Goal: Task Accomplishment & Management: Manage account settings

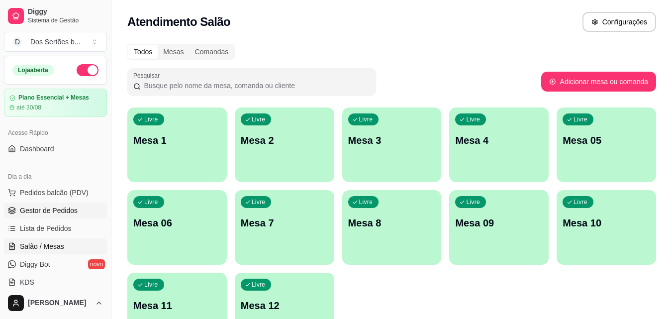
scroll to position [150, 0]
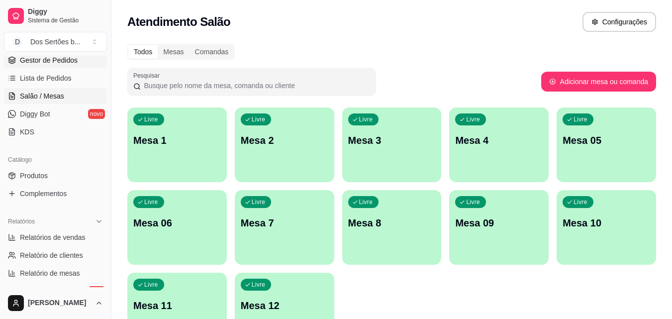
click at [76, 58] on link "Gestor de Pedidos" at bounding box center [55, 60] width 103 height 16
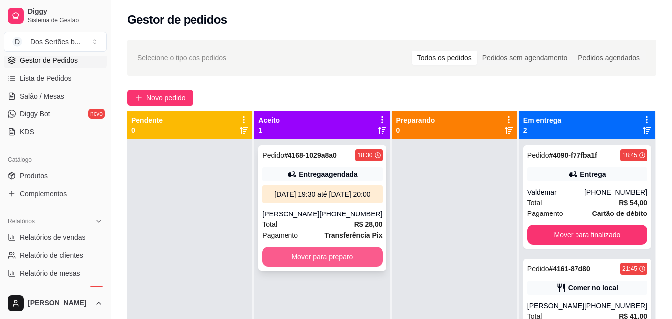
click at [313, 262] on button "Mover para preparo" at bounding box center [322, 257] width 120 height 20
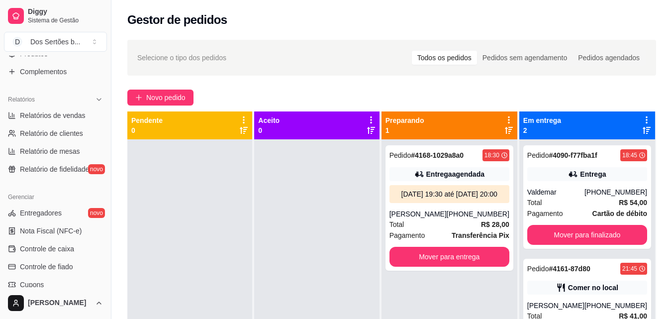
scroll to position [344, 0]
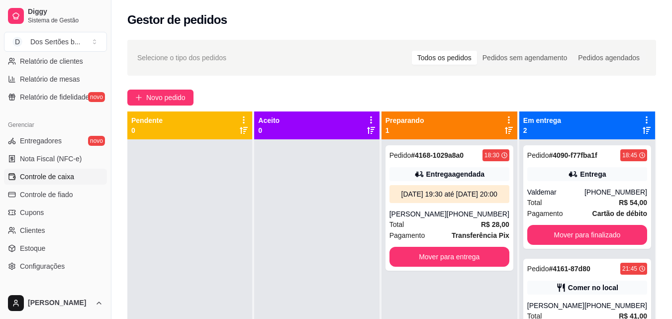
click at [22, 178] on span "Controle de caixa" at bounding box center [47, 177] width 54 height 10
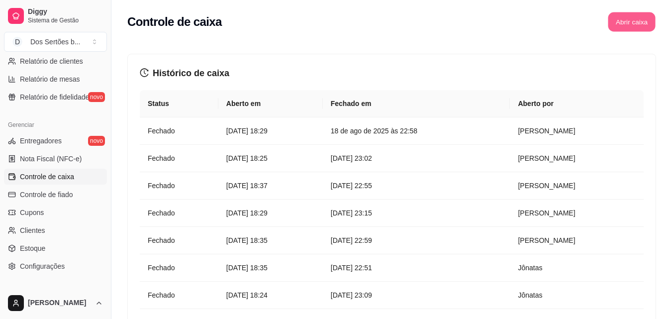
click at [621, 25] on button "Abrir caixa" at bounding box center [631, 21] width 47 height 19
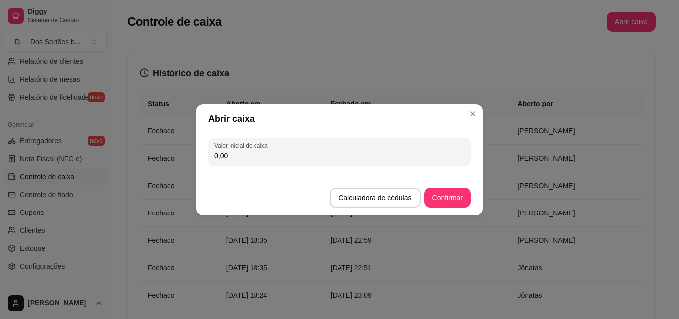
click at [237, 156] on input "0,00" at bounding box center [339, 156] width 251 height 10
type input "1.217,65"
click at [437, 192] on button "Confirmar" at bounding box center [447, 197] width 45 height 19
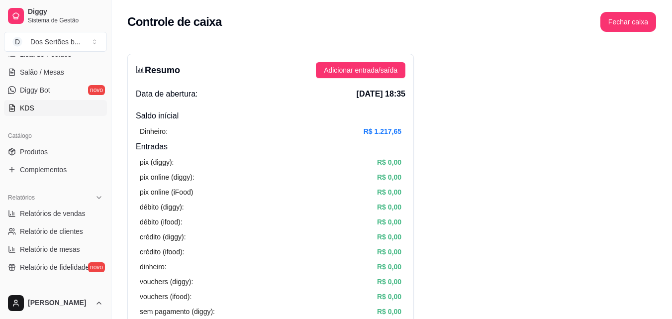
scroll to position [31, 0]
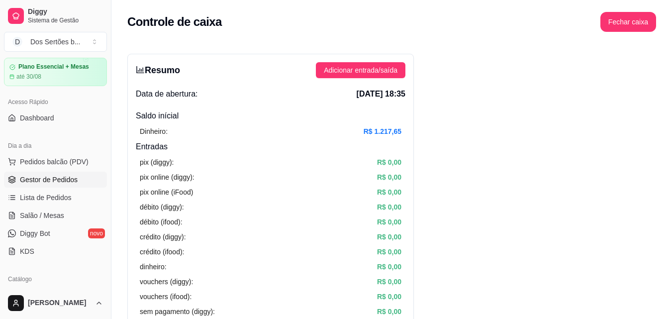
click at [38, 176] on span "Gestor de Pedidos" at bounding box center [49, 180] width 58 height 10
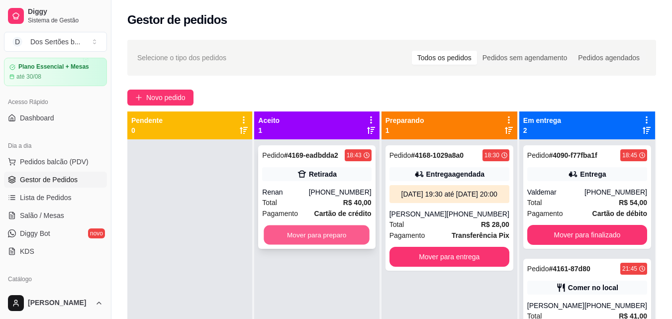
click at [305, 232] on button "Mover para preparo" at bounding box center [317, 234] width 106 height 19
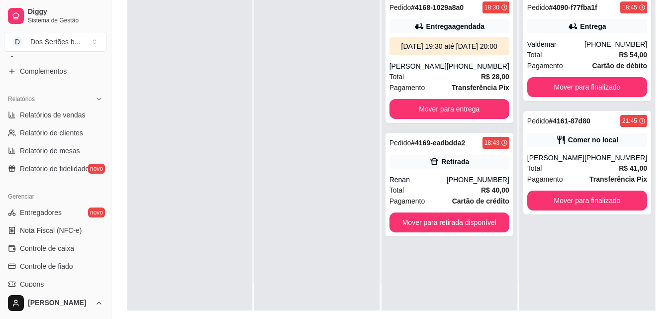
scroll to position [397, 0]
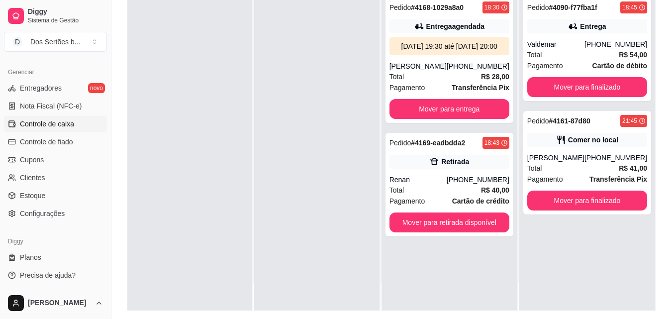
click at [44, 126] on span "Controle de caixa" at bounding box center [47, 124] width 54 height 10
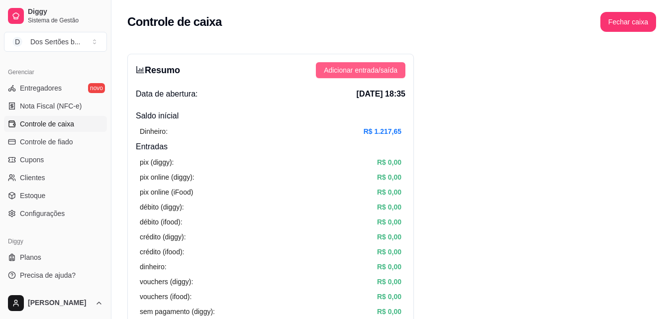
click at [343, 69] on span "Adicionar entrada/saída" at bounding box center [361, 70] width 74 height 11
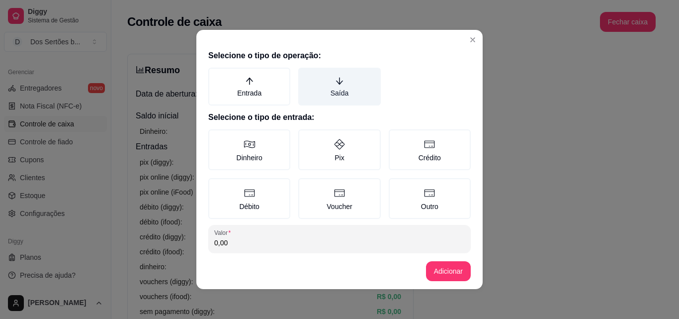
click at [325, 79] on label "Saída" at bounding box center [339, 87] width 82 height 38
click at [306, 75] on button "Saída" at bounding box center [302, 71] width 8 height 8
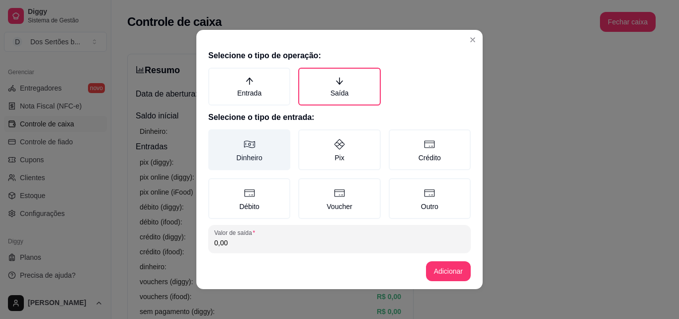
click at [260, 151] on label "Dinheiro" at bounding box center [249, 149] width 82 height 41
click at [216, 137] on button "Dinheiro" at bounding box center [212, 133] width 8 height 8
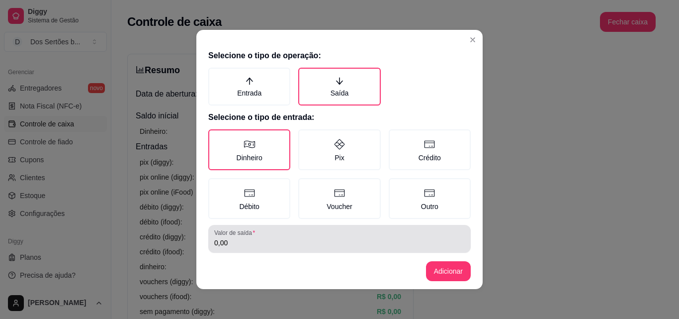
click at [242, 237] on div "0,00" at bounding box center [339, 239] width 251 height 20
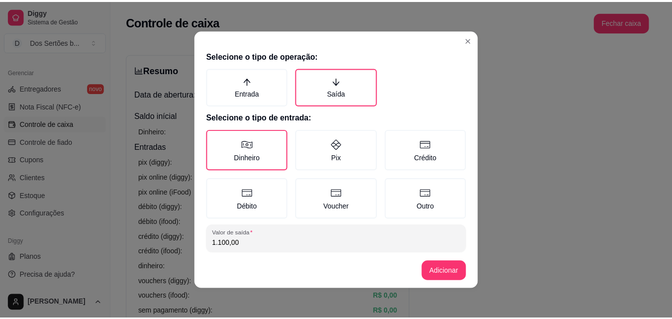
scroll to position [53, 0]
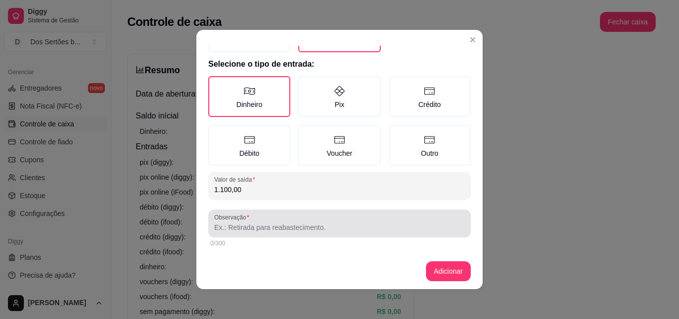
type input "1.100,00"
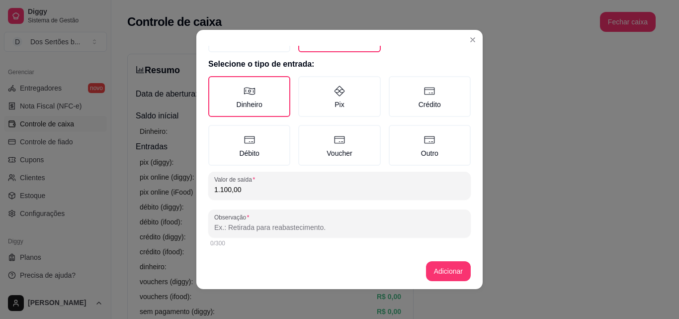
click at [254, 228] on input "Observação" at bounding box center [339, 227] width 251 height 10
type input "[PERSON_NAME]"
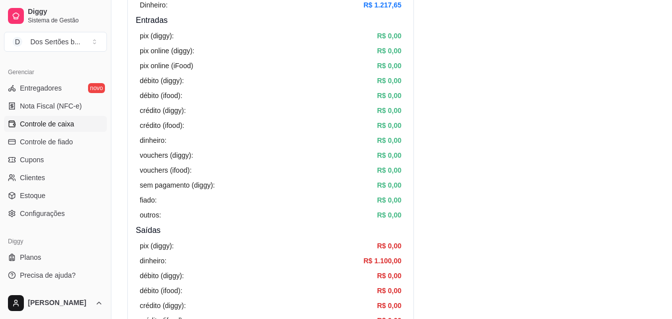
scroll to position [202, 0]
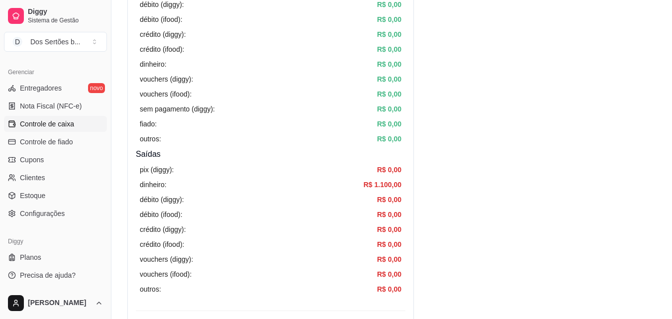
drag, startPoint x: 343, startPoint y: 177, endPoint x: 579, endPoint y: 104, distance: 247.2
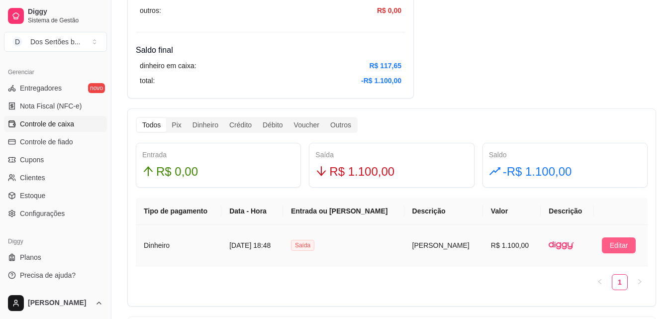
click at [610, 245] on span "Editar" at bounding box center [619, 245] width 18 height 11
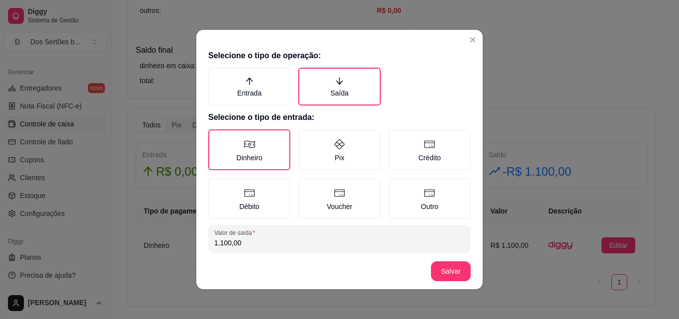
click at [242, 247] on input "1.100,00" at bounding box center [339, 243] width 251 height 10
click at [242, 247] on input "110,00" at bounding box center [339, 243] width 251 height 10
type input "1.050,00"
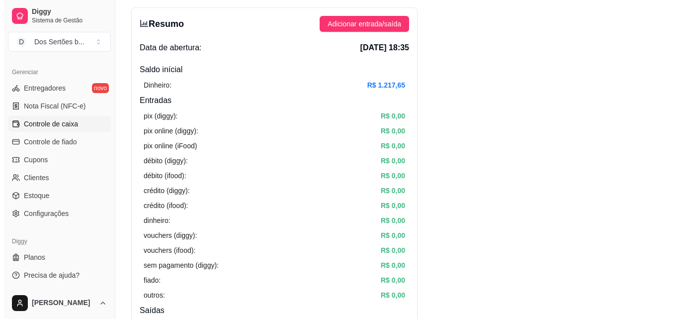
scroll to position [0, 0]
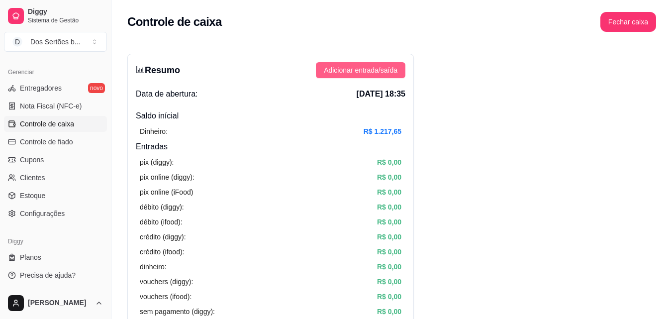
click at [355, 65] on span "Adicionar entrada/saída" at bounding box center [361, 70] width 74 height 11
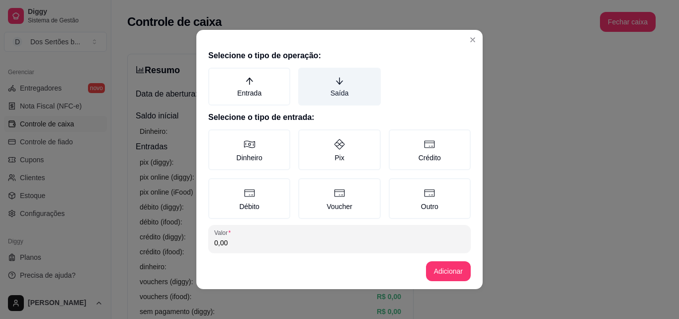
click at [340, 85] on label "Saída" at bounding box center [339, 87] width 82 height 38
click at [306, 75] on button "Saída" at bounding box center [302, 71] width 8 height 8
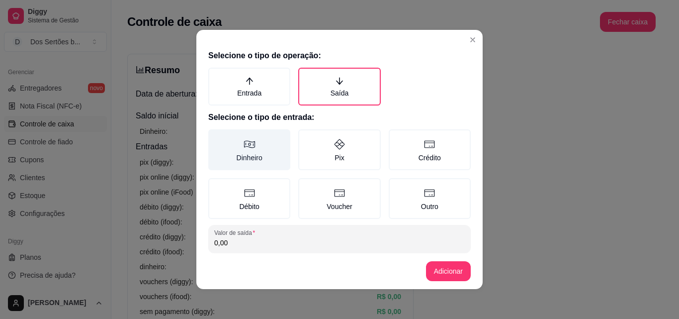
click at [241, 135] on label "Dinheiro" at bounding box center [249, 149] width 82 height 41
click at [216, 135] on button "Dinheiro" at bounding box center [212, 133] width 8 height 8
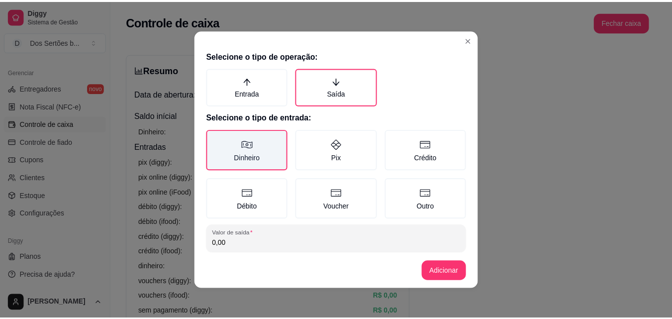
scroll to position [53, 0]
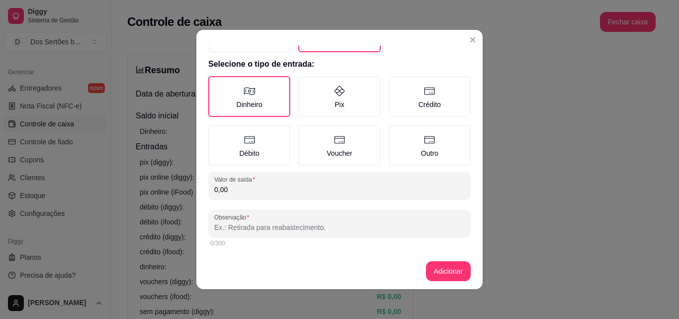
click at [235, 192] on input "0,00" at bounding box center [339, 190] width 251 height 10
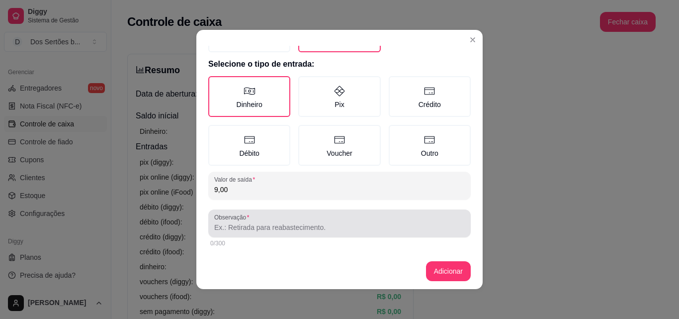
type input "9,00"
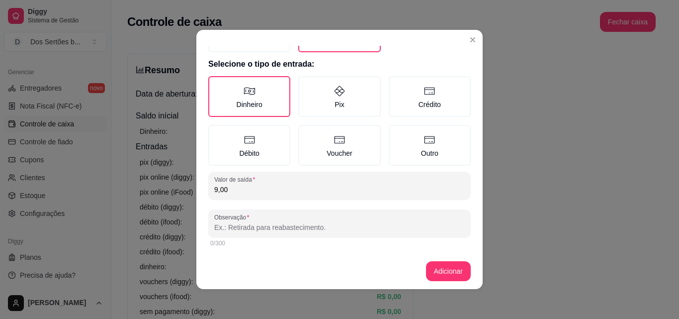
click at [229, 226] on input "Observação" at bounding box center [339, 227] width 251 height 10
type input "sacolas"
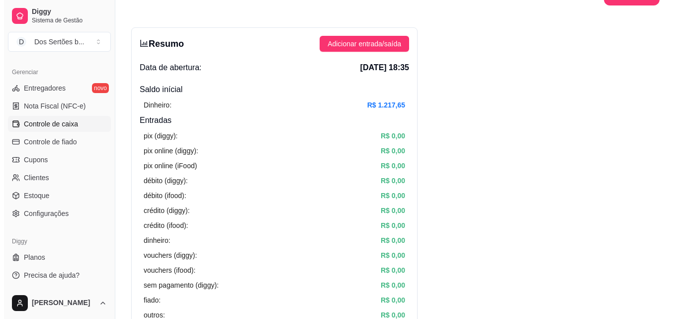
scroll to position [0, 0]
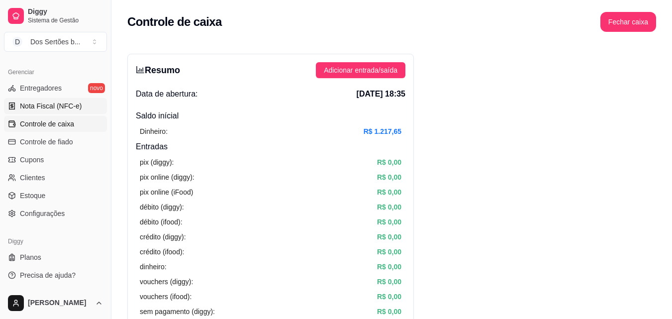
click at [39, 101] on span "Nota Fiscal (NFC-e)" at bounding box center [51, 106] width 62 height 10
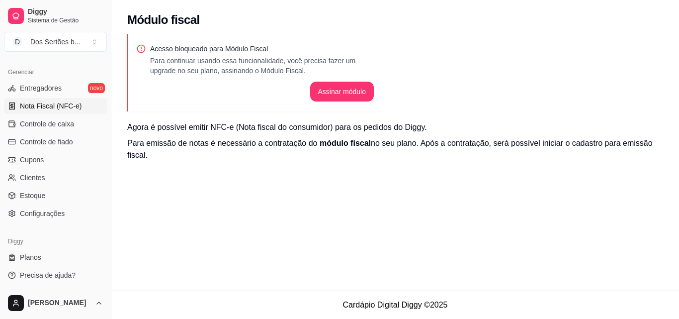
click at [103, 63] on div "Gerenciar Entregadores novo Nota Fiscal (NFC-e) Controle de caixa Controle de f…" at bounding box center [55, 142] width 111 height 165
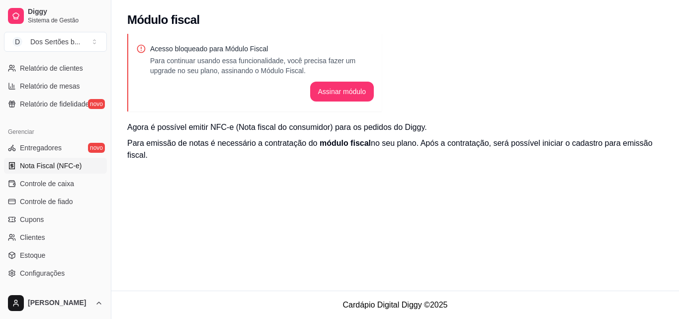
scroll to position [317, 0]
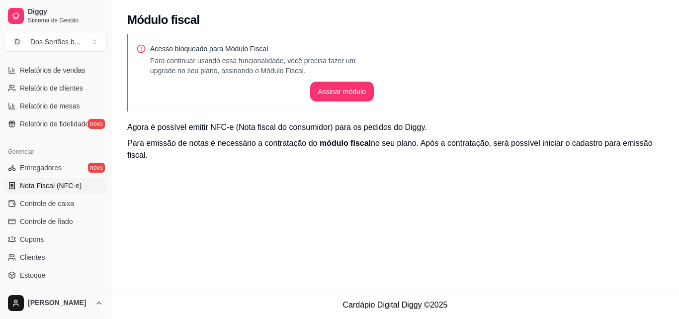
click at [104, 55] on div "Diggy Sistema de Gestão D Dos Sertões b ..." at bounding box center [55, 28] width 111 height 56
drag, startPoint x: 104, startPoint y: 55, endPoint x: 104, endPoint y: 60, distance: 5.5
click at [104, 60] on div "Diggy Sistema de Gestão D Dos Sertões b ... Loja aberta Plano Essencial + Mesas…" at bounding box center [55, 159] width 111 height 319
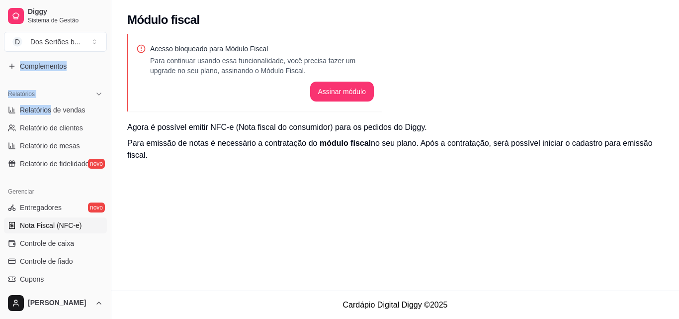
scroll to position [258, 0]
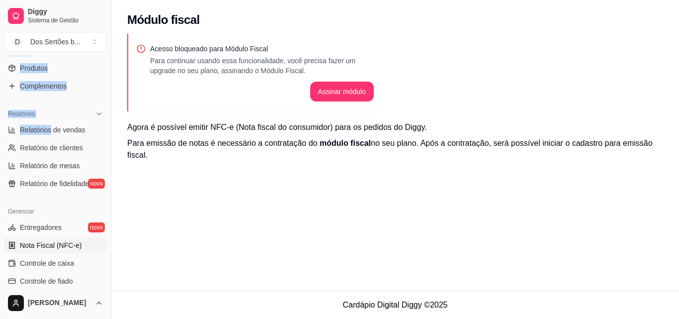
click at [102, 64] on div "Catálogo Produtos Complementos" at bounding box center [55, 69] width 111 height 58
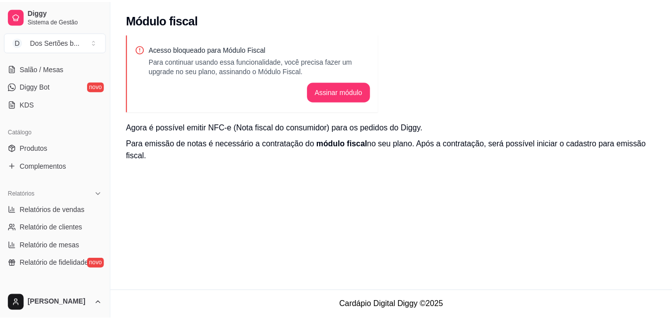
scroll to position [0, 0]
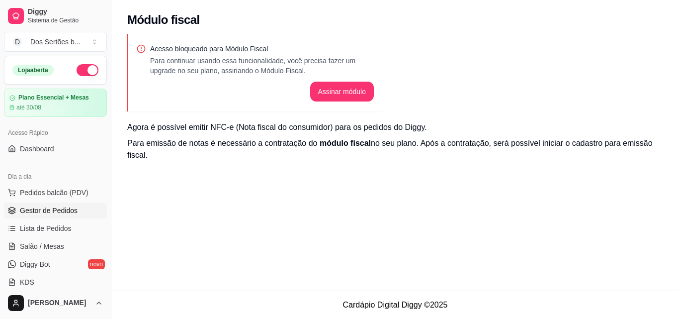
click at [54, 210] on span "Gestor de Pedidos" at bounding box center [49, 210] width 58 height 10
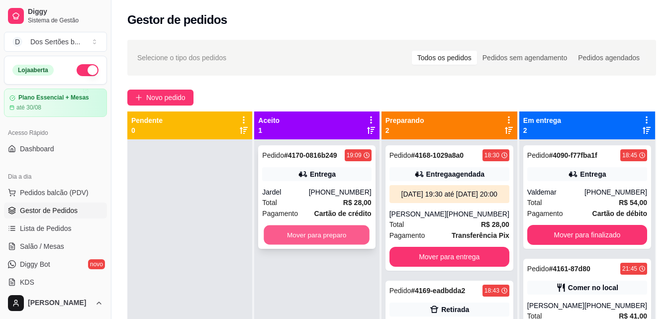
click at [314, 232] on button "Mover para preparo" at bounding box center [317, 234] width 106 height 19
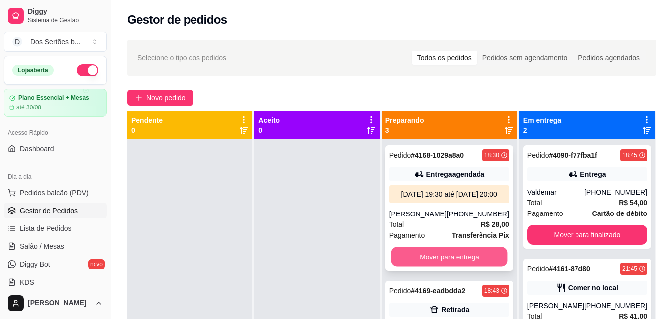
click at [431, 265] on button "Mover para entrega" at bounding box center [449, 256] width 116 height 19
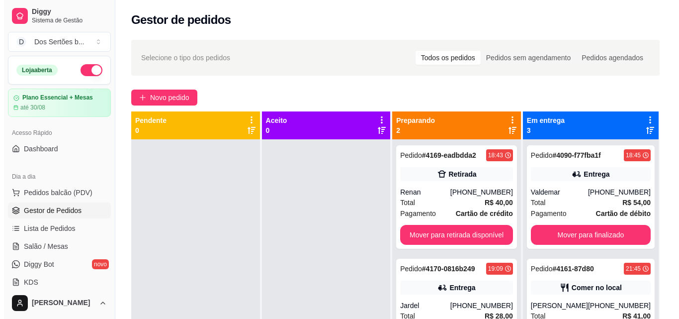
scroll to position [152, 0]
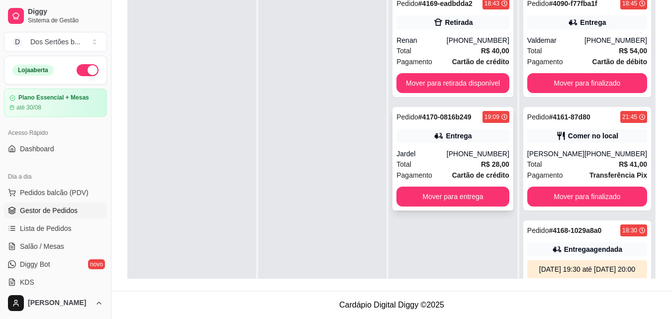
click at [450, 177] on div "Pagamento Cartão de crédito" at bounding box center [452, 175] width 113 height 11
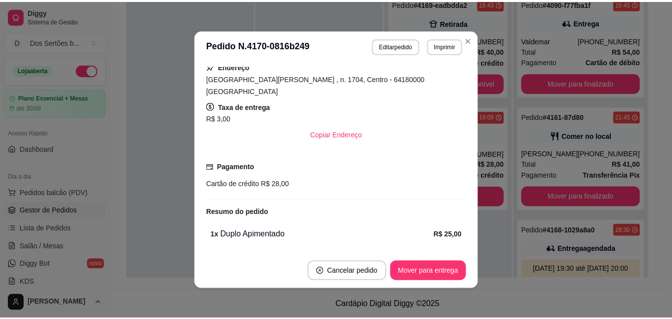
scroll to position [196, 0]
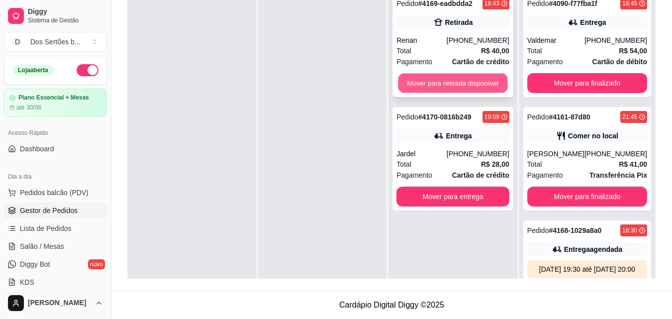
click at [429, 83] on button "Mover para retirada disponível" at bounding box center [452, 83] width 109 height 19
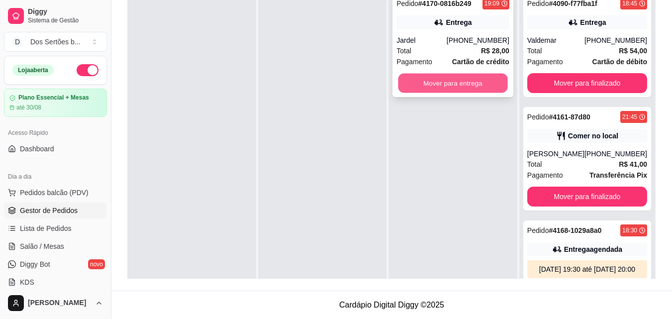
click at [445, 79] on button "Mover para entrega" at bounding box center [452, 83] width 109 height 19
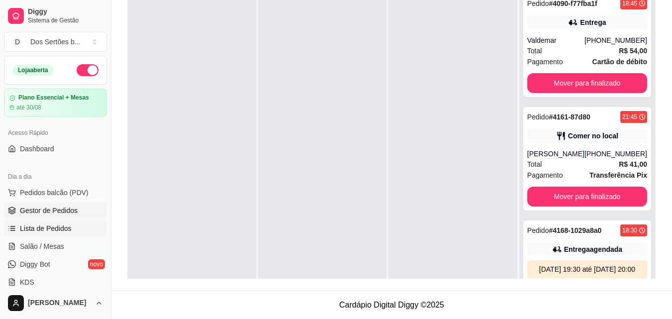
scroll to position [69, 0]
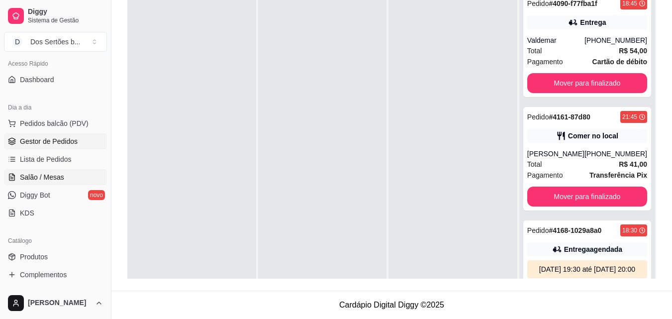
click at [54, 179] on span "Salão / Mesas" at bounding box center [42, 177] width 44 height 10
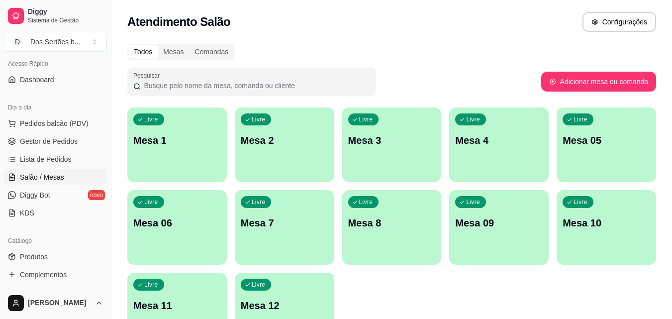
click at [183, 238] on div "Livre Mesa 06" at bounding box center [176, 221] width 99 height 63
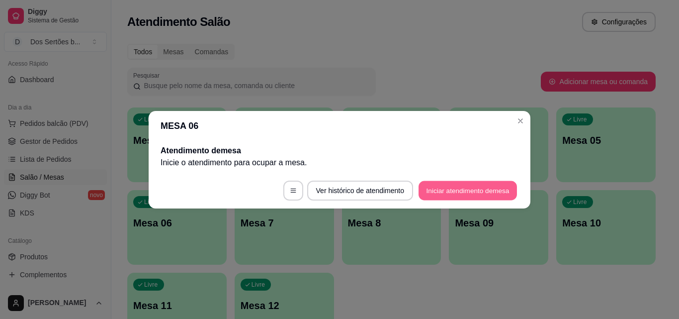
click at [431, 191] on button "Iniciar atendimento de mesa" at bounding box center [468, 190] width 98 height 19
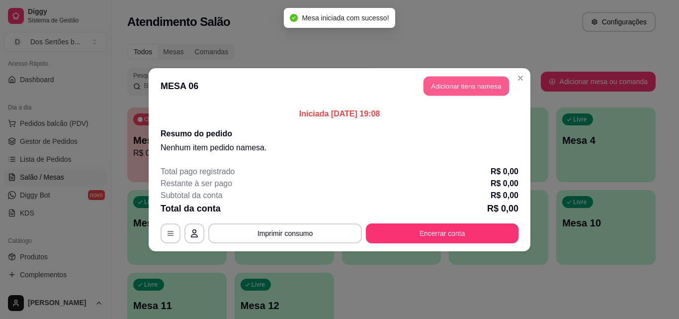
click at [438, 85] on button "Adicionar itens na mesa" at bounding box center [467, 85] width 86 height 19
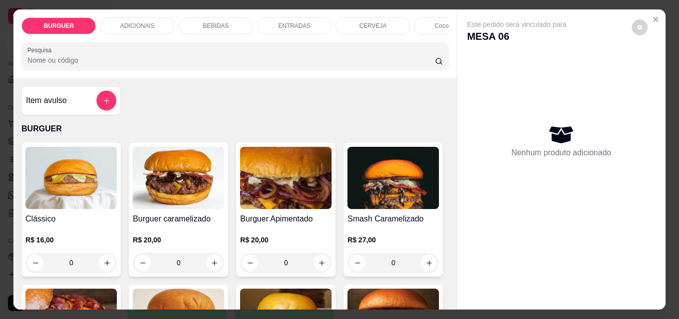
click at [284, 23] on p "ENTRADAS" at bounding box center [295, 26] width 32 height 8
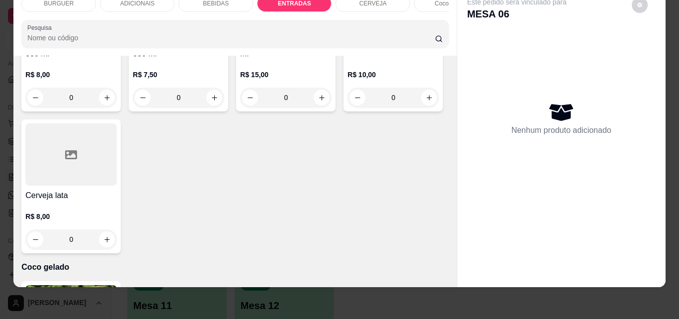
scroll to position [1701, 0]
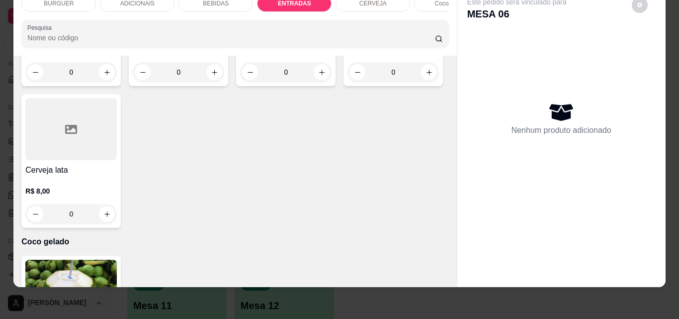
type input "1"
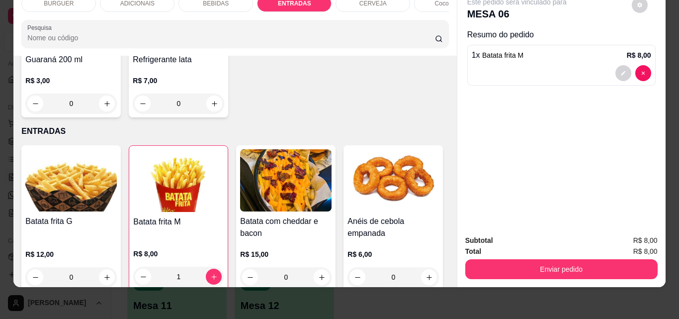
scroll to position [1226, 0]
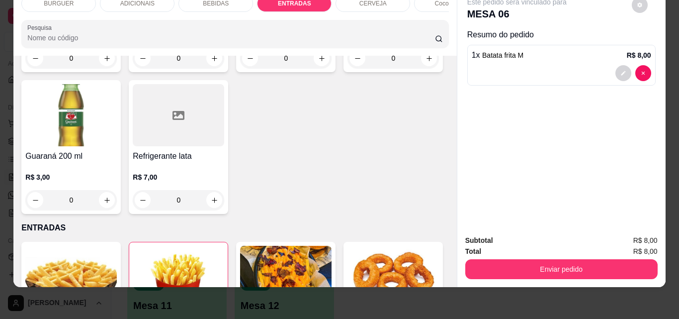
type input "1"
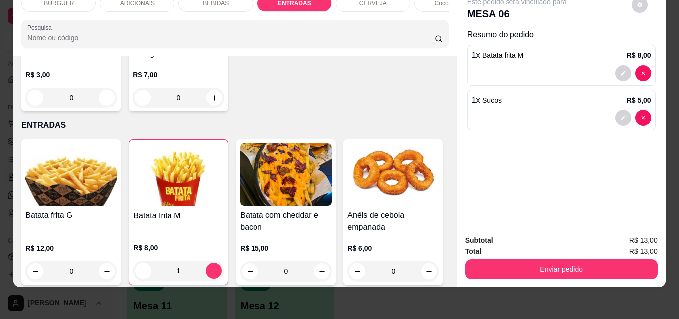
scroll to position [1331, 0]
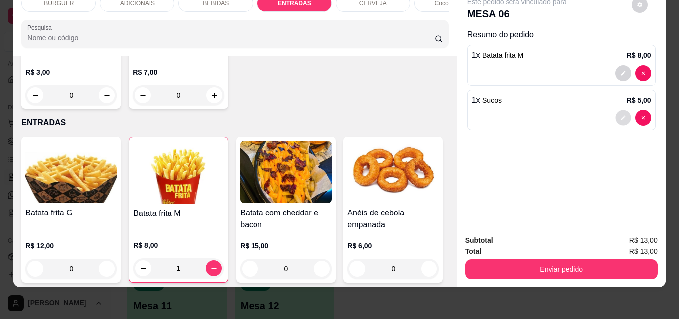
click at [621, 115] on icon "decrease-product-quantity" at bounding box center [624, 118] width 6 height 6
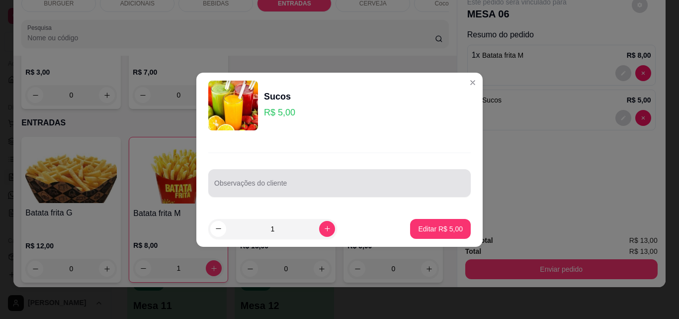
click at [218, 180] on div at bounding box center [339, 183] width 251 height 20
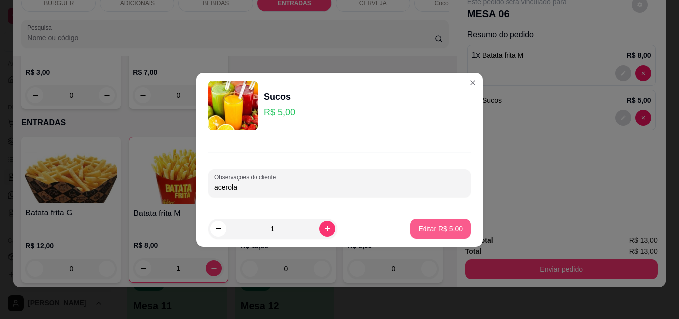
type input "acerola"
click at [419, 226] on p "Editar R$ 5,00" at bounding box center [440, 228] width 43 height 9
type input "0"
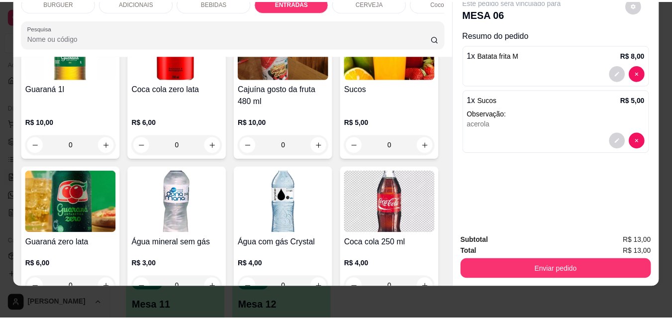
scroll to position [990, 0]
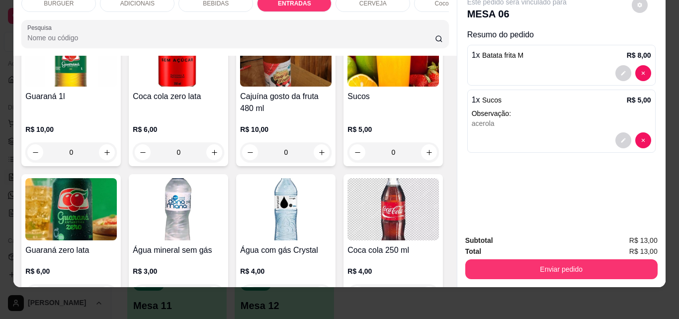
type input "1"
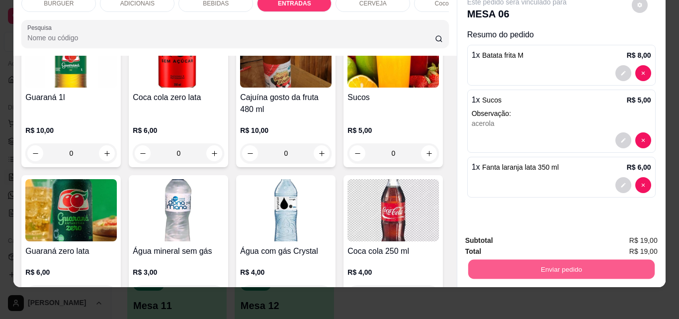
click at [510, 261] on button "Enviar pedido" at bounding box center [561, 268] width 187 height 19
click at [495, 238] on button "Não registrar e enviar pedido" at bounding box center [529, 237] width 100 height 18
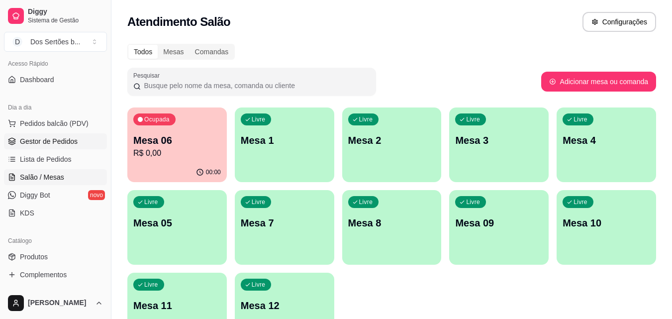
click at [26, 146] on span "Gestor de Pedidos" at bounding box center [49, 141] width 58 height 10
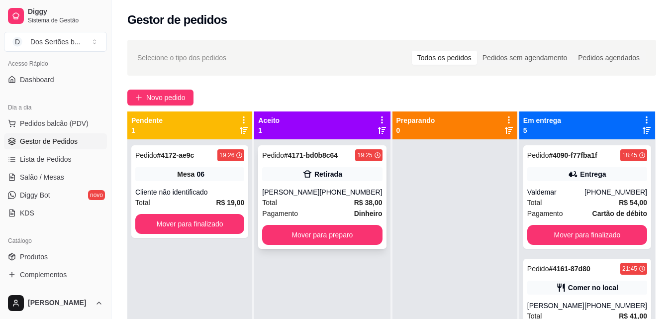
click at [308, 201] on div "Total R$ 38,00" at bounding box center [322, 202] width 120 height 11
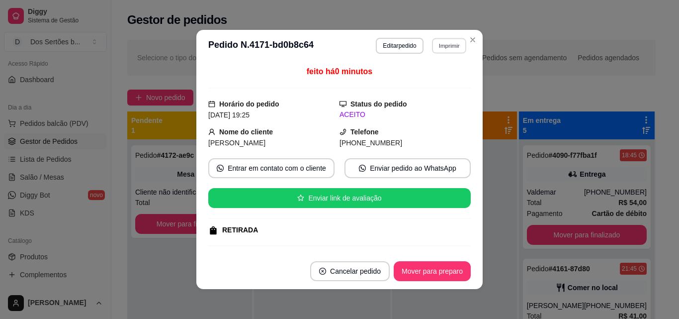
click at [440, 42] on button "Imprimir" at bounding box center [449, 45] width 34 height 15
click at [410, 84] on button "Impressora" at bounding box center [428, 80] width 70 height 15
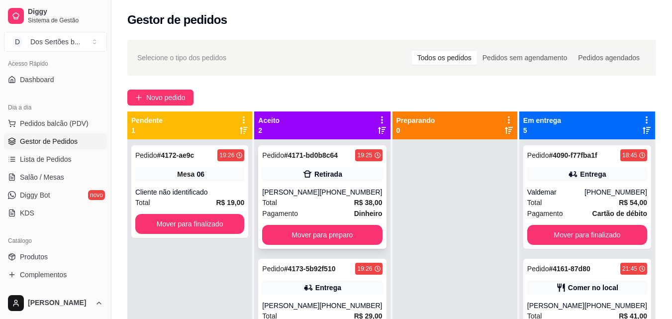
scroll to position [28, 0]
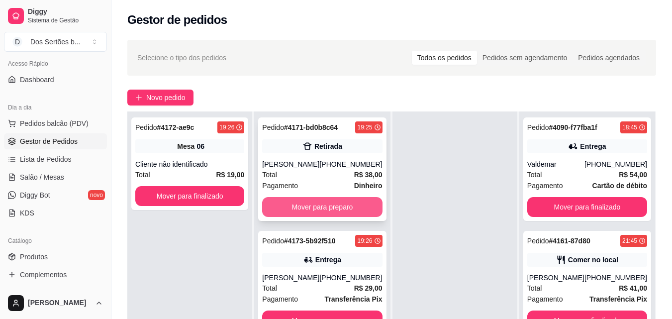
click at [302, 213] on button "Mover para preparo" at bounding box center [322, 207] width 120 height 20
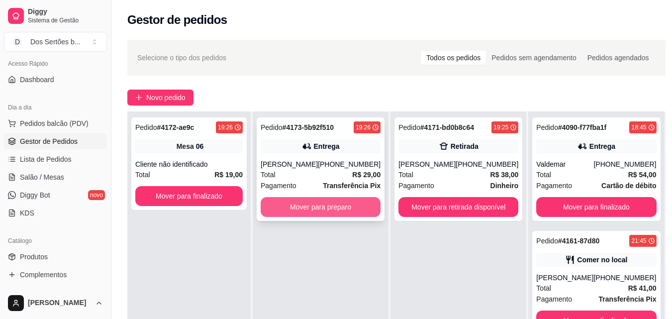
click at [326, 203] on button "Mover para preparo" at bounding box center [321, 207] width 120 height 20
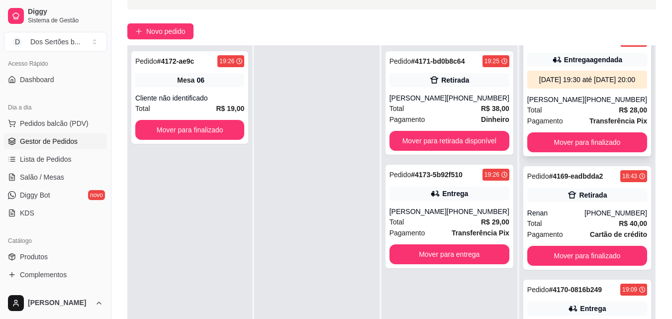
scroll to position [287, 0]
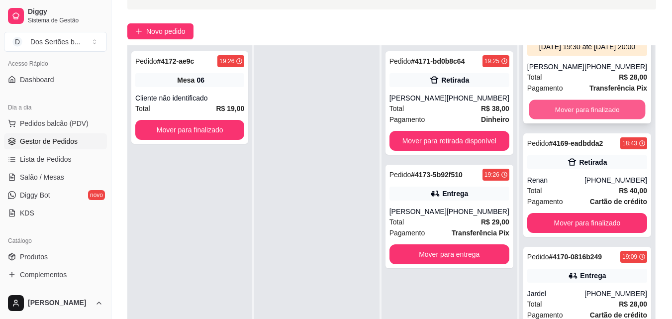
click at [557, 111] on button "Mover para finalizado" at bounding box center [587, 109] width 116 height 19
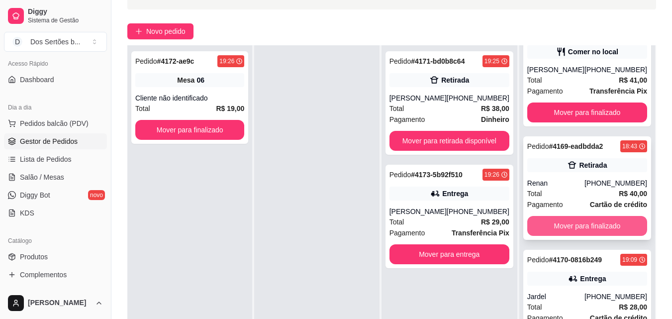
click at [552, 220] on button "Mover para finalizado" at bounding box center [587, 226] width 120 height 20
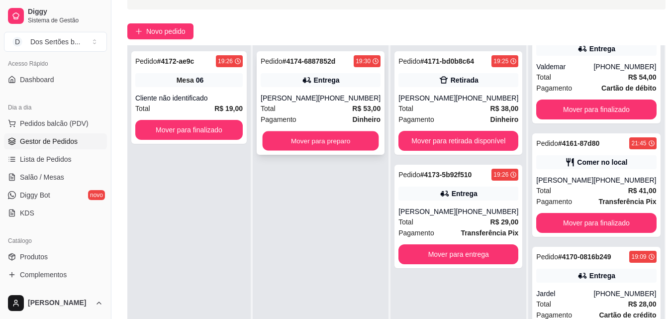
click at [317, 150] on button "Mover para preparo" at bounding box center [321, 140] width 116 height 19
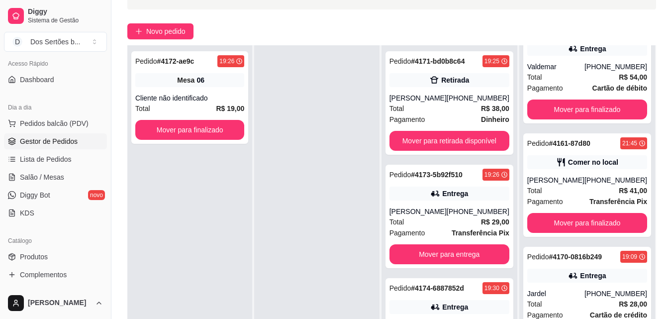
click at [290, 148] on div at bounding box center [316, 204] width 125 height 319
click at [447, 94] on div "[PERSON_NAME]" at bounding box center [417, 98] width 57 height 10
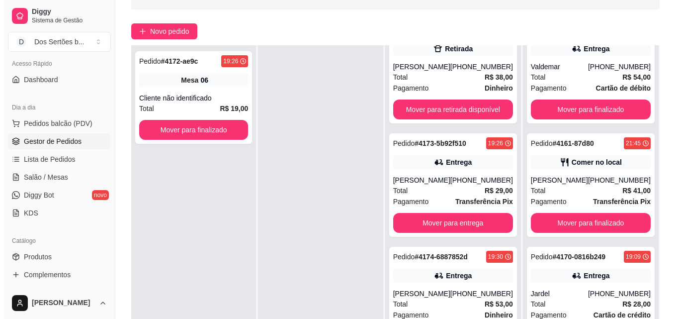
scroll to position [152, 0]
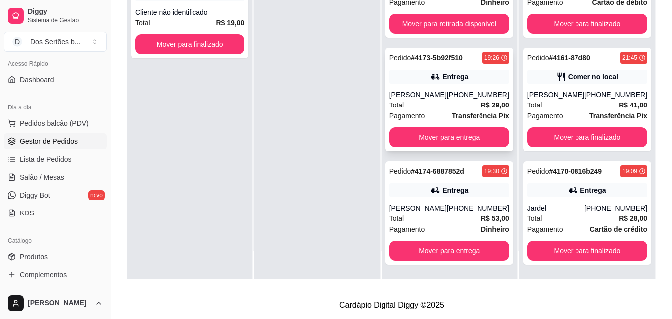
click at [426, 71] on div "Entrega" at bounding box center [449, 77] width 120 height 14
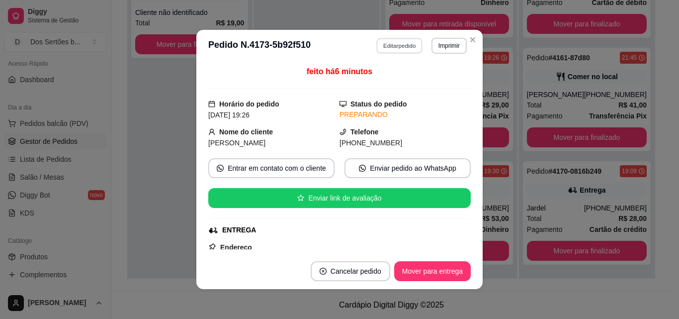
click at [377, 41] on button "Editar pedido" at bounding box center [400, 45] width 46 height 15
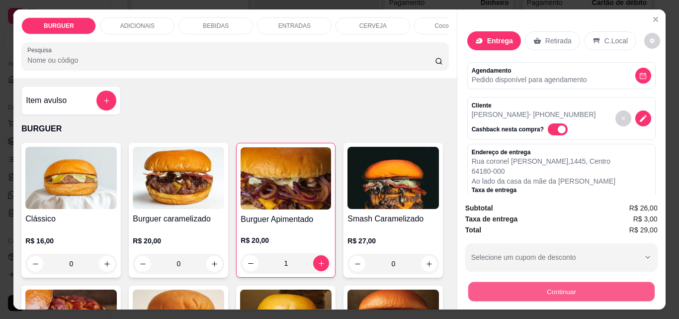
click at [500, 287] on button "Continuar" at bounding box center [561, 291] width 187 height 19
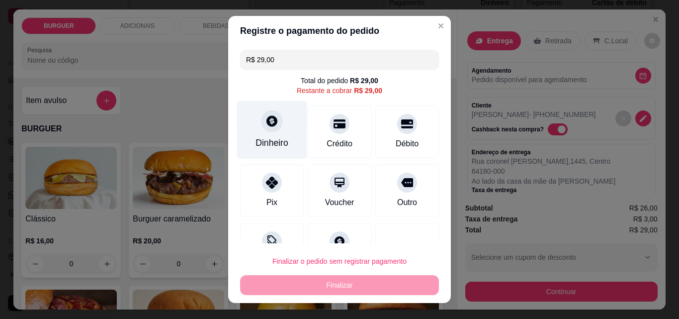
click at [278, 139] on div "Dinheiro" at bounding box center [272, 142] width 33 height 13
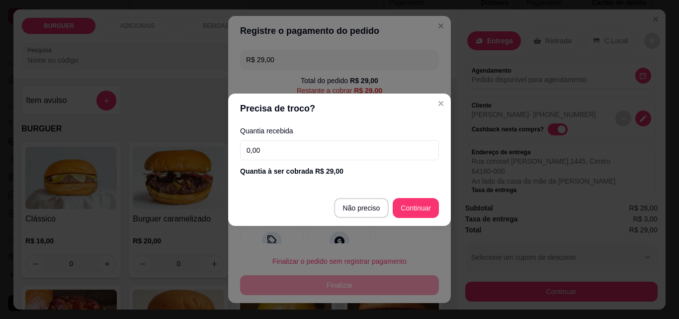
click at [275, 151] on input "0,00" at bounding box center [339, 150] width 199 height 20
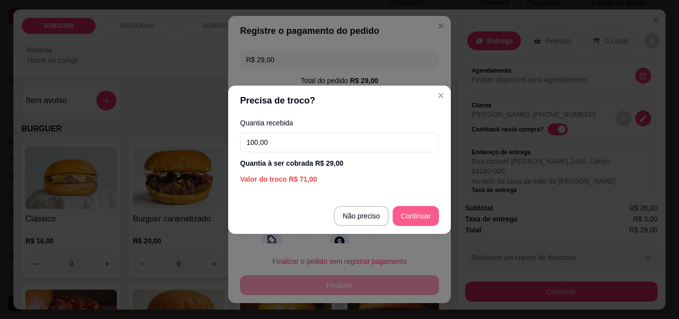
type input "100,00"
type input "R$ 0,00"
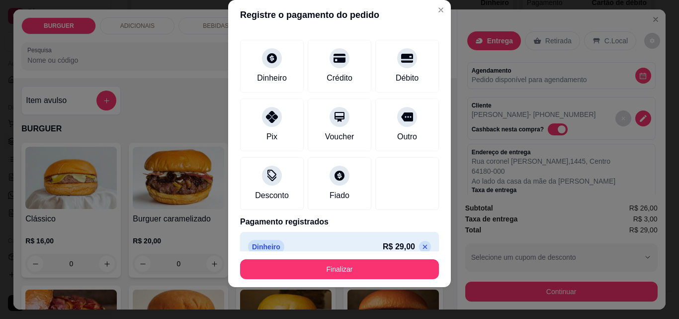
scroll to position [54, 0]
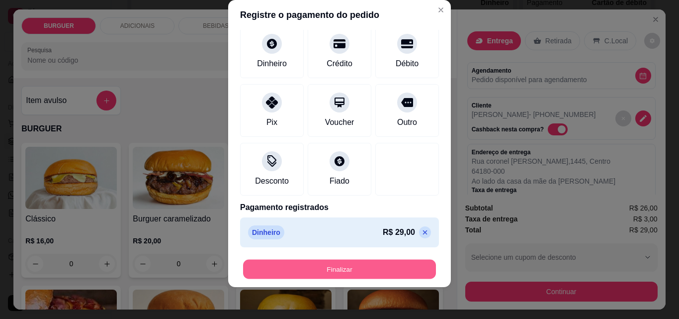
click at [397, 270] on button "Finalizar" at bounding box center [339, 269] width 193 height 19
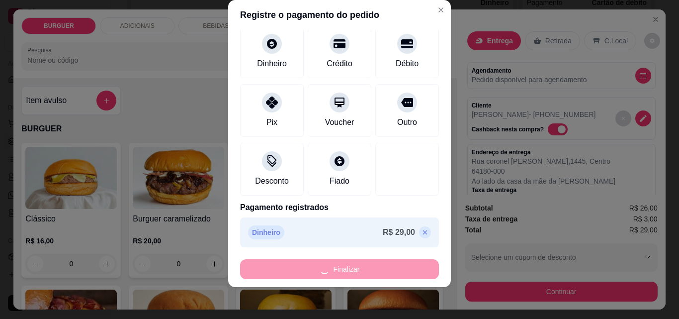
type input "0"
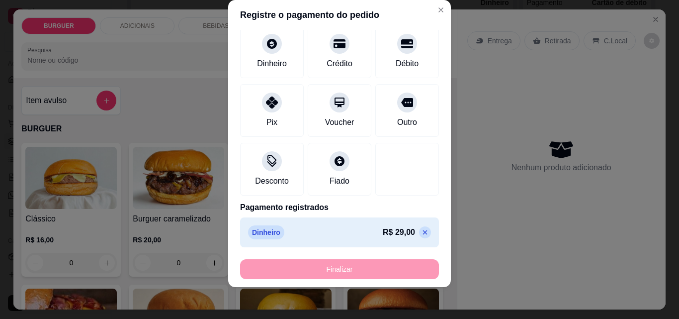
type input "-R$ 29,00"
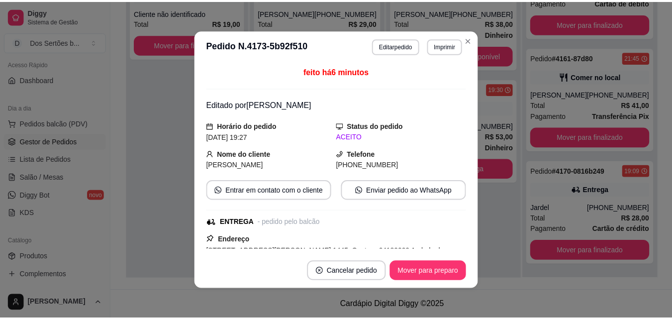
scroll to position [0, 0]
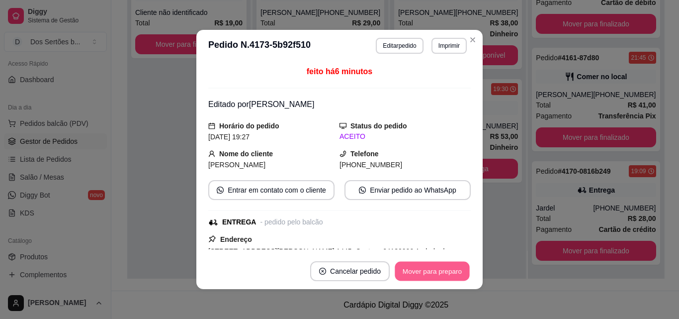
click at [416, 269] on button "Mover para preparo" at bounding box center [432, 271] width 75 height 19
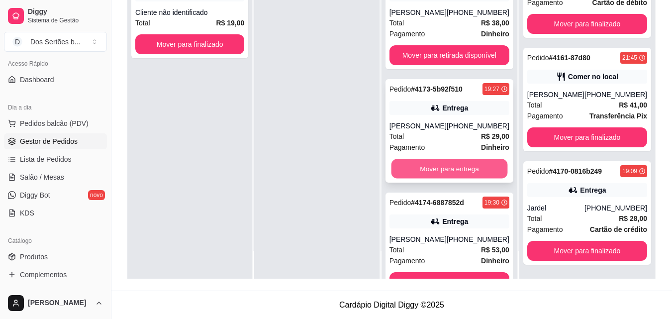
click at [442, 170] on button "Mover para entrega" at bounding box center [449, 168] width 116 height 19
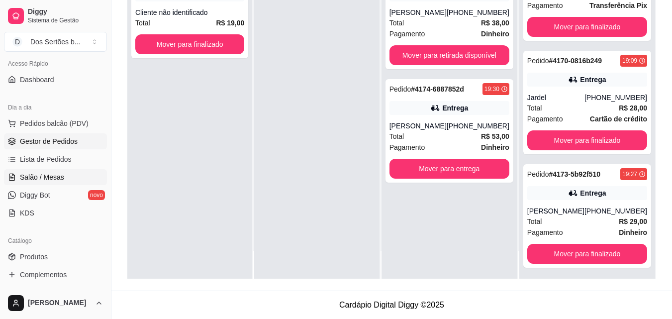
click at [42, 175] on span "Salão / Mesas" at bounding box center [42, 177] width 44 height 10
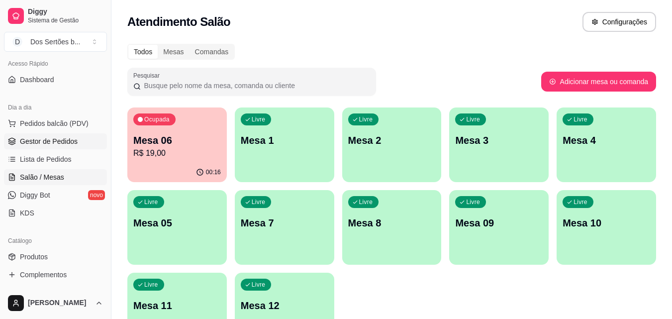
click at [27, 145] on span "Gestor de Pedidos" at bounding box center [49, 141] width 58 height 10
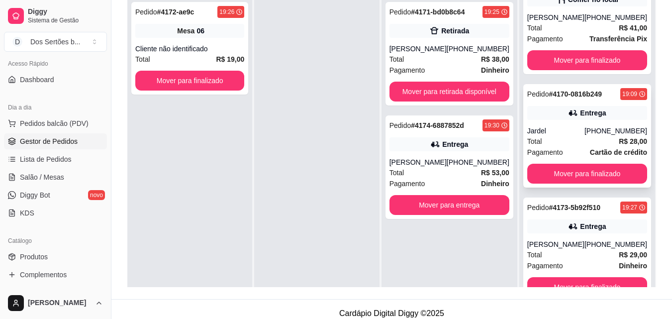
scroll to position [28, 0]
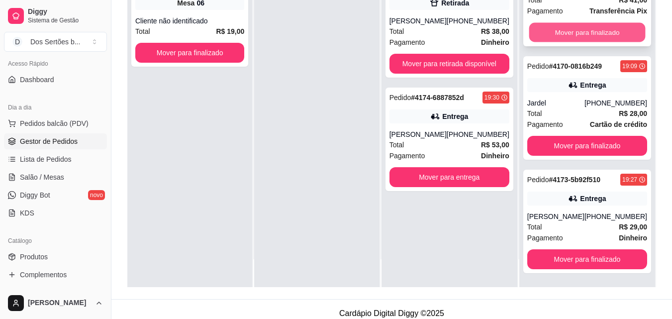
click at [544, 23] on button "Mover para finalizado" at bounding box center [587, 32] width 116 height 19
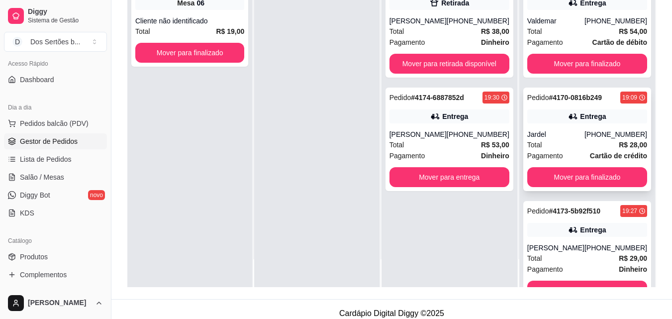
scroll to position [41, 0]
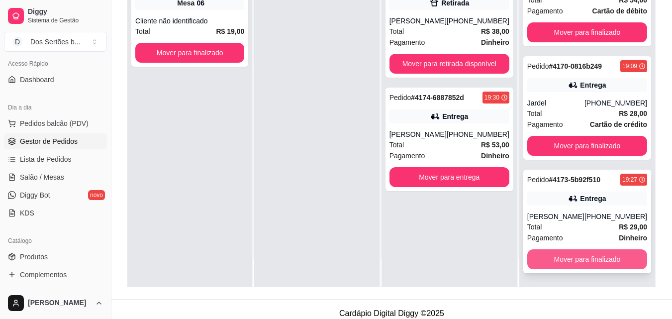
click at [576, 259] on button "Mover para finalizado" at bounding box center [587, 259] width 120 height 20
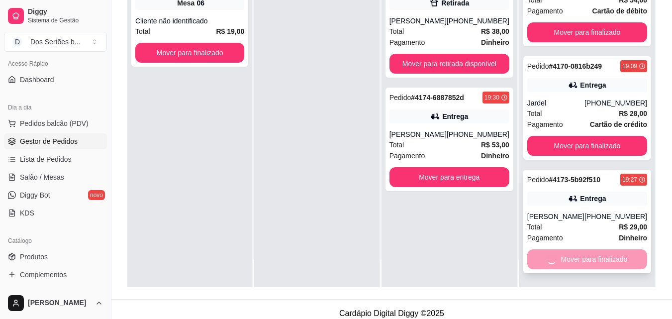
scroll to position [0, 0]
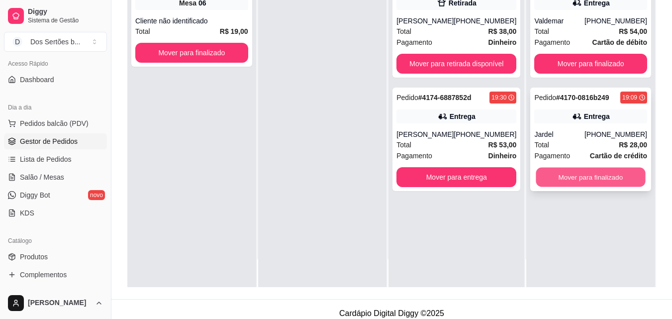
click at [568, 169] on button "Mover para finalizado" at bounding box center [590, 177] width 109 height 19
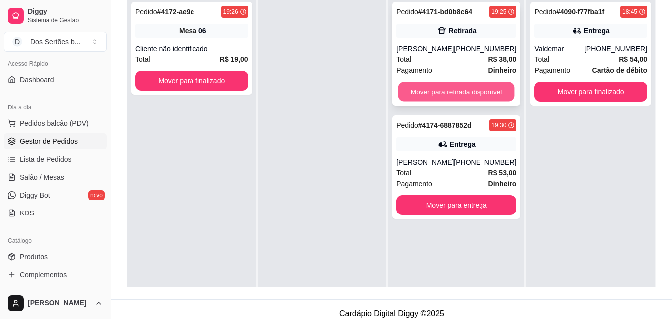
click at [466, 86] on button "Mover para retirada disponível" at bounding box center [456, 91] width 116 height 19
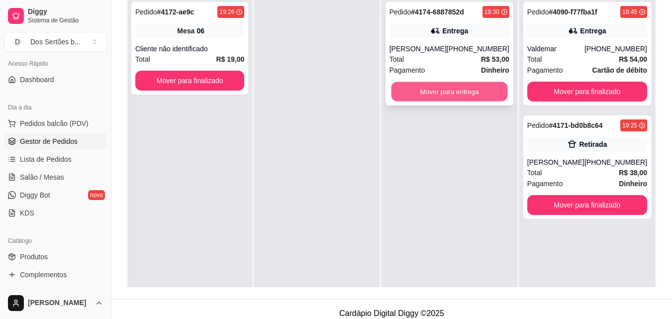
click at [454, 89] on button "Mover para entrega" at bounding box center [449, 91] width 116 height 19
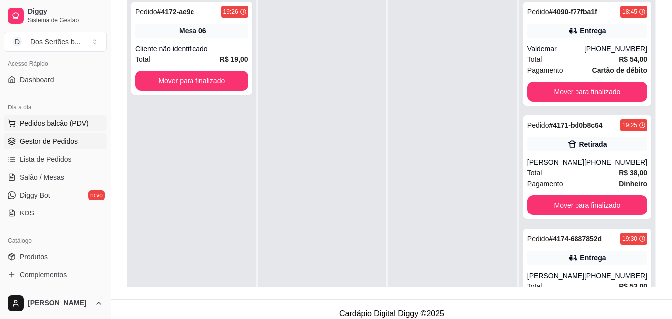
click at [11, 124] on icon at bounding box center [11, 122] width 6 height 4
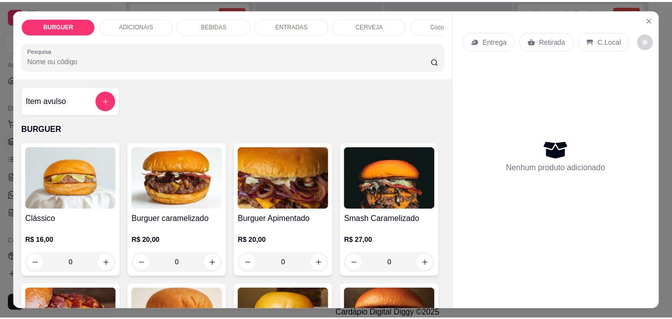
scroll to position [61, 0]
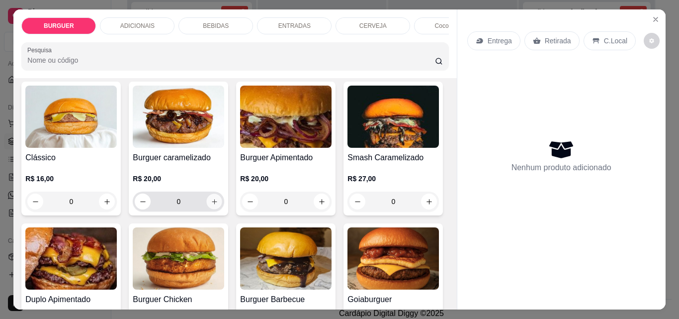
click at [214, 204] on icon "increase-product-quantity" at bounding box center [214, 201] width 7 height 7
type input "1"
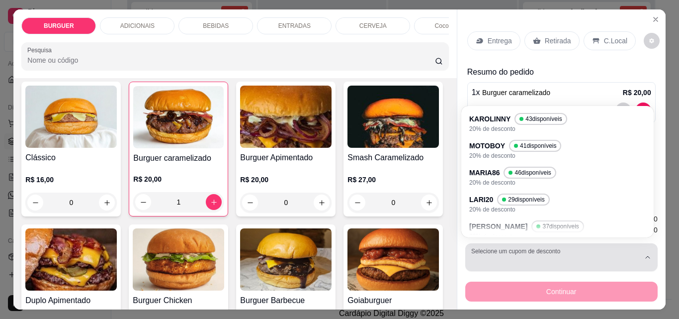
click at [567, 247] on div "button" at bounding box center [556, 257] width 169 height 20
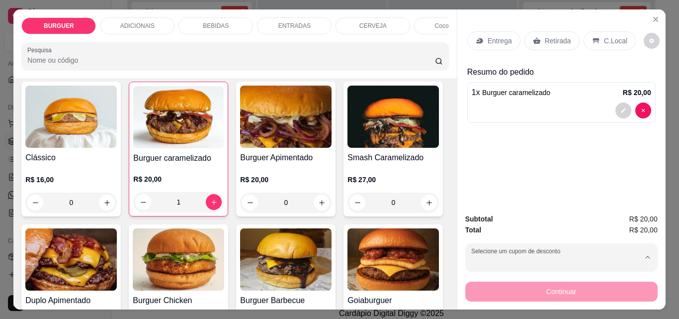
click at [484, 207] on p "20% de desconto" at bounding box center [511, 210] width 77 height 7
type input "6855e5e5ae30188eda1c1b7f"
select select "6855e5e5ae30188eda1c1b7f"
click at [592, 37] on icon at bounding box center [596, 41] width 8 height 8
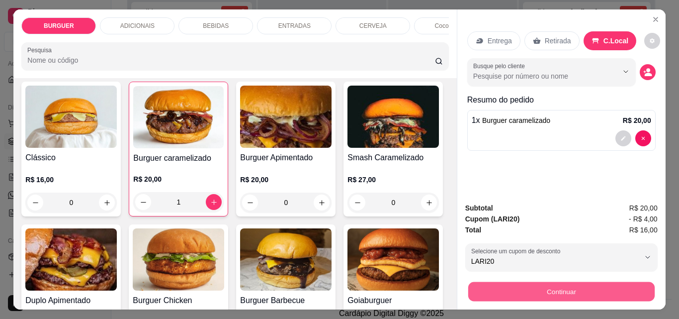
click at [515, 282] on button "Continuar" at bounding box center [561, 291] width 187 height 19
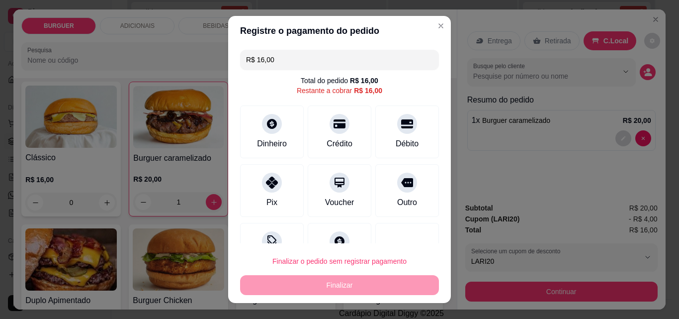
drag, startPoint x: 333, startPoint y: 264, endPoint x: 227, endPoint y: 124, distance: 175.0
click at [228, 124] on div "R$ 16,00 Total do pedido R$ 16,00 Restante a cobrar R$ 16,00 Dinheiro Crédito D…" at bounding box center [339, 144] width 223 height 197
click at [353, 233] on div "Fiado" at bounding box center [340, 247] width 70 height 58
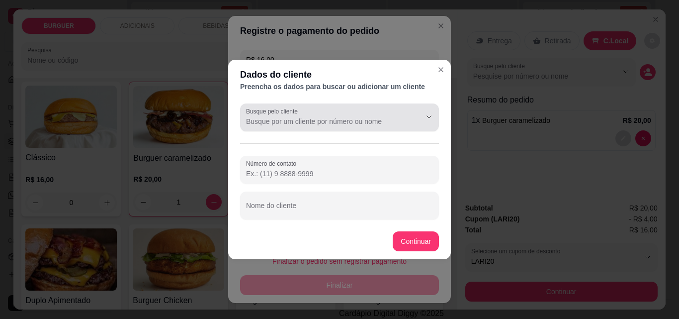
click at [272, 110] on label "Busque pelo cliente" at bounding box center [273, 111] width 55 height 8
click at [272, 116] on input "Busque pelo cliente" at bounding box center [325, 121] width 159 height 10
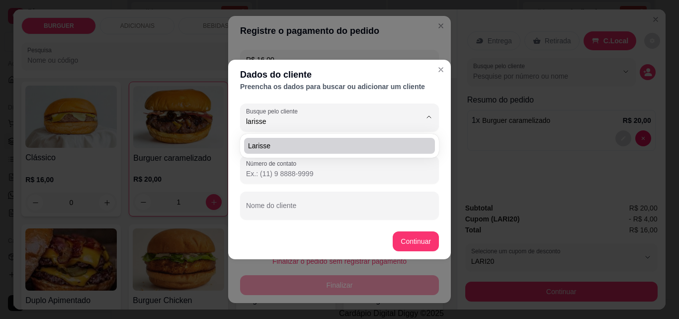
click at [275, 140] on li "Larisse" at bounding box center [339, 146] width 191 height 16
type input "Larisse"
type input "[PHONE_NUMBER]"
type input "Larisse"
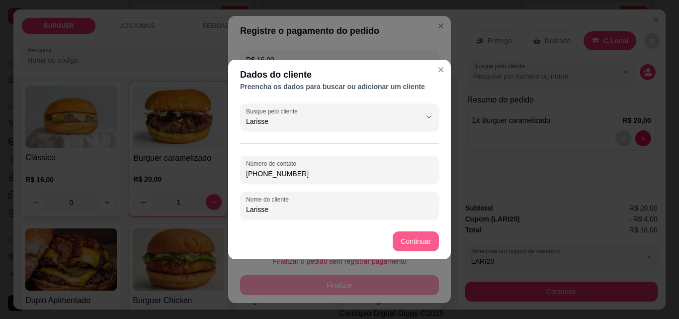
type input "Larisse"
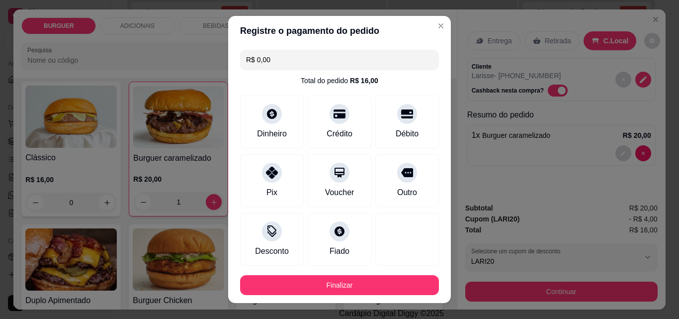
type input "R$ 0,00"
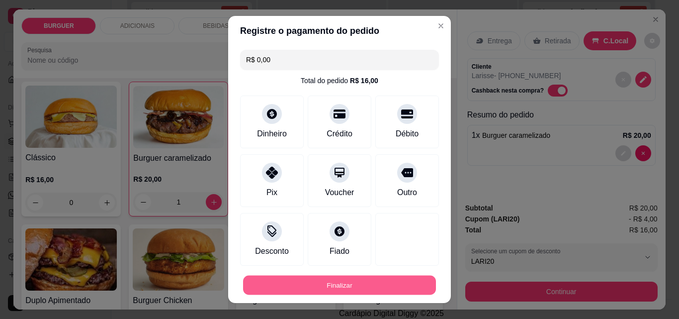
click at [383, 283] on button "Finalizar" at bounding box center [339, 285] width 193 height 19
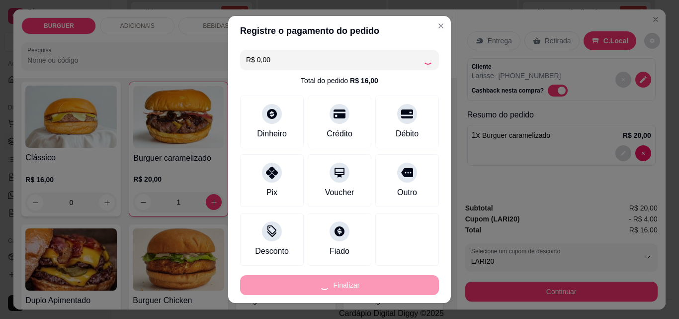
type input "0"
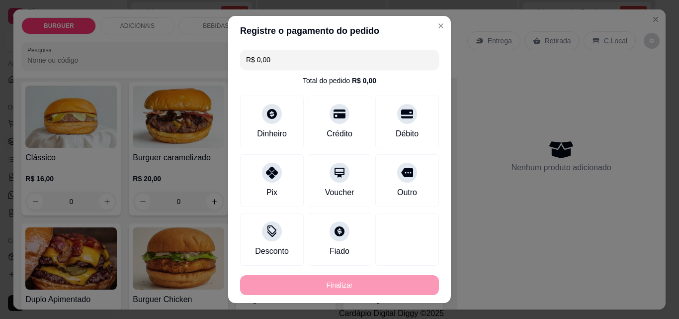
type input "-R$ 16,00"
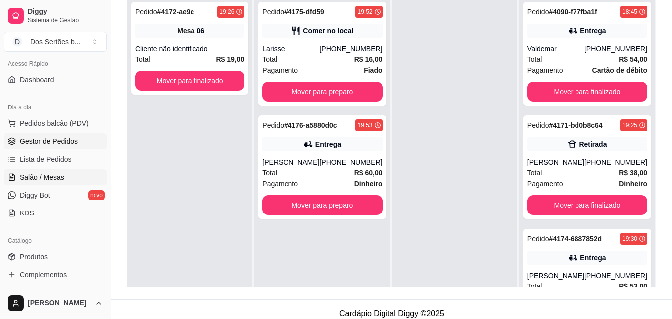
click at [18, 178] on link "Salão / Mesas" at bounding box center [55, 177] width 103 height 16
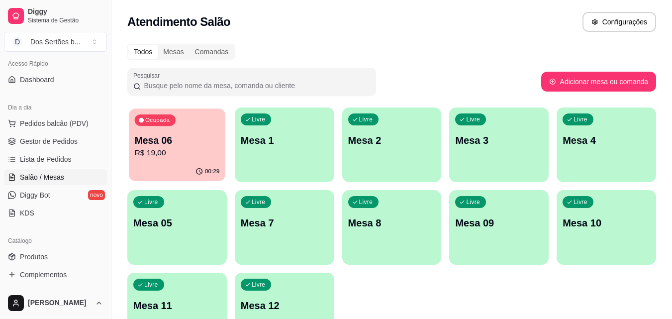
click at [181, 155] on p "R$ 19,00" at bounding box center [177, 152] width 85 height 11
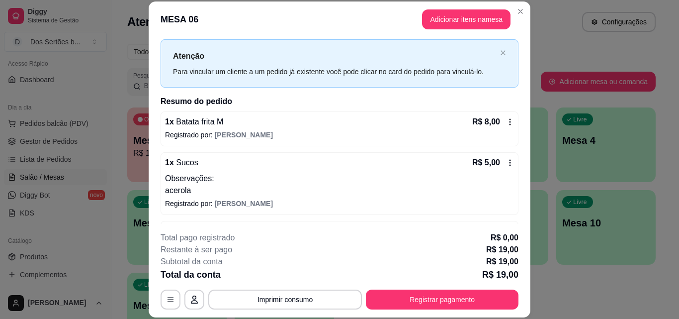
scroll to position [40, 0]
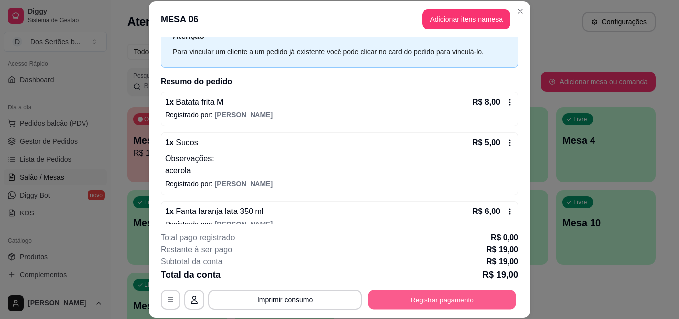
click at [398, 299] on button "Registrar pagamento" at bounding box center [443, 298] width 148 height 19
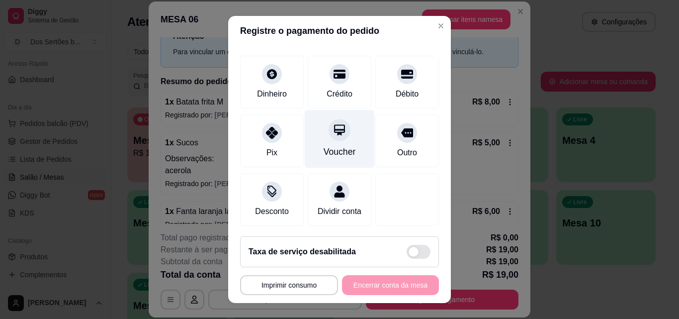
scroll to position [73, 0]
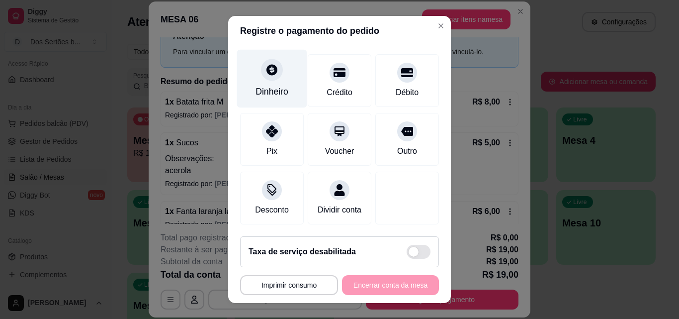
click at [271, 85] on div "Dinheiro" at bounding box center [272, 91] width 33 height 13
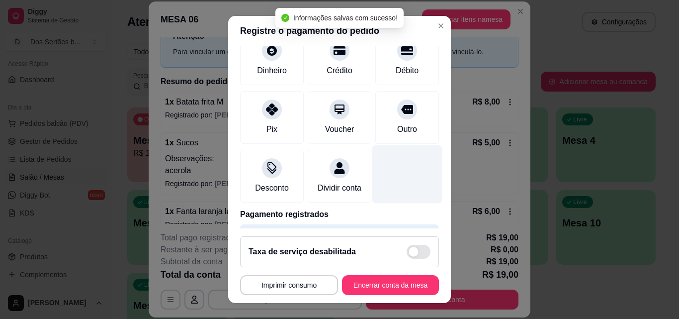
type input "R$ 0,00"
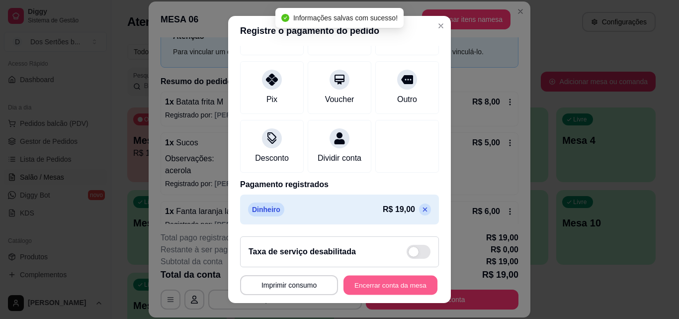
click at [367, 280] on button "Encerrar conta da mesa" at bounding box center [391, 285] width 94 height 19
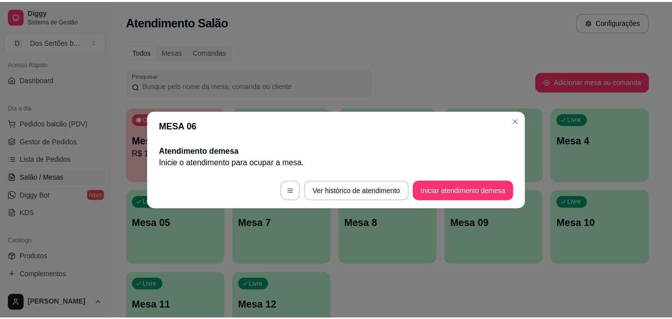
scroll to position [0, 0]
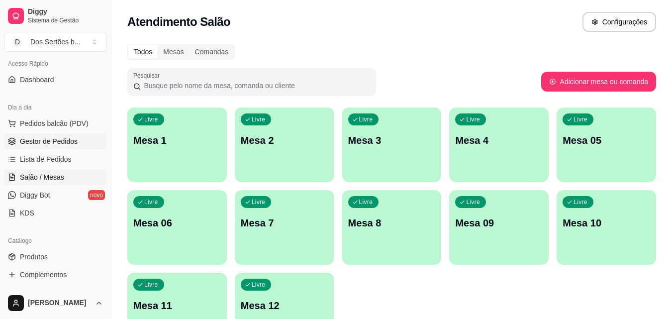
click at [26, 140] on span "Gestor de Pedidos" at bounding box center [49, 141] width 58 height 10
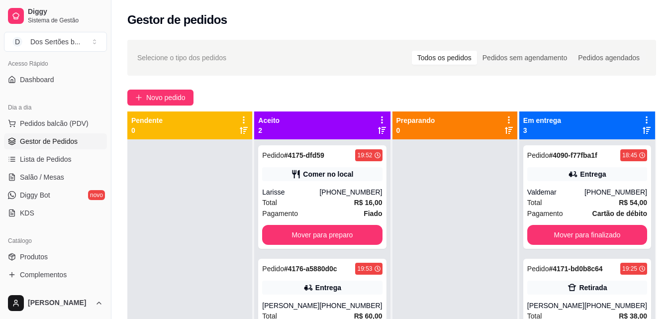
scroll to position [28, 0]
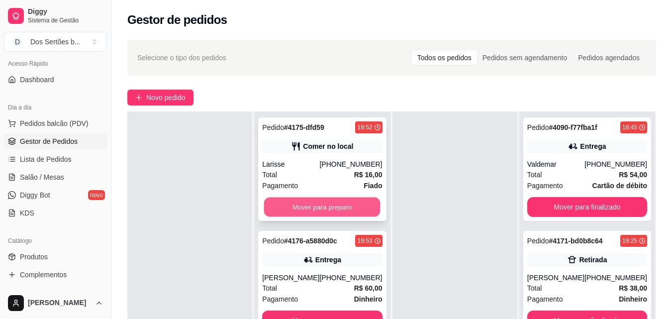
click at [308, 199] on button "Mover para preparo" at bounding box center [322, 206] width 116 height 19
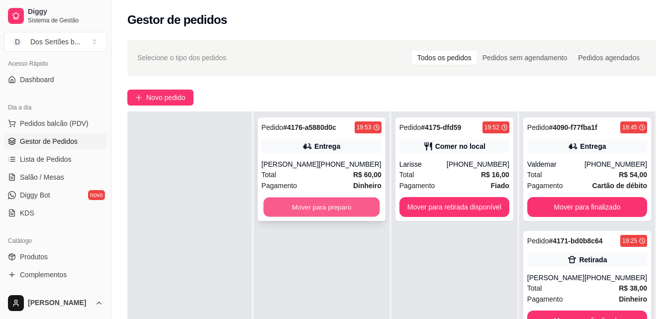
click at [293, 214] on button "Mover para preparo" at bounding box center [321, 206] width 116 height 19
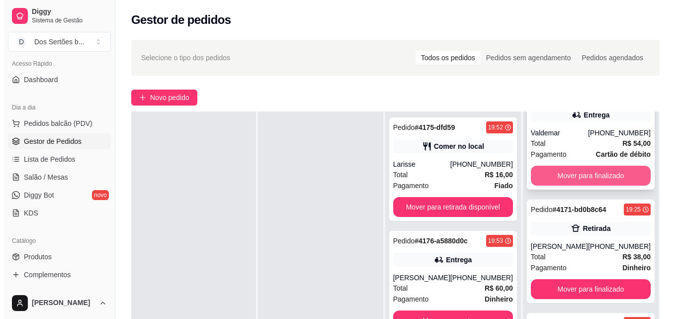
scroll to position [69, 0]
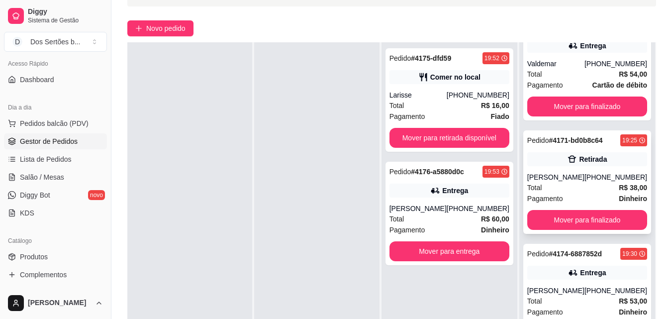
click at [565, 196] on div "Pagamento Dinheiro" at bounding box center [587, 198] width 120 height 11
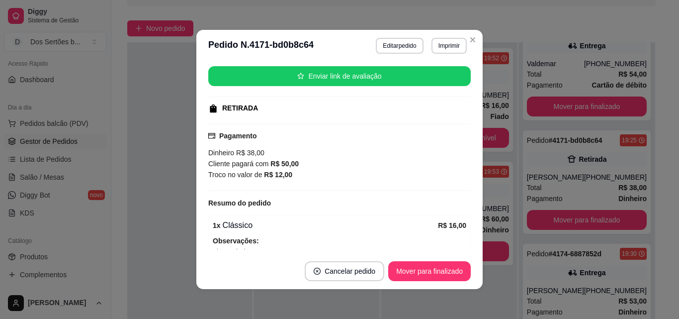
scroll to position [144, 0]
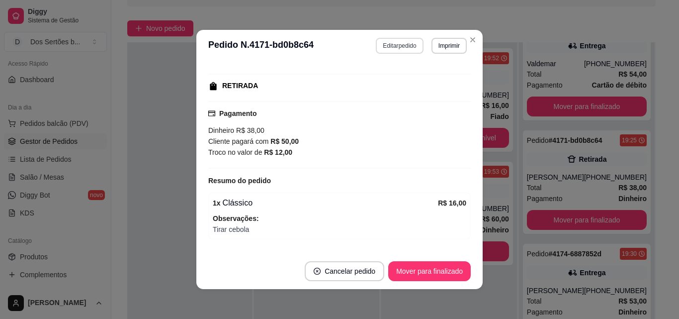
click at [392, 47] on button "Editar pedido" at bounding box center [399, 46] width 47 height 16
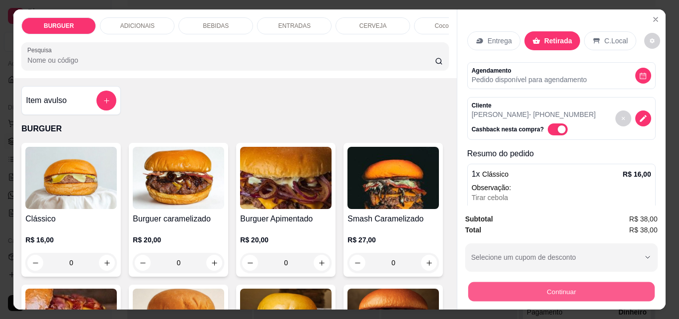
click at [503, 285] on button "Continuar" at bounding box center [561, 291] width 187 height 19
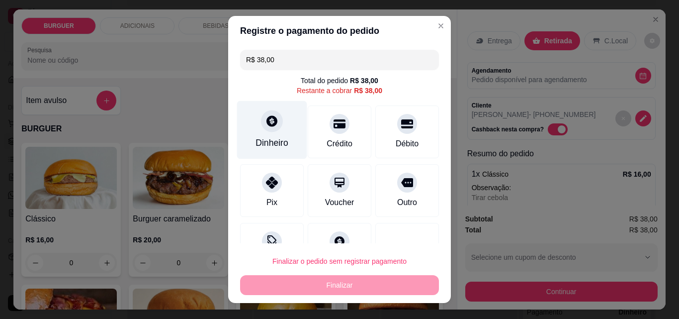
click at [253, 114] on div "Dinheiro" at bounding box center [272, 130] width 70 height 58
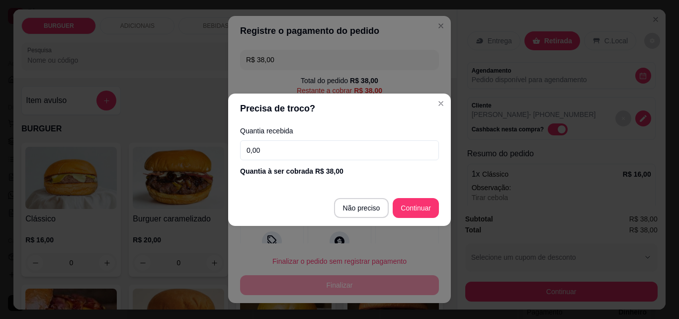
click at [274, 153] on input "0,00" at bounding box center [339, 150] width 199 height 20
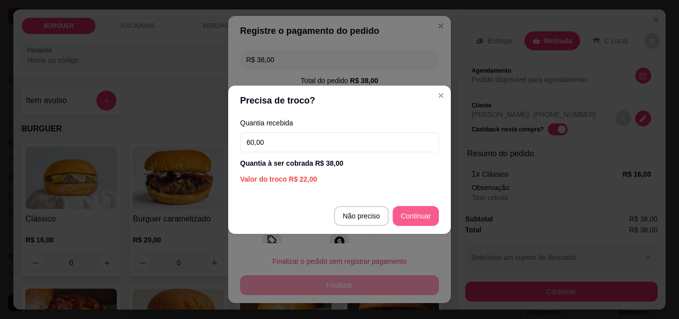
type input "60,00"
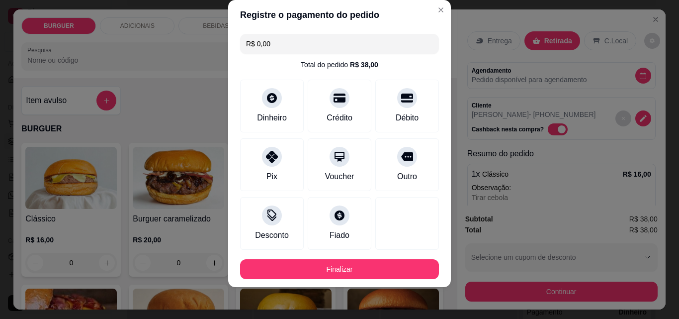
scroll to position [54, 0]
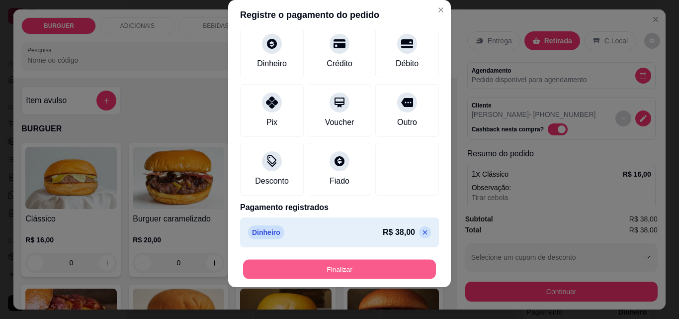
click at [354, 268] on button "Finalizar" at bounding box center [339, 269] width 193 height 19
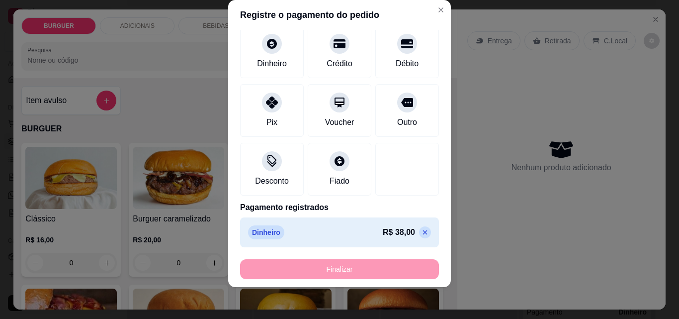
type input "-R$ 38,00"
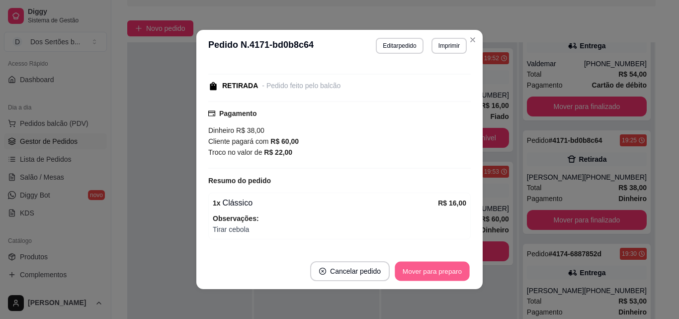
click at [413, 264] on button "Mover para preparo" at bounding box center [432, 271] width 75 height 19
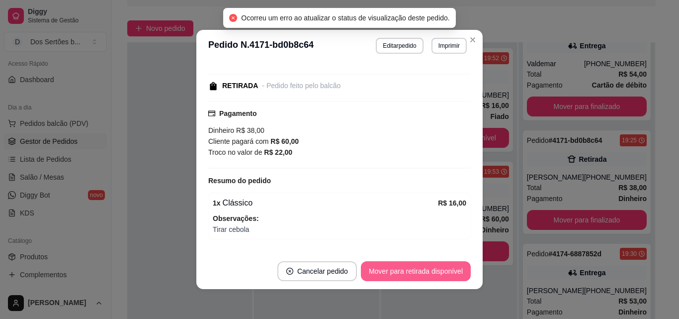
scroll to position [0, 0]
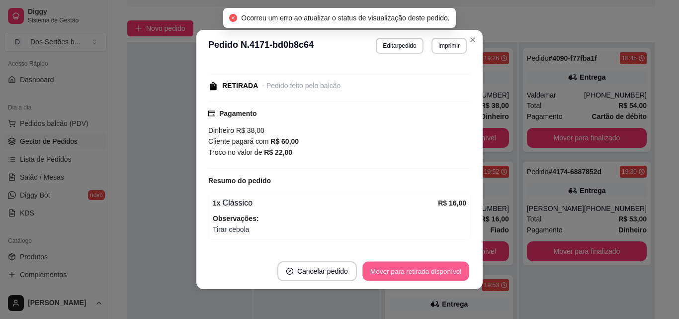
click at [432, 268] on button "Mover para retirada disponível" at bounding box center [416, 271] width 106 height 19
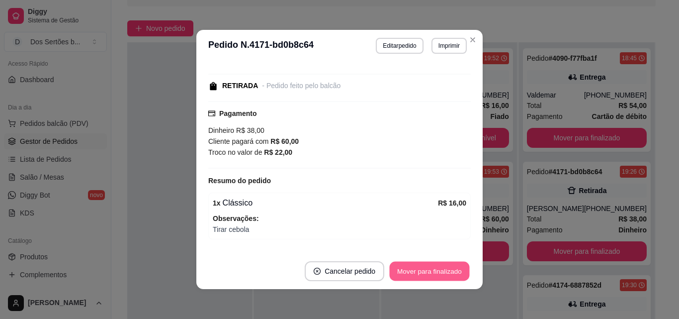
click at [432, 268] on button "Mover para finalizado" at bounding box center [430, 271] width 80 height 19
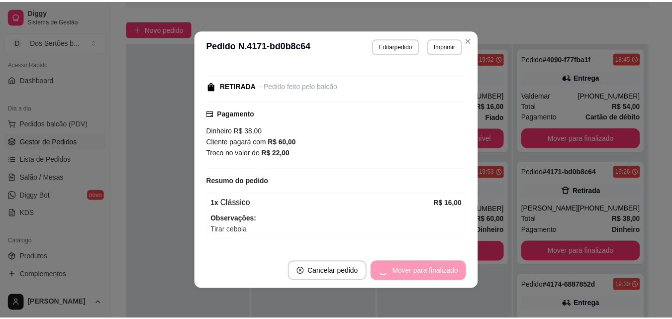
scroll to position [103, 0]
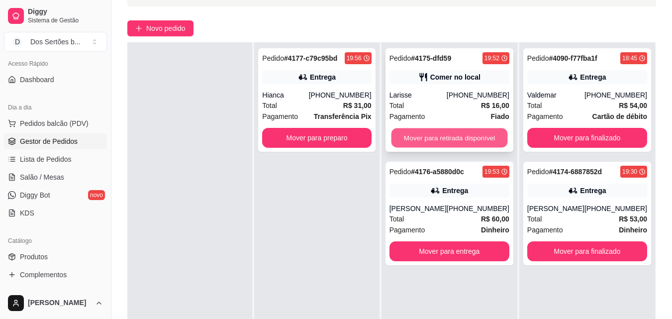
click at [432, 138] on button "Mover para retirada disponível" at bounding box center [449, 137] width 116 height 19
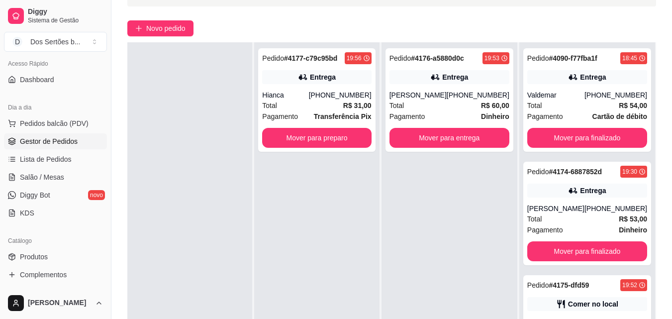
scroll to position [152, 0]
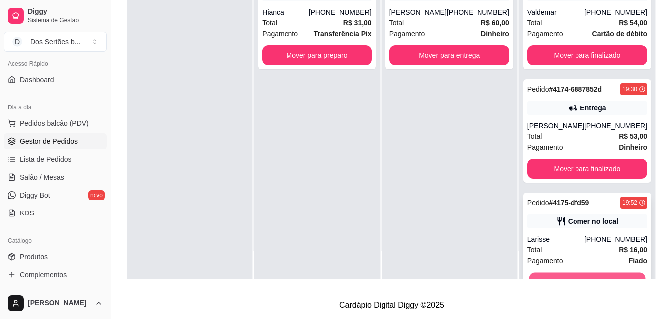
click at [613, 275] on button "Mover para finalizado" at bounding box center [587, 282] width 116 height 19
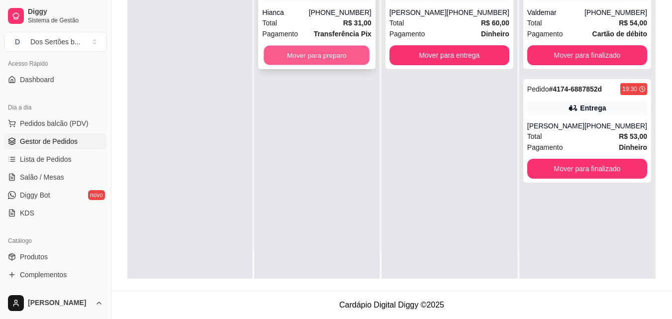
click at [317, 49] on button "Mover para preparo" at bounding box center [317, 55] width 106 height 19
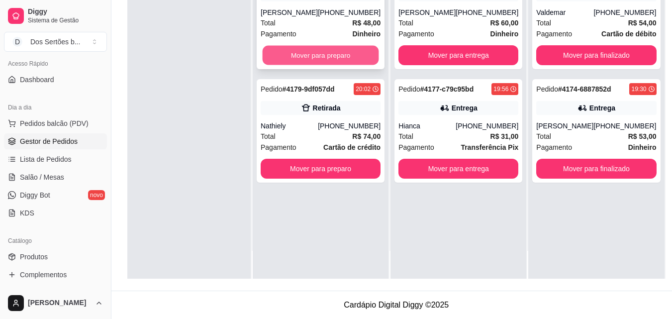
click at [323, 61] on button "Mover para preparo" at bounding box center [321, 55] width 116 height 19
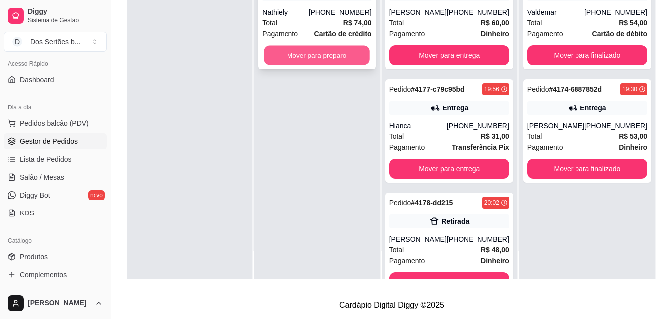
click at [297, 54] on button "Mover para preparo" at bounding box center [317, 55] width 106 height 19
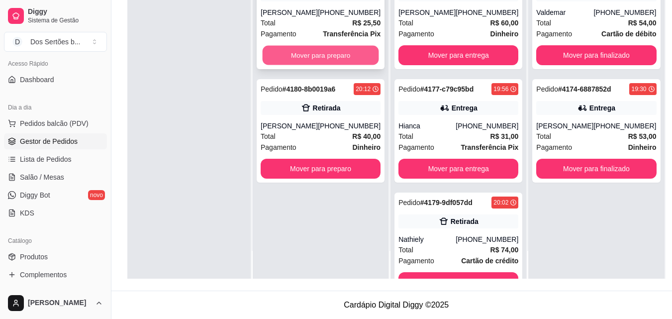
click at [289, 49] on button "Mover para preparo" at bounding box center [321, 55] width 116 height 19
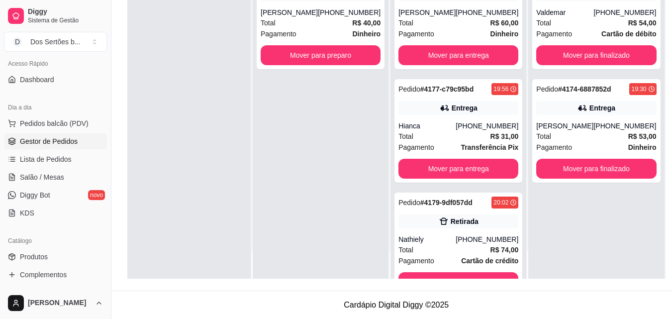
drag, startPoint x: 463, startPoint y: 107, endPoint x: 270, endPoint y: 94, distance: 193.4
click at [270, 94] on div "Pedido # 4180-8b0019a6 20:12 Retirada [PERSON_NAME] [PHONE_NUMBER] Total R$ 40,…" at bounding box center [321, 119] width 136 height 319
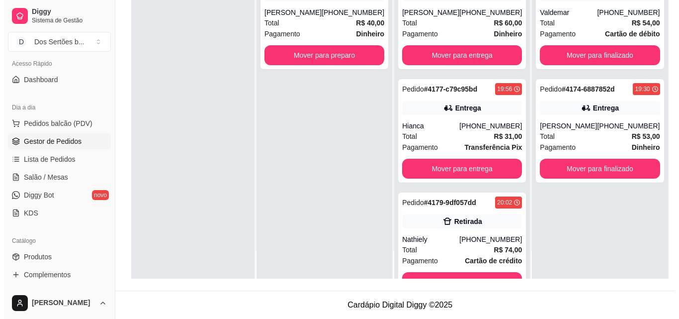
scroll to position [155, 0]
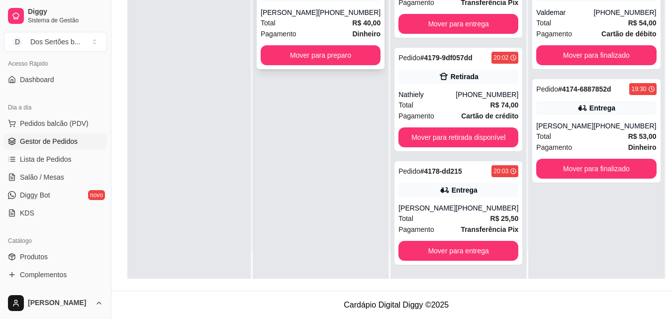
click at [296, 34] on span "Pagamento" at bounding box center [279, 33] width 36 height 11
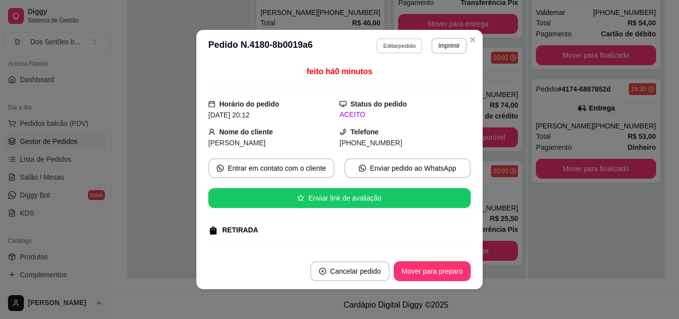
click at [392, 43] on button "Editar pedido" at bounding box center [400, 45] width 46 height 15
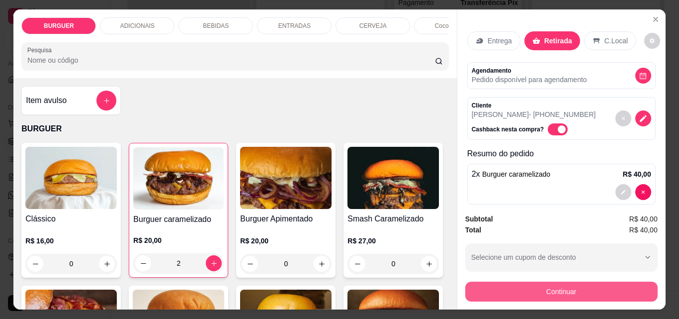
click at [486, 284] on button "Continuar" at bounding box center [562, 292] width 192 height 20
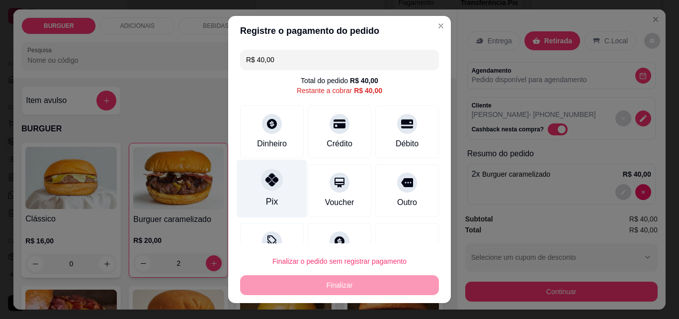
click at [266, 179] on icon at bounding box center [272, 179] width 13 height 13
type input "R$ 0,00"
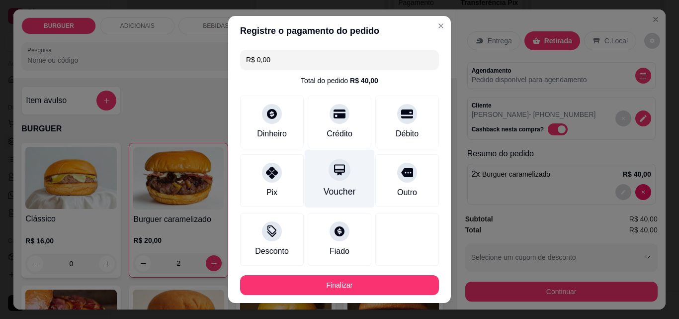
click at [315, 169] on div "Voucher" at bounding box center [340, 179] width 70 height 58
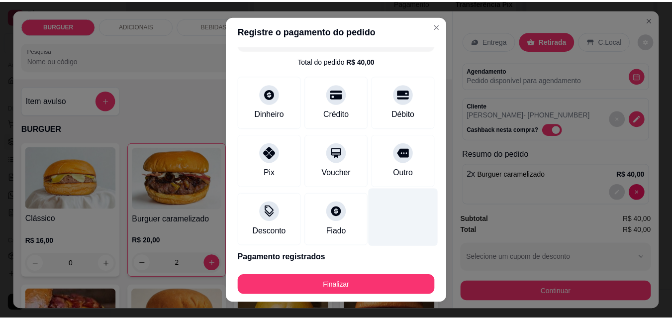
scroll to position [54, 0]
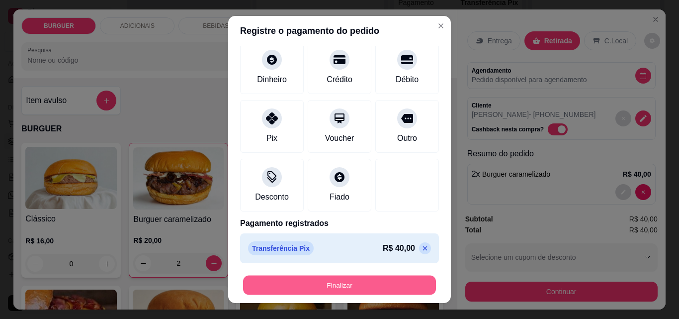
click at [371, 285] on button "Finalizar" at bounding box center [339, 285] width 193 height 19
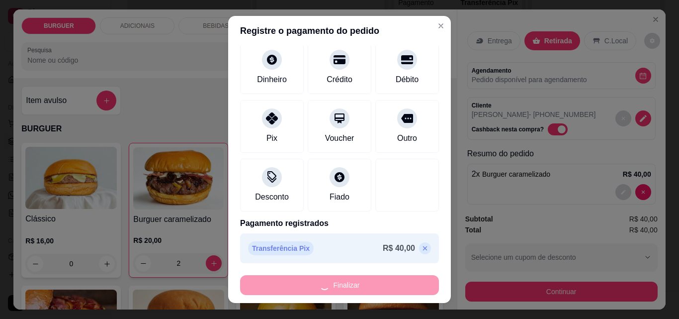
type input "0"
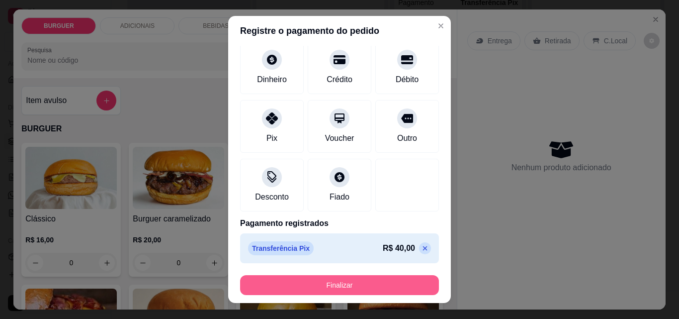
type input "-R$ 40,00"
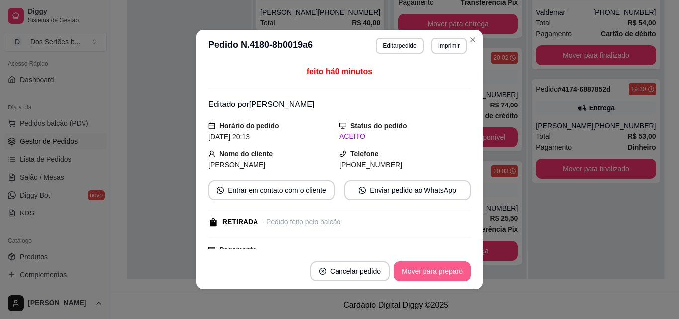
click at [427, 272] on button "Mover para preparo" at bounding box center [432, 271] width 77 height 20
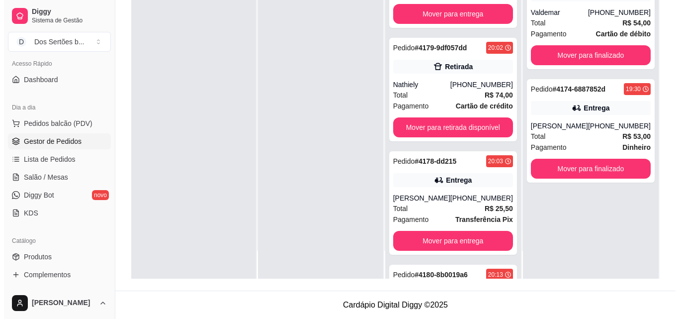
scroll to position [268, 0]
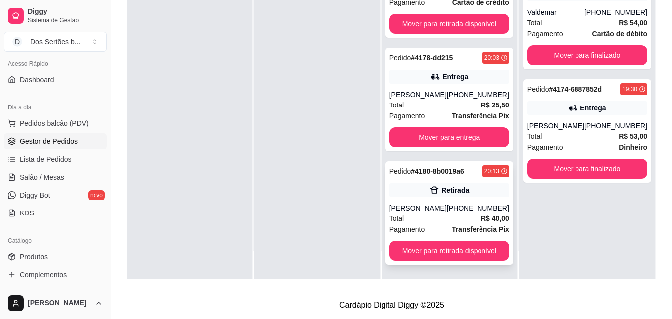
click at [413, 191] on div "Retirada" at bounding box center [449, 190] width 120 height 14
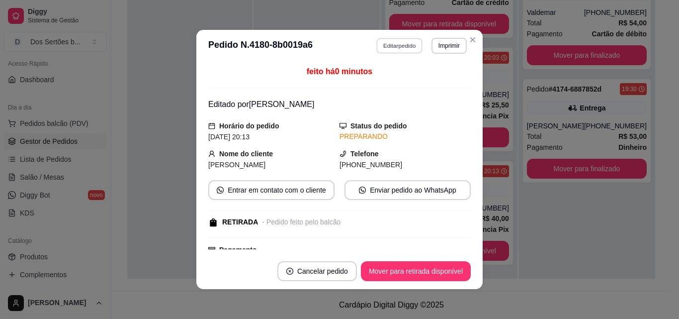
click at [391, 43] on button "Editar pedido" at bounding box center [400, 45] width 46 height 15
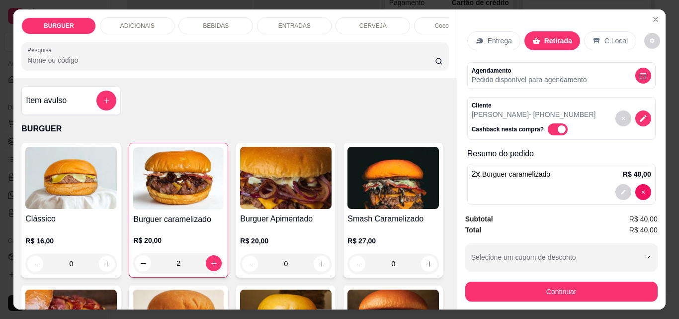
click at [205, 22] on p "BEBIDAS" at bounding box center [216, 26] width 26 height 8
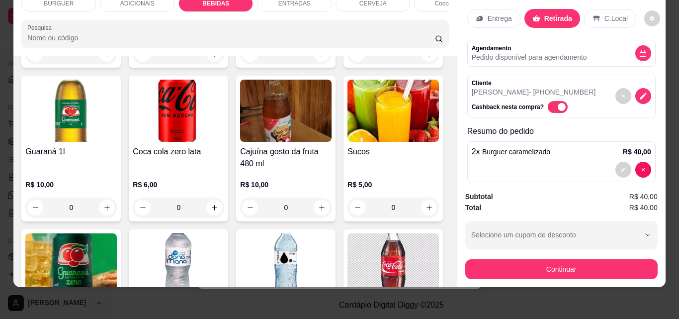
click at [445, 177] on div "Item avulso BURGUER Clássico R$ 16,00 0 Burguer caramelizado R$ 20,00 2 Burguer…" at bounding box center [234, 171] width 443 height 231
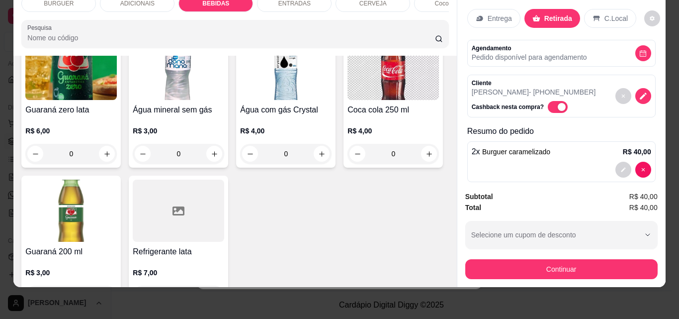
click at [111, 16] on icon "increase-product-quantity" at bounding box center [106, 11] width 7 height 7
type input "1"
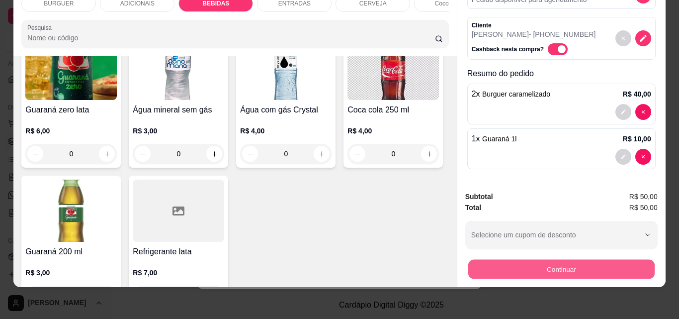
click at [494, 262] on button "Continuar" at bounding box center [561, 268] width 187 height 19
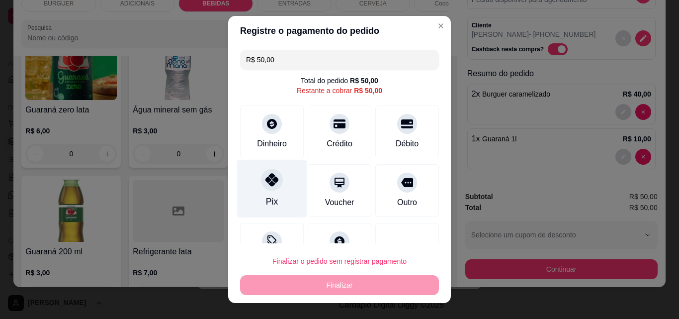
click at [271, 186] on icon at bounding box center [272, 179] width 13 height 13
type input "R$ 0,00"
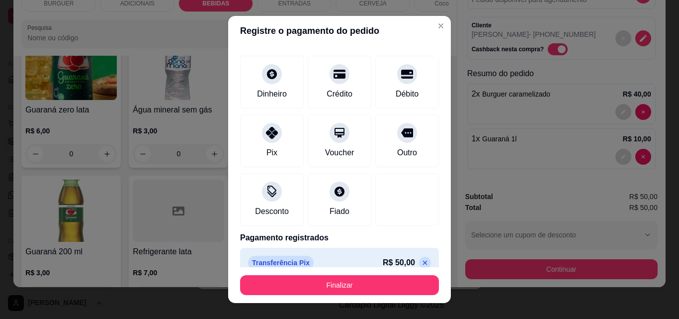
scroll to position [54, 0]
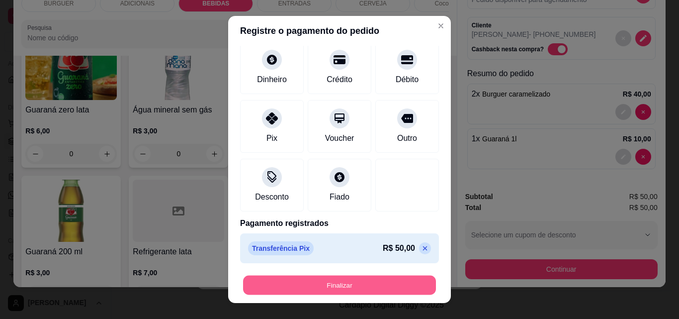
click at [378, 283] on button "Finalizar" at bounding box center [339, 285] width 193 height 19
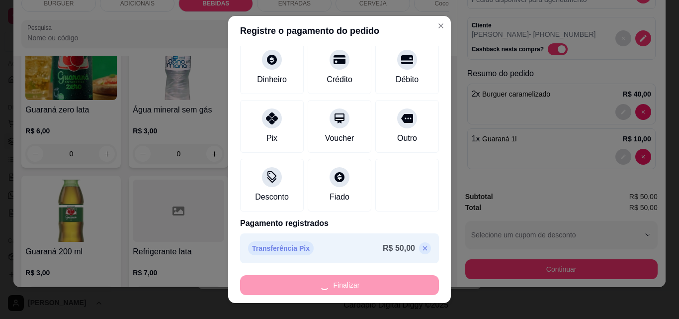
type input "0"
type input "-R$ 50,00"
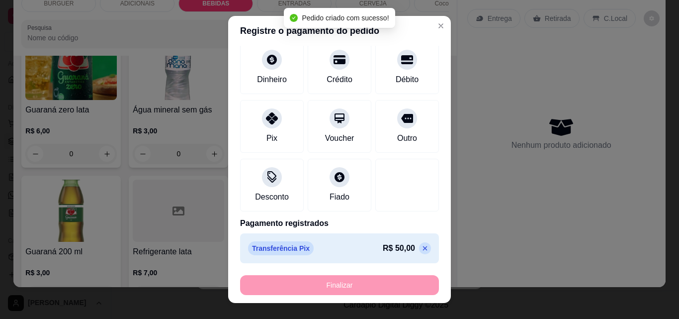
scroll to position [155, 0]
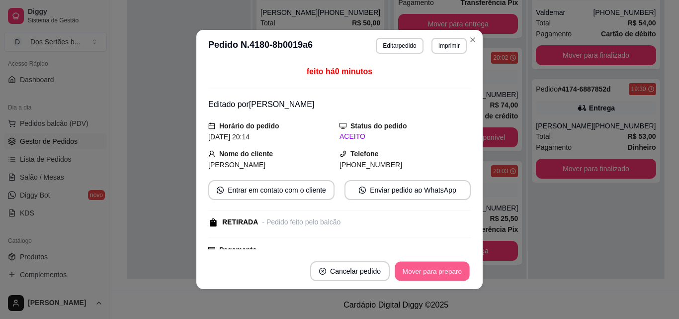
click at [420, 274] on button "Mover para preparo" at bounding box center [432, 271] width 75 height 19
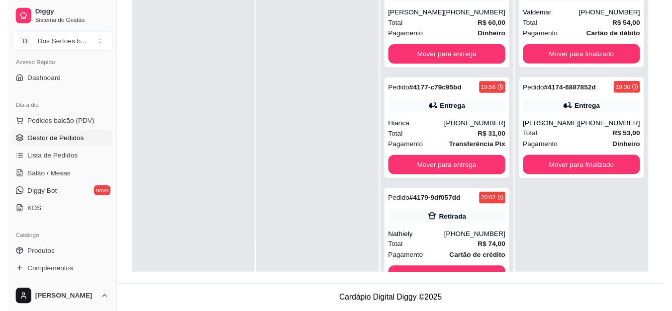
scroll to position [268, 0]
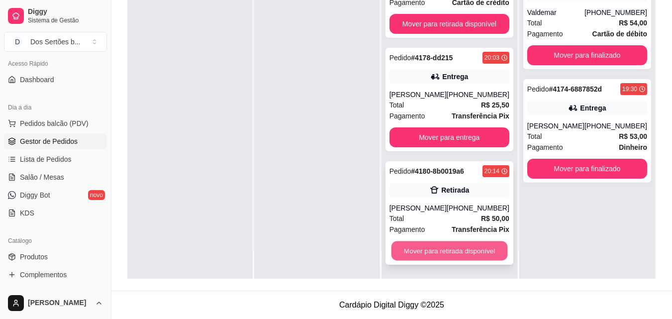
click at [412, 248] on button "Mover para retirada disponível" at bounding box center [449, 250] width 116 height 19
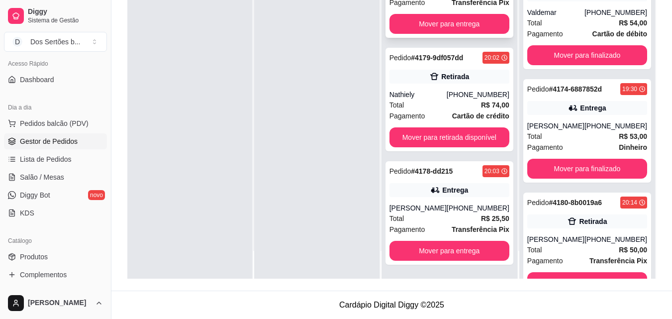
scroll to position [155, 0]
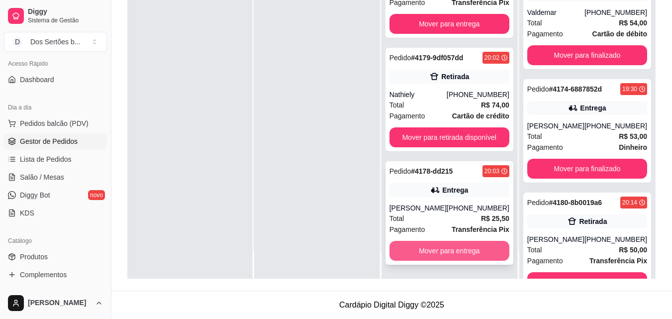
click at [413, 246] on button "Mover para entrega" at bounding box center [449, 251] width 120 height 20
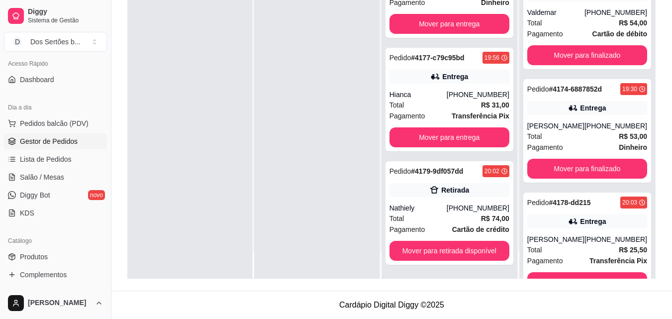
scroll to position [0, 0]
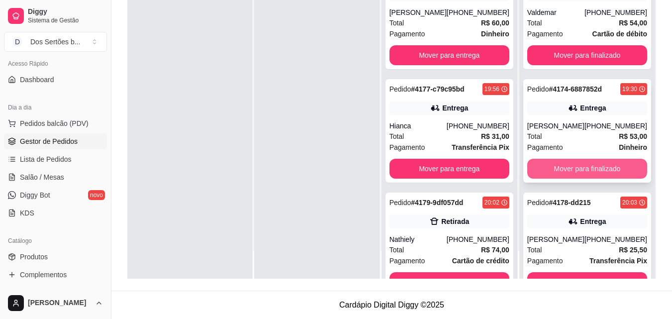
click at [566, 166] on button "Mover para finalizado" at bounding box center [587, 169] width 120 height 20
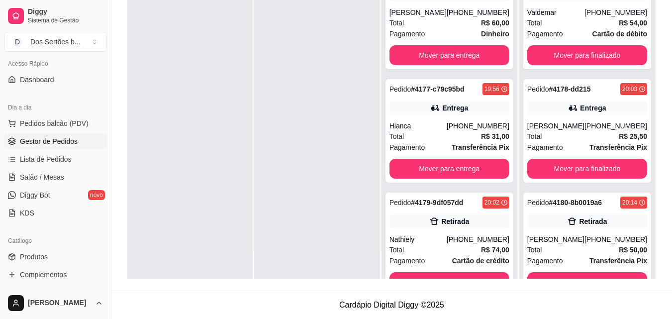
scroll to position [31, 0]
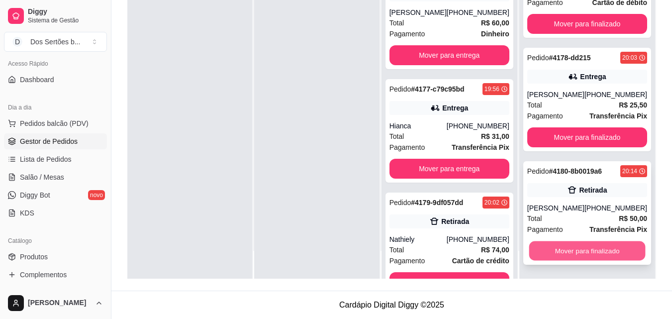
click at [559, 245] on button "Mover para finalizado" at bounding box center [587, 250] width 116 height 19
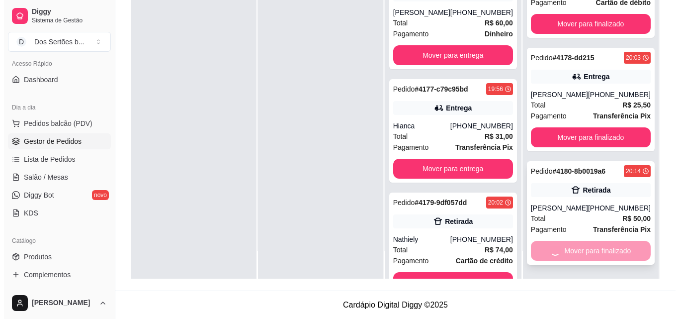
scroll to position [0, 0]
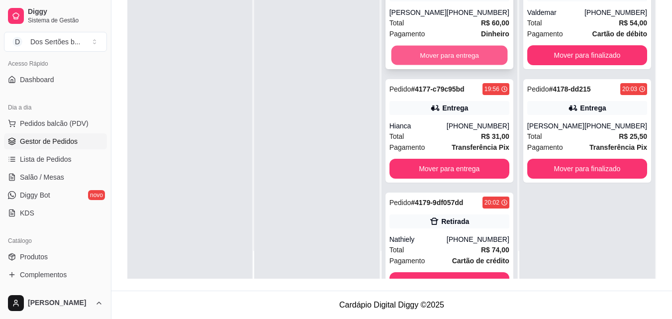
click at [420, 63] on button "Mover para entrega" at bounding box center [449, 55] width 116 height 19
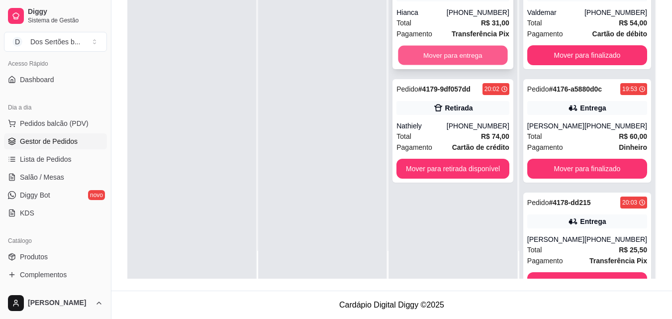
click at [443, 48] on button "Mover para entrega" at bounding box center [452, 55] width 109 height 19
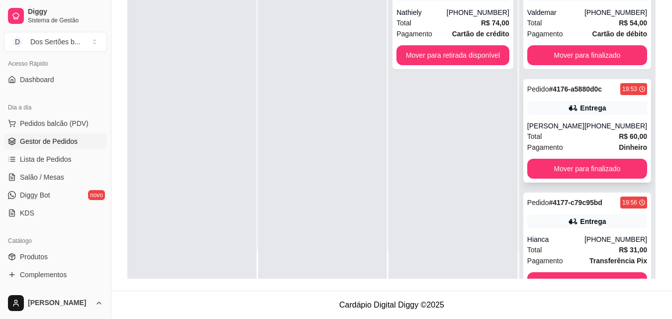
click at [592, 142] on div "Total R$ 60,00" at bounding box center [587, 136] width 120 height 11
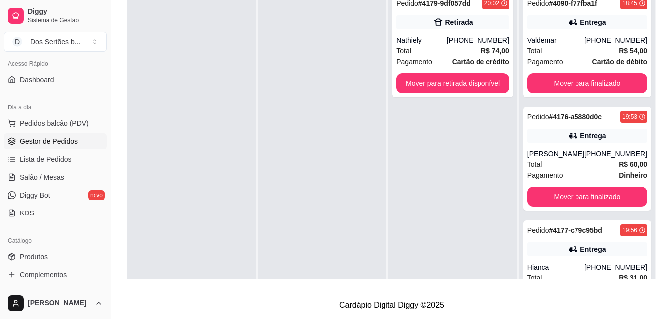
scroll to position [0, 0]
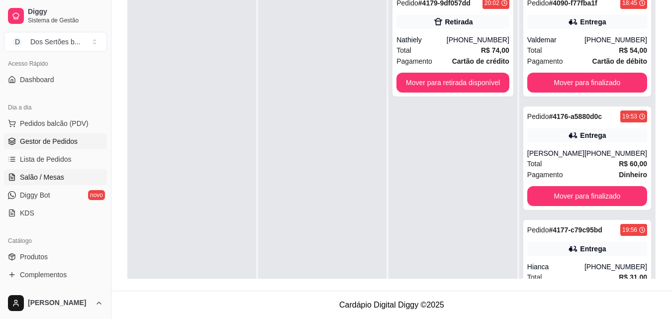
click at [24, 182] on link "Salão / Mesas" at bounding box center [55, 177] width 103 height 16
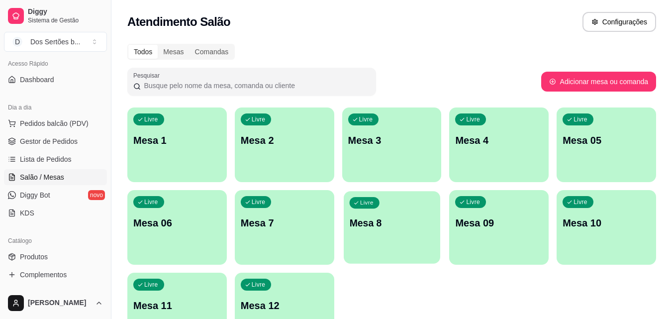
click at [387, 226] on p "Mesa 8" at bounding box center [391, 222] width 85 height 13
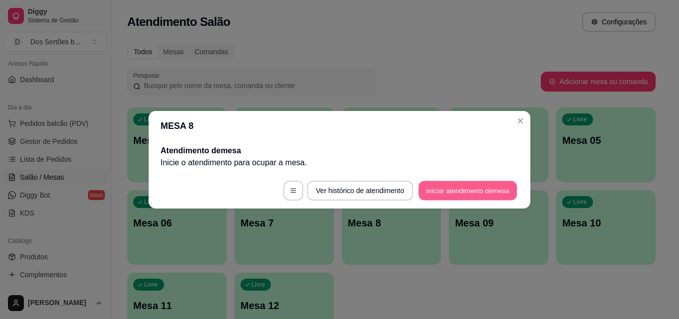
click at [445, 192] on button "Iniciar atendimento de mesa" at bounding box center [468, 190] width 98 height 19
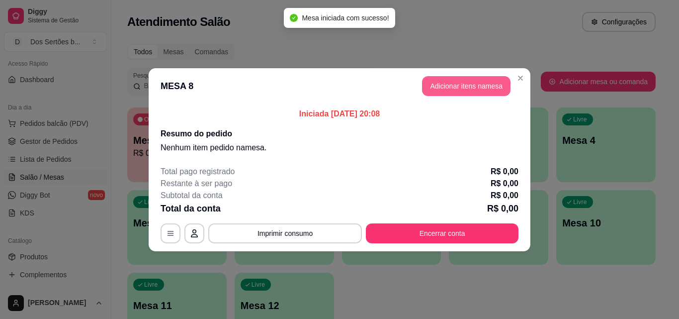
click at [465, 80] on button "Adicionar itens na mesa" at bounding box center [466, 86] width 89 height 20
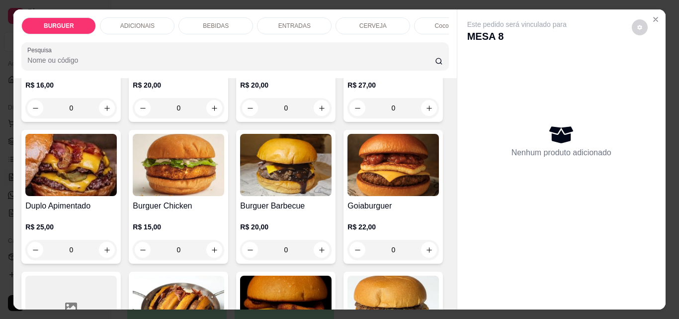
scroll to position [168, 0]
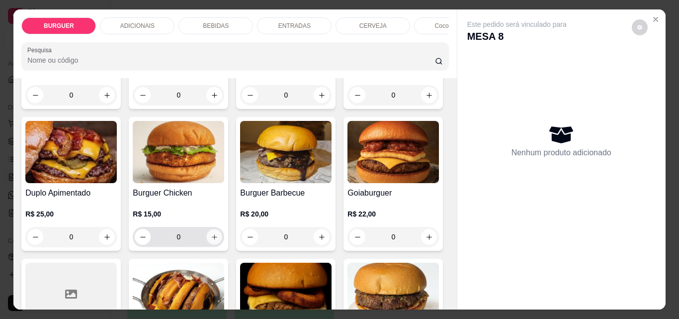
click at [222, 242] on button "increase-product-quantity" at bounding box center [214, 236] width 15 height 15
type input "1"
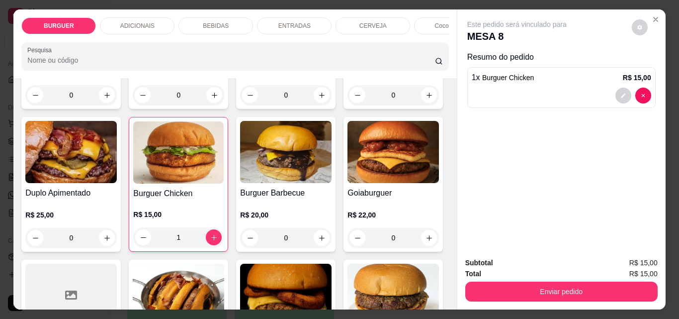
click at [280, 22] on p "ENTRADAS" at bounding box center [295, 26] width 32 height 8
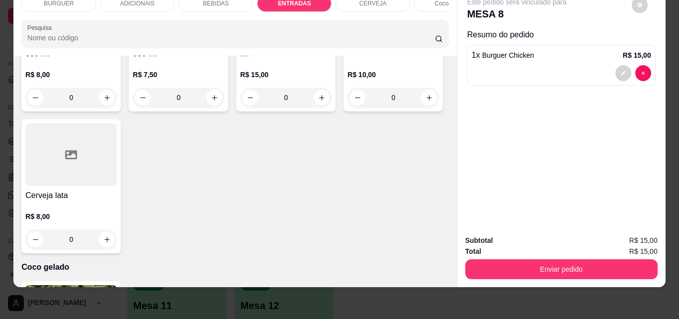
type input "1"
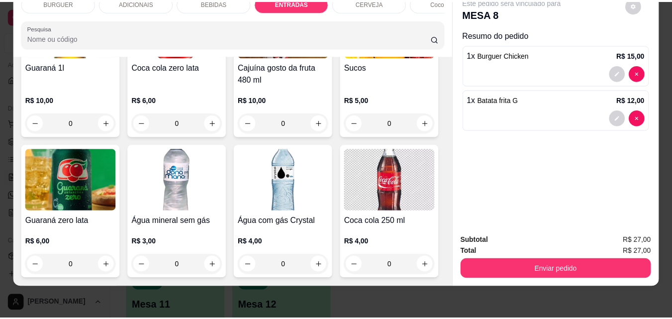
scroll to position [861, 0]
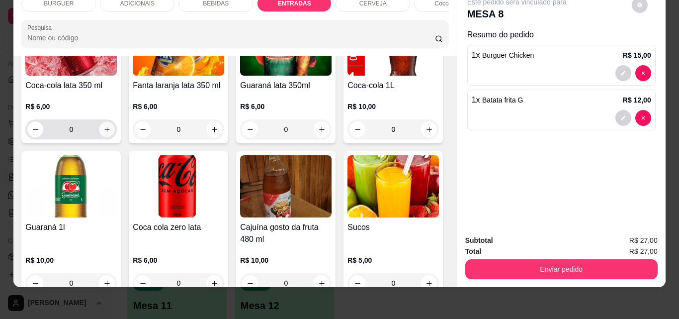
click at [103, 133] on icon "increase-product-quantity" at bounding box center [106, 129] width 7 height 7
type input "1"
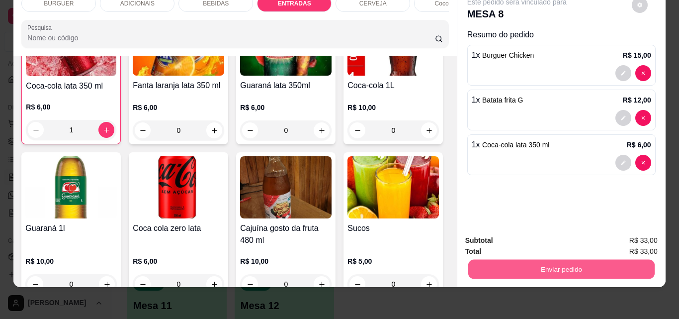
click at [552, 259] on button "Enviar pedido" at bounding box center [561, 268] width 187 height 19
click at [509, 236] on button "Não registrar e enviar pedido" at bounding box center [529, 237] width 100 height 18
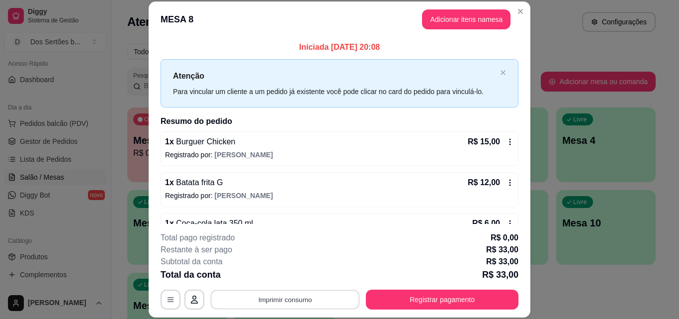
click at [282, 299] on button "Imprimir consumo" at bounding box center [285, 298] width 149 height 19
click at [520, 14] on icon "Close" at bounding box center [521, 11] width 8 height 8
click at [286, 296] on button "Imprimir consumo" at bounding box center [285, 298] width 149 height 19
click at [260, 276] on button "Impressora" at bounding box center [285, 277] width 72 height 16
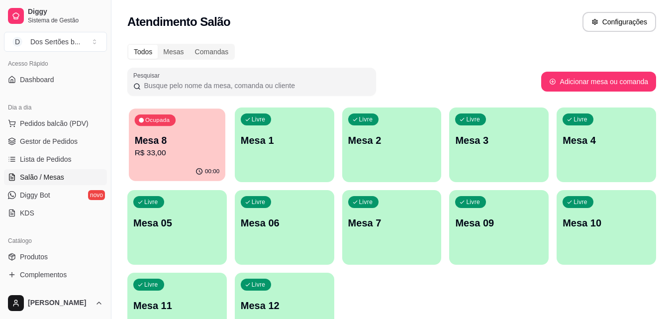
click at [184, 151] on p "R$ 33,00" at bounding box center [177, 152] width 85 height 11
click at [18, 133] on link "Gestor de Pedidos" at bounding box center [55, 141] width 103 height 16
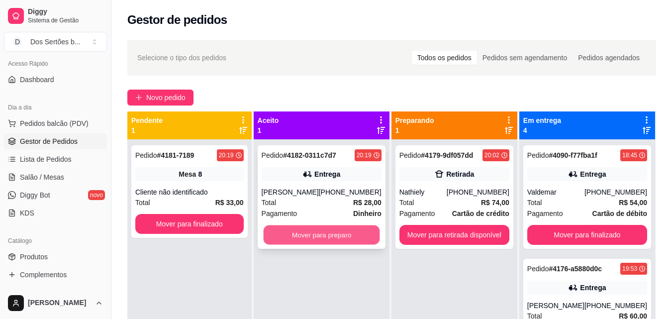
click at [324, 227] on button "Mover para preparo" at bounding box center [321, 234] width 116 height 19
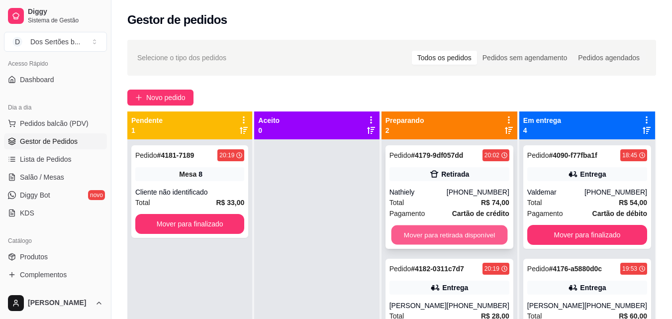
click at [438, 233] on button "Mover para retirada disponível" at bounding box center [449, 234] width 116 height 19
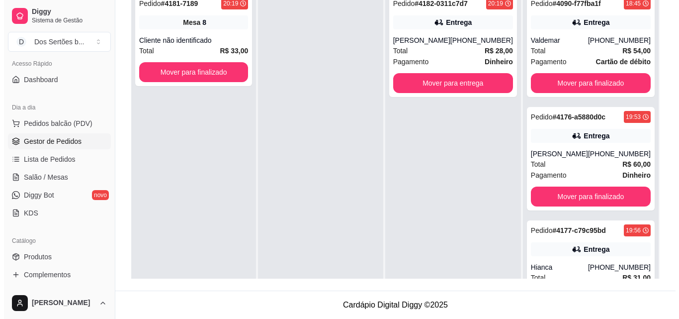
scroll to position [268, 0]
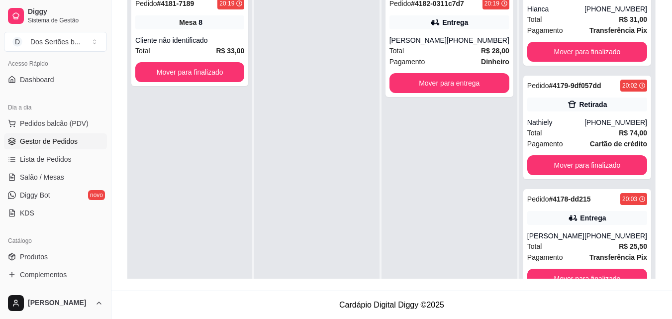
click at [521, 182] on div "Pedido # 4090-f77fba1f 18:45 Entrega Valdemar [PHONE_NUMBER] Total R$ 54,00 Pag…" at bounding box center [587, 147] width 136 height 319
click at [74, 116] on button "Pedidos balcão (PDV)" at bounding box center [55, 123] width 103 height 16
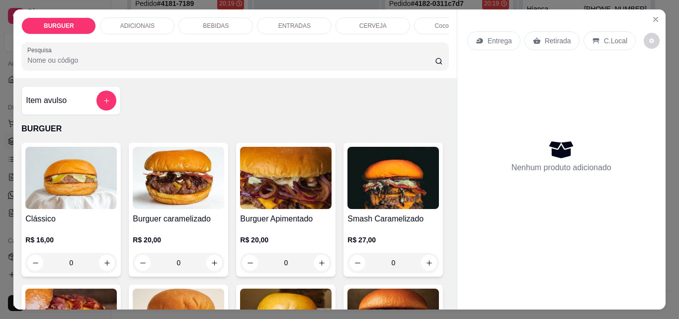
scroll to position [195, 0]
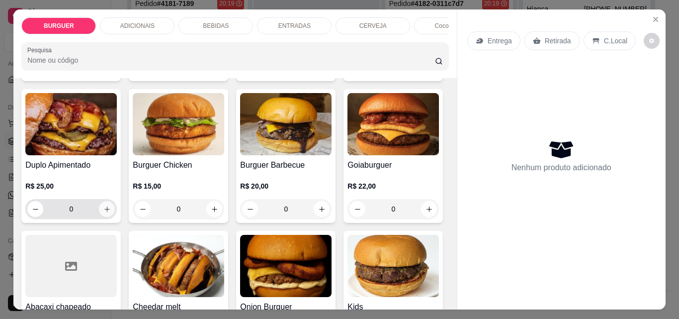
click at [115, 210] on button "increase-product-quantity" at bounding box center [107, 209] width 16 height 16
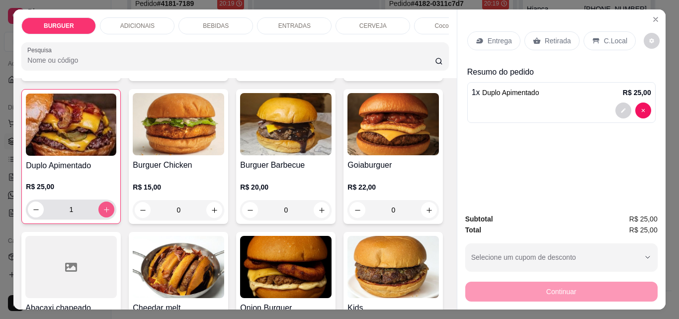
click at [114, 211] on button "increase-product-quantity" at bounding box center [106, 209] width 16 height 16
type input "2"
click at [549, 36] on p "Retirada" at bounding box center [558, 41] width 26 height 10
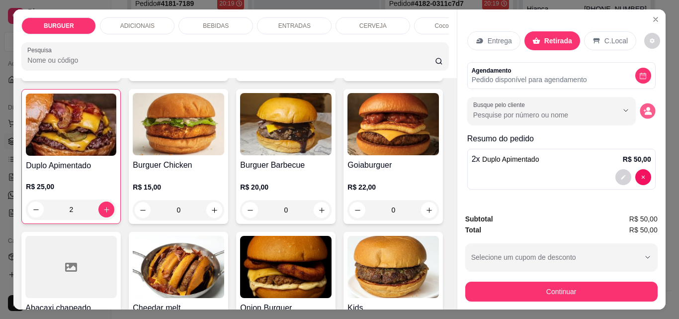
click at [644, 107] on icon "decrease-product-quantity" at bounding box center [648, 111] width 8 height 8
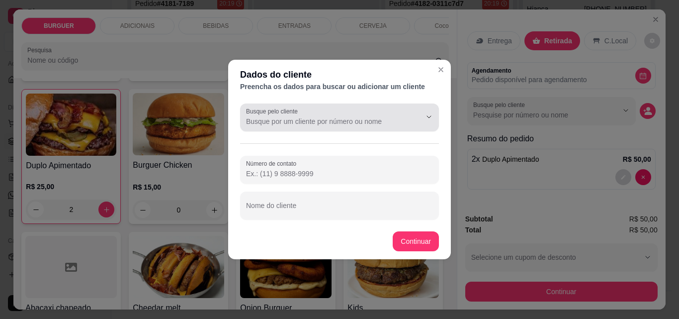
click at [276, 124] on input "Busque pelo cliente" at bounding box center [325, 121] width 159 height 10
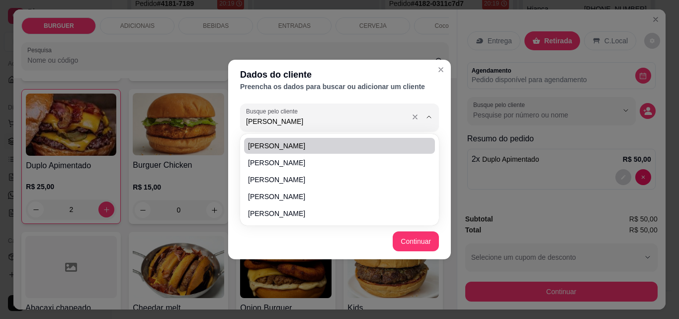
click at [266, 117] on input "[PERSON_NAME]" at bounding box center [325, 121] width 159 height 10
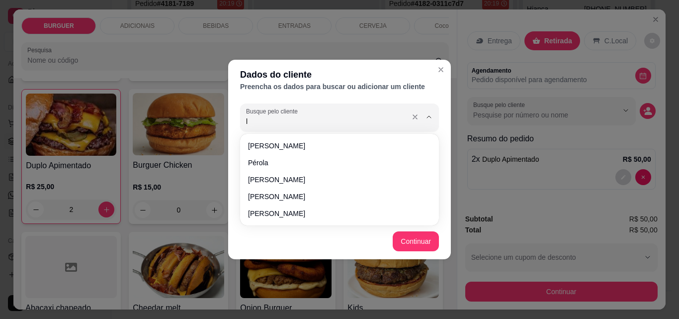
click at [257, 119] on input "l" at bounding box center [325, 121] width 159 height 10
type input "l"
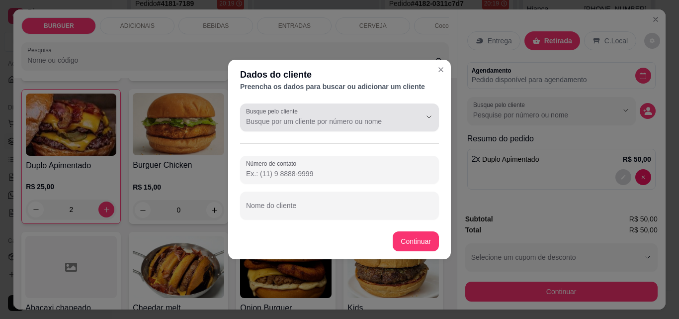
click at [412, 118] on icon "Show suggestions" at bounding box center [415, 117] width 8 height 8
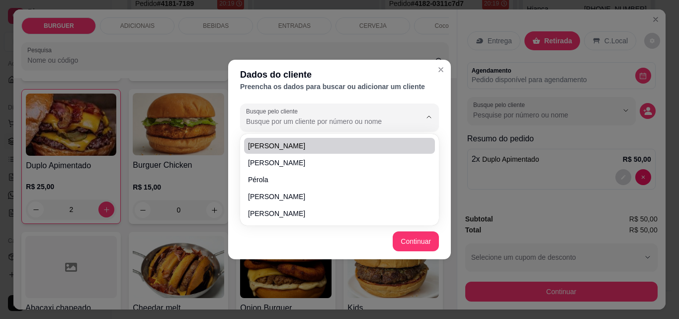
click at [422, 91] on div "Preencha os dados para buscar ou adicionar um cliente" at bounding box center [339, 87] width 199 height 10
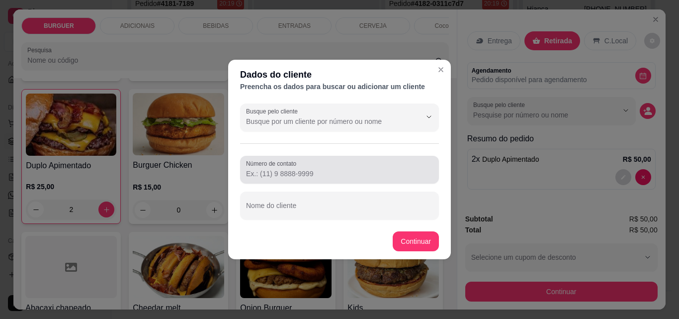
click at [252, 179] on div at bounding box center [339, 170] width 187 height 20
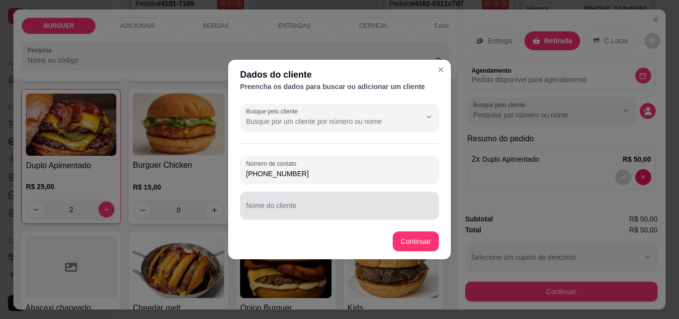
type input "[PHONE_NUMBER]"
click at [243, 205] on div "Nome do cliente" at bounding box center [339, 206] width 199 height 28
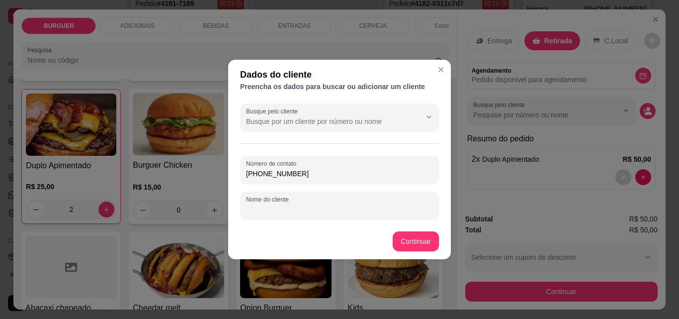
click at [263, 204] on input "Nome do cliente" at bounding box center [339, 209] width 187 height 10
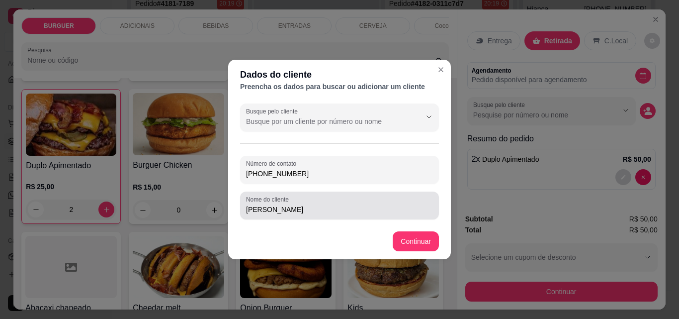
drag, startPoint x: 322, startPoint y: 215, endPoint x: 315, endPoint y: 213, distance: 6.6
click at [315, 213] on div "[PERSON_NAME]" at bounding box center [339, 205] width 187 height 20
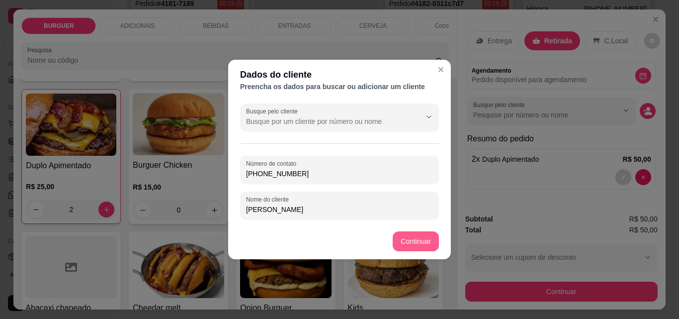
type input "[PERSON_NAME]"
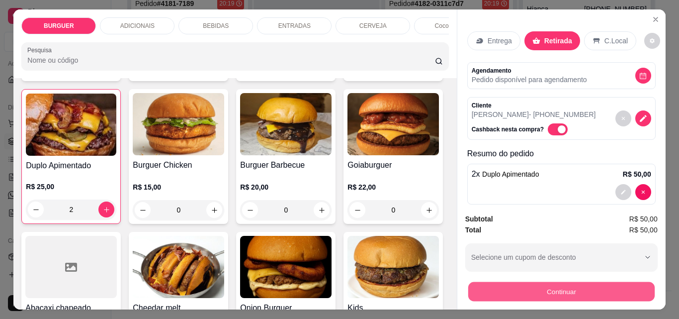
click at [500, 284] on button "Continuar" at bounding box center [561, 291] width 187 height 19
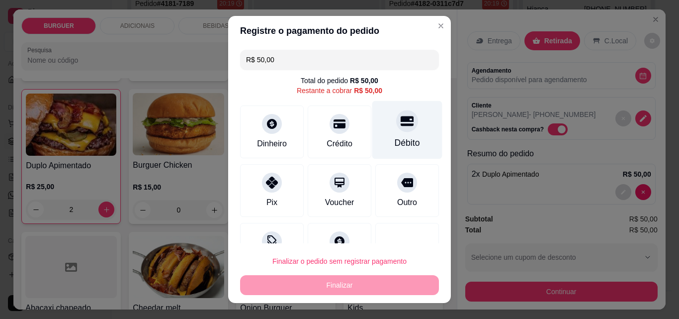
click at [373, 129] on div "Débito" at bounding box center [408, 130] width 70 height 58
type input "R$ 0,00"
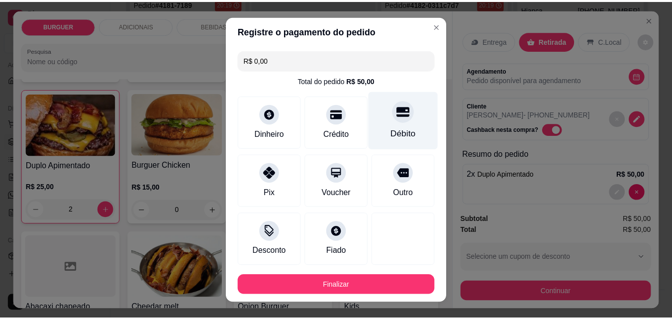
scroll to position [54, 0]
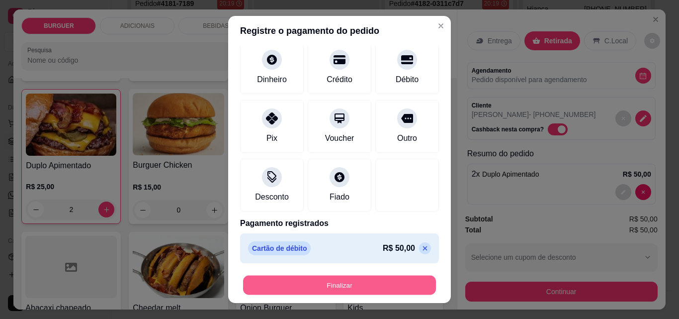
click at [352, 282] on button "Finalizar" at bounding box center [339, 285] width 193 height 19
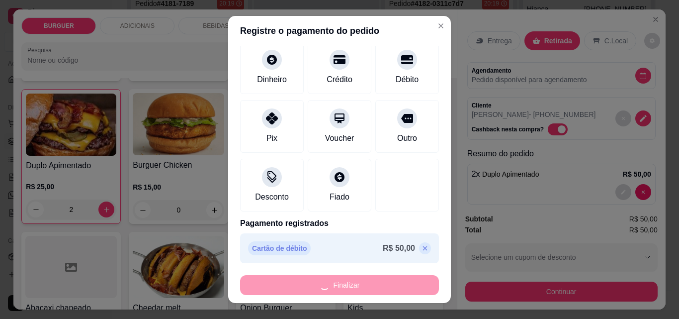
type input "0"
type input "-R$ 50,00"
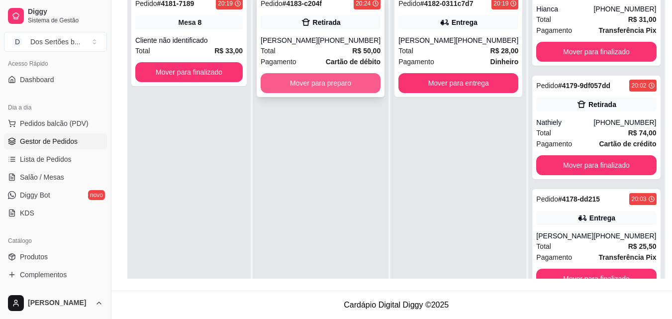
click at [288, 80] on button "Mover para preparo" at bounding box center [321, 83] width 120 height 20
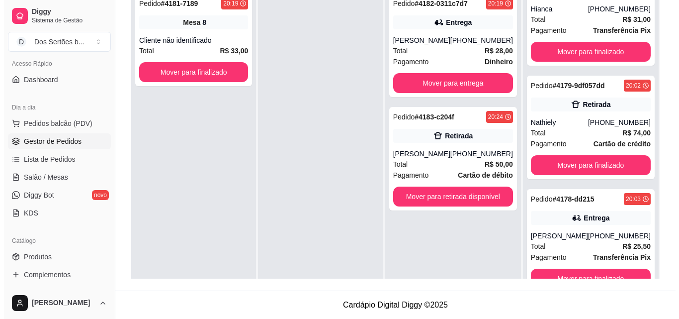
scroll to position [28, 0]
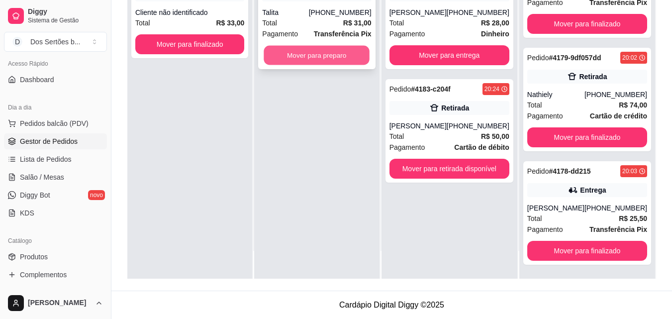
click at [277, 53] on button "Mover para preparo" at bounding box center [317, 55] width 106 height 19
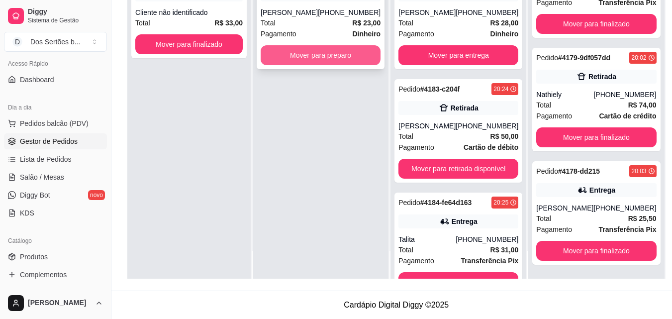
click at [306, 54] on button "Mover para preparo" at bounding box center [321, 55] width 120 height 20
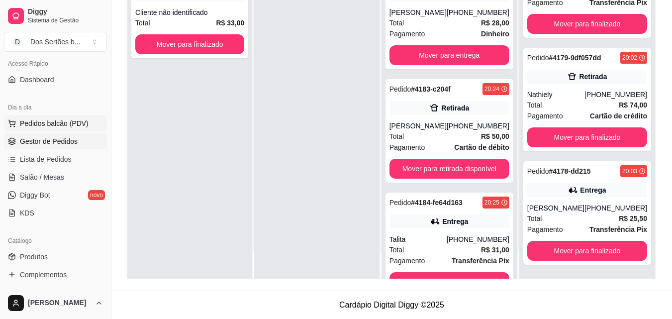
click at [43, 124] on span "Pedidos balcão (PDV)" at bounding box center [54, 123] width 69 height 10
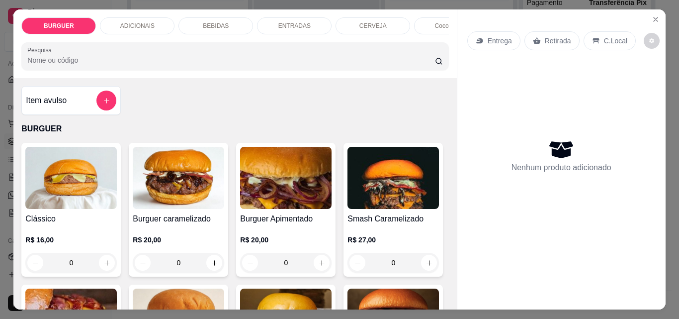
drag, startPoint x: 350, startPoint y: 165, endPoint x: 237, endPoint y: 113, distance: 124.0
click at [237, 113] on div "Item avulso BURGUER Clássico R$ 16,00 0 Burguer caramelizado R$ 20,00 0 Burguer…" at bounding box center [234, 193] width 443 height 231
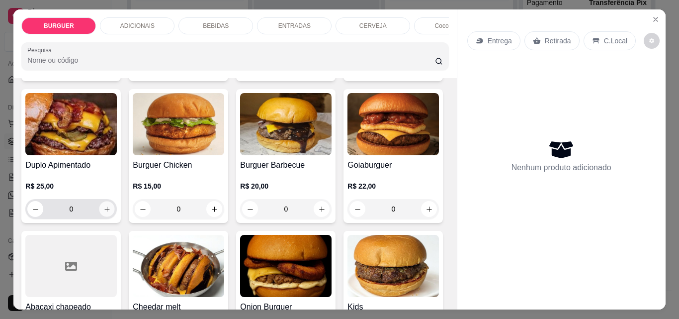
click at [115, 208] on button "increase-product-quantity" at bounding box center [106, 208] width 15 height 15
type input "1"
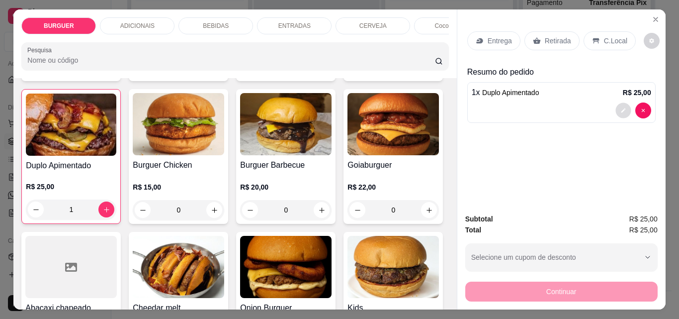
click at [616, 105] on button "decrease-product-quantity" at bounding box center [623, 110] width 15 height 15
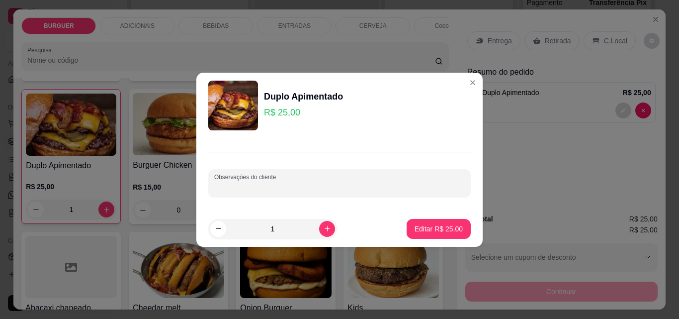
click at [293, 183] on input "Observações do cliente" at bounding box center [339, 187] width 251 height 10
type input "sem geleia, adicional de cheddar e carne"
click at [432, 221] on button "Editar R$ 25,00" at bounding box center [439, 228] width 62 height 19
type input "0"
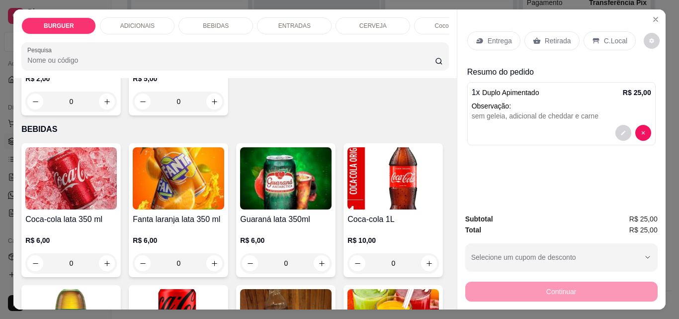
scroll to position [818, 0]
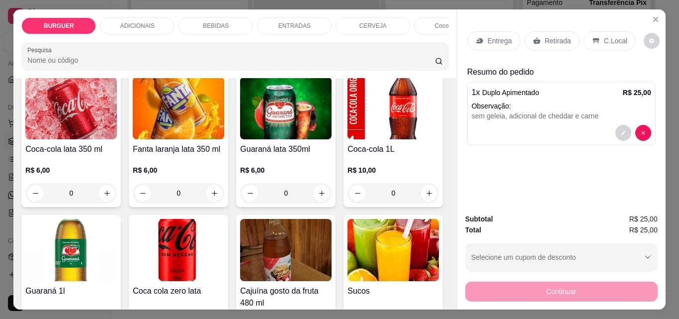
type input "1"
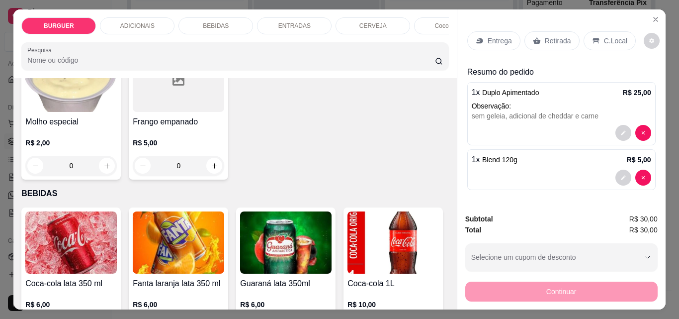
scroll to position [663, 0]
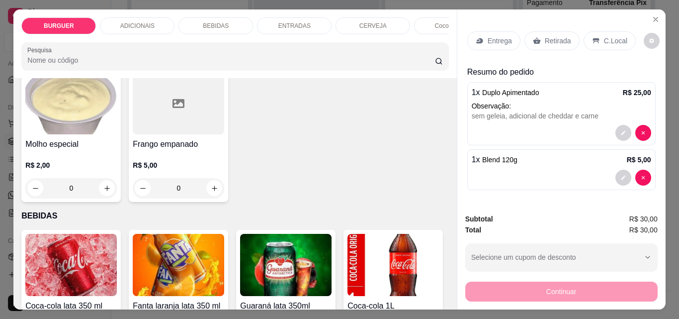
click at [103, 50] on icon "increase-product-quantity" at bounding box center [106, 46] width 7 height 7
type input "1"
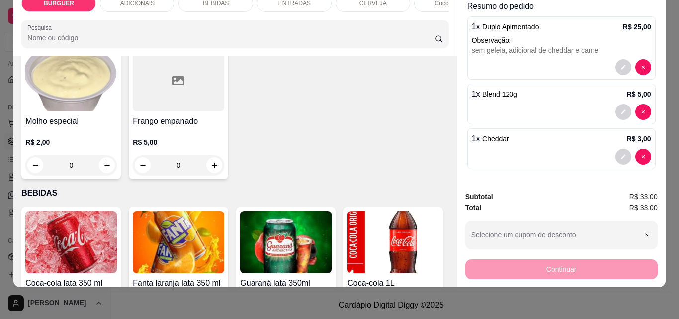
scroll to position [0, 0]
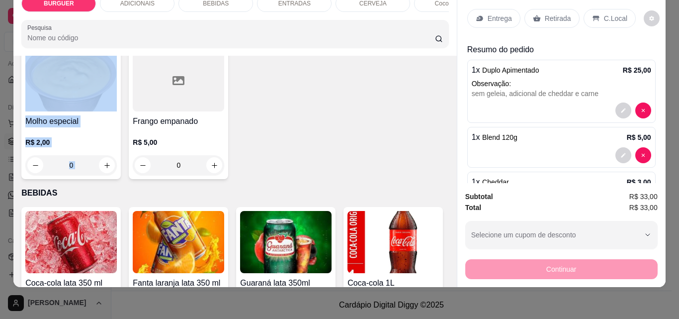
drag, startPoint x: 428, startPoint y: 147, endPoint x: 409, endPoint y: 226, distance: 80.8
click at [409, 179] on div "Cheddar R$ 3,00 1 Picles R$ 1,00 0 Geleia De Pimenta R$ 2,00 0 Blend 120g R$ 5,…" at bounding box center [234, 41] width 427 height 277
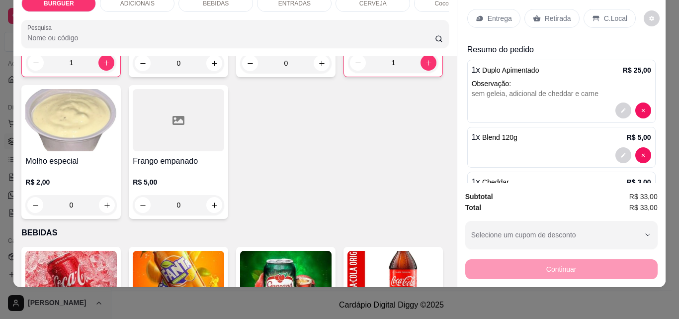
click at [447, 62] on div "Item avulso BURGUER Clássico R$ 16,00 0 Burguer caramelizado R$ 20,00 0 Burguer…" at bounding box center [234, 171] width 443 height 231
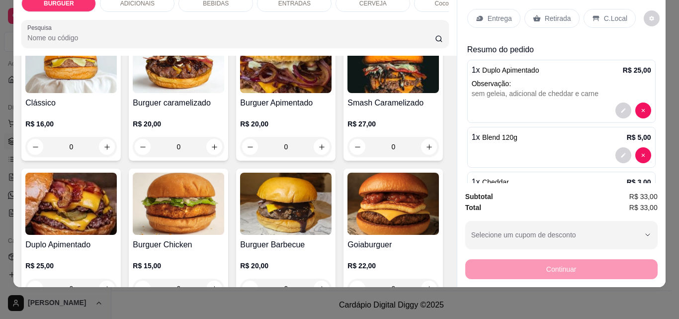
scroll to position [140, 0]
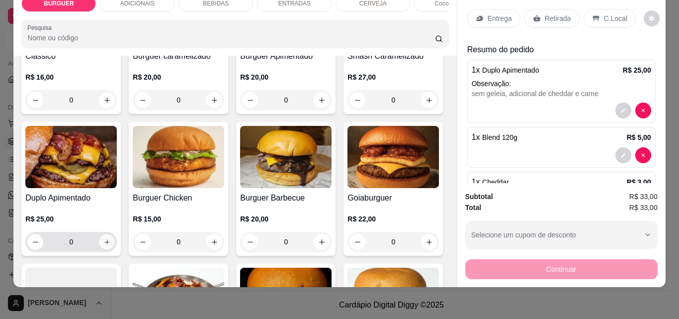
click at [115, 238] on button "increase-product-quantity" at bounding box center [106, 241] width 15 height 15
type input "1"
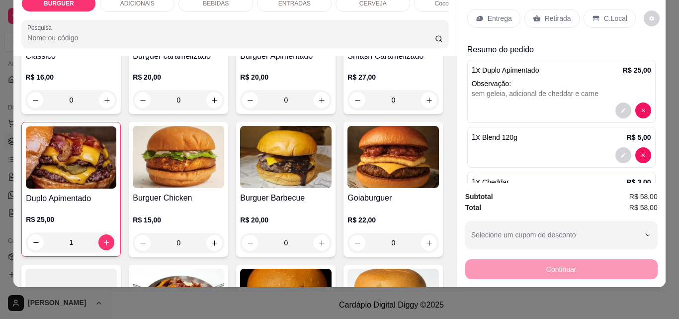
scroll to position [88, 0]
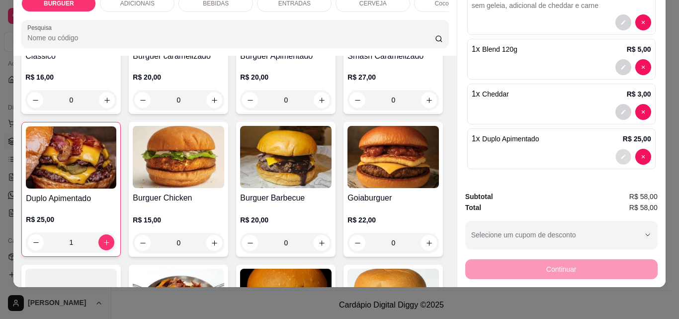
click at [621, 154] on icon "decrease-product-quantity" at bounding box center [624, 157] width 6 height 6
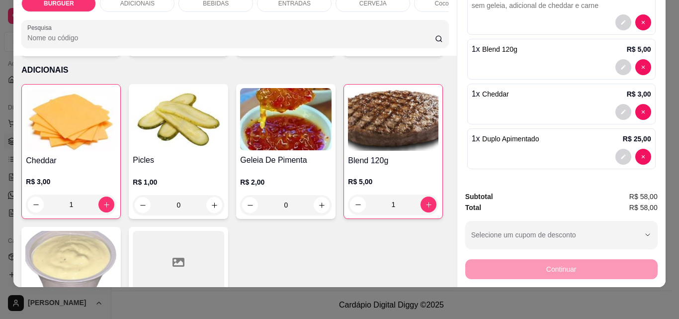
scroll to position [610, 0]
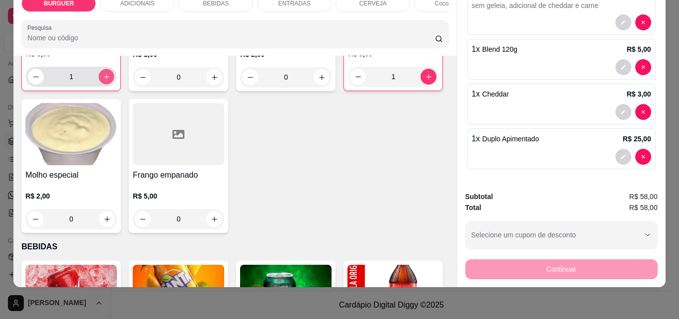
click at [99, 85] on button "increase-product-quantity" at bounding box center [106, 76] width 15 height 15
type input "2"
click at [621, 154] on icon "decrease-product-quantity" at bounding box center [624, 157] width 6 height 6
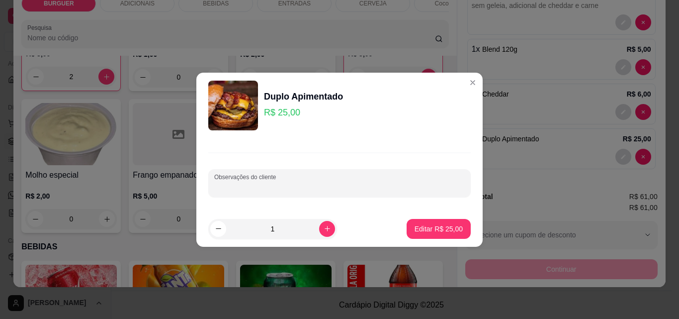
click at [270, 183] on input "Observações do cliente" at bounding box center [339, 187] width 251 height 10
type input "adicional de cheddar"
click at [414, 223] on button "Editar R$ 25,00" at bounding box center [439, 228] width 62 height 19
type input "0"
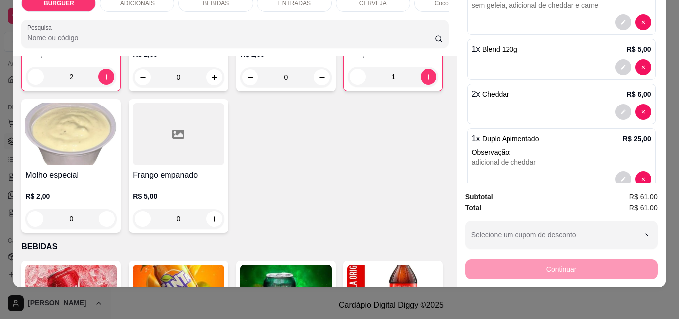
scroll to position [0, 0]
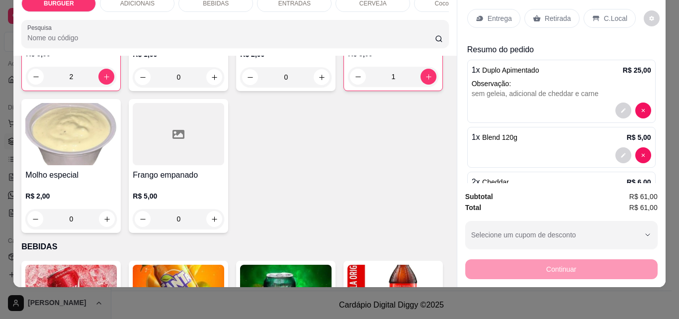
click at [268, 0] on div "ENTRADAS" at bounding box center [294, 3] width 75 height 17
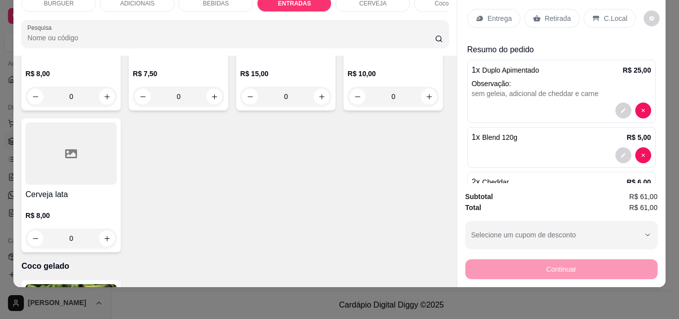
drag, startPoint x: 268, startPoint y: 4, endPoint x: 263, endPoint y: 8, distance: 7.1
click at [266, 5] on div "BURGUER ADICIONAIS BEBIDAS ENTRADAS CERVEJA Coco gelado Abacaxi" at bounding box center [234, 3] width 427 height 17
type input "1"
click at [192, 1] on div "BEBIDAS" at bounding box center [216, 3] width 75 height 17
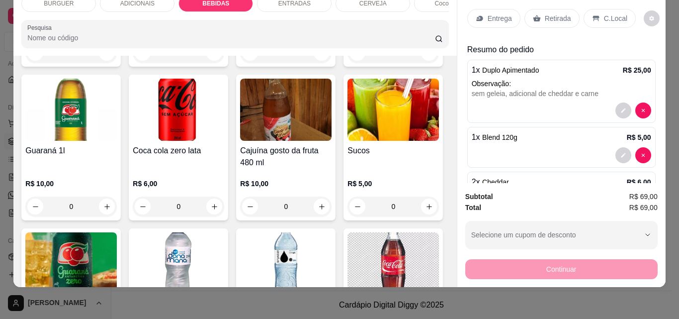
scroll to position [1133, 0]
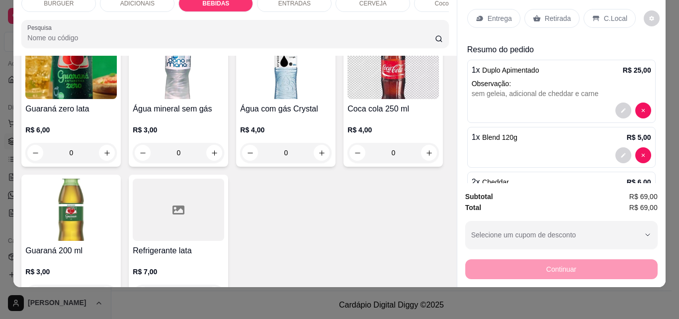
click at [218, 15] on icon "increase-product-quantity" at bounding box center [214, 10] width 7 height 7
type input "1"
click at [488, 13] on p "Entrega" at bounding box center [500, 18] width 24 height 10
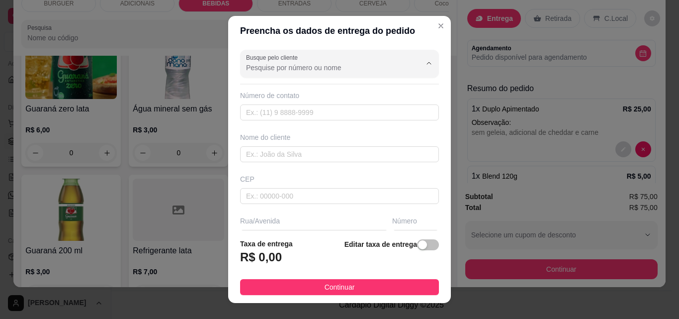
click at [364, 68] on input "Busque pelo cliente" at bounding box center [325, 68] width 159 height 10
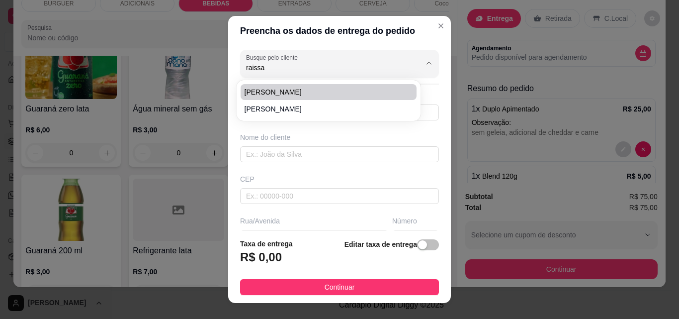
click at [293, 88] on span "[PERSON_NAME]" at bounding box center [324, 92] width 158 height 10
type input "[PERSON_NAME]"
type input "86981115591"
type input "[PERSON_NAME]"
type input "Rua coronel [PERSON_NAME]"
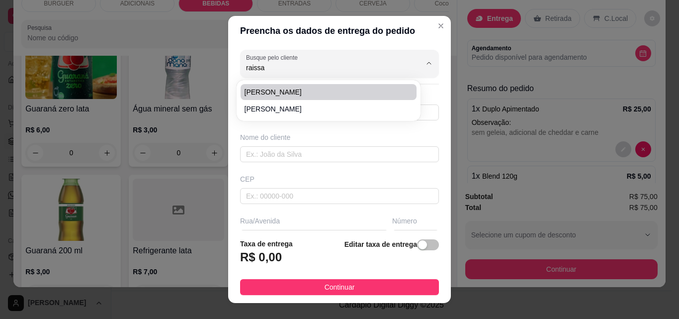
type input "1820"
type input "Esperantina"
type input "Objetivo reforço escolar"
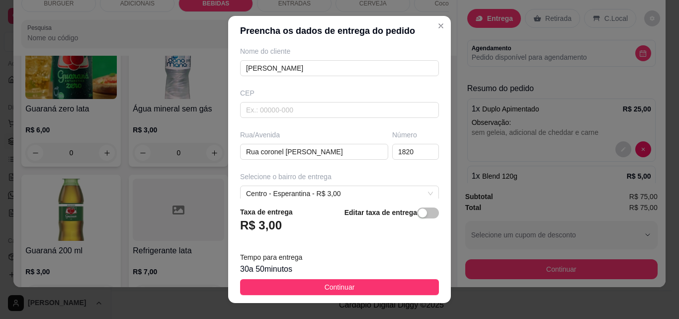
scroll to position [183, 0]
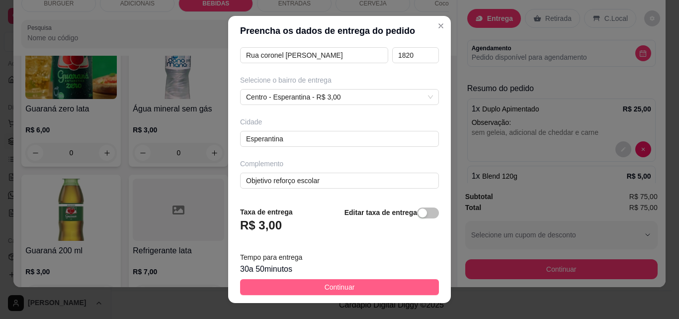
type input "[PERSON_NAME]"
click at [312, 280] on button "Continuar" at bounding box center [339, 287] width 199 height 16
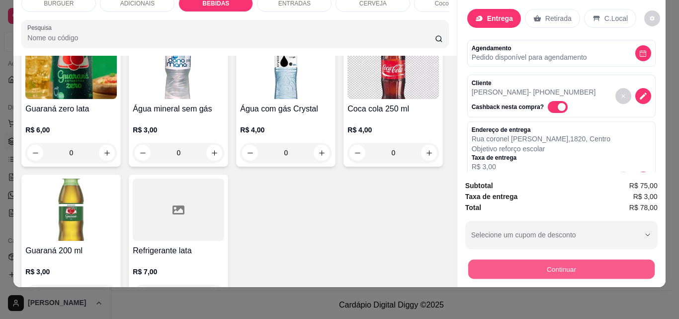
click at [543, 262] on button "Continuar" at bounding box center [561, 268] width 187 height 19
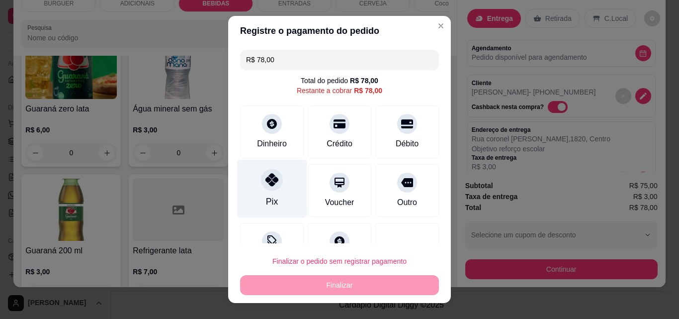
click at [272, 177] on icon at bounding box center [272, 179] width 13 height 13
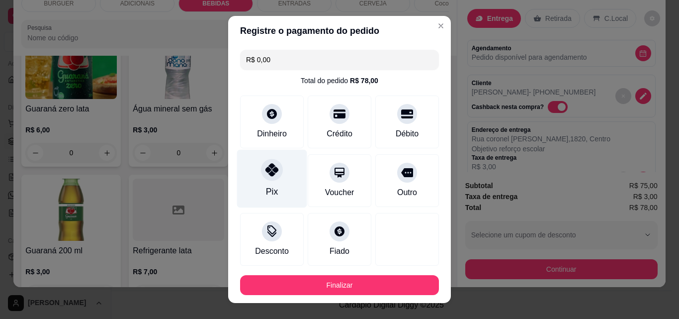
type input "R$ 0,00"
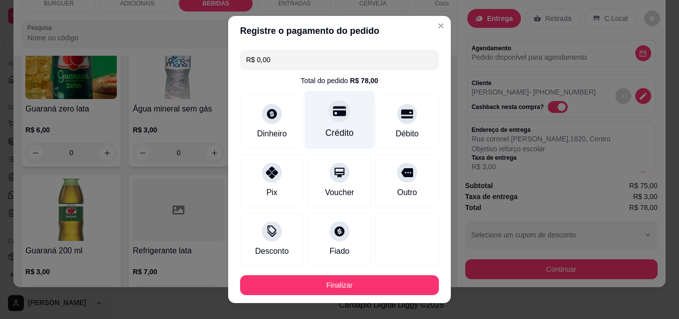
scroll to position [54, 0]
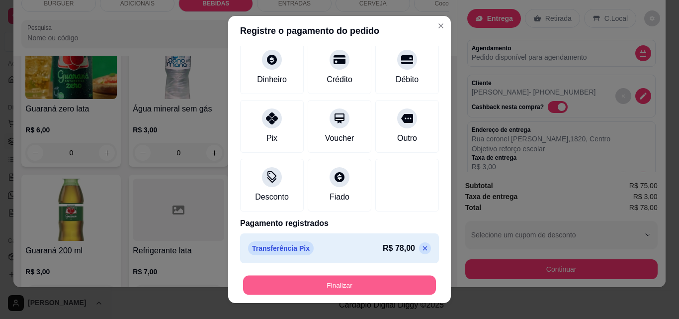
click at [316, 283] on button "Finalizar" at bounding box center [339, 285] width 193 height 19
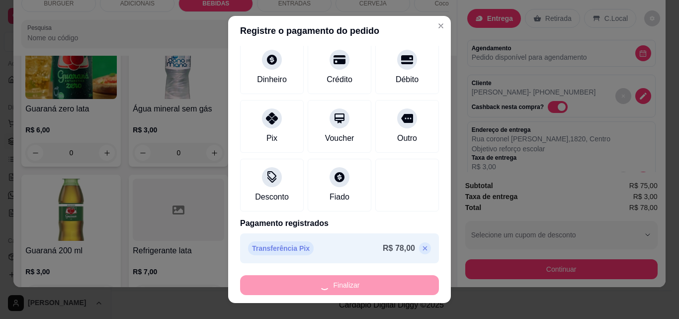
type input "0"
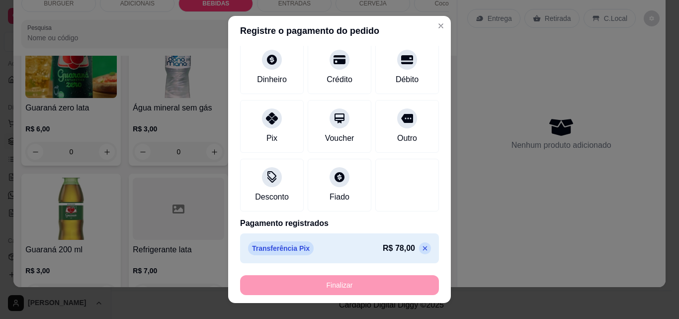
type input "-R$ 78,00"
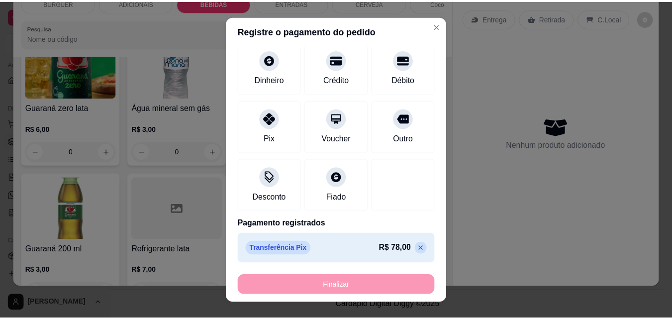
scroll to position [1131, 0]
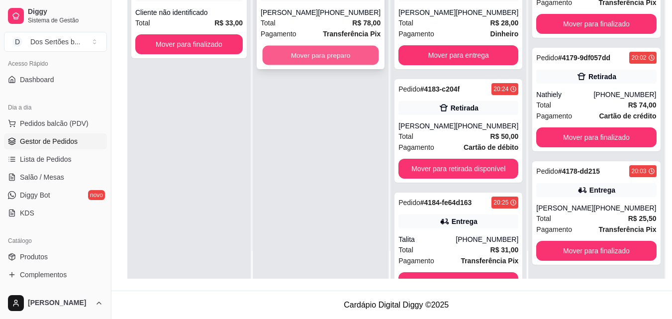
click at [282, 65] on button "Mover para preparo" at bounding box center [321, 55] width 116 height 19
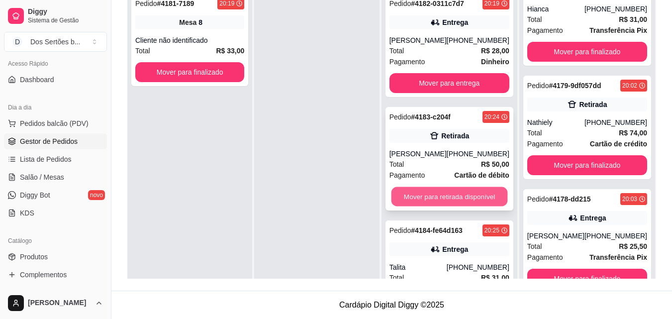
click at [423, 195] on button "Mover para retirada disponível" at bounding box center [449, 196] width 116 height 19
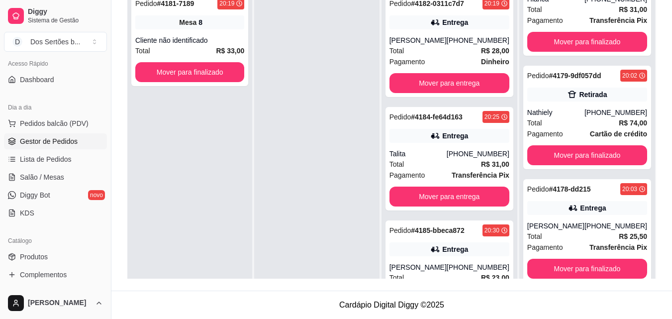
scroll to position [155, 0]
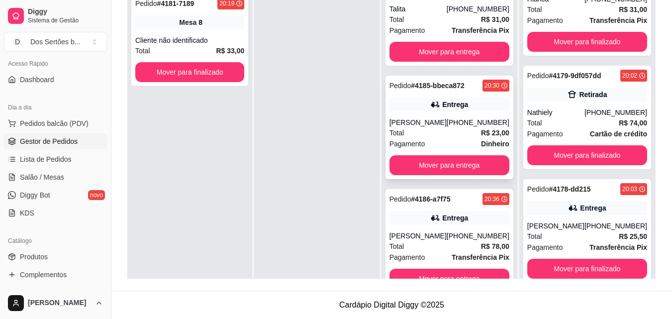
click at [463, 138] on div "Pagamento Dinheiro" at bounding box center [449, 143] width 120 height 11
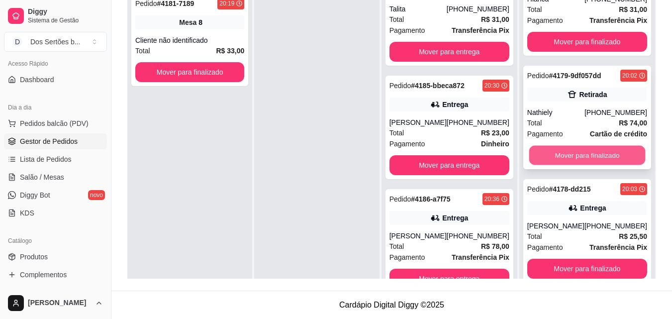
click at [583, 165] on button "Mover para finalizado" at bounding box center [587, 155] width 116 height 19
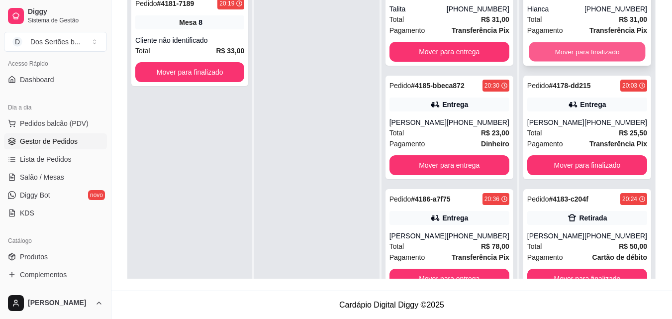
click at [554, 46] on button "Mover para finalizado" at bounding box center [587, 51] width 116 height 19
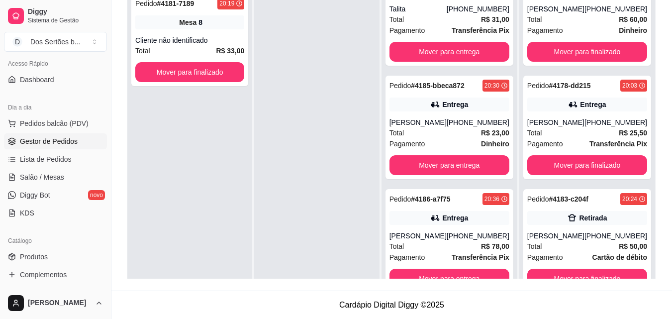
click at [669, 66] on div "Selecione o tipo dos pedidos Todos os pedidos Pedidos sem agendamento Pedidos a…" at bounding box center [391, 86] width 561 height 408
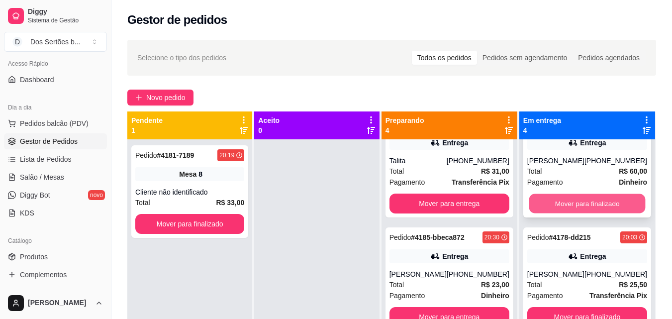
click at [548, 199] on button "Mover para finalizado" at bounding box center [587, 203] width 116 height 19
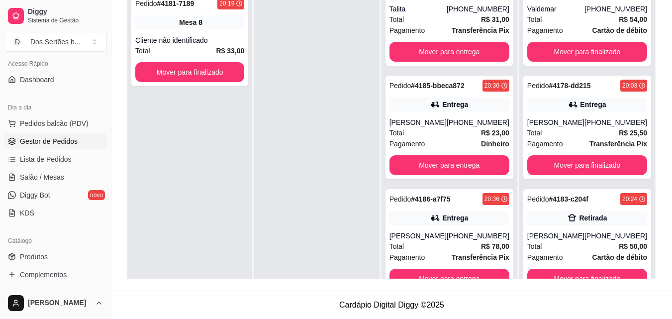
scroll to position [28, 0]
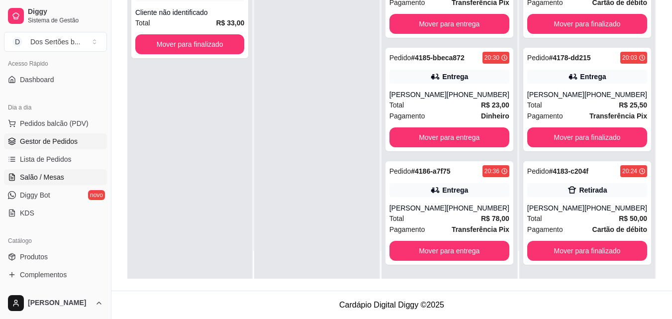
click at [31, 172] on link "Salão / Mesas" at bounding box center [55, 177] width 103 height 16
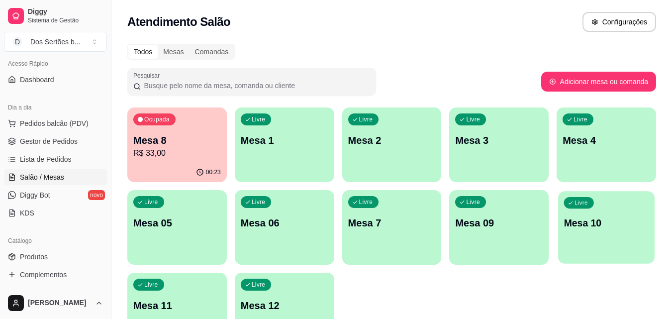
click at [605, 234] on div "Livre Mesa 10" at bounding box center [606, 221] width 96 height 61
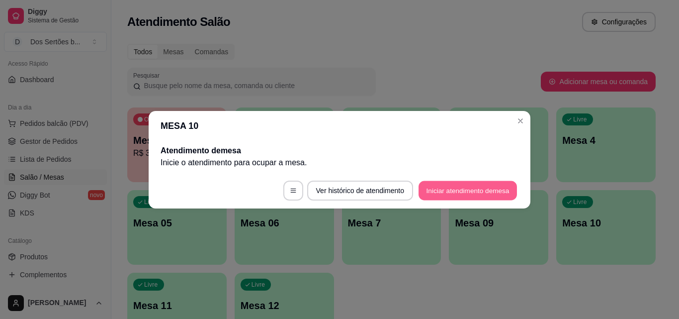
click at [454, 190] on button "Iniciar atendimento de mesa" at bounding box center [468, 190] width 98 height 19
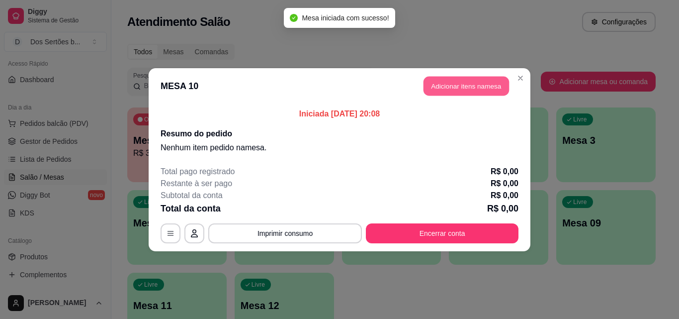
click at [462, 86] on button "Adicionar itens na mesa" at bounding box center [467, 85] width 86 height 19
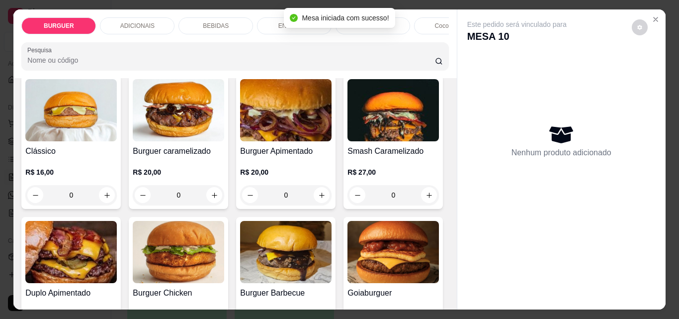
scroll to position [121, 0]
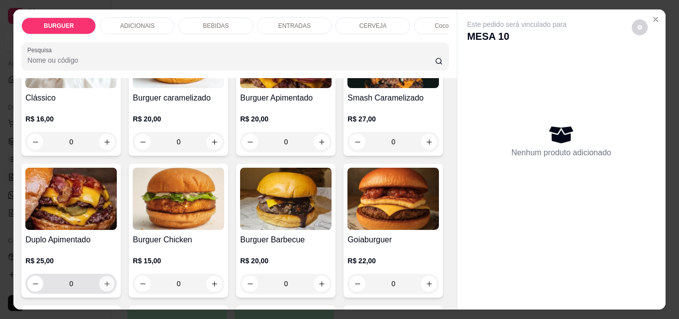
click at [111, 287] on icon "increase-product-quantity" at bounding box center [106, 283] width 7 height 7
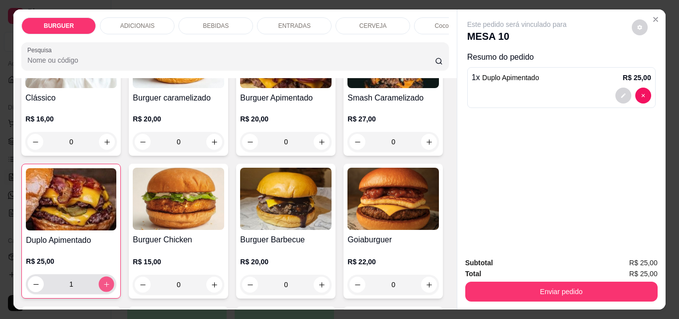
click at [110, 287] on icon "increase-product-quantity" at bounding box center [106, 284] width 7 height 7
type input "2"
click at [616, 93] on button "decrease-product-quantity" at bounding box center [623, 95] width 15 height 15
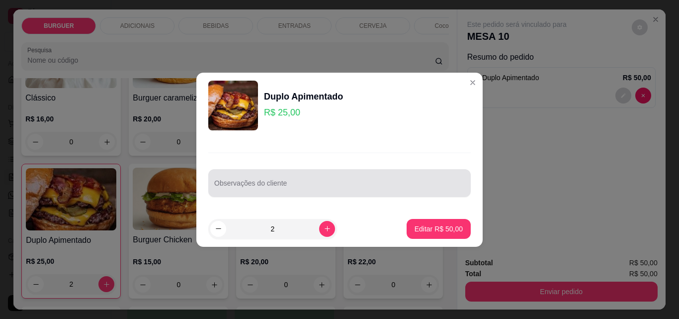
click at [273, 179] on div at bounding box center [339, 183] width 251 height 20
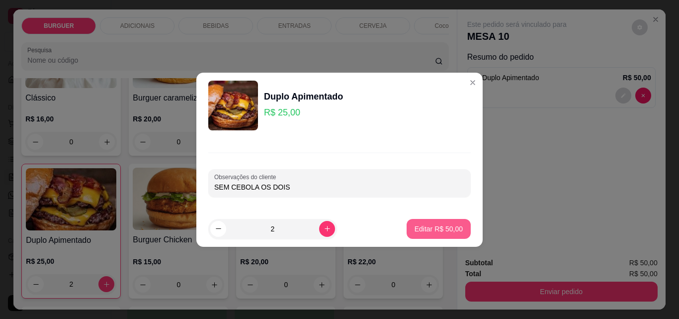
type input "SEM CEBOLA OS DOIS"
click at [435, 222] on button "Editar R$ 50,00" at bounding box center [439, 229] width 64 height 20
type input "0"
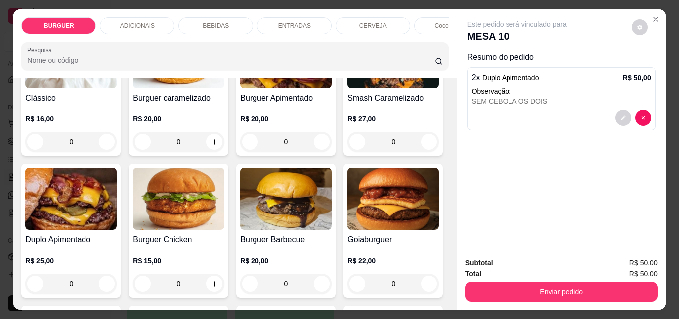
click at [289, 22] on p "ENTRADAS" at bounding box center [295, 26] width 32 height 8
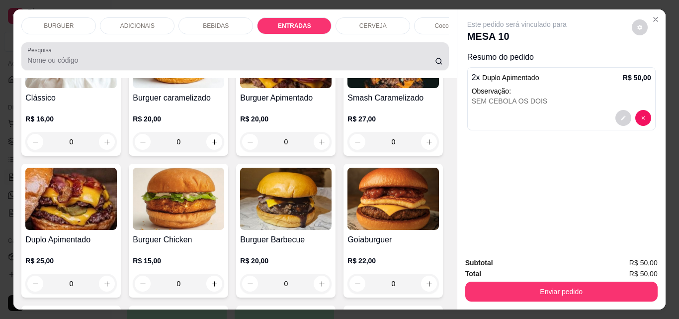
scroll to position [26, 0]
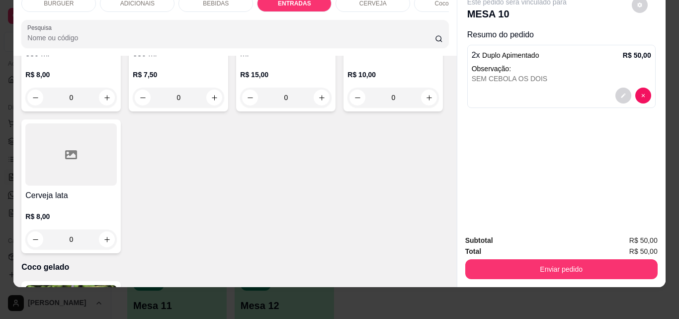
type input "1"
click at [187, 0] on div "BEBIDAS" at bounding box center [216, 3] width 75 height 17
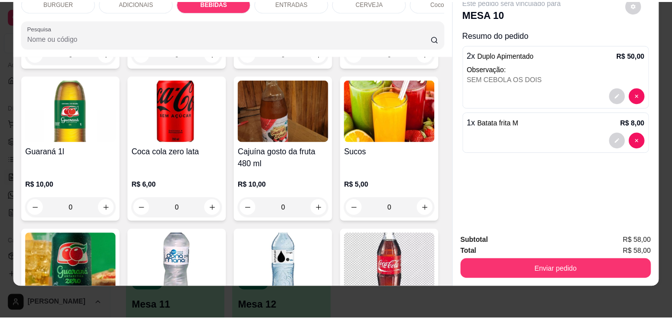
scroll to position [1007, 0]
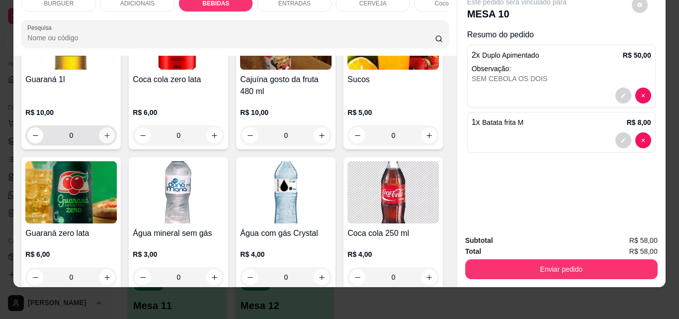
click at [111, 139] on icon "increase-product-quantity" at bounding box center [106, 135] width 7 height 7
type input "1"
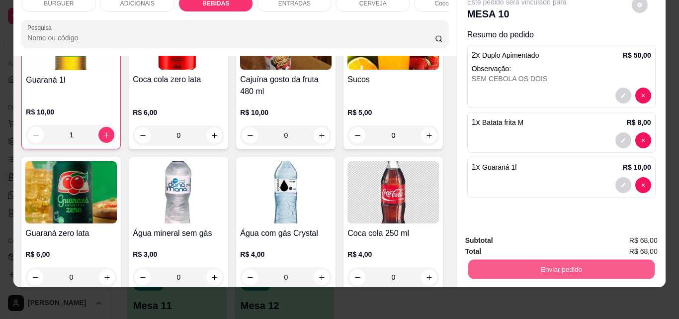
click at [507, 260] on button "Enviar pedido" at bounding box center [561, 268] width 187 height 19
click at [489, 234] on button "Não registrar e enviar pedido" at bounding box center [529, 237] width 100 height 18
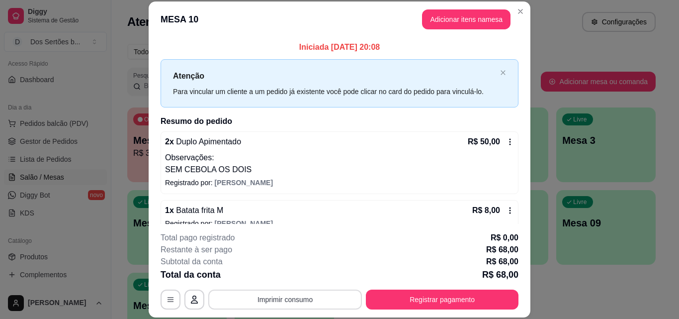
click at [285, 304] on button "Imprimir consumo" at bounding box center [285, 299] width 154 height 20
click at [268, 275] on button "Impressora" at bounding box center [285, 276] width 70 height 15
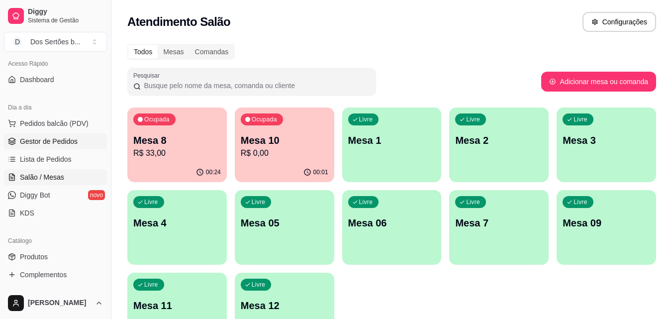
click at [63, 147] on link "Gestor de Pedidos" at bounding box center [55, 141] width 103 height 16
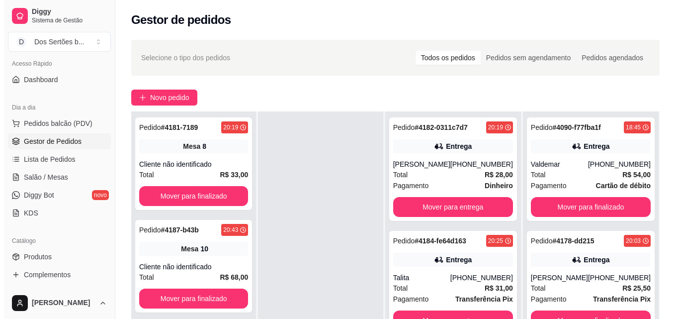
scroll to position [152, 0]
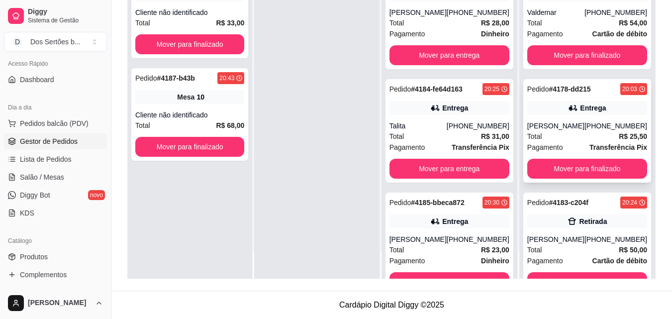
click at [579, 117] on div "Pedido # 4178-dd215 20:03 Entrega [PERSON_NAME] [PHONE_NUMBER] Total R$ 25,50 P…" at bounding box center [587, 130] width 128 height 103
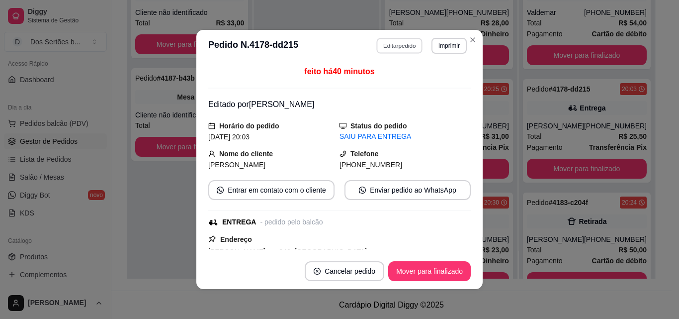
click at [389, 40] on button "Editar pedido" at bounding box center [400, 45] width 46 height 15
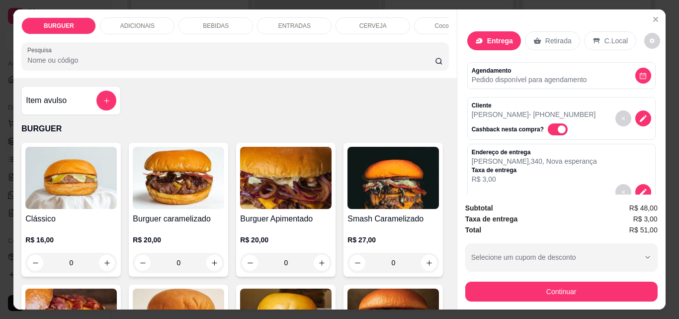
click at [223, 17] on div "BEBIDAS" at bounding box center [216, 25] width 75 height 17
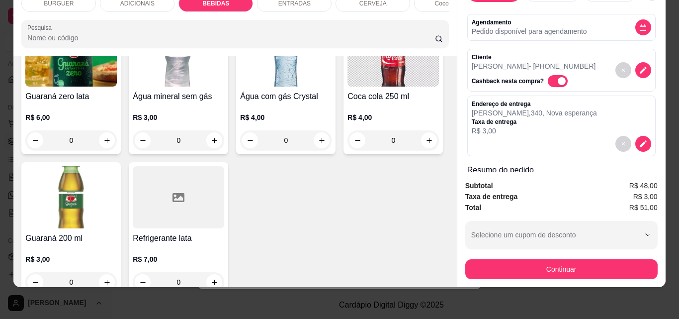
scroll to position [1165, 0]
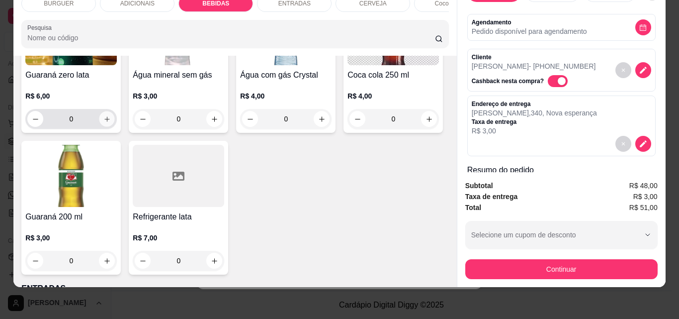
click at [111, 123] on icon "increase-product-quantity" at bounding box center [106, 118] width 7 height 7
type input "1"
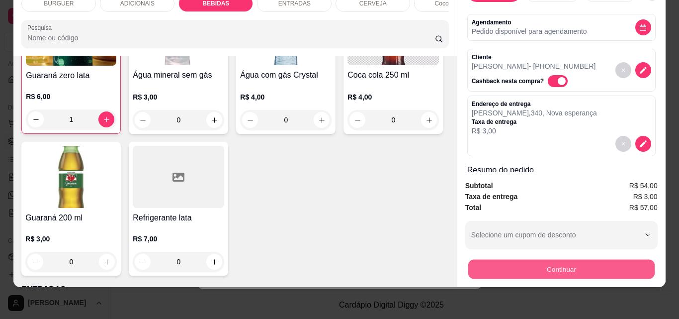
click at [534, 259] on button "Continuar" at bounding box center [561, 268] width 187 height 19
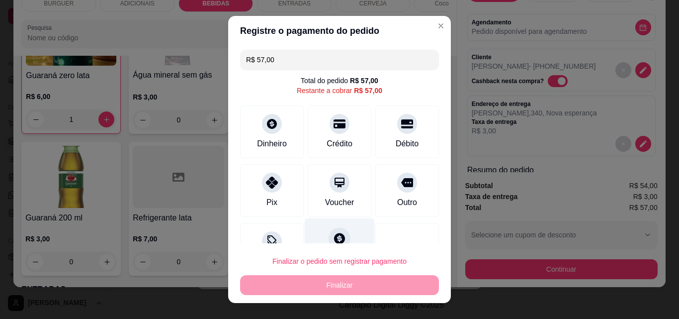
click at [334, 235] on icon at bounding box center [339, 238] width 11 height 11
type input "R$ 0,00"
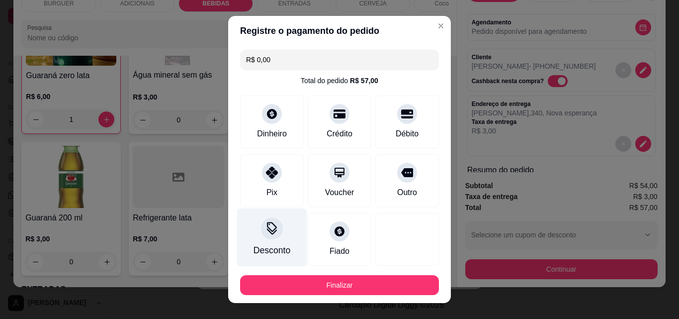
click at [271, 238] on div at bounding box center [272, 228] width 22 height 22
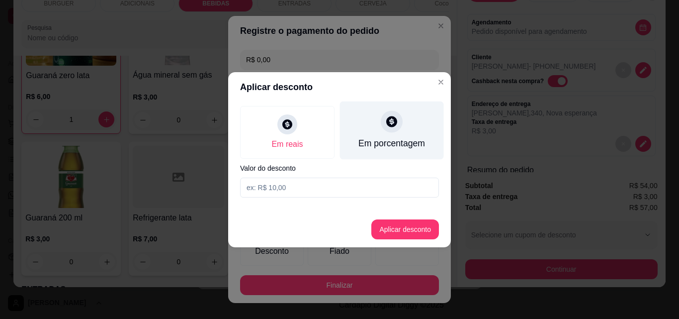
click at [362, 146] on div "Em porcentagem" at bounding box center [392, 143] width 67 height 13
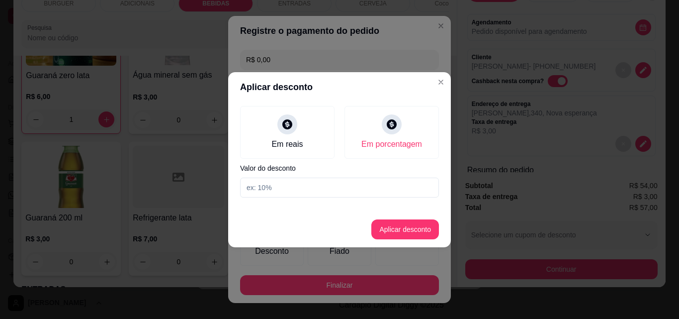
click at [271, 182] on input at bounding box center [339, 188] width 199 height 20
type input "50"
click at [401, 231] on button "Aplicar desconto" at bounding box center [405, 228] width 65 height 19
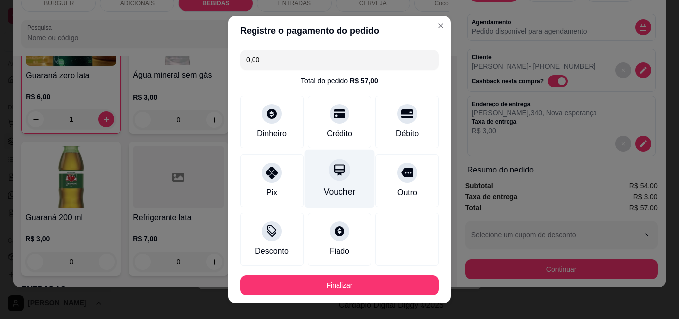
scroll to position [54, 0]
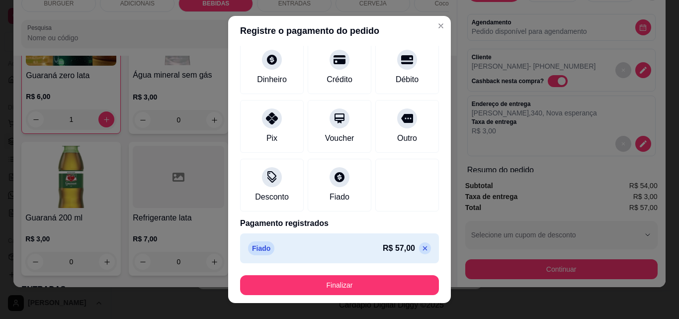
click at [405, 241] on div "Fiado R$ 57,00" at bounding box center [339, 248] width 183 height 14
click at [421, 250] on icon at bounding box center [425, 248] width 8 height 8
type input "R$ 57,00"
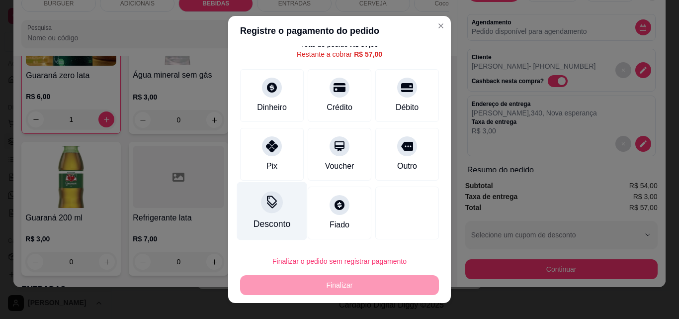
click at [266, 197] on icon at bounding box center [272, 201] width 13 height 13
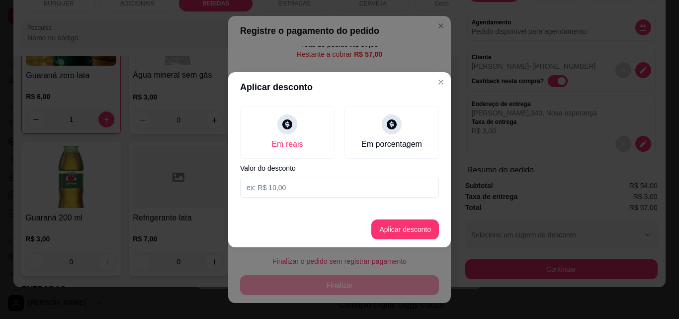
click at [262, 195] on input at bounding box center [339, 188] width 199 height 20
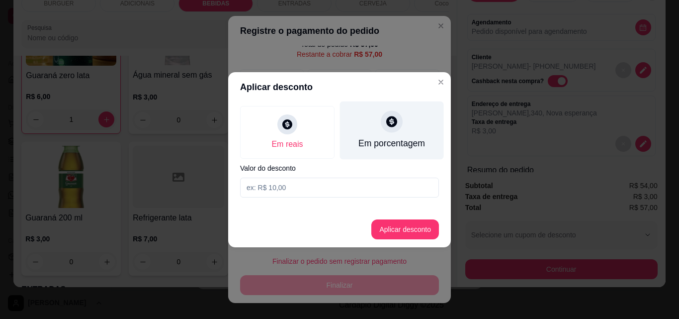
click at [405, 144] on div "Em porcentagem" at bounding box center [392, 143] width 67 height 13
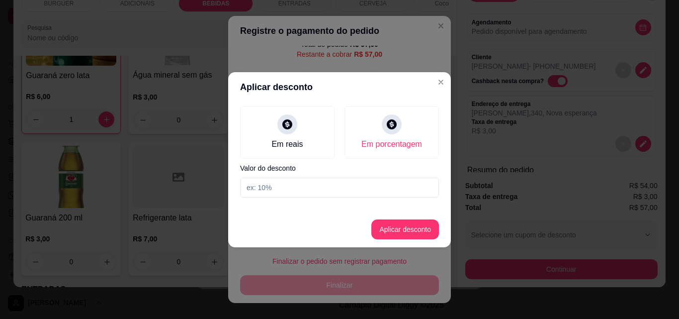
click at [276, 182] on input at bounding box center [339, 188] width 199 height 20
type input "50"
click at [406, 224] on button "Aplicar desconto" at bounding box center [405, 228] width 65 height 19
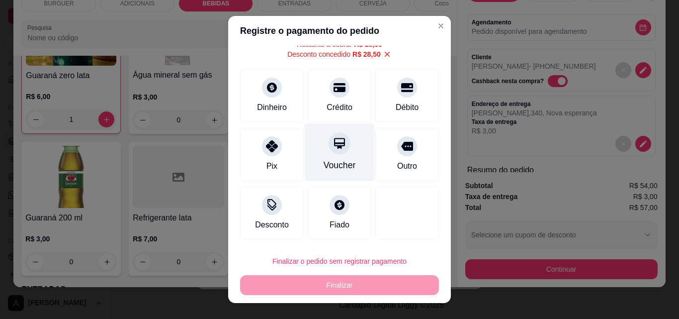
scroll to position [16, 0]
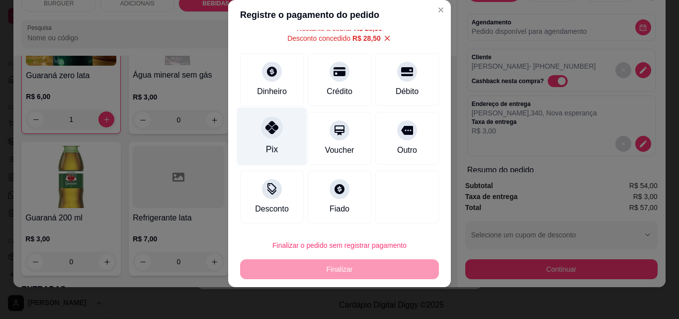
click at [268, 128] on icon at bounding box center [272, 127] width 13 height 13
type input "R$ 0,00"
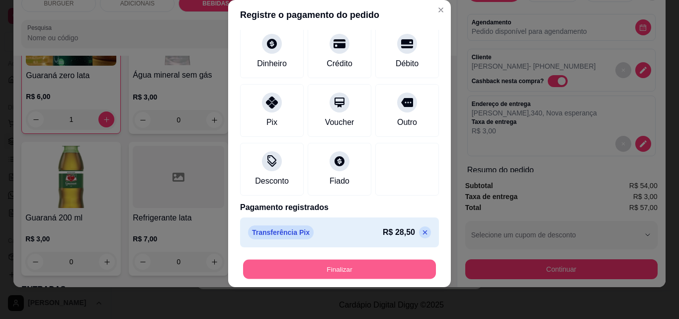
click at [312, 269] on button "Finalizar" at bounding box center [339, 269] width 193 height 19
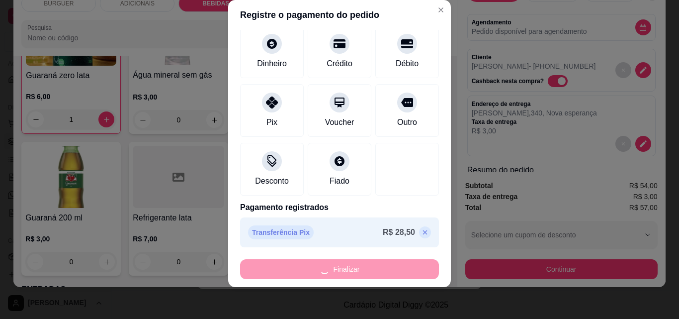
type input "0"
type input "-R$ 57,00"
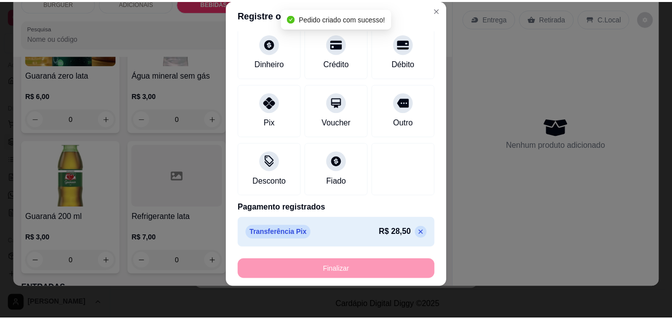
scroll to position [0, 0]
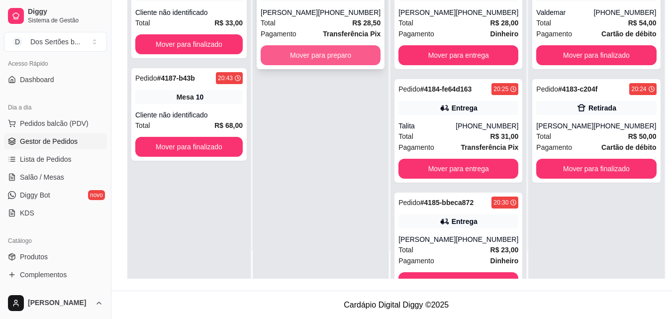
click at [341, 57] on button "Mover para preparo" at bounding box center [321, 55] width 120 height 20
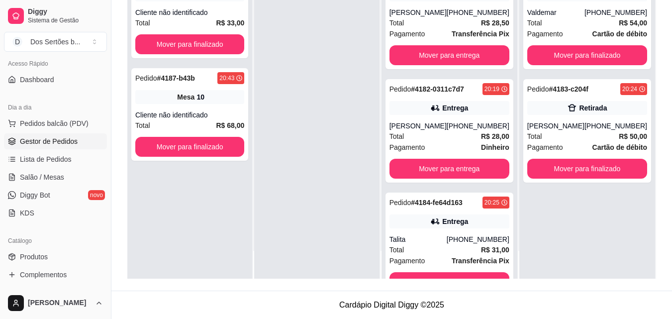
drag, startPoint x: 479, startPoint y: 57, endPoint x: 365, endPoint y: 88, distance: 118.0
click at [365, 88] on div at bounding box center [316, 119] width 125 height 319
click at [509, 202] on div "Pedido # 4178-dd215 20:04 Entrega [PERSON_NAME] [PHONE_NUMBER] Total R$ 28,50 P…" at bounding box center [450, 119] width 136 height 319
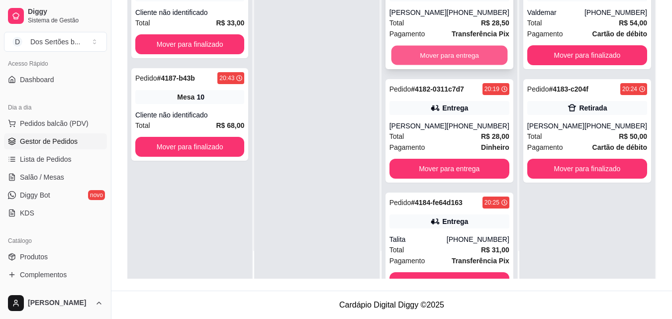
click at [409, 51] on button "Mover para entrega" at bounding box center [449, 55] width 116 height 19
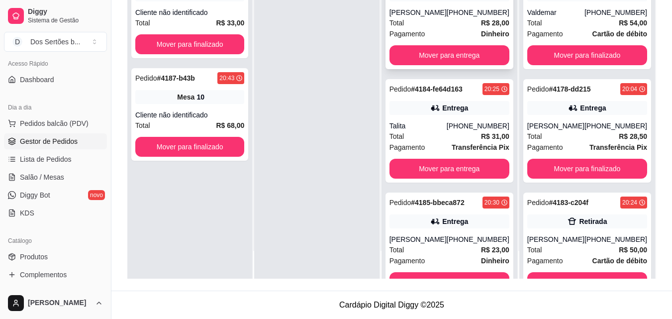
click at [434, 19] on div "Total R$ 28,00" at bounding box center [449, 22] width 120 height 11
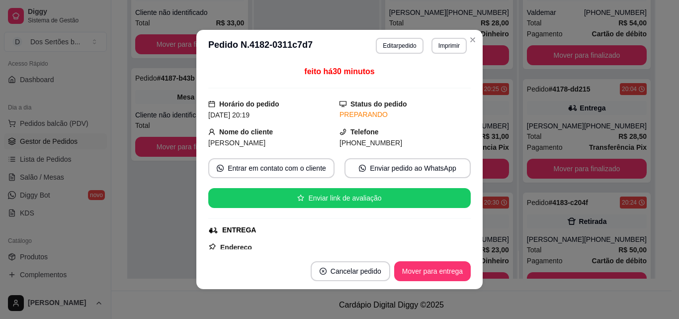
scroll to position [92, 0]
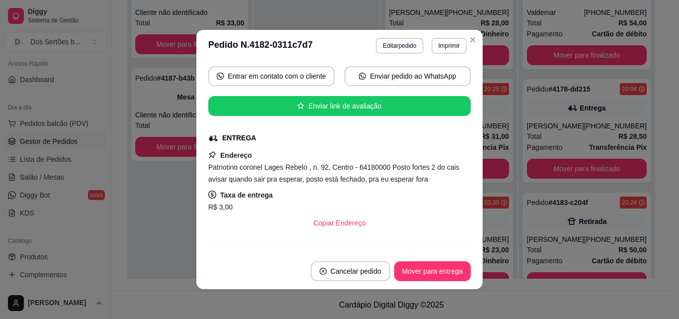
click at [459, 208] on div "R$ 3,00" at bounding box center [339, 207] width 263 height 12
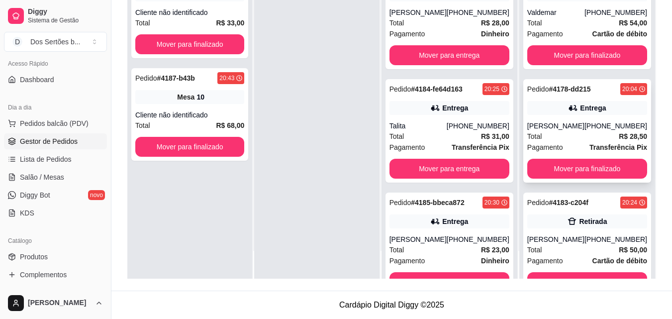
click at [554, 147] on span "Pagamento" at bounding box center [545, 147] width 36 height 11
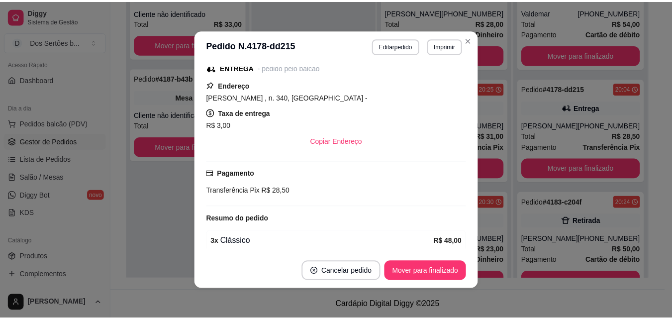
scroll to position [155, 0]
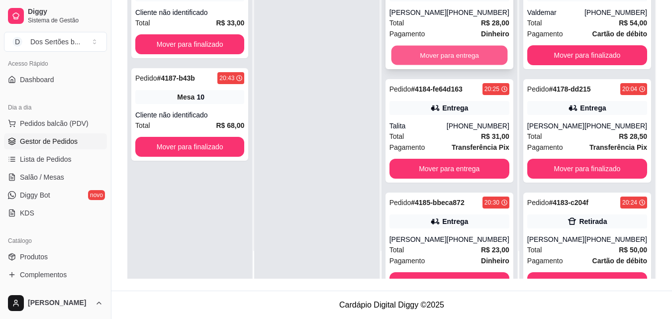
click at [449, 53] on button "Mover para entrega" at bounding box center [449, 55] width 116 height 19
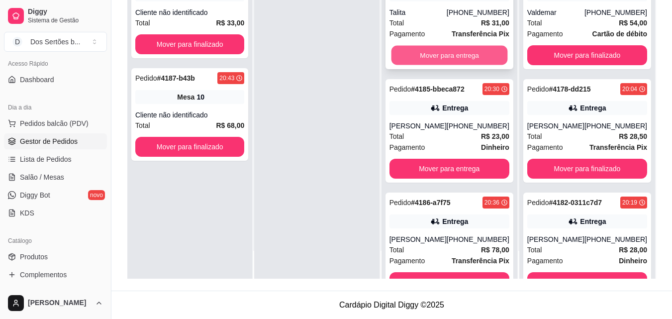
click at [430, 51] on button "Mover para entrega" at bounding box center [449, 55] width 116 height 19
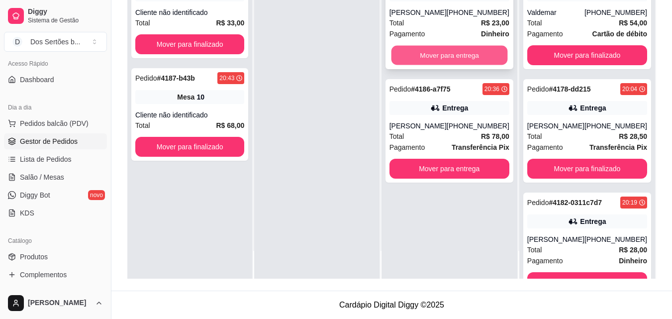
click at [445, 53] on button "Mover para entrega" at bounding box center [449, 55] width 116 height 19
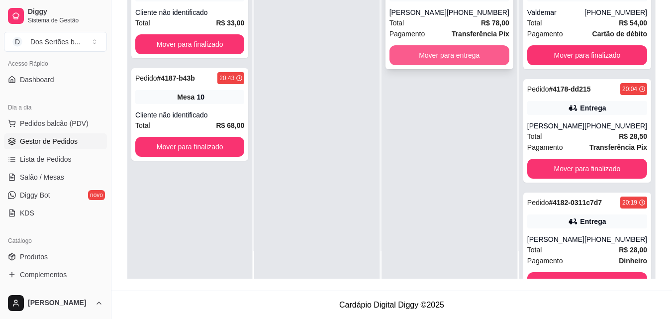
click at [428, 63] on button "Mover para entrega" at bounding box center [449, 55] width 120 height 20
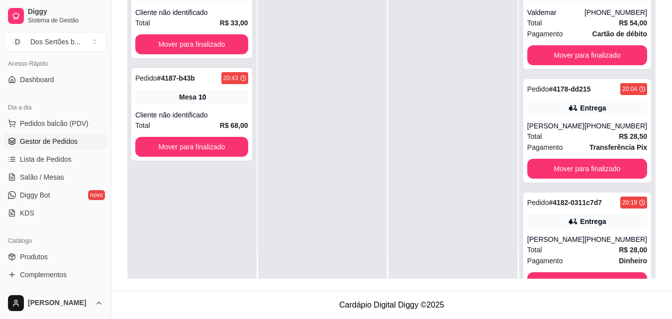
click at [440, 61] on div at bounding box center [452, 119] width 129 height 319
click at [48, 180] on span "Salão / Mesas" at bounding box center [42, 177] width 44 height 10
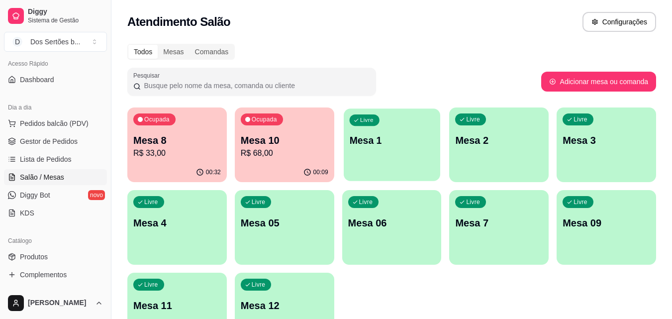
click at [400, 132] on div "Livre Mesa 1" at bounding box center [392, 138] width 96 height 61
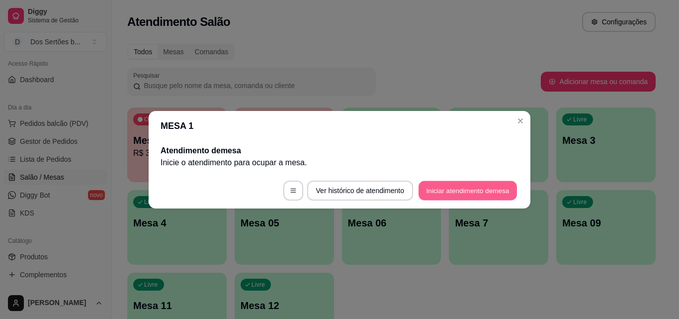
click at [433, 195] on button "Iniciar atendimento de mesa" at bounding box center [468, 190] width 98 height 19
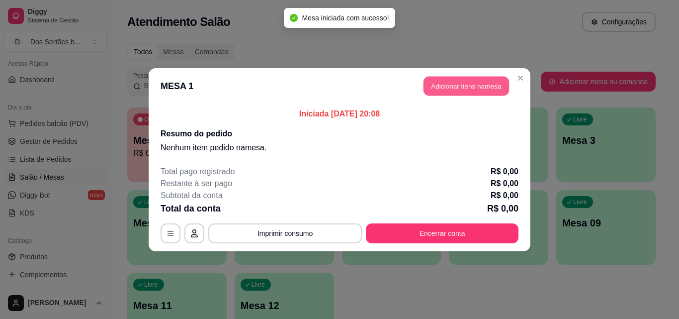
click at [440, 87] on button "Adicionar itens na mesa" at bounding box center [467, 85] width 86 height 19
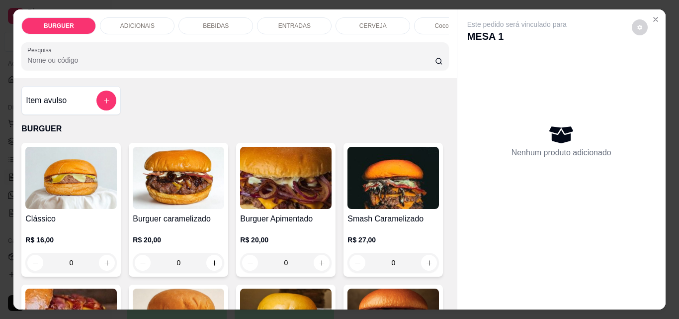
scroll to position [96, 0]
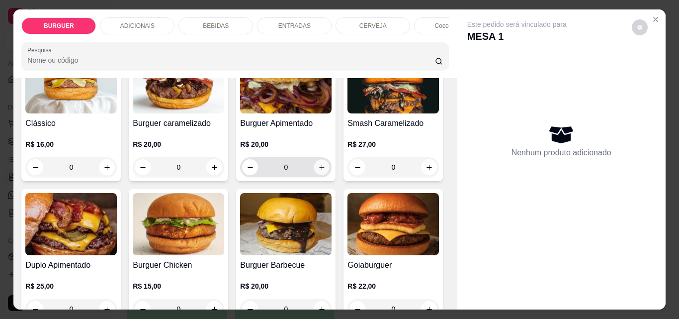
click at [318, 170] on icon "increase-product-quantity" at bounding box center [321, 167] width 7 height 7
type input "1"
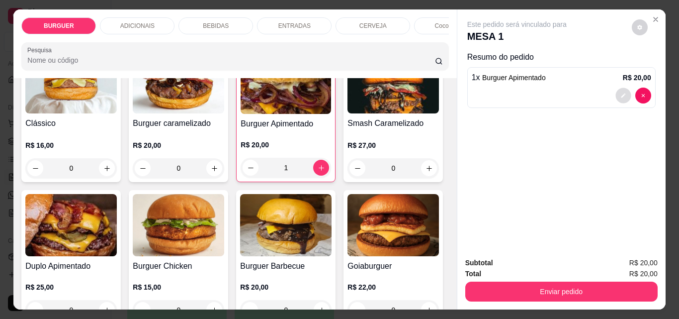
click at [618, 88] on button "decrease-product-quantity" at bounding box center [623, 95] width 15 height 15
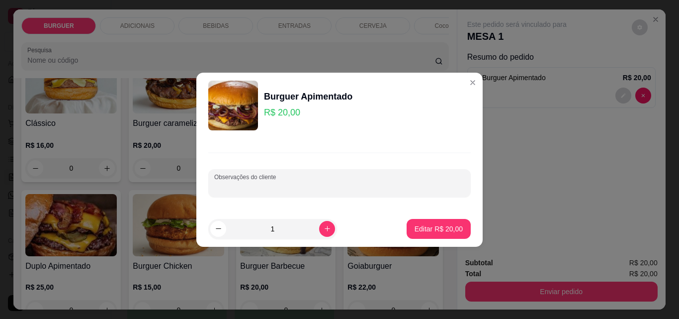
click at [274, 188] on input "Observações do cliente" at bounding box center [339, 187] width 251 height 10
type input "PÃO CAJUÍNA"
click at [431, 220] on button "Editar R$ 20,00" at bounding box center [439, 228] width 62 height 19
type input "0"
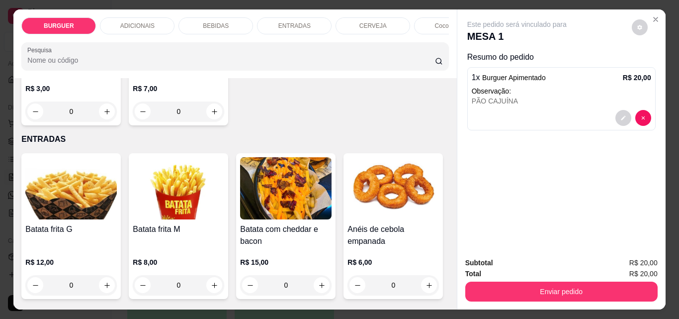
scroll to position [1284, 0]
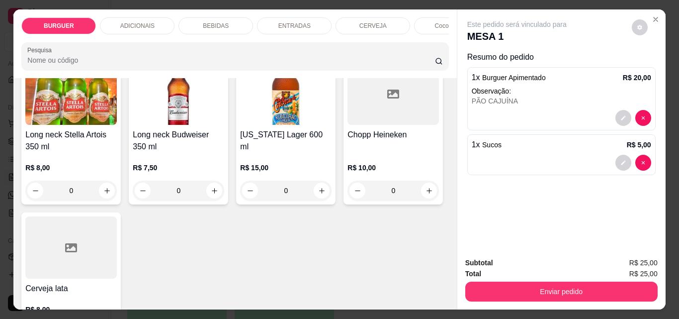
scroll to position [1718, 0]
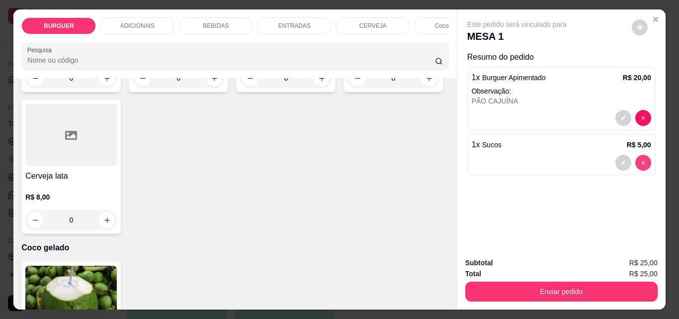
type input "0"
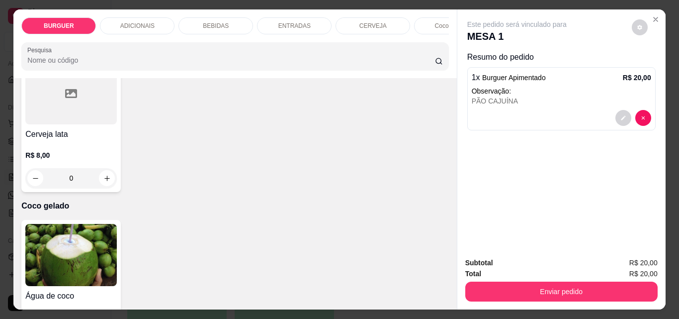
drag, startPoint x: 316, startPoint y: 262, endPoint x: 213, endPoint y: 224, distance: 110.1
drag, startPoint x: 385, startPoint y: 145, endPoint x: 347, endPoint y: 200, distance: 67.5
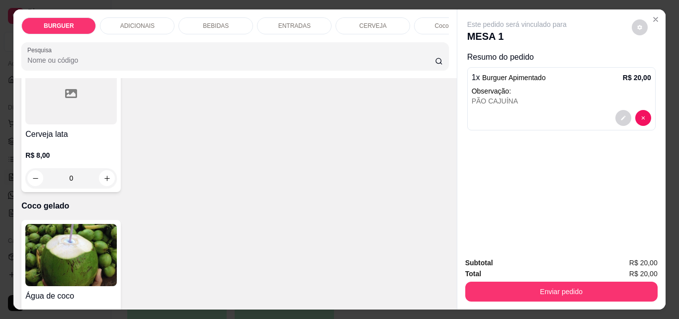
scroll to position [1955, 0]
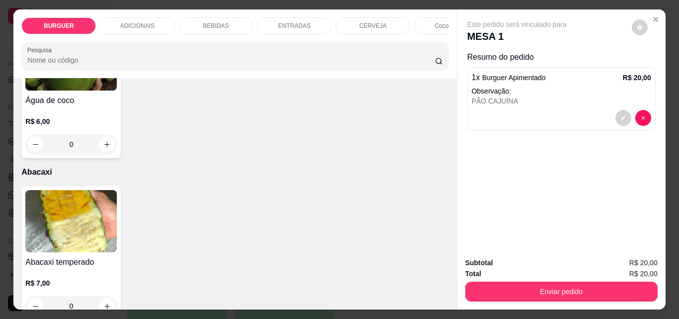
type input "1"
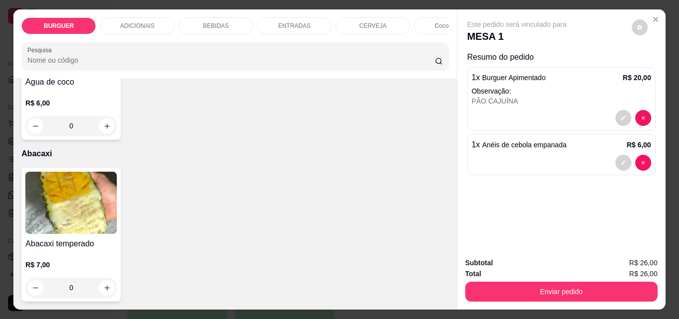
scroll to position [2419, 0]
click at [100, 280] on button "increase-product-quantity" at bounding box center [106, 287] width 15 height 15
type input "1"
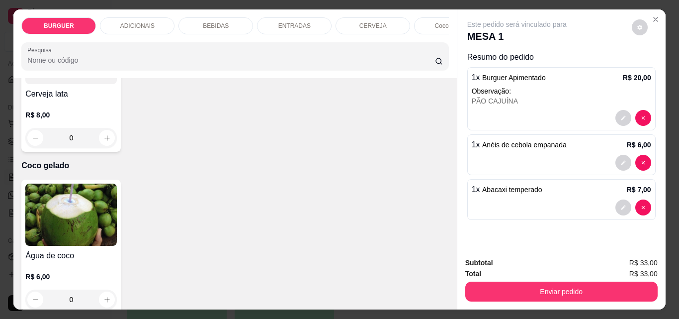
scroll to position [1728, 0]
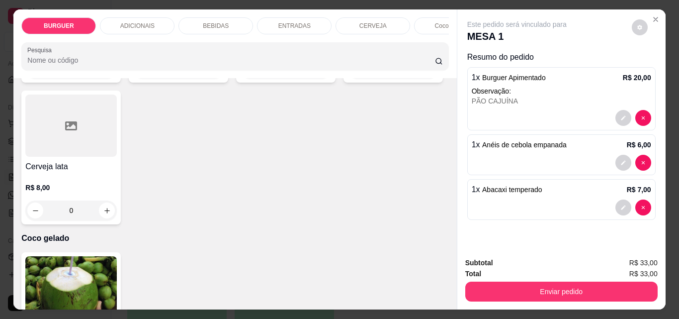
type input "1"
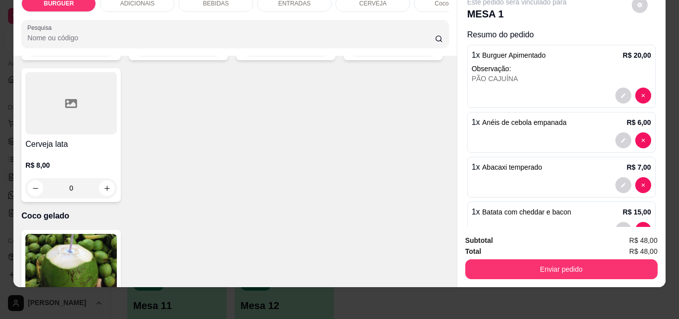
scroll to position [0, 0]
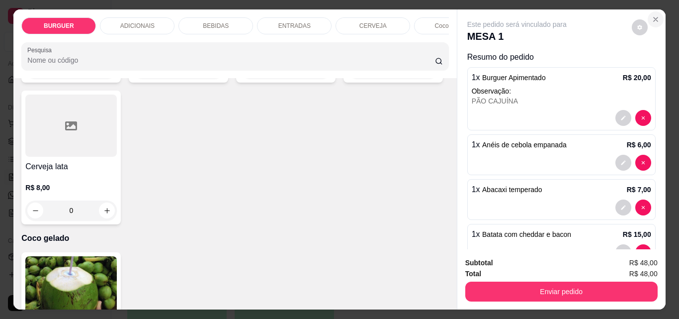
click at [654, 17] on icon "Close" at bounding box center [656, 19] width 4 height 4
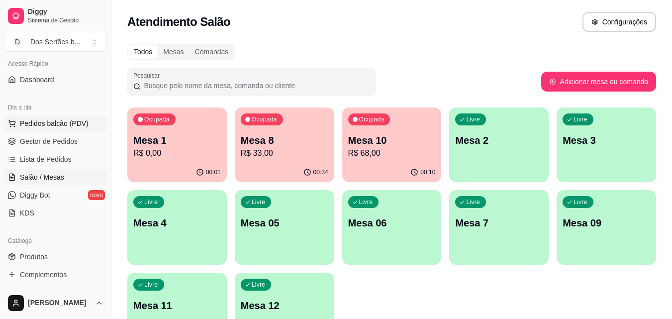
click at [37, 124] on span "Pedidos balcão (PDV)" at bounding box center [54, 123] width 69 height 10
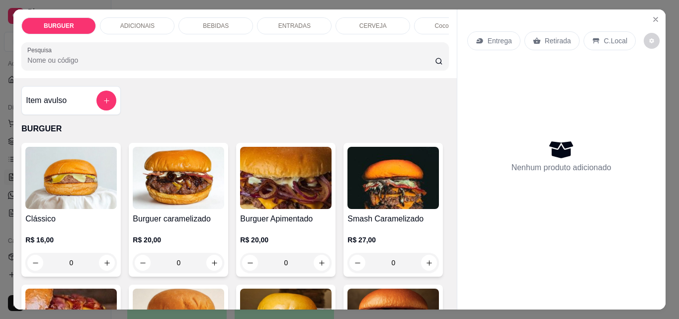
click at [604, 36] on p "C.Local" at bounding box center [615, 41] width 23 height 10
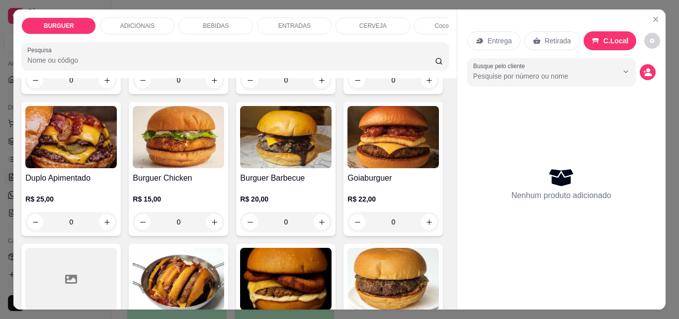
scroll to position [143, 0]
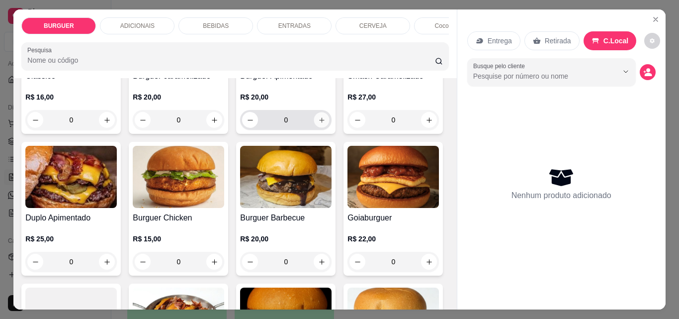
click at [320, 123] on icon "increase-product-quantity" at bounding box center [321, 119] width 7 height 7
type input "1"
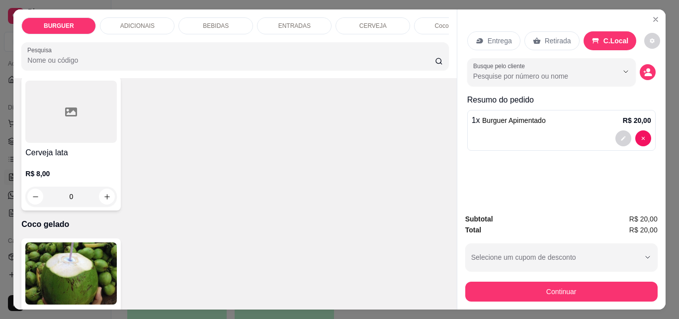
scroll to position [1742, 0]
type input "1"
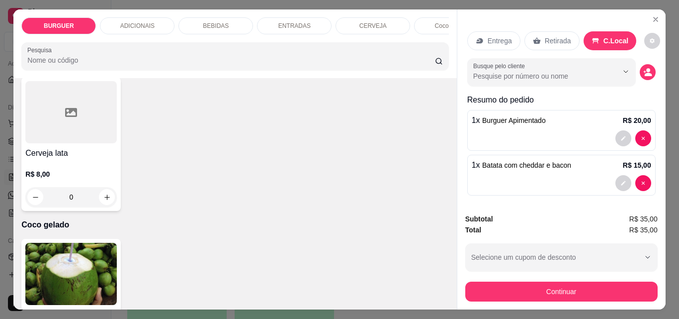
scroll to position [1877, 0]
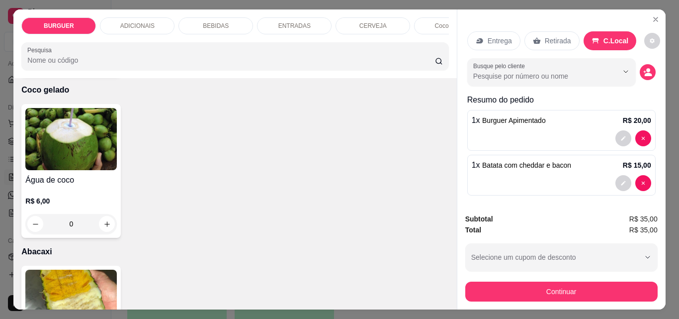
type input "1"
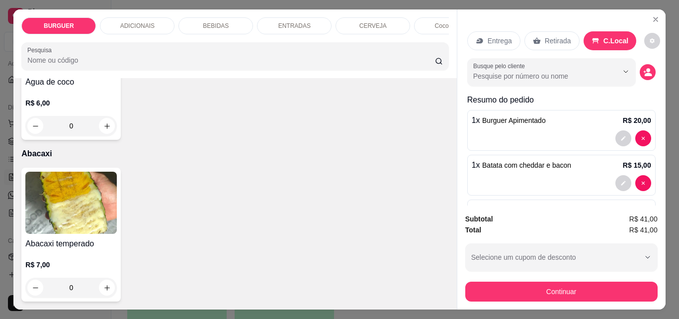
scroll to position [2421, 0]
click at [105, 285] on icon "increase-product-quantity" at bounding box center [106, 287] width 5 height 5
type input "1"
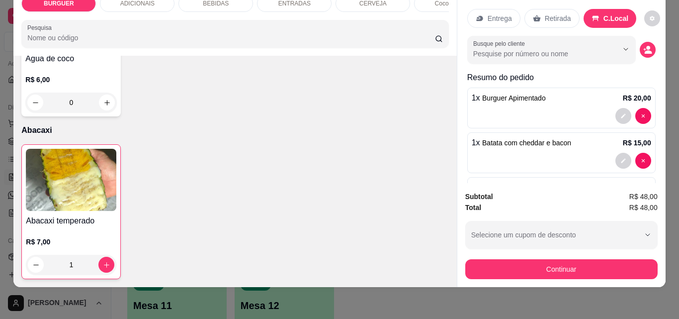
scroll to position [94, 0]
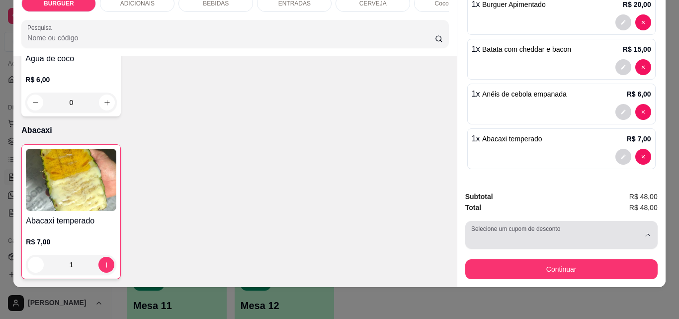
click at [507, 229] on div "button" at bounding box center [556, 235] width 169 height 20
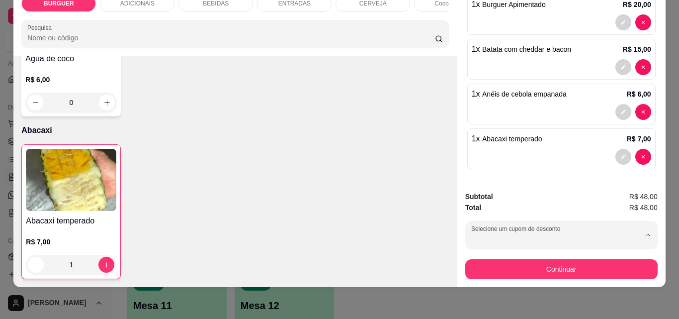
click at [479, 93] on p "KAROLINNY" at bounding box center [493, 97] width 40 height 9
type input "67fba0eefb27f8bab9211f9b"
select select "67fba0eefb27f8bab9211f9b"
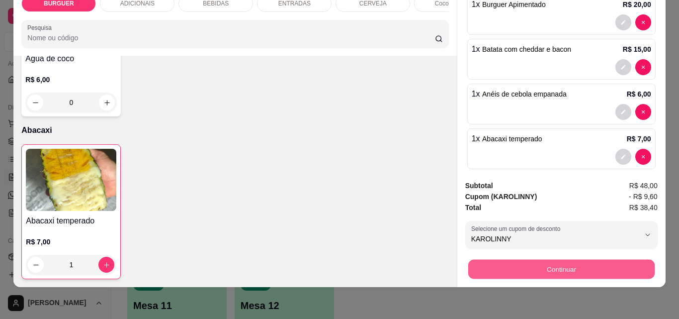
click at [512, 259] on button "Continuar" at bounding box center [561, 268] width 187 height 19
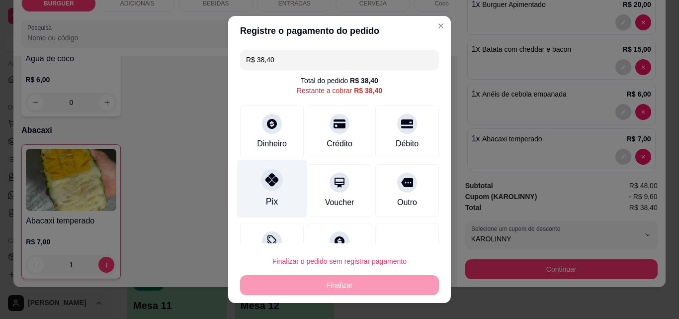
click at [270, 187] on div at bounding box center [272, 180] width 22 height 22
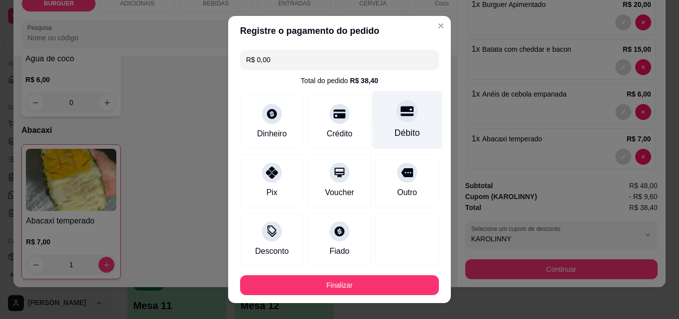
click at [405, 122] on div "Débito" at bounding box center [408, 120] width 70 height 58
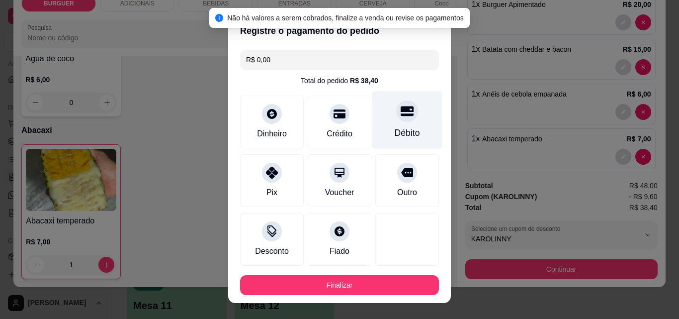
scroll to position [54, 0]
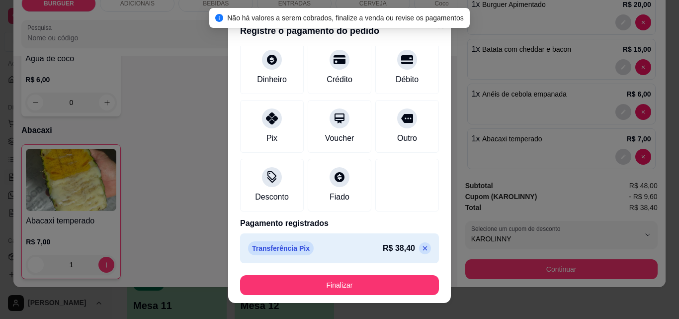
click at [421, 249] on icon at bounding box center [425, 248] width 8 height 8
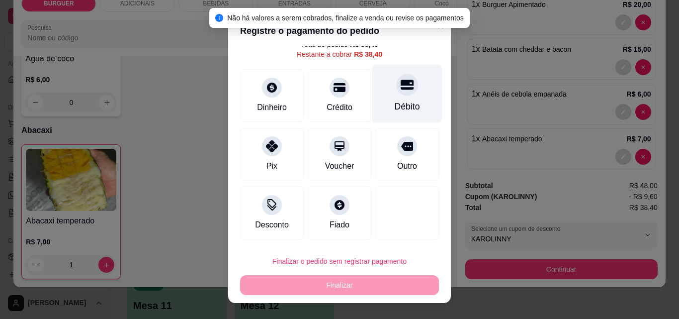
click at [406, 117] on div "Débito" at bounding box center [408, 94] width 70 height 58
type input "R$ 0,00"
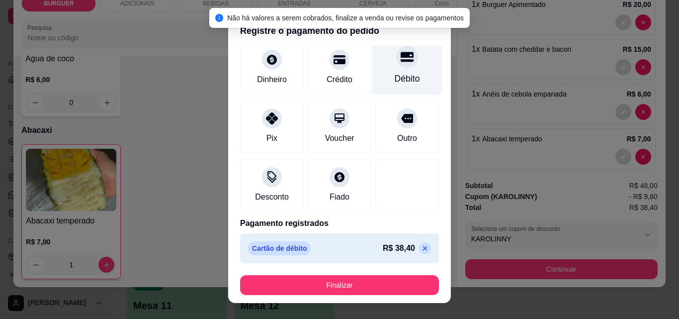
scroll to position [16, 0]
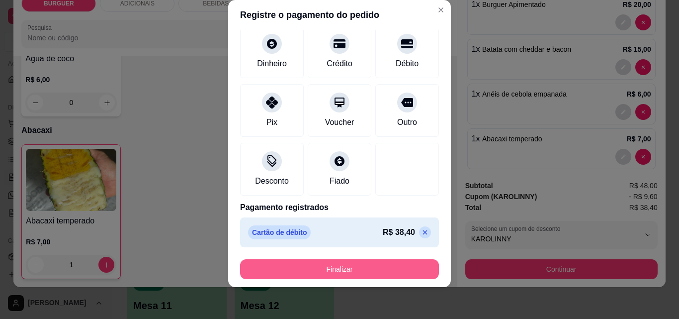
click at [341, 276] on button "Finalizar" at bounding box center [339, 269] width 199 height 20
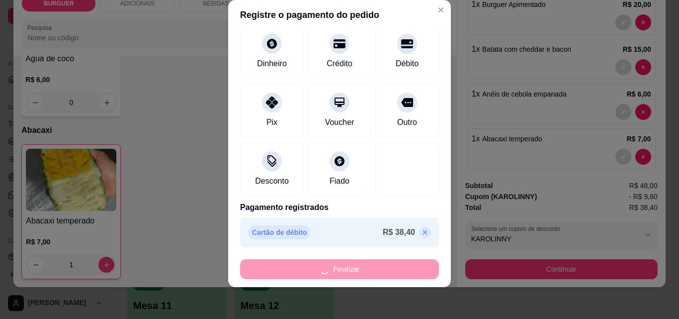
type input "0"
type input "-R$ 38,40"
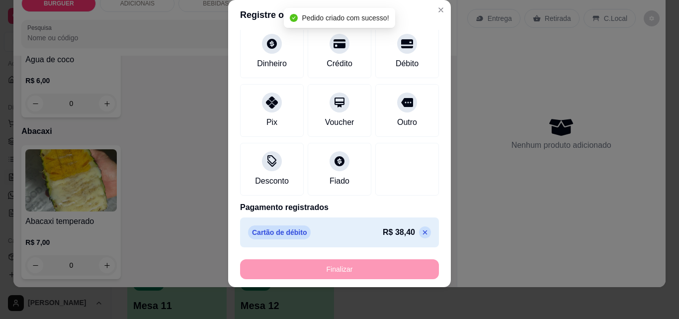
scroll to position [0, 0]
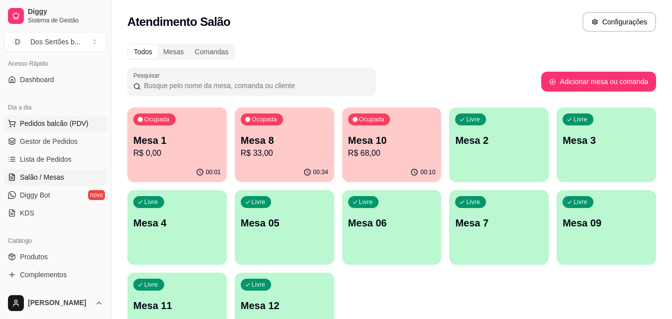
click at [36, 128] on button "Pedidos balcão (PDV)" at bounding box center [55, 123] width 103 height 16
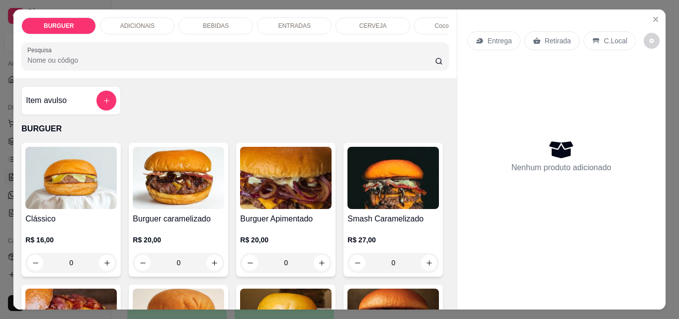
scroll to position [114, 0]
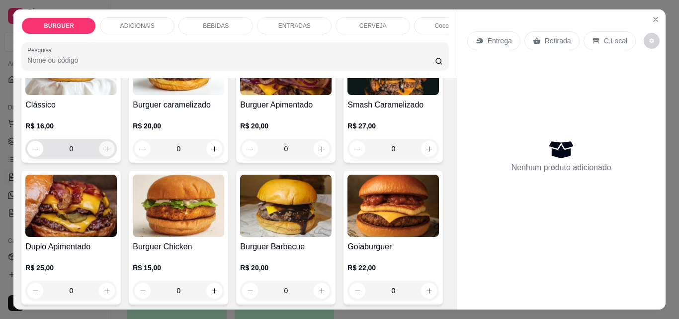
click at [103, 152] on icon "increase-product-quantity" at bounding box center [106, 148] width 7 height 7
type input "1"
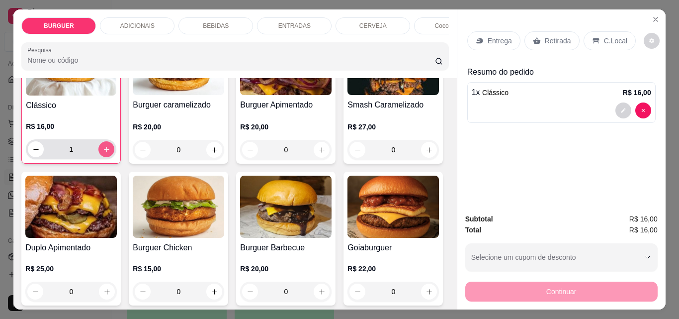
scroll to position [114, 0]
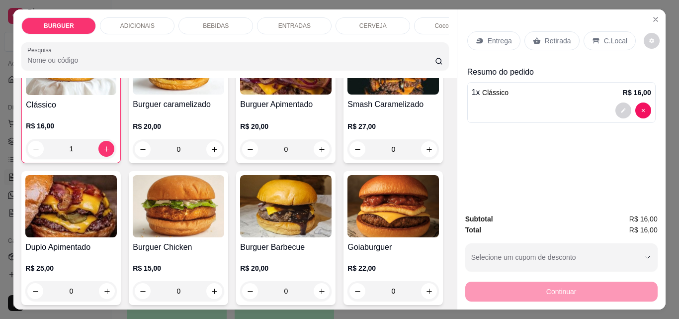
click at [491, 40] on p "Entrega" at bounding box center [500, 41] width 24 height 10
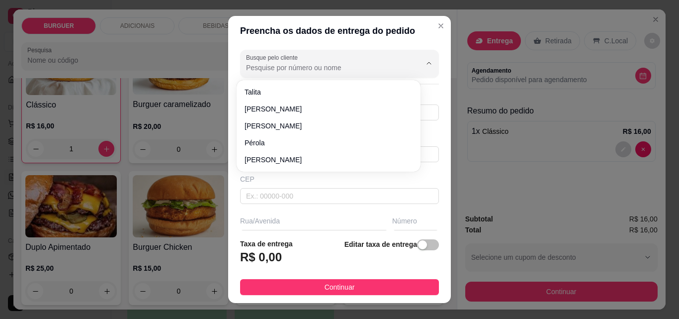
click at [308, 66] on input "Busque pelo cliente" at bounding box center [325, 68] width 159 height 10
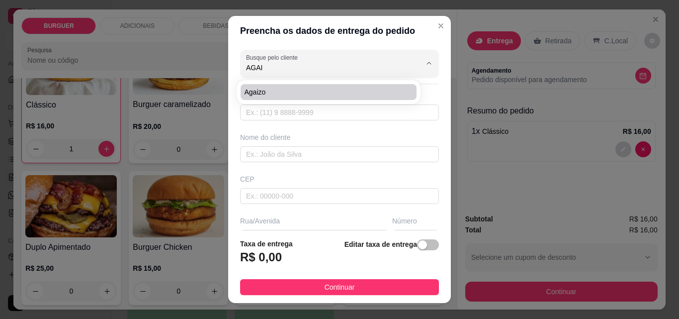
click at [273, 96] on span "Agaizo" at bounding box center [324, 92] width 158 height 10
type input "Agaizo"
type input "86981955563"
type input "Agaizo"
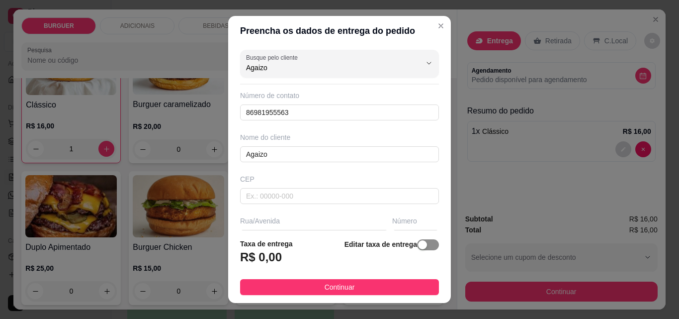
type input "Agaizo"
click at [422, 243] on span "button" at bounding box center [428, 244] width 22 height 11
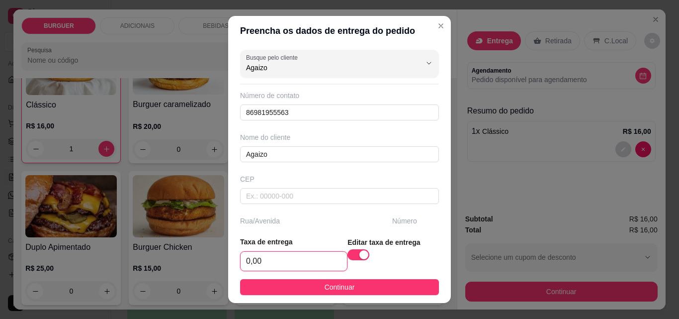
click at [280, 267] on input "0,00" at bounding box center [294, 261] width 106 height 19
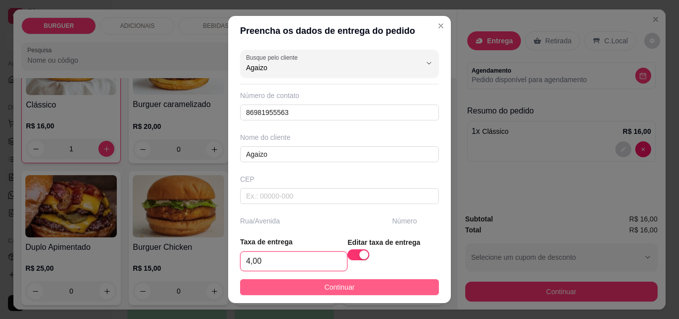
type input "4,00"
click at [338, 280] on button "Continuar" at bounding box center [339, 287] width 199 height 16
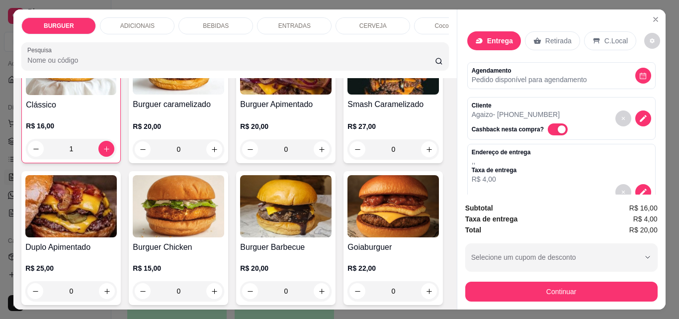
scroll to position [89, 0]
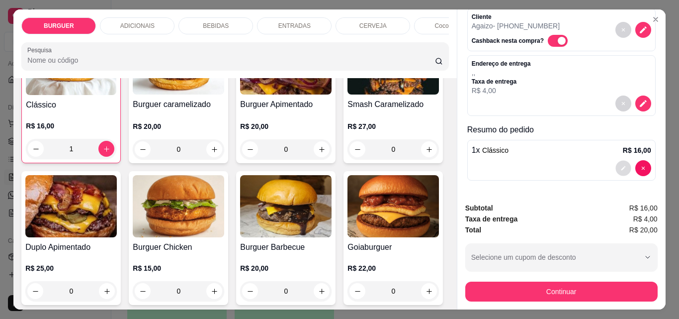
click at [616, 164] on button "decrease-product-quantity" at bounding box center [623, 168] width 15 height 15
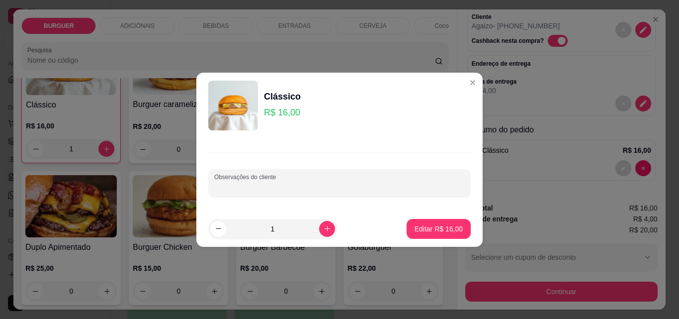
click at [318, 191] on input "Observações do cliente" at bounding box center [339, 187] width 251 height 10
type input "SEM CEBOLA"
click at [433, 222] on button "Editar R$ 16,00" at bounding box center [439, 228] width 62 height 19
type input "0"
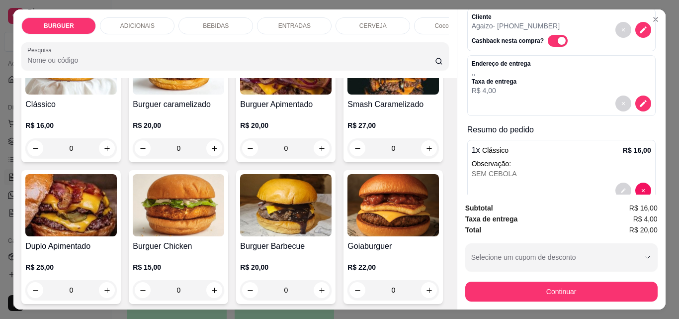
scroll to position [114, 0]
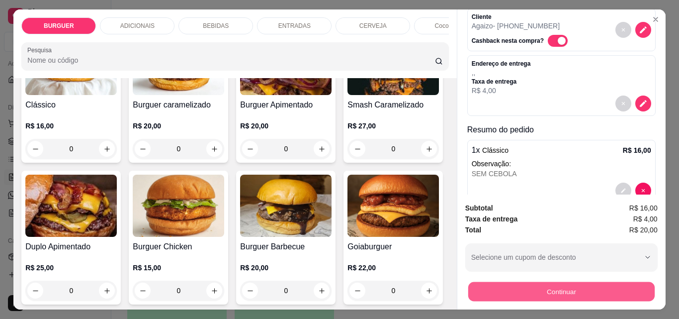
click at [529, 284] on button "Continuar" at bounding box center [561, 291] width 187 height 19
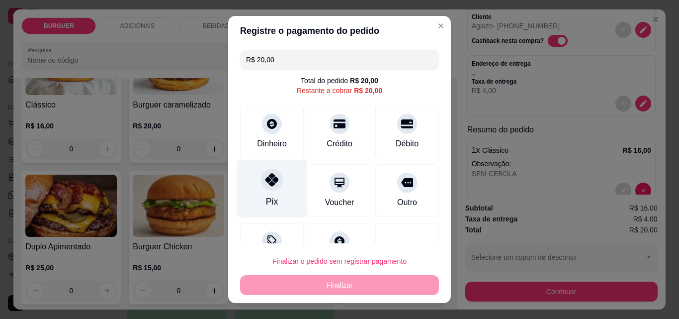
click at [266, 178] on icon at bounding box center [272, 179] width 13 height 13
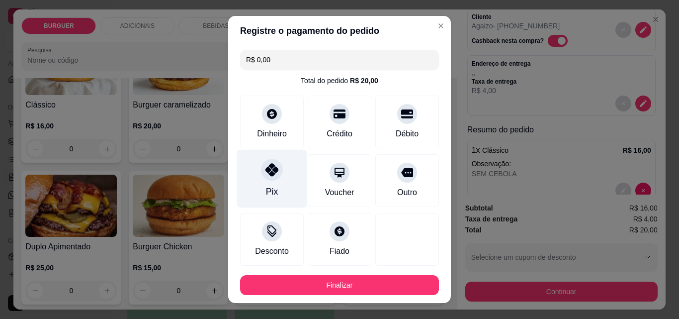
scroll to position [54, 0]
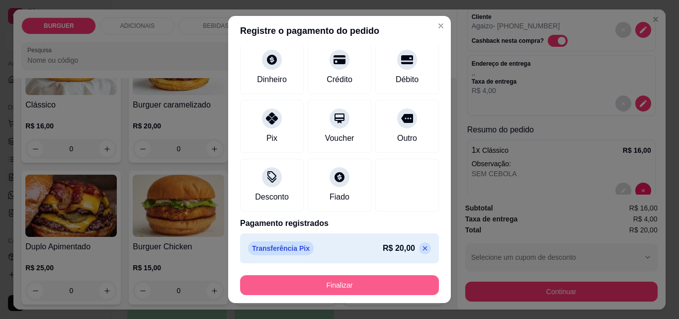
click at [313, 282] on button "Finalizar" at bounding box center [339, 285] width 199 height 20
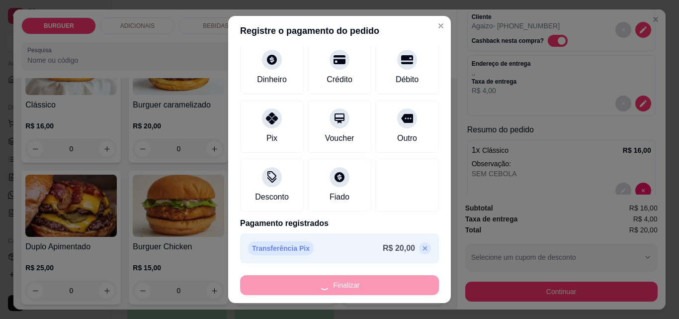
type input "-R$ 20,00"
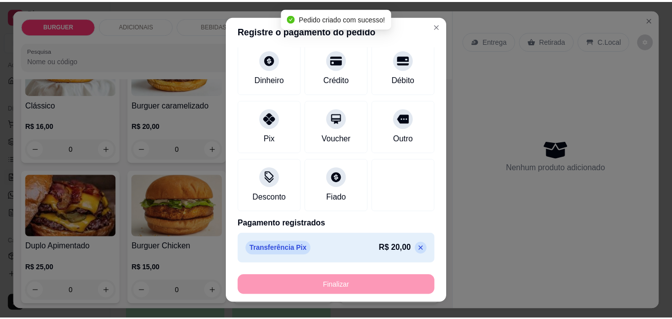
scroll to position [0, 0]
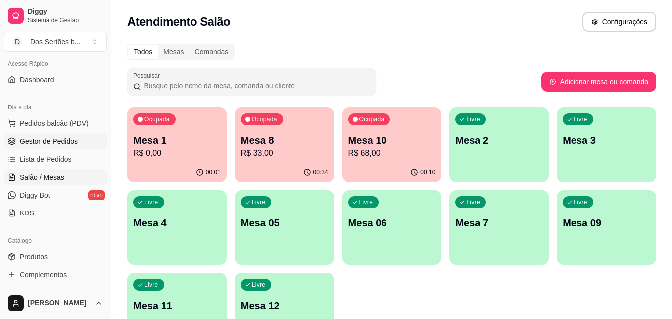
click at [67, 142] on span "Gestor de Pedidos" at bounding box center [49, 141] width 58 height 10
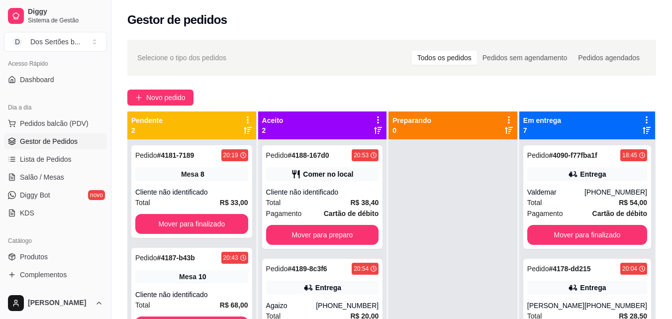
drag, startPoint x: 340, startPoint y: 178, endPoint x: 553, endPoint y: 103, distance: 225.9
click at [553, 103] on div "Novo pedido" at bounding box center [391, 98] width 529 height 16
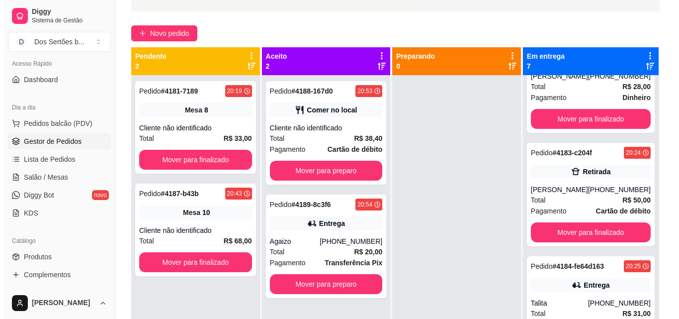
scroll to position [495, 0]
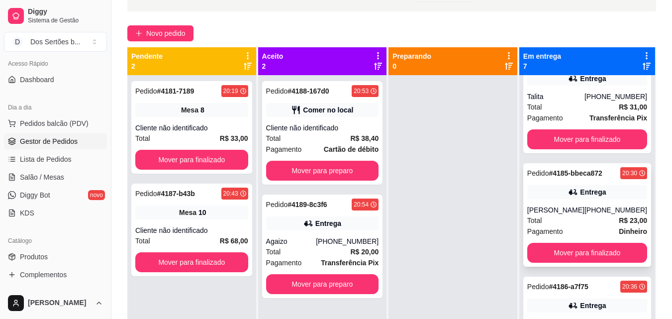
click at [524, 194] on div "Pedido # 4185-bbeca872 20:30 Entrega Arthur [PHONE_NUMBER] Total R$ 23,00 Pagam…" at bounding box center [587, 214] width 128 height 103
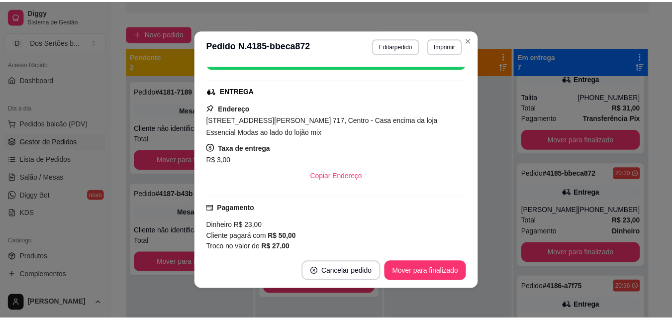
scroll to position [159, 0]
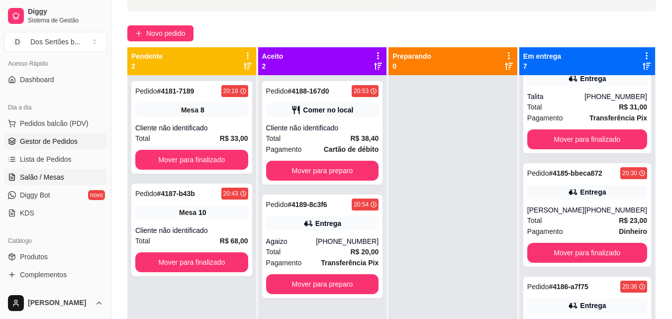
click at [51, 183] on link "Salão / Mesas" at bounding box center [55, 177] width 103 height 16
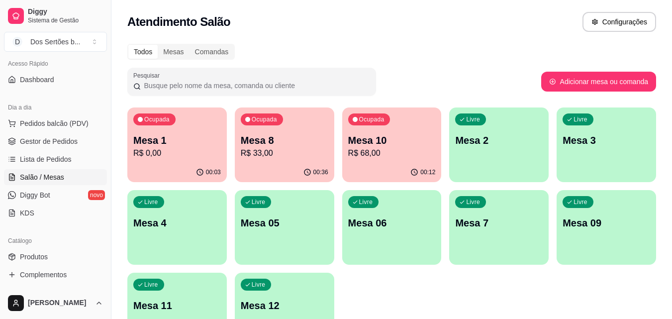
click at [289, 140] on p "Mesa 8" at bounding box center [285, 140] width 88 height 14
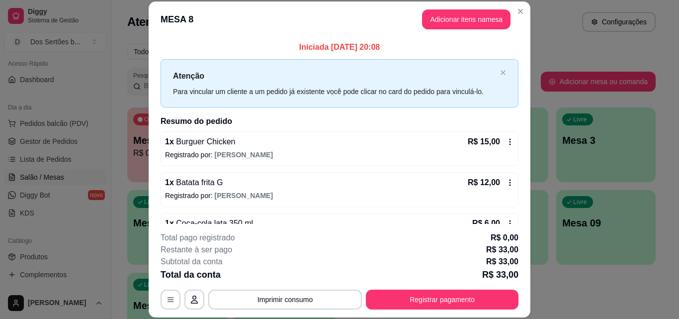
scroll to position [12, 0]
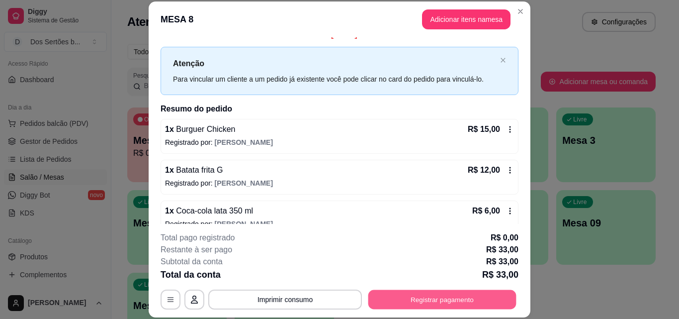
click at [400, 299] on button "Registrar pagamento" at bounding box center [443, 298] width 148 height 19
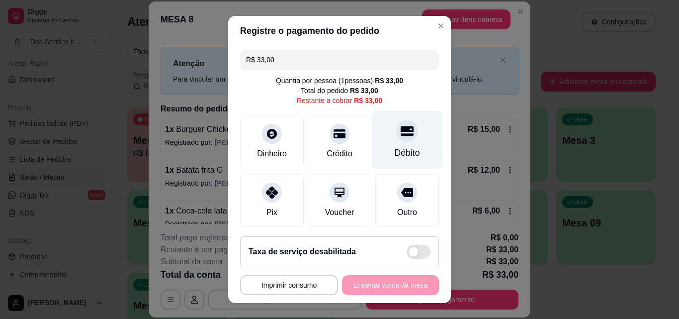
click at [401, 125] on icon at bounding box center [407, 130] width 13 height 13
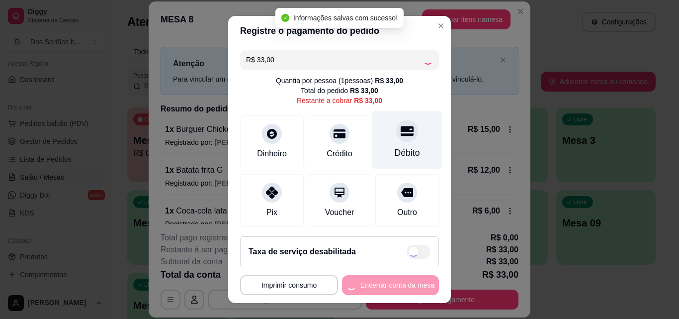
type input "R$ 0,00"
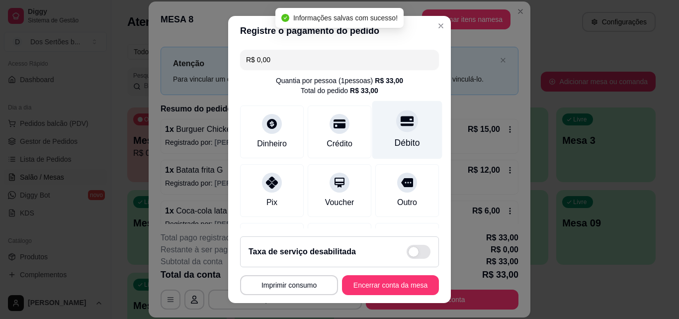
scroll to position [115, 0]
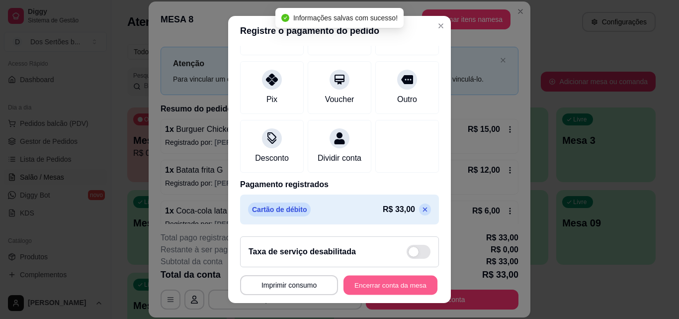
click at [390, 282] on button "Encerrar conta da mesa" at bounding box center [391, 285] width 94 height 19
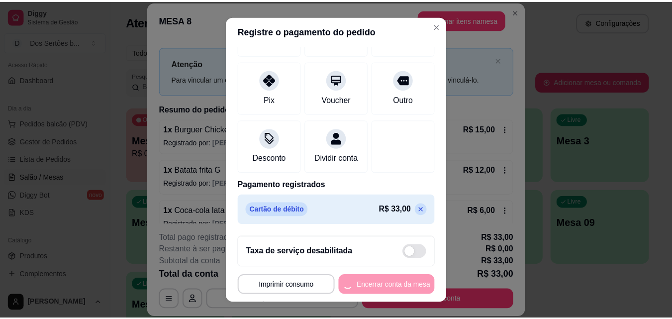
scroll to position [0, 0]
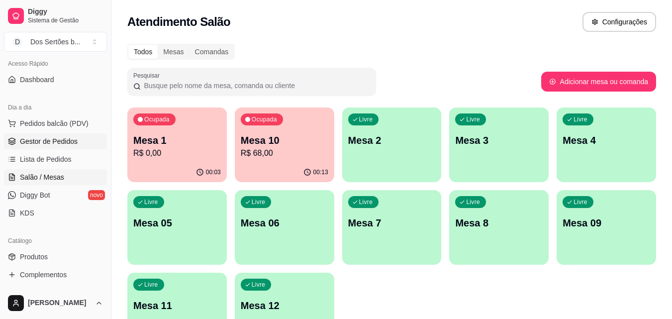
click at [49, 135] on link "Gestor de Pedidos" at bounding box center [55, 141] width 103 height 16
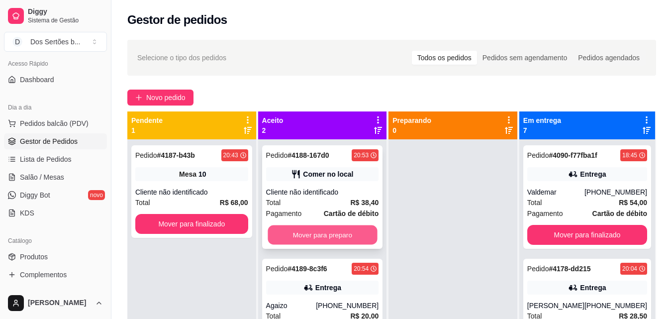
click at [281, 228] on button "Mover para preparo" at bounding box center [322, 234] width 109 height 19
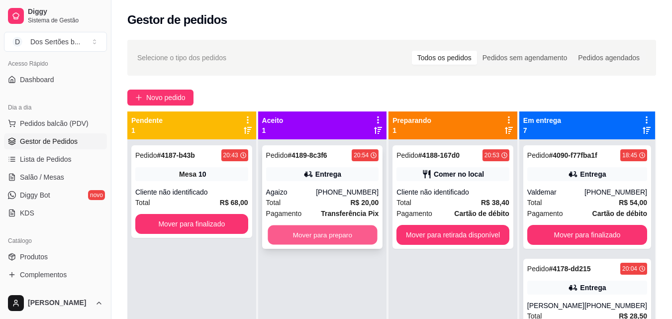
click at [328, 228] on button "Mover para preparo" at bounding box center [322, 234] width 109 height 19
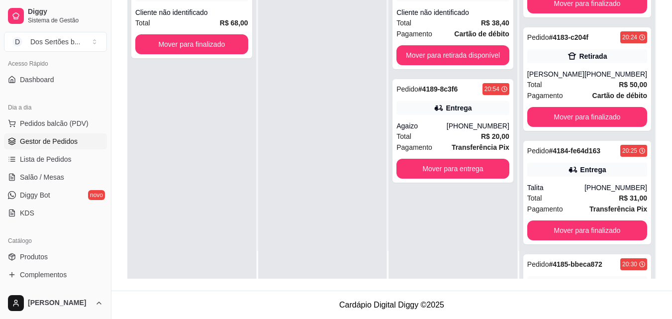
scroll to position [495, 0]
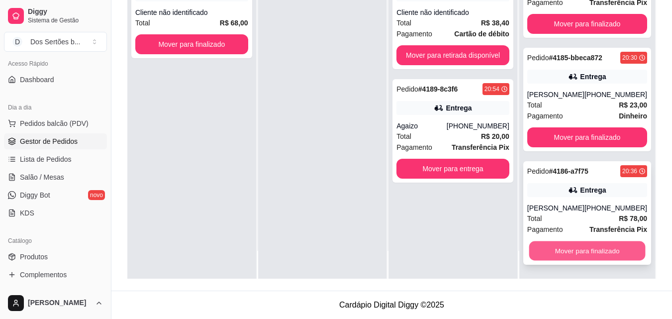
click at [551, 250] on button "Mover para finalizado" at bounding box center [587, 250] width 116 height 19
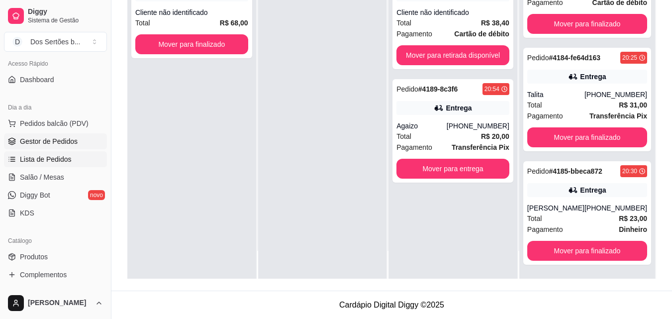
click at [65, 155] on span "Lista de Pedidos" at bounding box center [46, 159] width 52 height 10
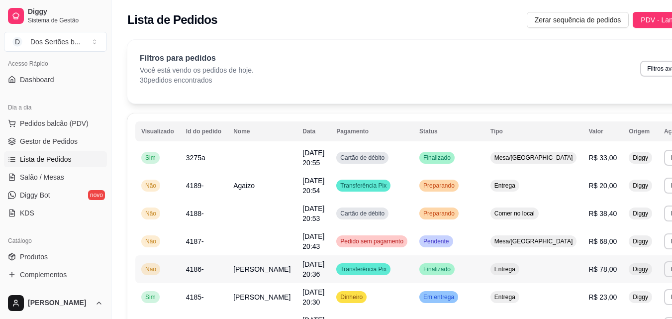
click at [258, 270] on td "[PERSON_NAME]" at bounding box center [261, 269] width 69 height 28
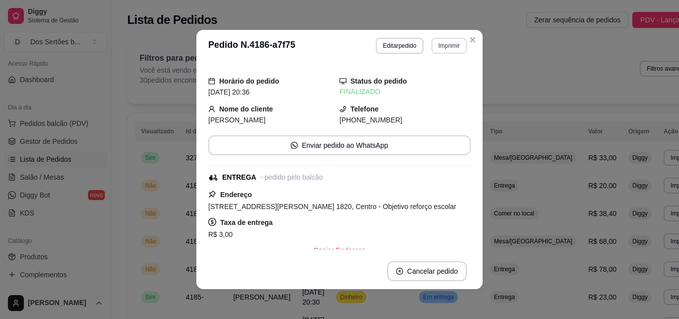
click at [454, 46] on button "Imprimir" at bounding box center [449, 46] width 35 height 16
click at [403, 81] on button "Impressora" at bounding box center [428, 80] width 70 height 15
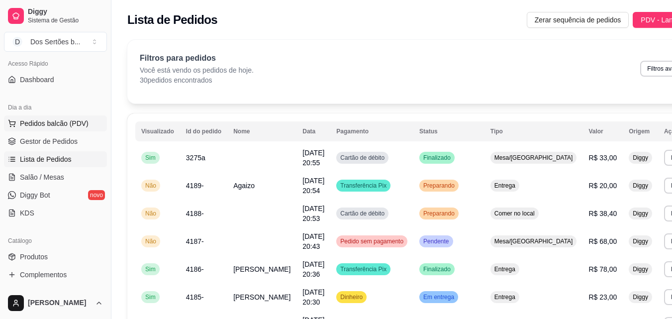
click at [43, 125] on span "Pedidos balcão (PDV)" at bounding box center [54, 123] width 69 height 10
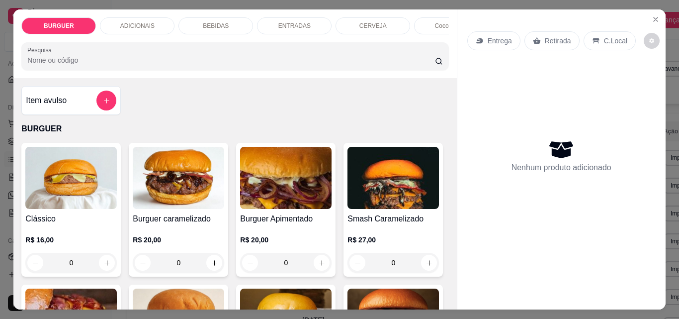
scroll to position [98, 0]
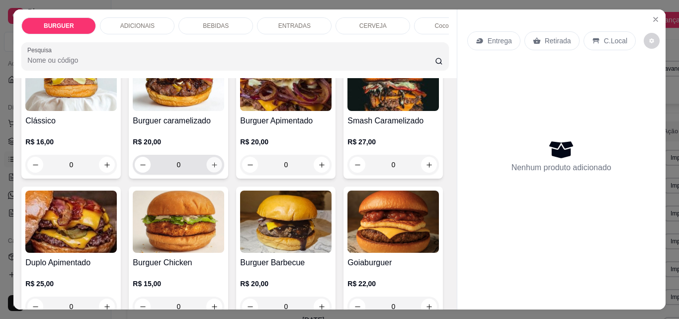
click at [211, 169] on icon "increase-product-quantity" at bounding box center [214, 164] width 7 height 7
type input "1"
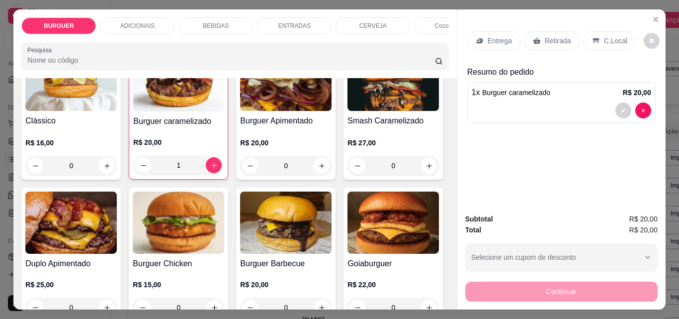
click at [295, 23] on p "ENTRADAS" at bounding box center [295, 26] width 32 height 8
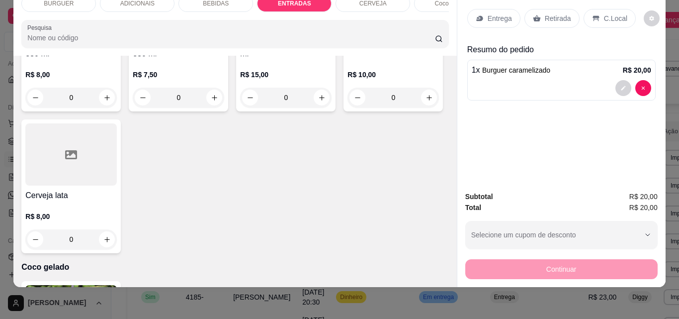
type input "1"
click at [150, 2] on div "ADICIONAIS" at bounding box center [137, 3] width 75 height 17
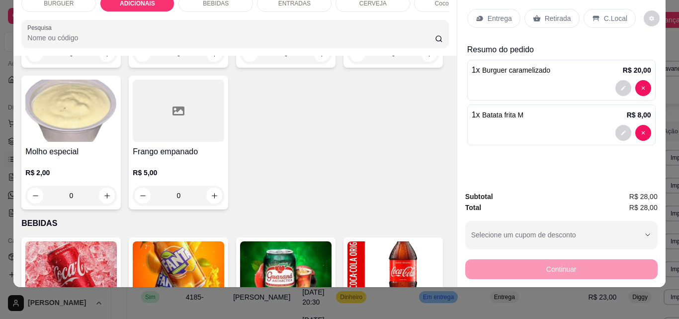
scroll to position [726, 0]
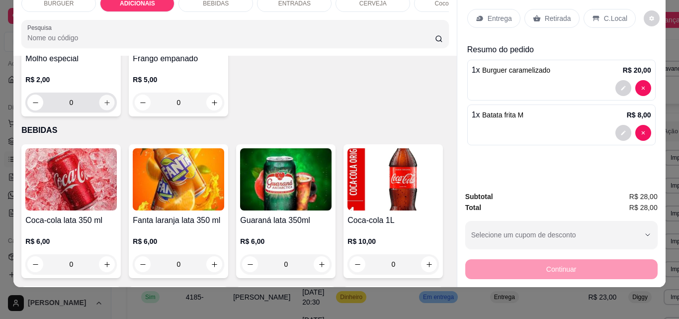
click at [115, 110] on button "increase-product-quantity" at bounding box center [106, 102] width 15 height 15
type input "1"
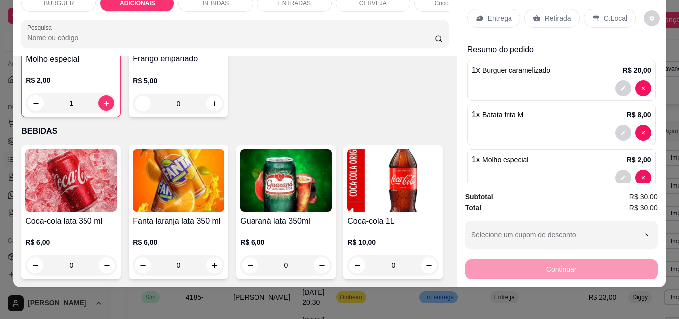
click at [491, 9] on div "Entrega" at bounding box center [494, 18] width 53 height 19
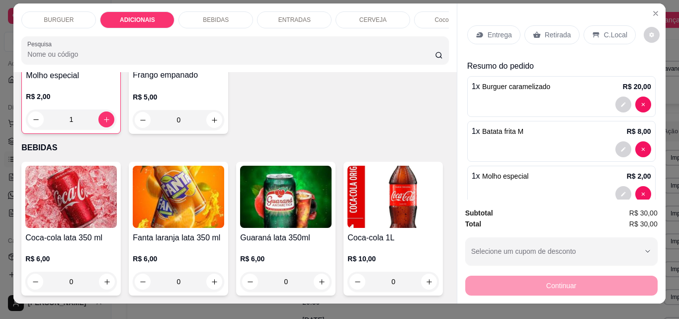
click at [503, 30] on p "Entrega" at bounding box center [500, 35] width 24 height 10
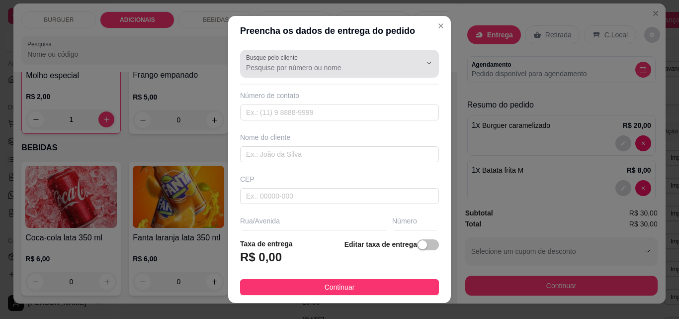
drag, startPoint x: 264, startPoint y: 80, endPoint x: 253, endPoint y: 68, distance: 16.2
click at [253, 68] on div "Busque pelo cliente Número de contato Nome do cliente CEP Rua/[GEOGRAPHIC_DATA]…" at bounding box center [339, 138] width 223 height 185
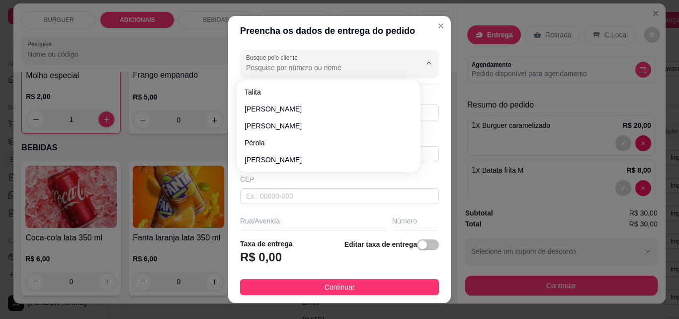
click at [252, 69] on input "Busque pelo cliente" at bounding box center [325, 68] width 159 height 10
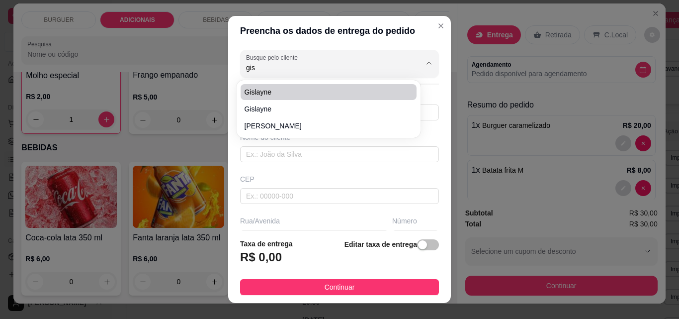
click at [263, 94] on span "Gislayne" at bounding box center [324, 92] width 158 height 10
type input "Gislayne"
type input "86999954664"
type input "Gislayne"
type input "64180000"
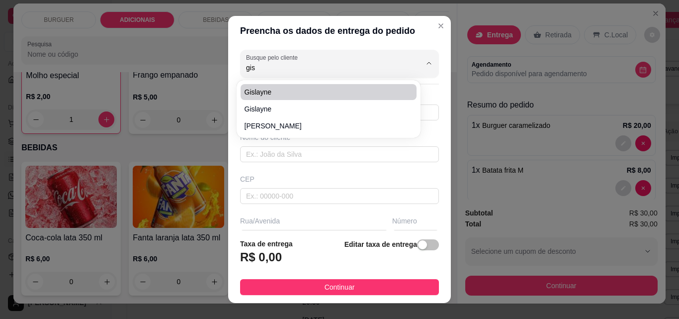
type input "Rua professora [PERSON_NAME]"
type input "468"
type input "Esperantina"
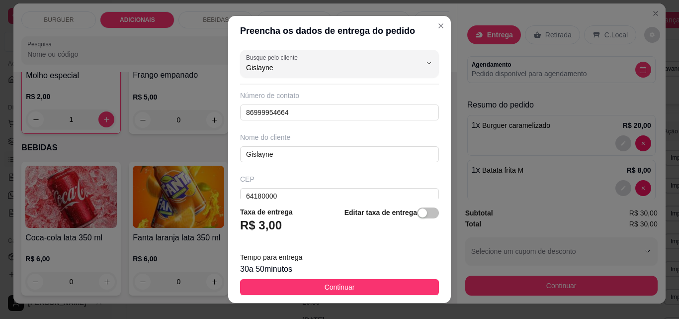
scroll to position [183, 0]
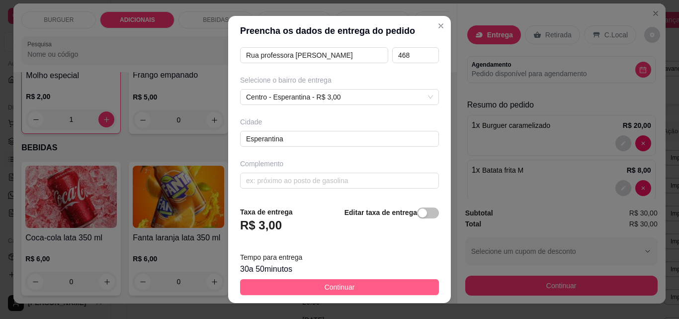
type input "Gislayne"
click at [382, 285] on button "Continuar" at bounding box center [339, 287] width 199 height 16
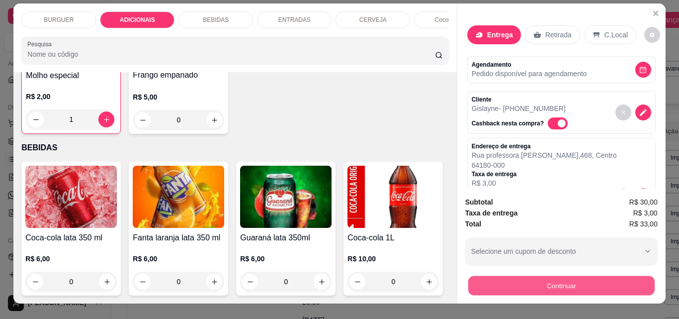
click at [510, 278] on button "Continuar" at bounding box center [561, 285] width 187 height 19
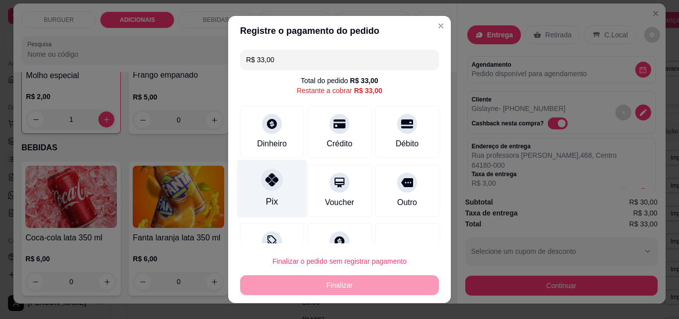
click at [264, 191] on div at bounding box center [272, 180] width 22 height 22
type input "R$ 0,00"
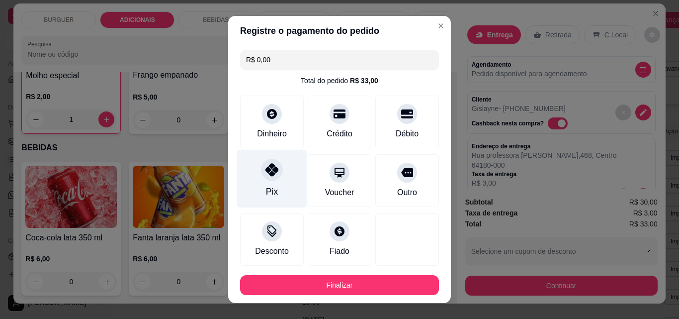
scroll to position [54, 0]
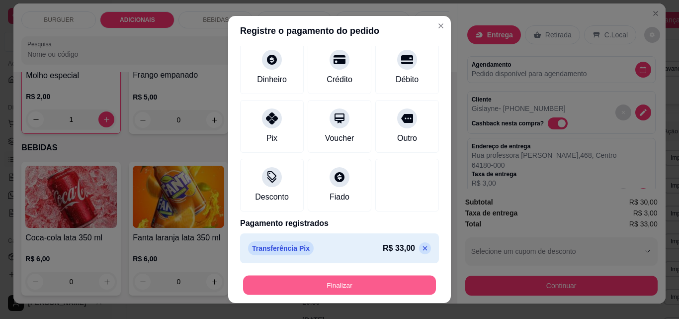
click at [318, 286] on button "Finalizar" at bounding box center [339, 285] width 193 height 19
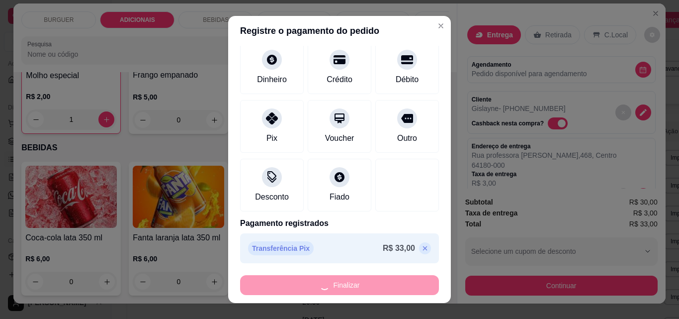
type input "0"
type input "-R$ 33,00"
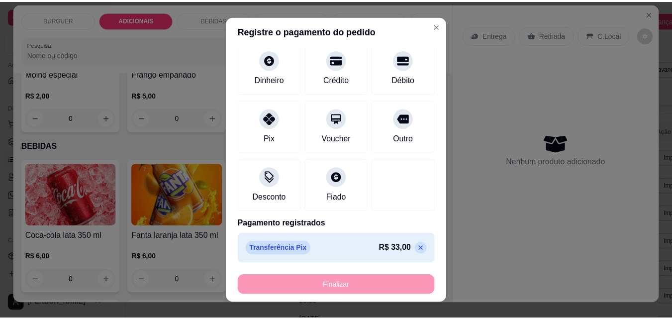
scroll to position [725, 0]
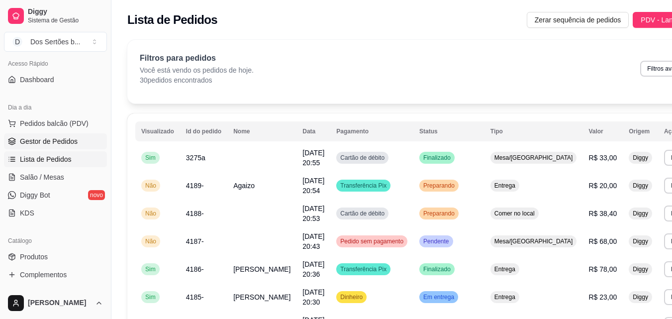
click at [17, 138] on link "Gestor de Pedidos" at bounding box center [55, 141] width 103 height 16
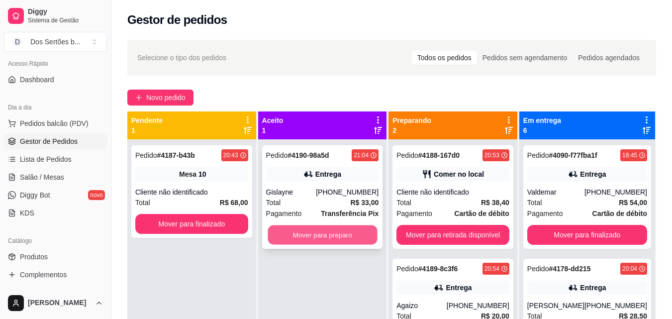
click at [325, 232] on button "Mover para preparo" at bounding box center [322, 234] width 109 height 19
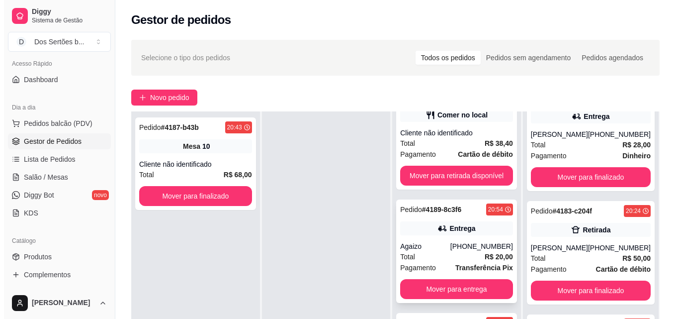
scroll to position [152, 0]
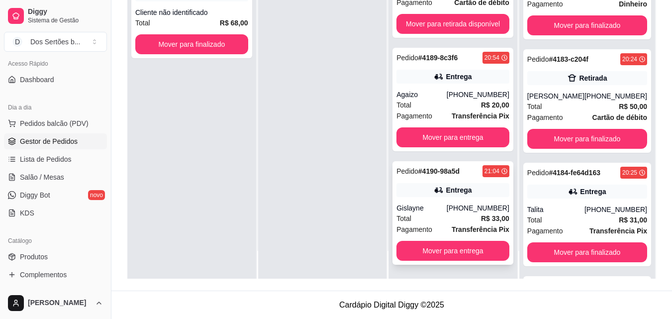
click at [447, 211] on div "Gislayne" at bounding box center [421, 208] width 50 height 10
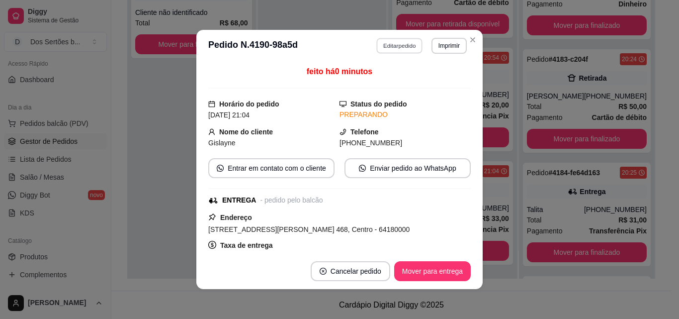
click at [383, 44] on button "Editar pedido" at bounding box center [400, 45] width 46 height 15
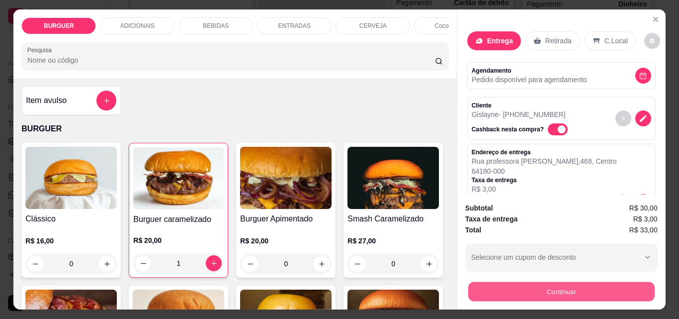
click at [489, 290] on button "Continuar" at bounding box center [561, 291] width 187 height 19
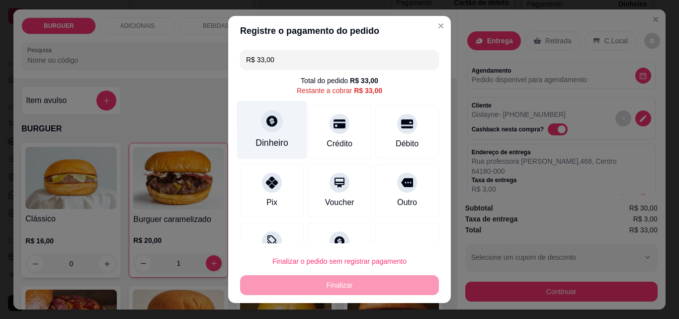
click at [278, 136] on div "Dinheiro" at bounding box center [272, 130] width 70 height 58
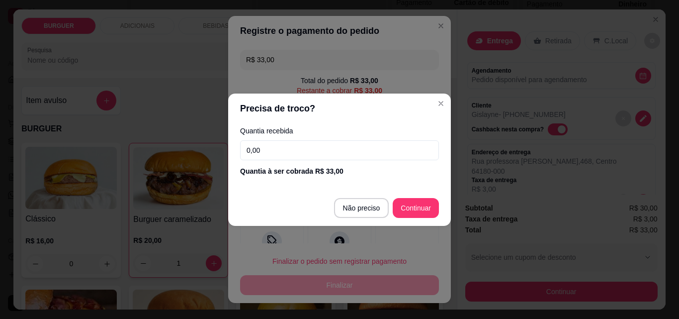
click at [302, 152] on input "0,00" at bounding box center [339, 150] width 199 height 20
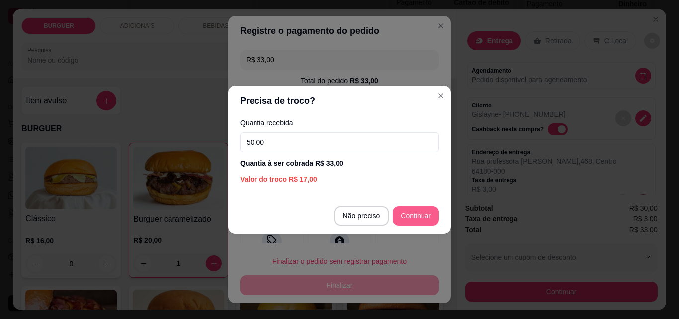
type input "50,00"
type input "R$ 0,00"
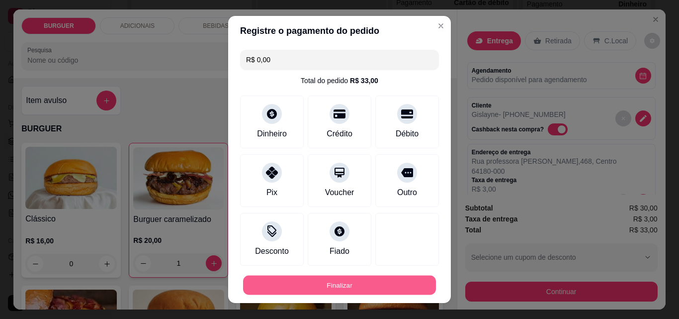
click at [371, 281] on button "Finalizar" at bounding box center [339, 285] width 193 height 19
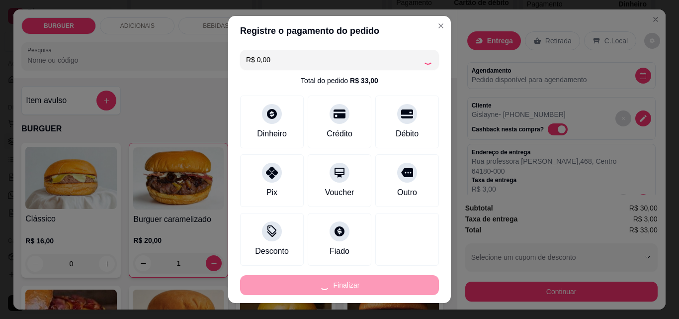
type input "0"
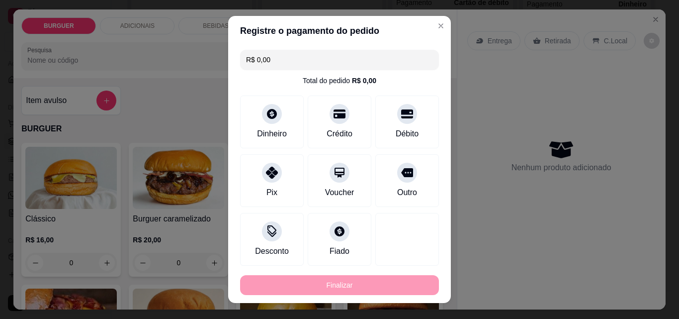
type input "-R$ 33,00"
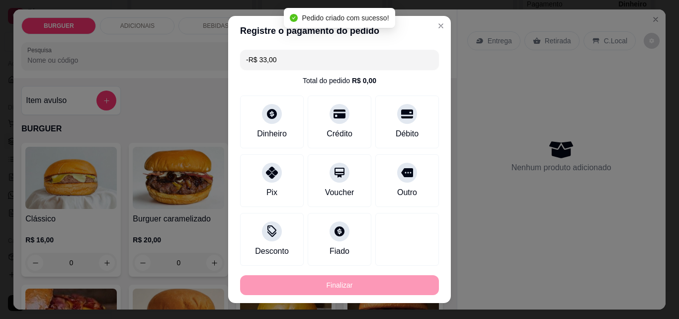
scroll to position [0, 0]
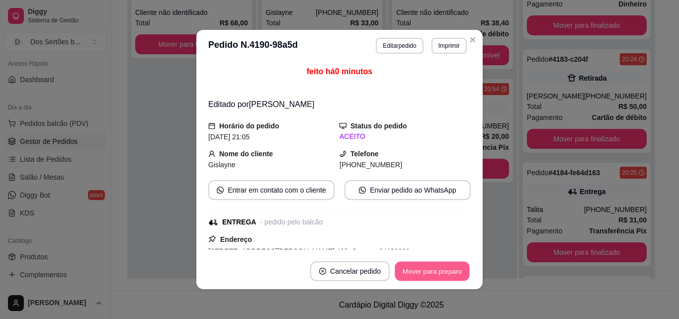
click at [440, 270] on button "Mover para preparo" at bounding box center [432, 271] width 75 height 19
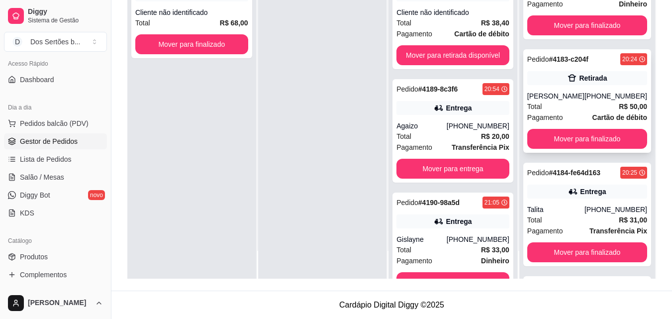
click at [563, 57] on strong "# 4183-c204f" at bounding box center [568, 59] width 39 height 8
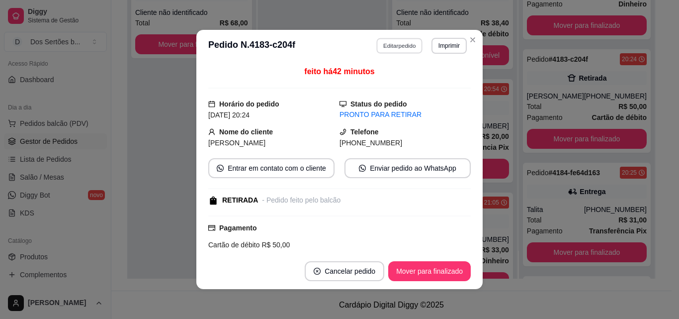
click at [377, 38] on button "Editar pedido" at bounding box center [400, 45] width 46 height 15
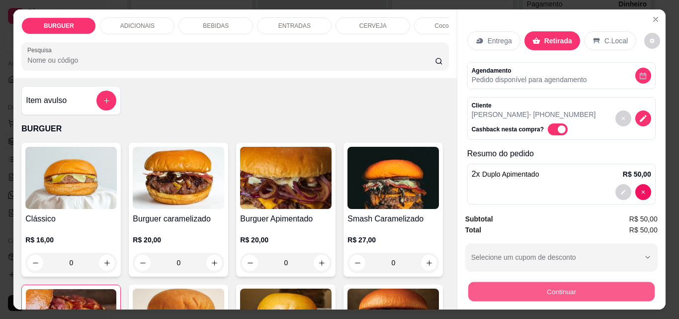
click at [494, 282] on button "Continuar" at bounding box center [561, 291] width 187 height 19
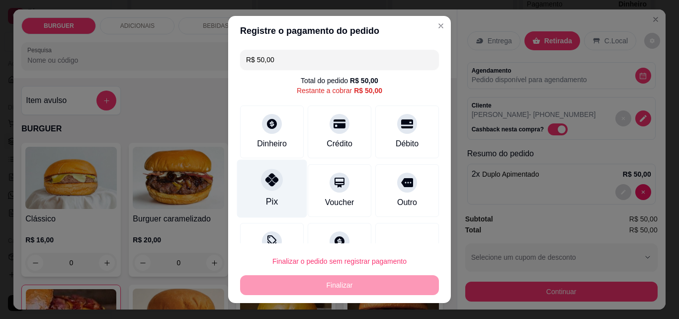
click at [279, 187] on div "Pix" at bounding box center [272, 189] width 70 height 58
type input "R$ 0,00"
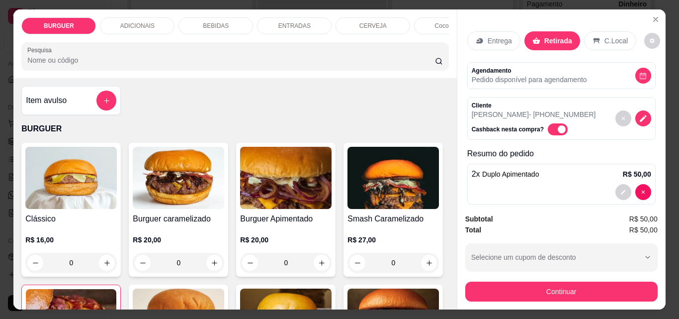
scroll to position [13, 0]
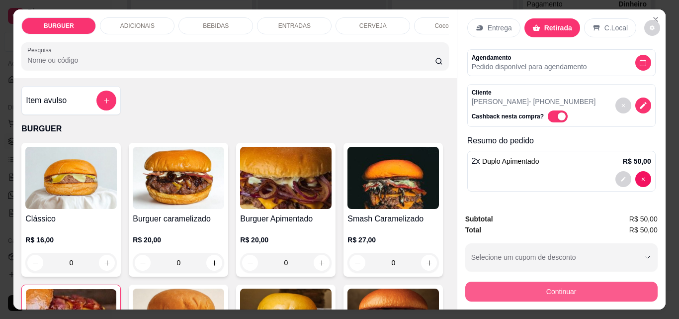
click at [500, 282] on button "Continuar" at bounding box center [562, 292] width 192 height 20
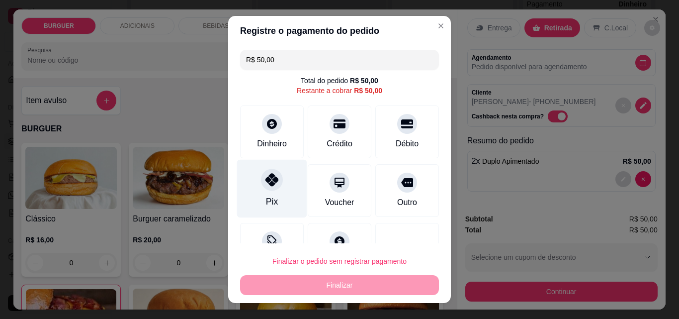
click at [261, 185] on div at bounding box center [272, 180] width 22 height 22
type input "R$ 0,00"
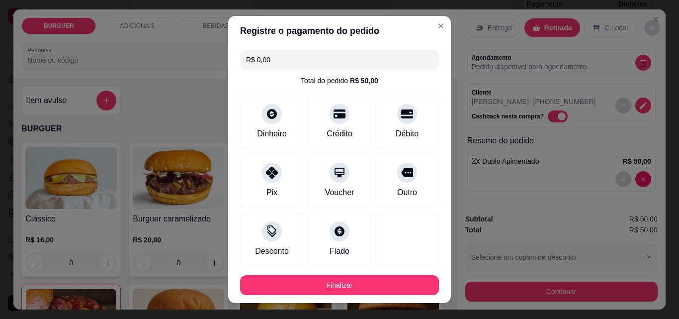
drag, startPoint x: 258, startPoint y: 185, endPoint x: 293, endPoint y: 208, distance: 42.1
click at [259, 186] on div "Pix" at bounding box center [272, 180] width 64 height 53
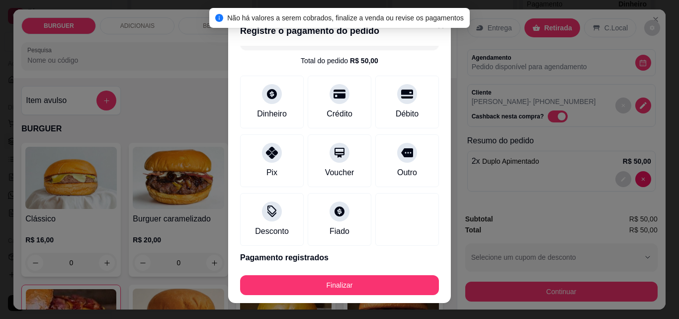
scroll to position [40, 0]
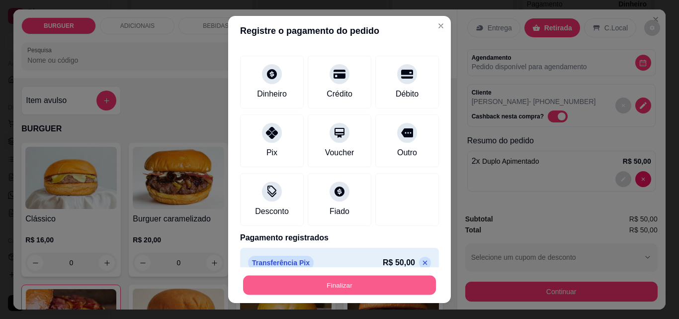
click at [368, 289] on button "Finalizar" at bounding box center [339, 285] width 193 height 19
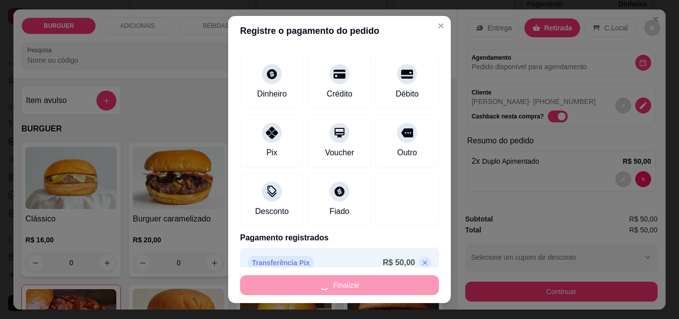
type input "0"
type input "-R$ 50,00"
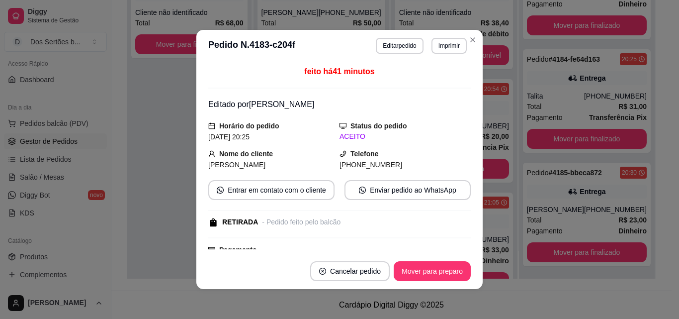
scroll to position [117, 0]
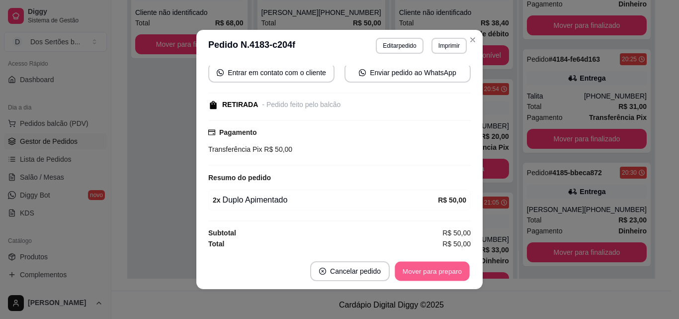
click at [423, 275] on button "Mover para preparo" at bounding box center [432, 271] width 75 height 19
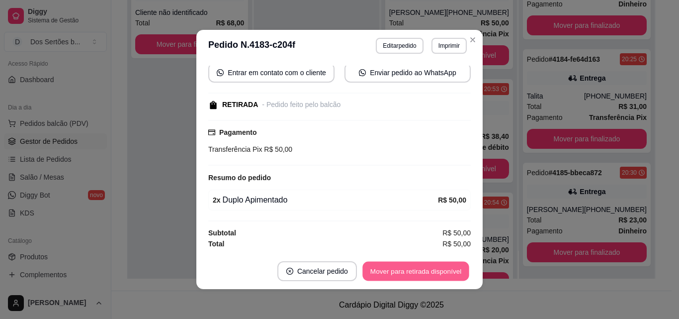
click at [423, 274] on button "Mover para retirada disponível" at bounding box center [416, 271] width 106 height 19
click at [423, 273] on button "Mover para finalizado" at bounding box center [430, 271] width 80 height 19
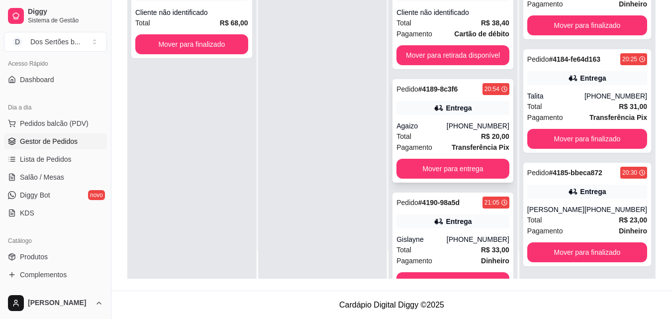
scroll to position [0, 0]
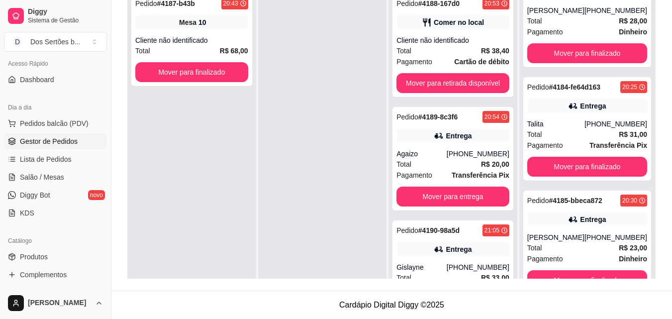
click at [518, 272] on div "Preparando 3 Pedido # 4188-167d0 20:53 Comer no local Cliente não identificado …" at bounding box center [453, 133] width 130 height 347
click at [510, 273] on div "Pedido # 4188-167d0 20:53 Comer no local Cliente não identificado Total R$ 38,4…" at bounding box center [452, 147] width 129 height 319
click at [54, 184] on link "Salão / Mesas" at bounding box center [55, 177] width 103 height 16
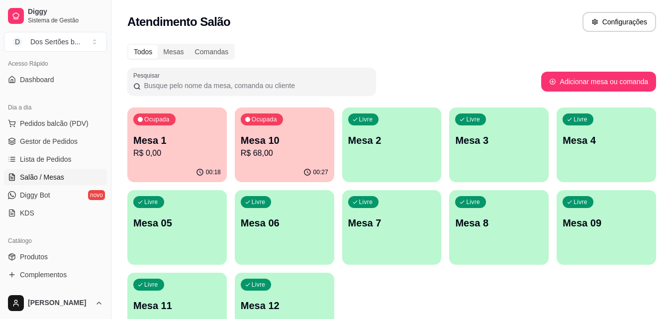
click at [262, 175] on div "00:27" at bounding box center [284, 172] width 99 height 19
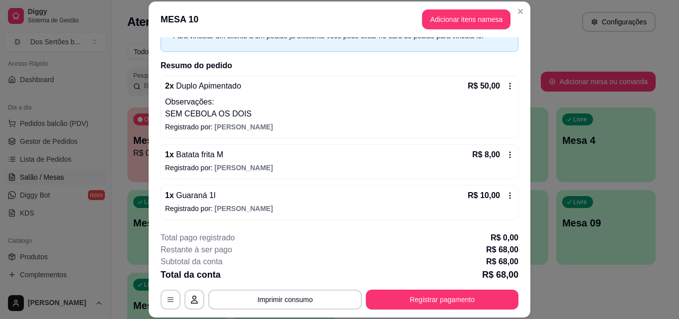
scroll to position [17, 0]
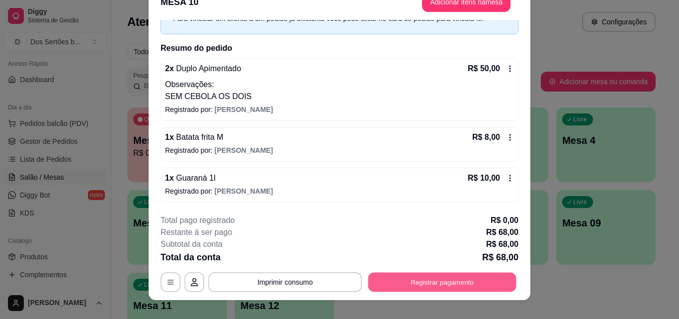
click at [414, 284] on button "Registrar pagamento" at bounding box center [443, 281] width 148 height 19
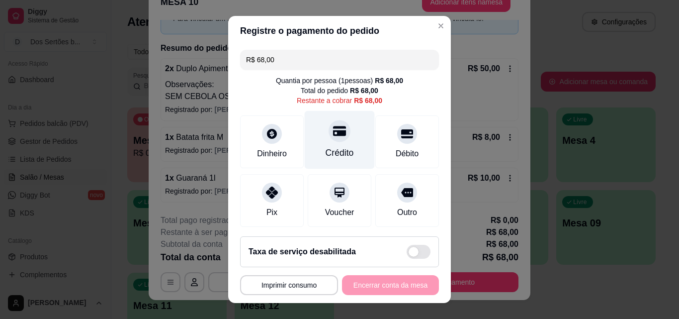
click at [337, 138] on div at bounding box center [340, 131] width 22 height 22
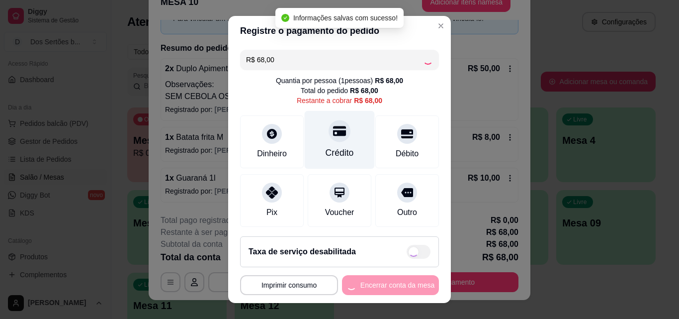
type input "R$ 0,00"
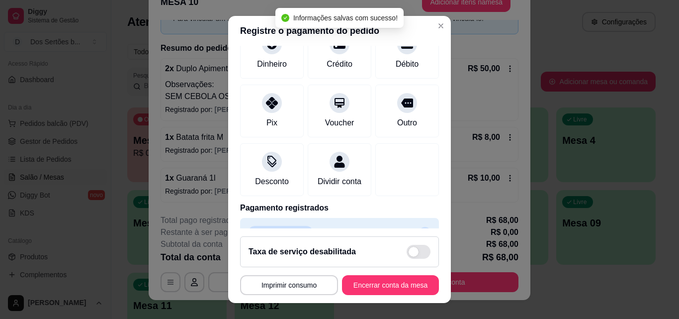
scroll to position [115, 0]
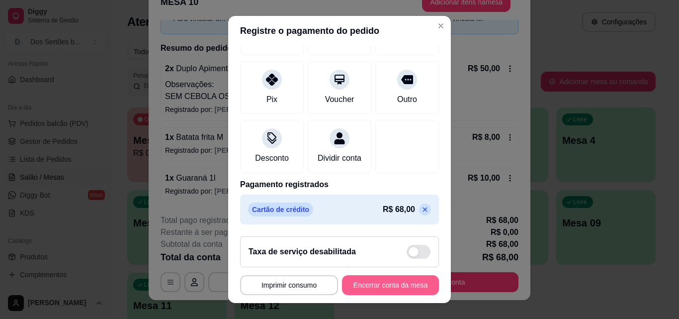
click at [366, 282] on button "Encerrar conta da mesa" at bounding box center [390, 285] width 97 height 20
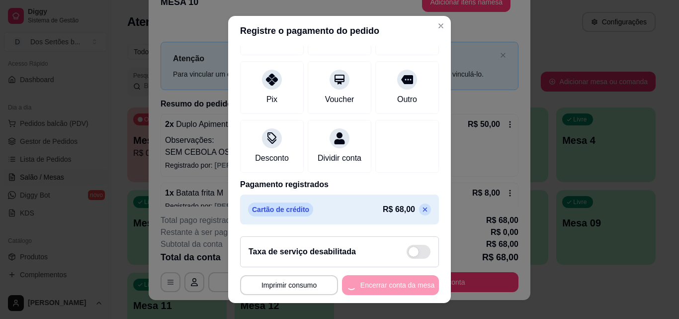
scroll to position [0, 0]
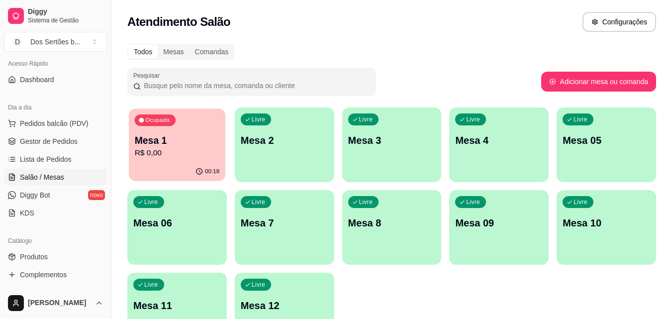
click at [158, 142] on p "Mesa 1" at bounding box center [177, 140] width 85 height 13
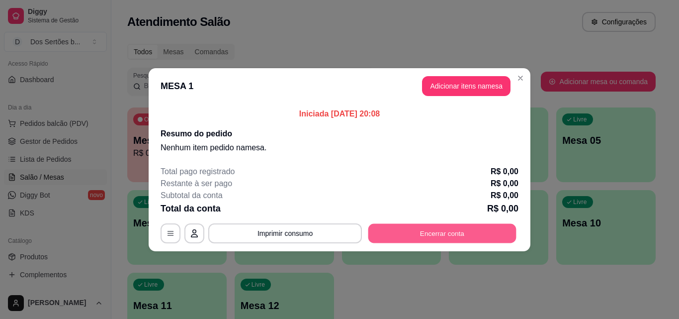
click at [425, 232] on button "Encerrar conta" at bounding box center [443, 232] width 148 height 19
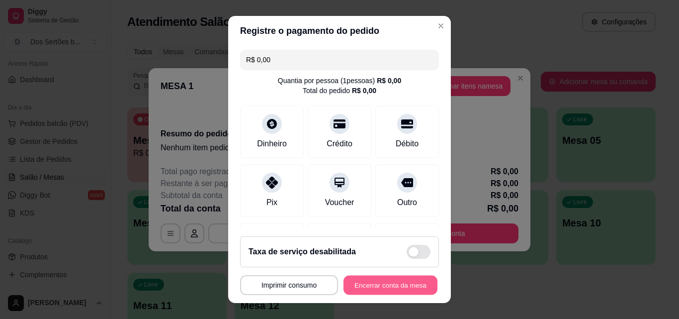
click at [361, 282] on button "Encerrar conta da mesa" at bounding box center [391, 285] width 94 height 19
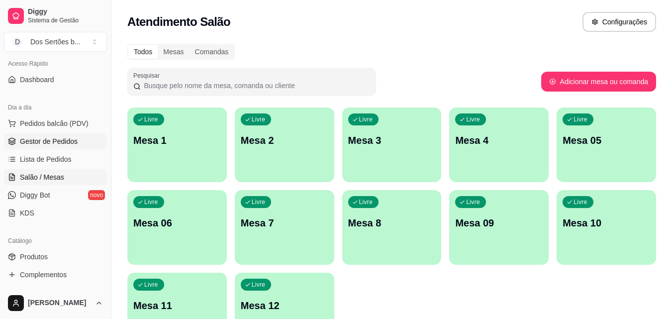
click at [22, 138] on span "Gestor de Pedidos" at bounding box center [49, 141] width 58 height 10
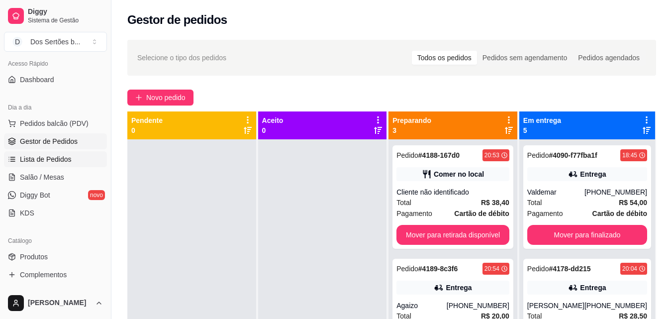
click at [56, 165] on link "Lista de Pedidos" at bounding box center [55, 159] width 103 height 16
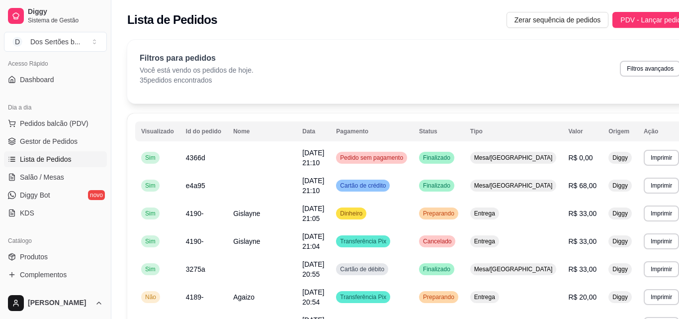
click at [56, 166] on link "Lista de Pedidos" at bounding box center [55, 159] width 103 height 16
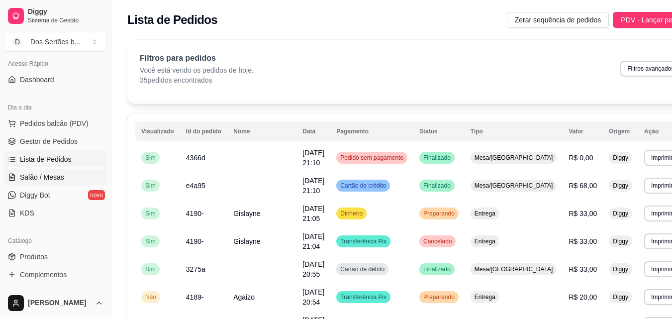
click at [54, 174] on span "Salão / Mesas" at bounding box center [42, 177] width 44 height 10
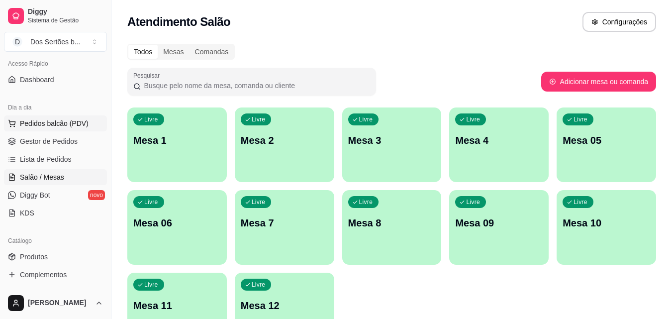
click at [63, 117] on button "Pedidos balcão (PDV)" at bounding box center [55, 123] width 103 height 16
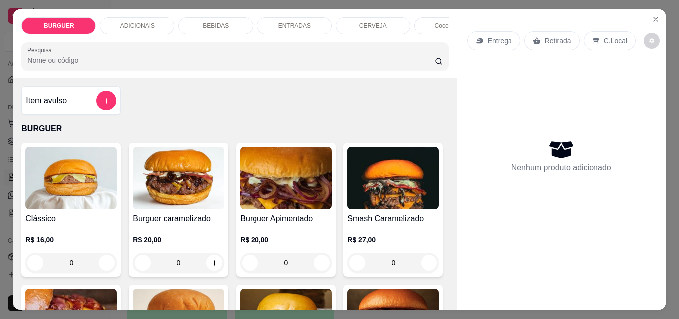
click at [222, 22] on p "BEBIDAS" at bounding box center [216, 26] width 26 height 8
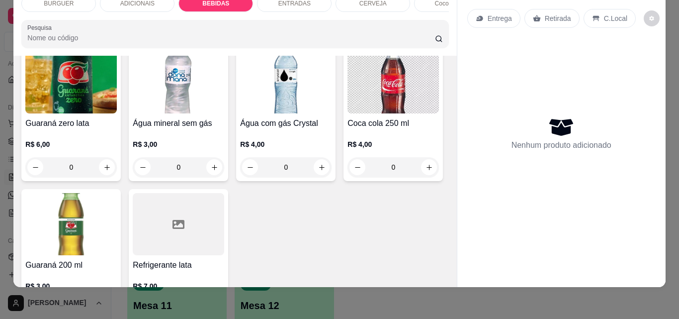
scroll to position [6, 0]
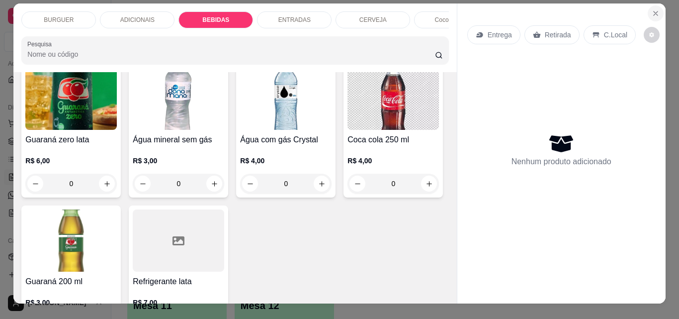
click at [652, 9] on icon "Close" at bounding box center [656, 13] width 8 height 8
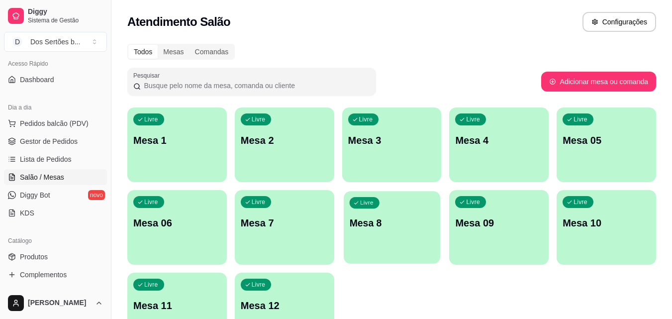
click at [426, 243] on div "Livre Mesa 8" at bounding box center [392, 221] width 96 height 61
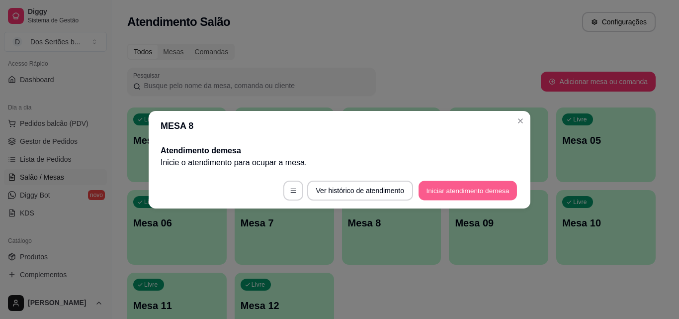
click at [437, 193] on button "Iniciar atendimento de mesa" at bounding box center [468, 190] width 98 height 19
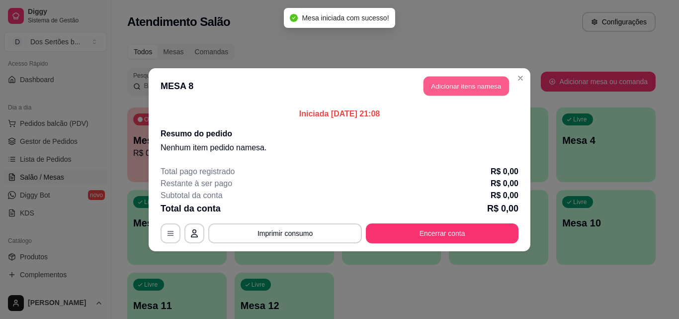
click at [447, 88] on button "Adicionar itens na mesa" at bounding box center [467, 85] width 86 height 19
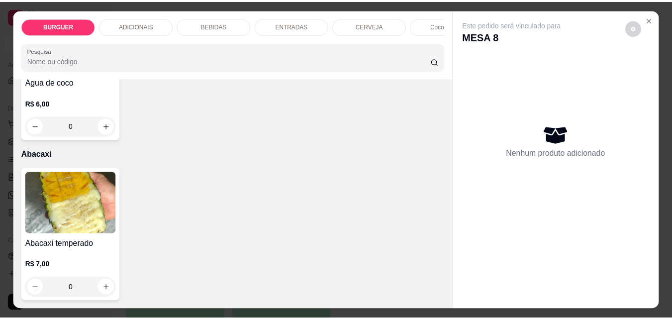
scroll to position [1970, 0]
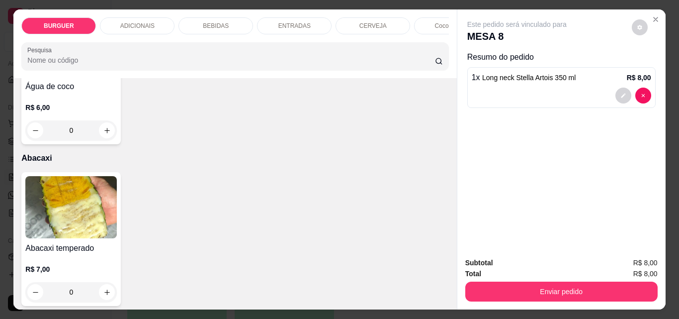
type input "2"
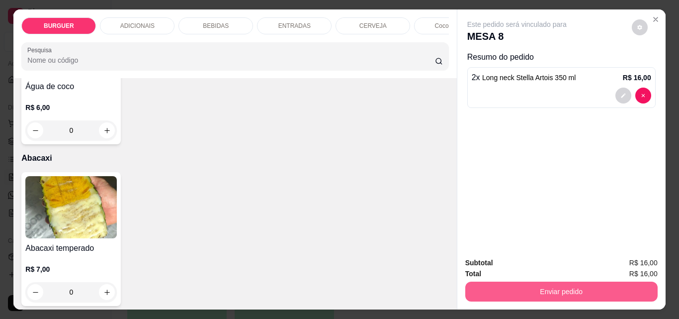
click at [478, 287] on button "Enviar pedido" at bounding box center [562, 292] width 192 height 20
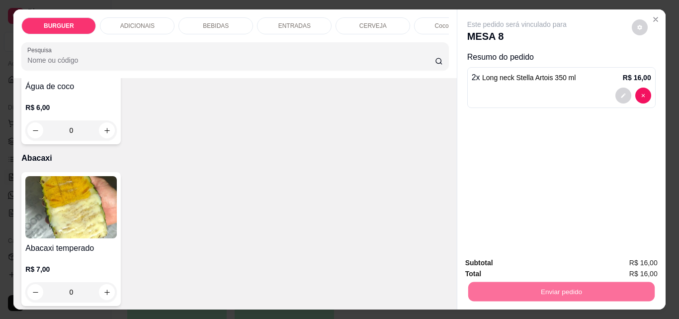
click at [527, 265] on button "Não registrar e enviar pedido" at bounding box center [529, 263] width 100 height 18
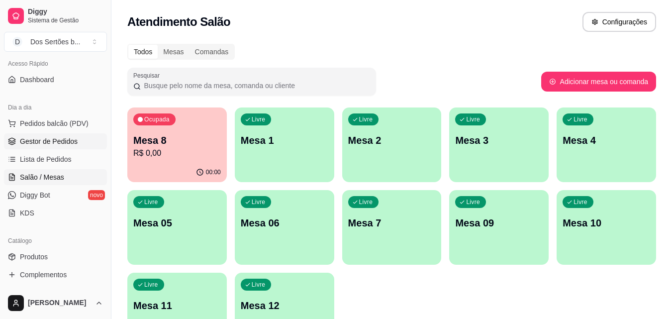
click at [76, 137] on link "Gestor de Pedidos" at bounding box center [55, 141] width 103 height 16
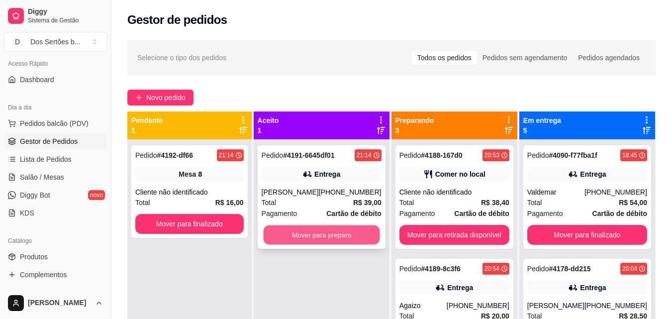
click at [289, 233] on button "Mover para preparo" at bounding box center [321, 234] width 116 height 19
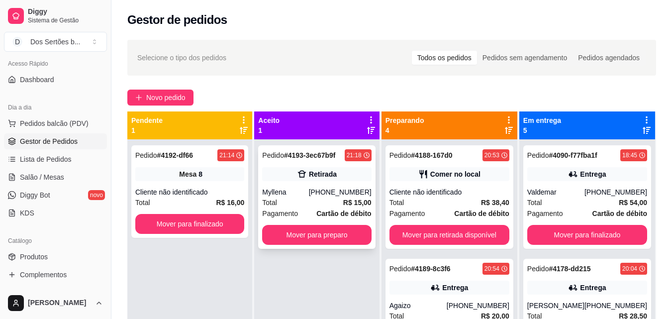
click at [309, 203] on div "Total R$ 15,00" at bounding box center [316, 202] width 109 height 11
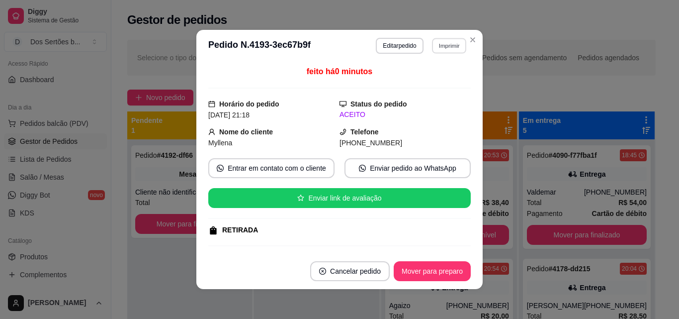
click at [440, 45] on button "Imprimir" at bounding box center [449, 45] width 34 height 15
click at [420, 77] on button "Impressora" at bounding box center [428, 80] width 70 height 15
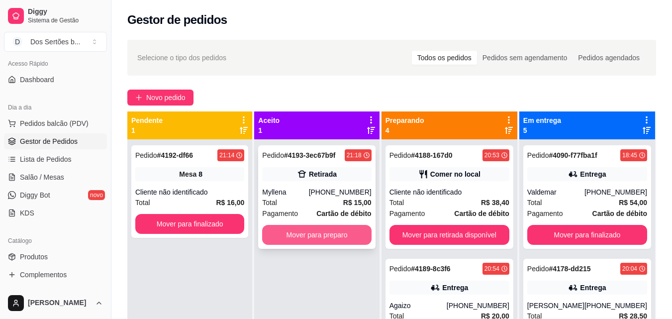
click at [312, 236] on button "Mover para preparo" at bounding box center [316, 235] width 109 height 20
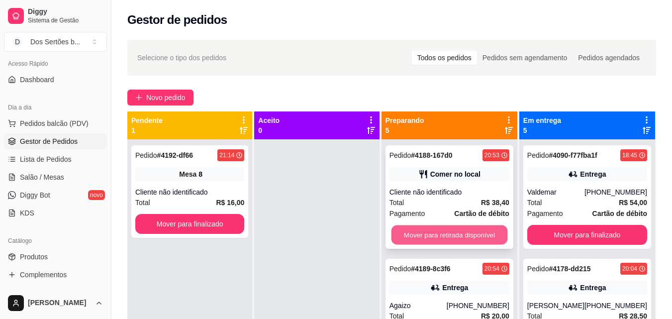
click at [468, 231] on button "Mover para retirada disponível" at bounding box center [449, 234] width 116 height 19
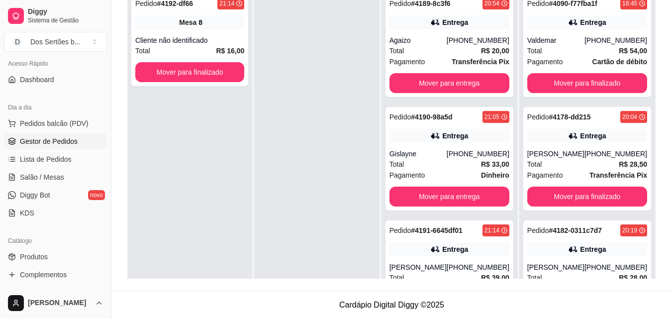
scroll to position [145, 0]
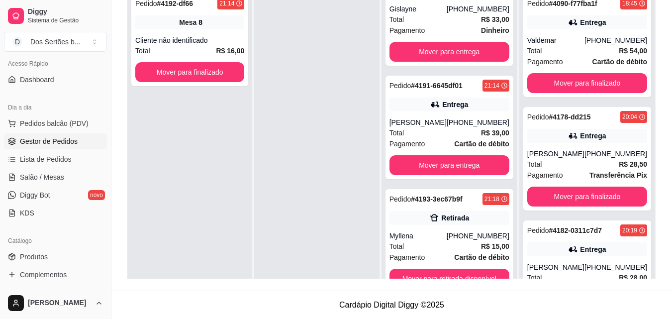
drag, startPoint x: 524, startPoint y: 40, endPoint x: 313, endPoint y: 36, distance: 210.9
click at [313, 36] on div at bounding box center [316, 147] width 125 height 319
drag, startPoint x: 313, startPoint y: 36, endPoint x: 337, endPoint y: 87, distance: 55.8
click at [323, 60] on div at bounding box center [316, 147] width 125 height 319
click at [640, 188] on div "Pedido # 4090-f77fba1f 18:45 Entrega Valdemar [PHONE_NUMBER] Total R$ 54,00 Pag…" at bounding box center [587, 147] width 136 height 319
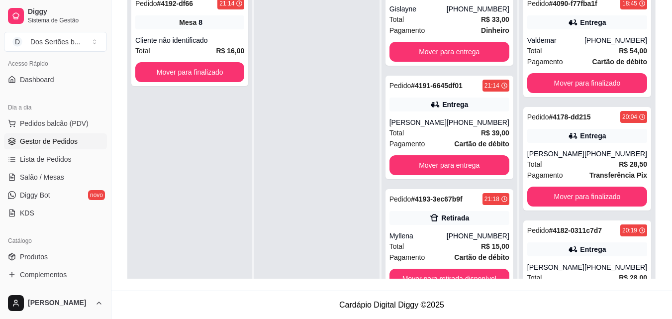
scroll to position [279, 0]
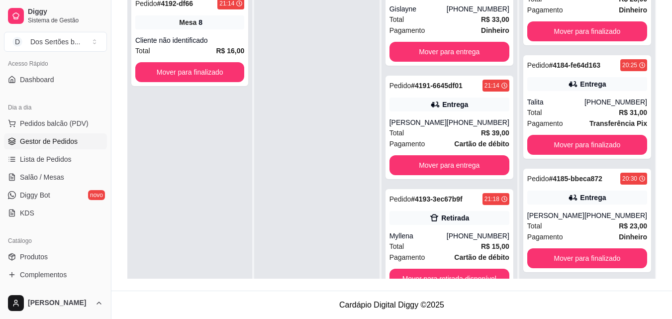
click at [511, 60] on div "Pedido # 4189-8c3f6 20:54 Entrega Agaizo [PHONE_NUMBER] Total R$ 20,00 Pagament…" at bounding box center [450, 147] width 136 height 319
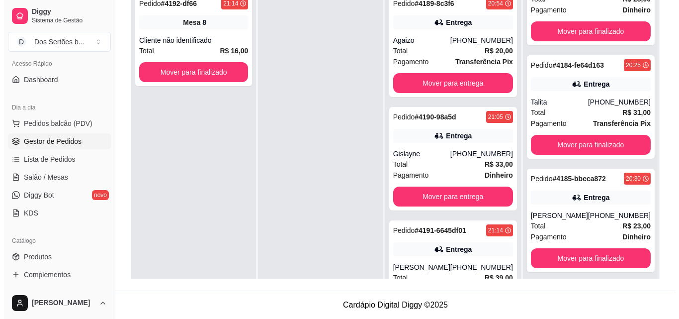
scroll to position [145, 0]
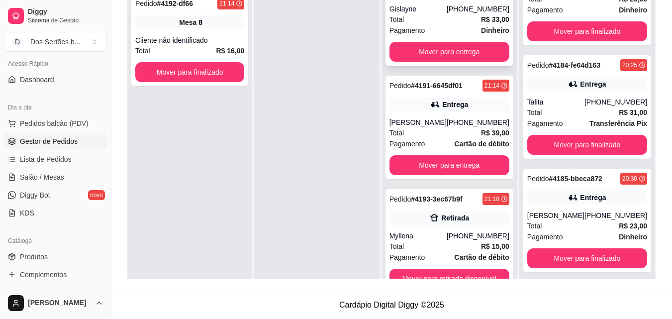
click at [423, 20] on div "Total R$ 33,00" at bounding box center [449, 19] width 120 height 11
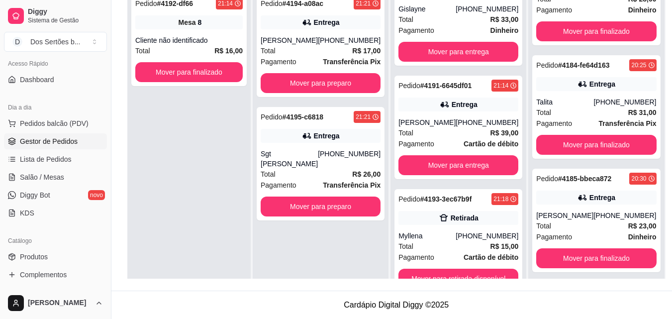
scroll to position [0, 0]
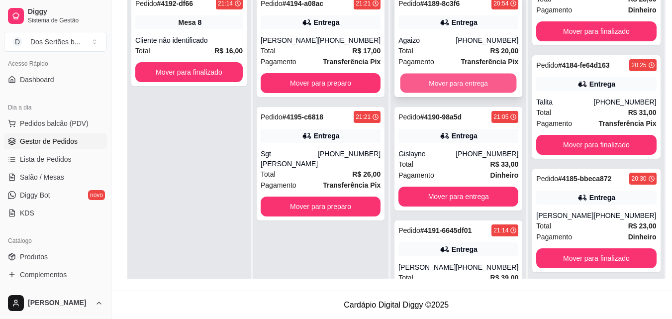
click at [469, 79] on button "Mover para entrega" at bounding box center [458, 83] width 116 height 19
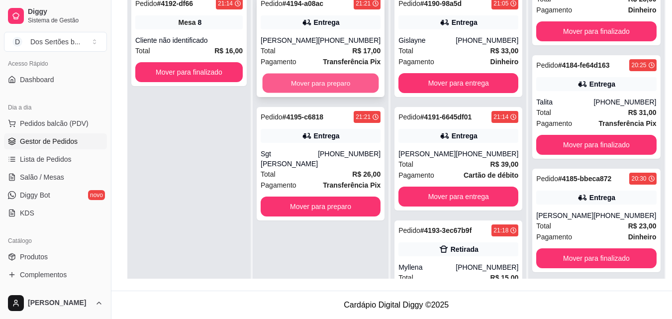
click at [352, 80] on button "Mover para preparo" at bounding box center [321, 83] width 116 height 19
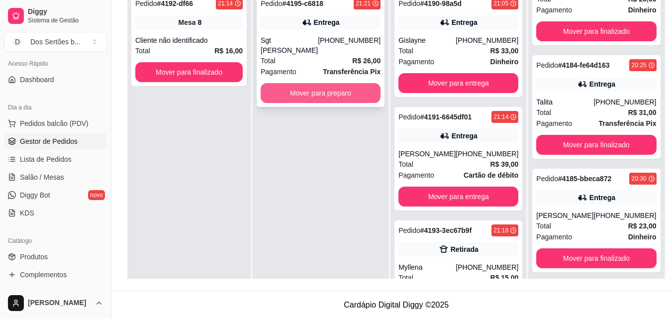
click at [347, 83] on button "Mover para preparo" at bounding box center [321, 93] width 120 height 20
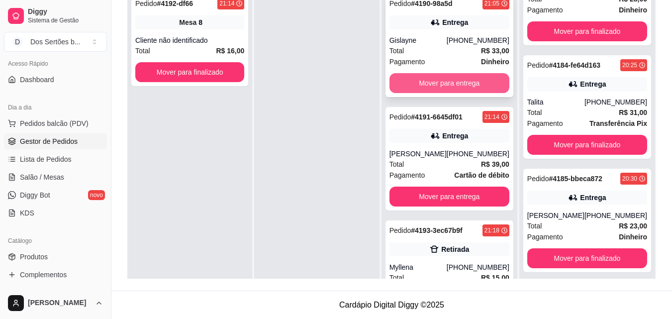
click at [444, 77] on button "Mover para entrega" at bounding box center [449, 83] width 120 height 20
click at [459, 77] on button "Mover para entrega" at bounding box center [449, 83] width 116 height 19
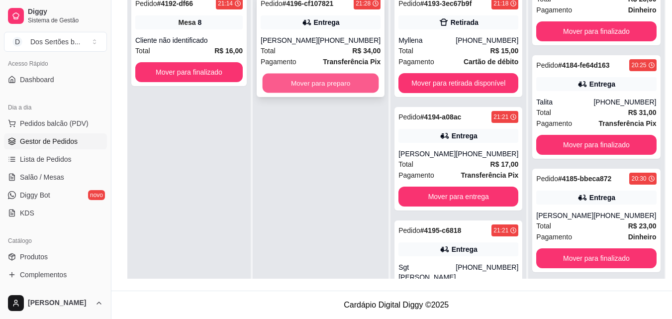
click at [312, 82] on button "Mover para preparo" at bounding box center [321, 83] width 116 height 19
click at [333, 76] on button "Mover para preparo" at bounding box center [321, 83] width 116 height 19
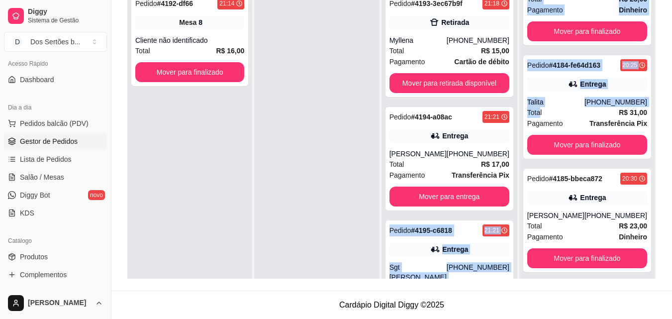
drag, startPoint x: 542, startPoint y: 113, endPoint x: 512, endPoint y: 183, distance: 75.5
click at [512, 183] on div "Pendente 1 Pedido # 4192-df66 21:14 Mesa 8 Cliente não identificado Total R$ 16…" at bounding box center [391, 119] width 529 height 319
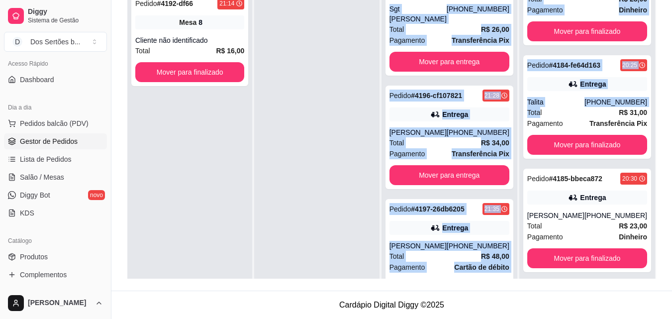
scroll to position [28, 0]
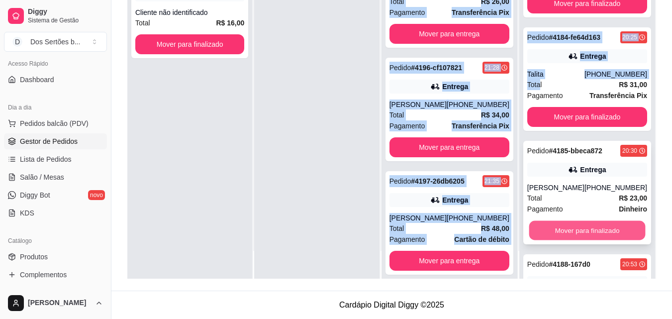
click at [551, 231] on button "Mover para finalizado" at bounding box center [587, 230] width 116 height 19
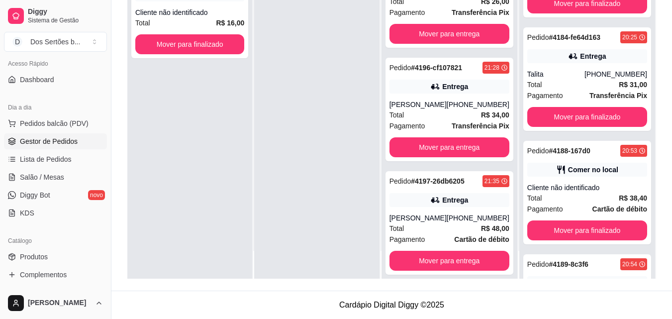
click at [270, 140] on div at bounding box center [316, 119] width 125 height 319
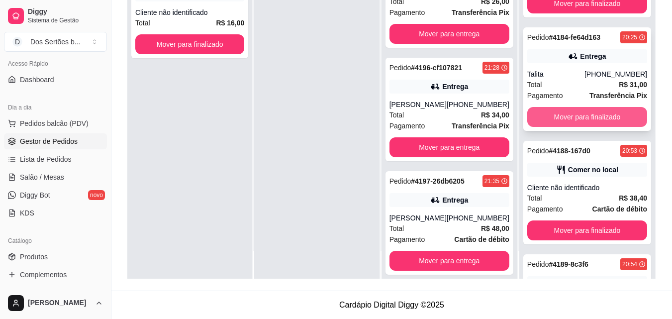
click at [556, 112] on button "Mover para finalizado" at bounding box center [587, 117] width 120 height 20
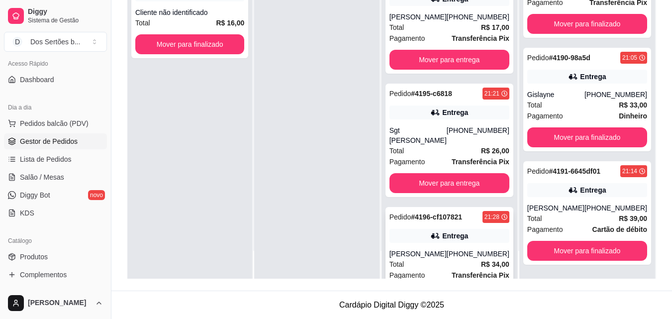
scroll to position [0, 0]
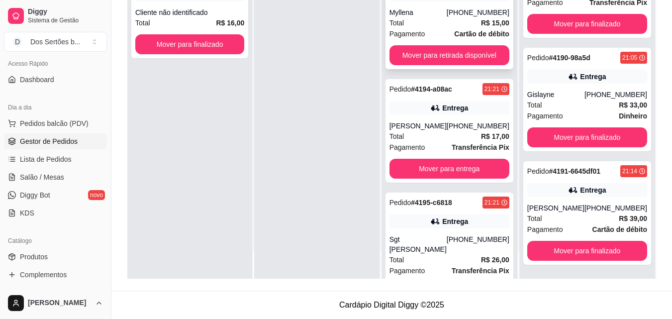
click at [437, 34] on div "Pagamento Cartão de débito" at bounding box center [449, 33] width 120 height 11
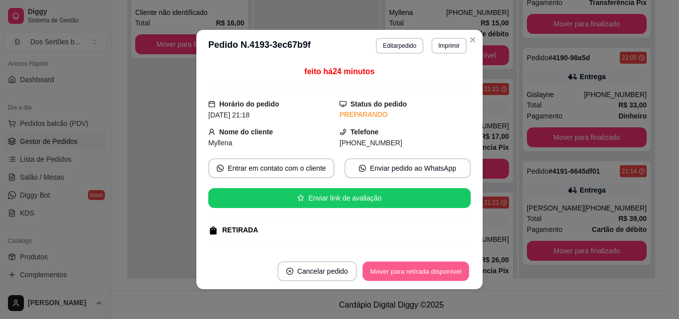
click at [401, 272] on button "Mover para retirada disponível" at bounding box center [416, 271] width 106 height 19
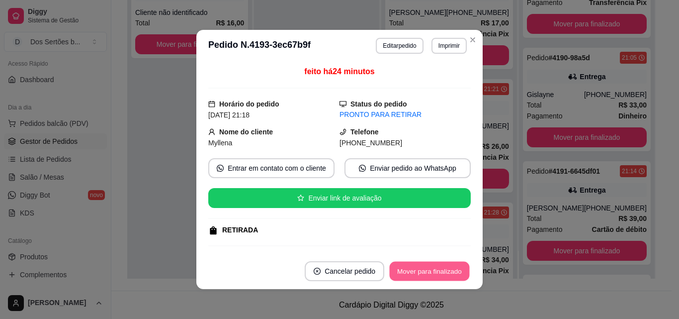
click at [451, 270] on button "Mover para finalizado" at bounding box center [430, 271] width 80 height 19
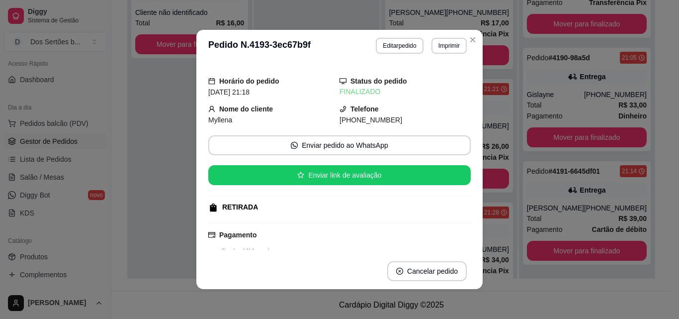
click at [465, 32] on header "**********" at bounding box center [339, 46] width 287 height 32
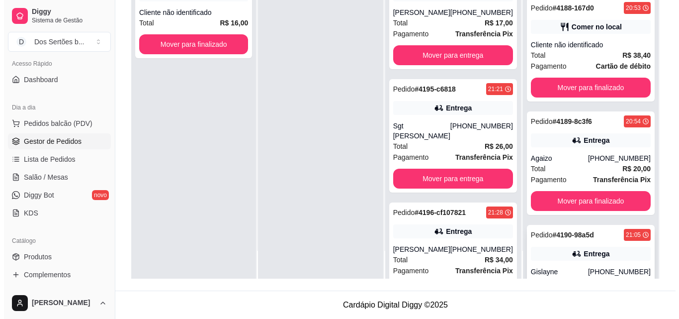
scroll to position [294, 0]
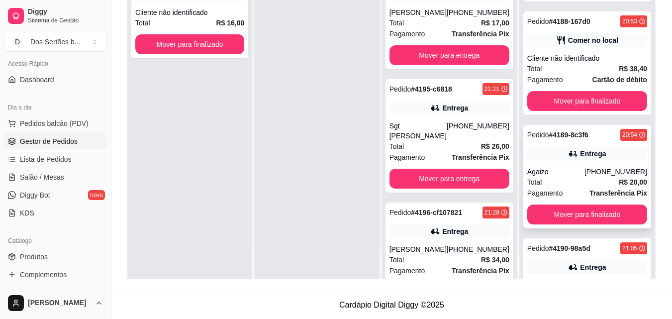
click at [545, 161] on div "Pedido # 4189-8c3f6 20:54 Entrega Agaizo [PHONE_NUMBER] Total R$ 20,00 Pagament…" at bounding box center [587, 176] width 128 height 103
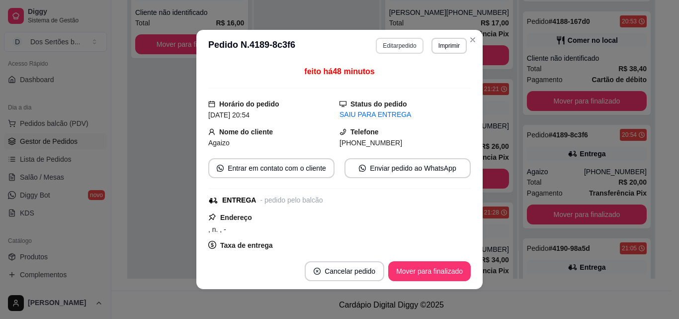
click at [390, 44] on button "Editar pedido" at bounding box center [399, 46] width 47 height 16
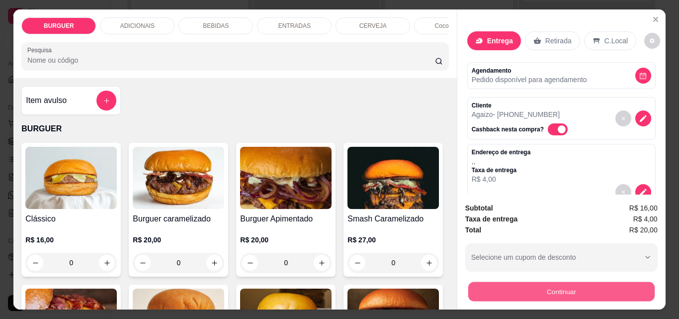
click at [480, 291] on button "Continuar" at bounding box center [561, 291] width 187 height 19
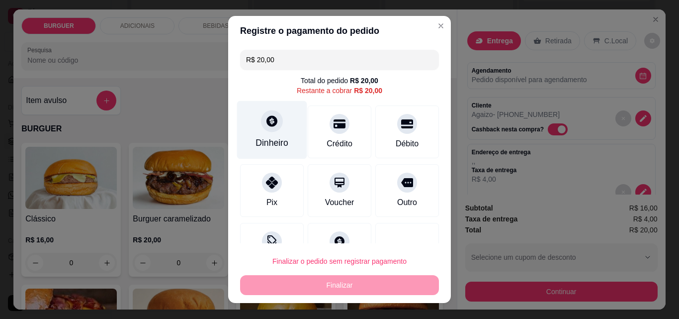
click at [259, 135] on div "Dinheiro" at bounding box center [272, 130] width 70 height 58
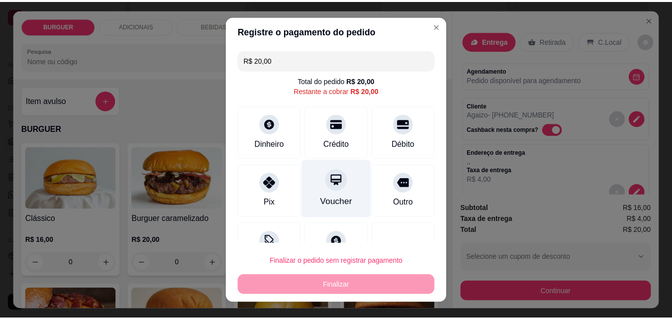
scroll to position [30, 0]
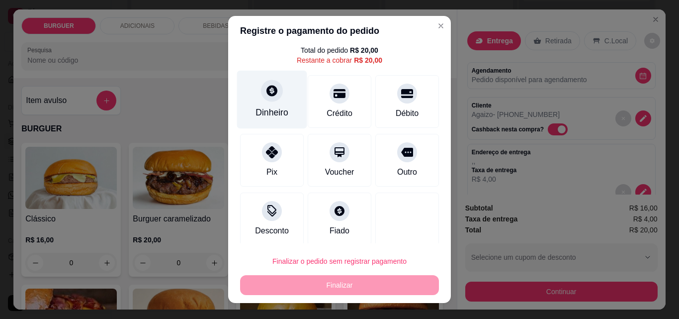
click at [261, 98] on div at bounding box center [272, 91] width 22 height 22
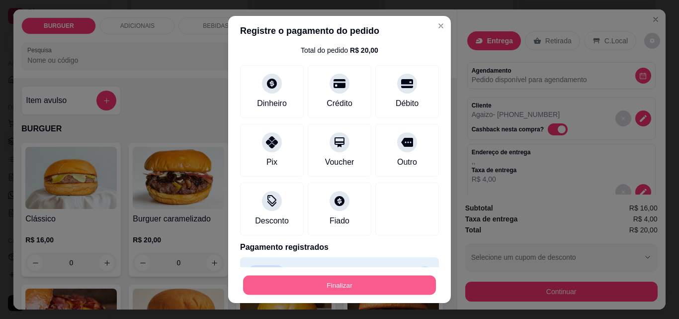
click at [329, 283] on button "Finalizar" at bounding box center [339, 285] width 193 height 19
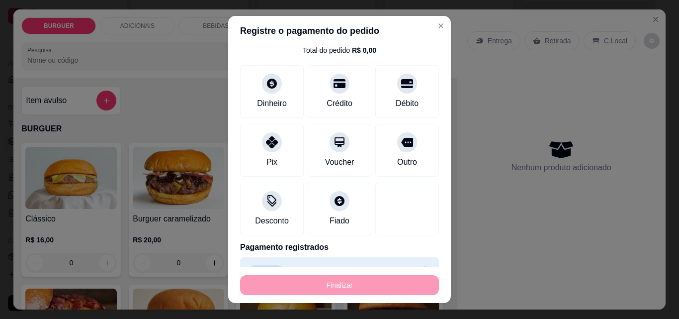
type input "-R$ 20,00"
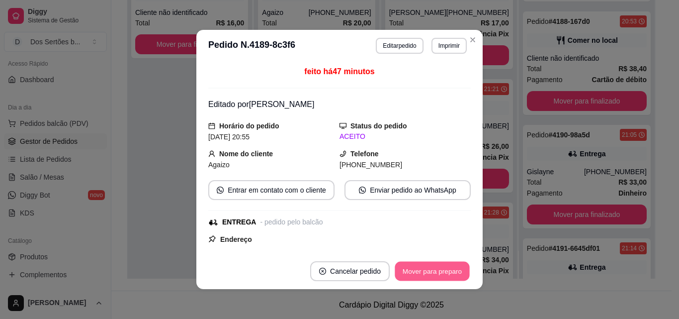
click at [421, 266] on button "Mover para preparo" at bounding box center [432, 271] width 75 height 19
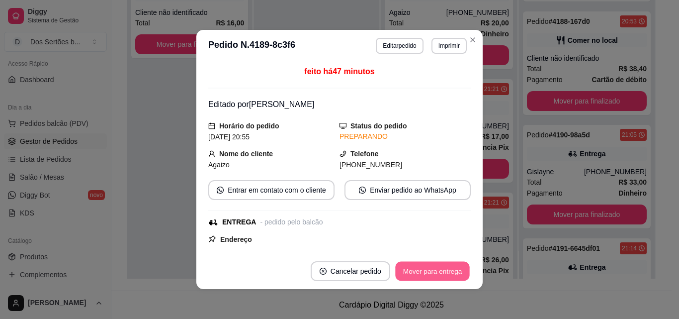
click at [421, 267] on button "Mover para entrega" at bounding box center [432, 271] width 75 height 19
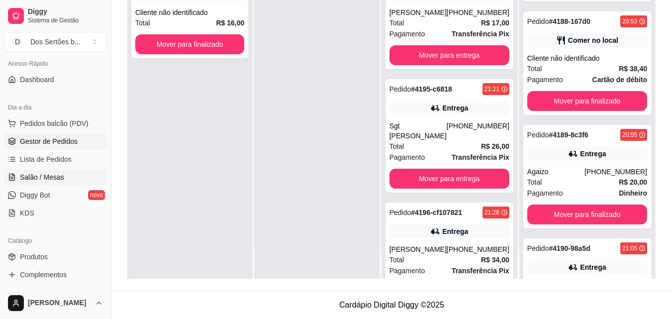
click at [68, 180] on link "Salão / Mesas" at bounding box center [55, 177] width 103 height 16
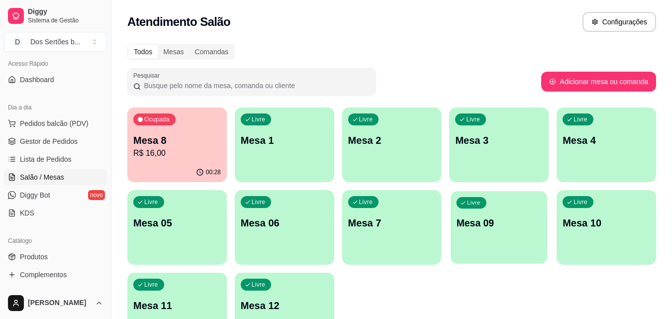
click at [483, 227] on p "Mesa 09" at bounding box center [499, 222] width 85 height 13
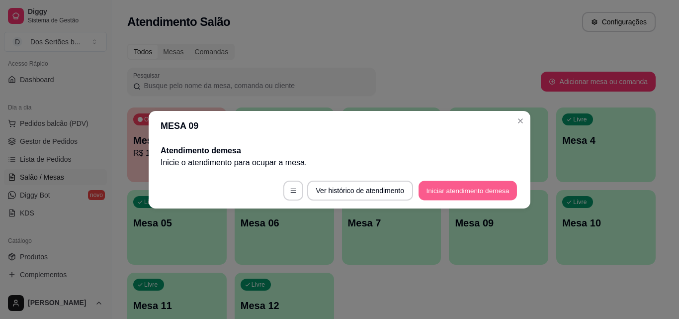
click at [437, 189] on button "Iniciar atendimento de mesa" at bounding box center [468, 190] width 98 height 19
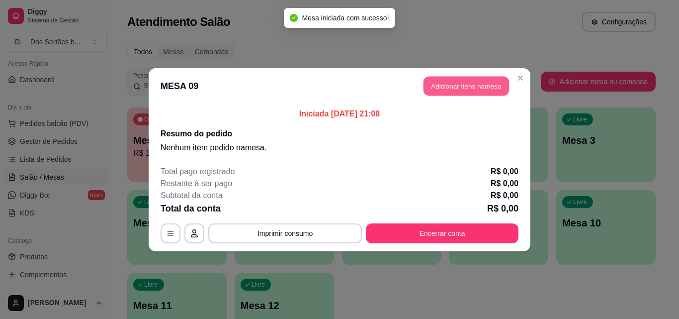
click at [446, 85] on button "Adicionar itens na mesa" at bounding box center [467, 85] width 86 height 19
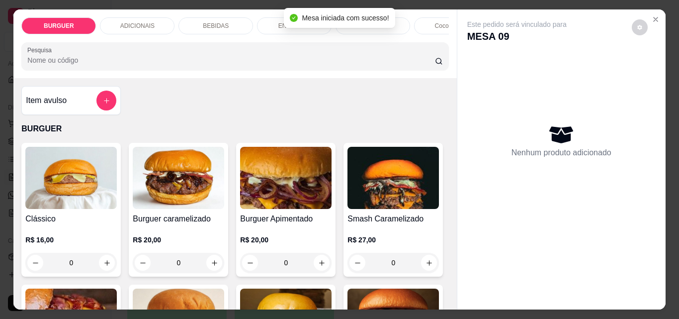
scroll to position [113, 0]
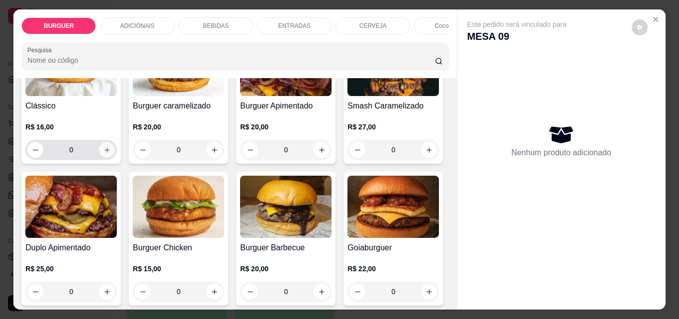
click at [99, 151] on button "increase-product-quantity" at bounding box center [106, 149] width 15 height 15
type input "1"
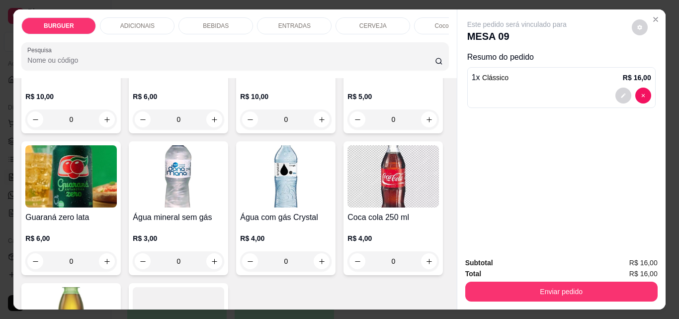
scroll to position [1133, 0]
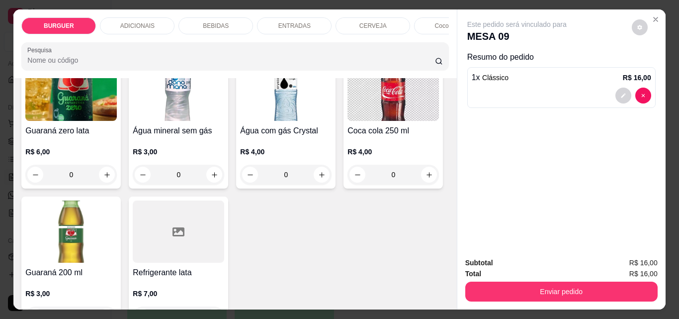
click at [222, 41] on button "increase-product-quantity" at bounding box center [214, 32] width 15 height 15
type input "1"
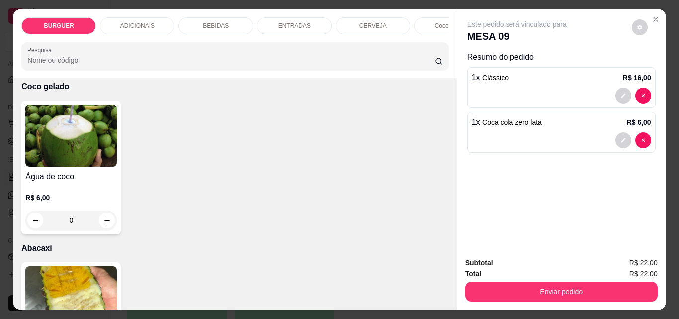
scroll to position [2011, 0]
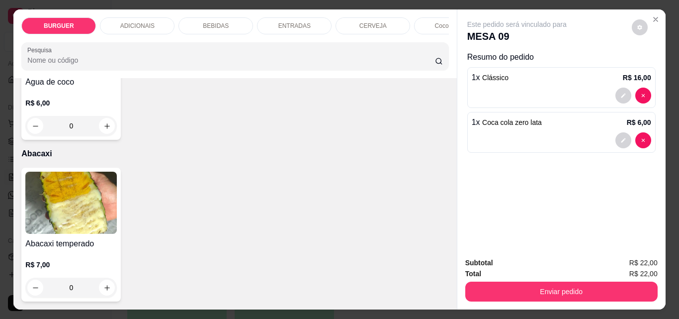
type input "1"
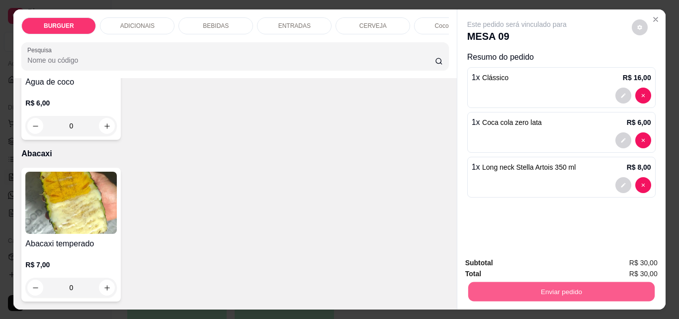
click at [477, 286] on button "Enviar pedido" at bounding box center [561, 291] width 187 height 19
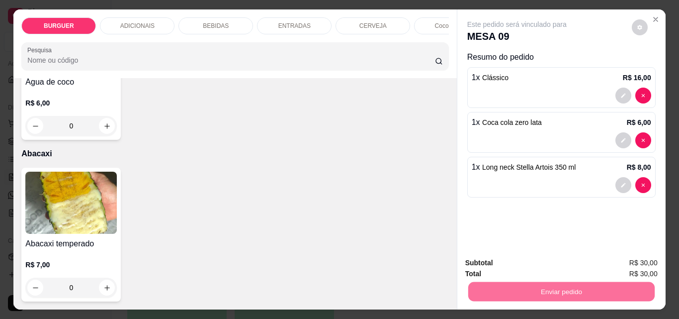
click at [490, 262] on button "Não registrar e enviar pedido" at bounding box center [528, 263] width 103 height 19
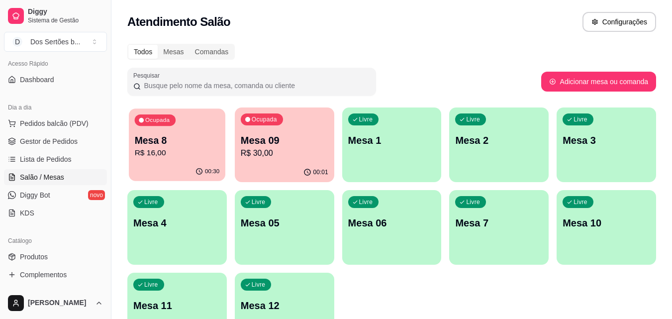
click at [170, 145] on p "Mesa 8" at bounding box center [177, 140] width 85 height 13
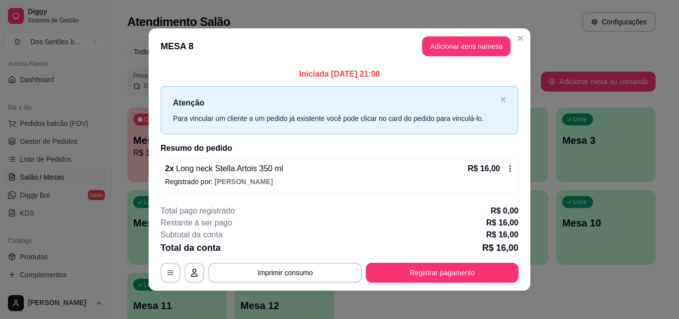
click at [430, 262] on div "**********" at bounding box center [340, 244] width 358 height 78
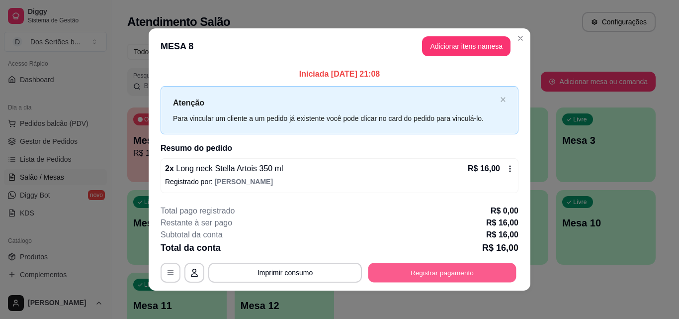
click at [391, 271] on button "Registrar pagamento" at bounding box center [443, 272] width 148 height 19
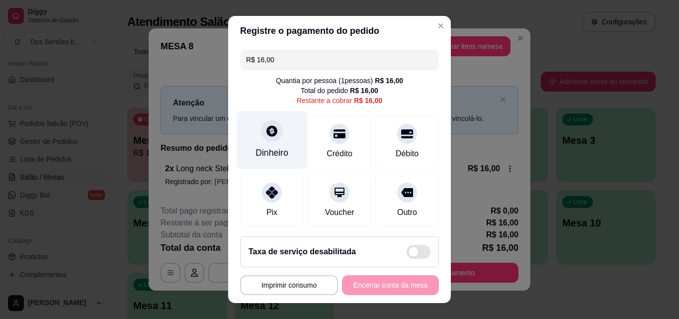
click at [273, 132] on icon at bounding box center [272, 130] width 13 height 13
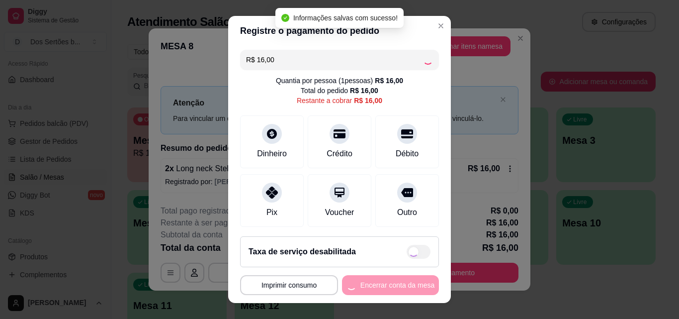
type input "R$ 0,00"
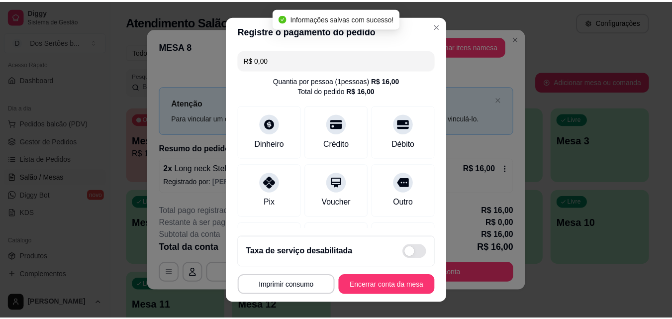
scroll to position [115, 0]
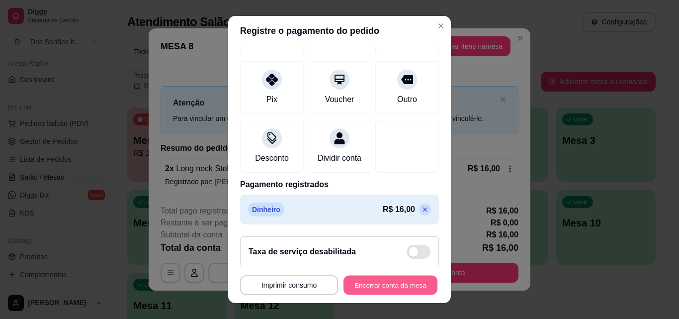
click at [399, 288] on button "Encerrar conta da mesa" at bounding box center [391, 285] width 94 height 19
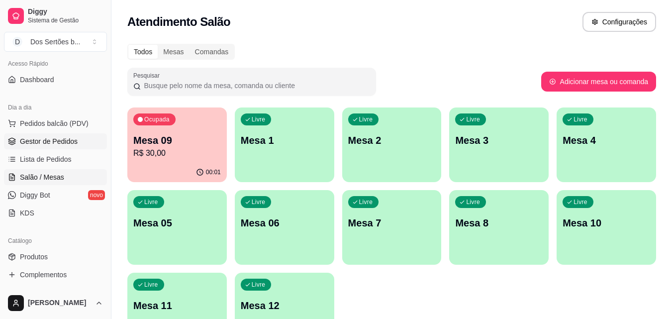
click at [25, 141] on span "Gestor de Pedidos" at bounding box center [49, 141] width 58 height 10
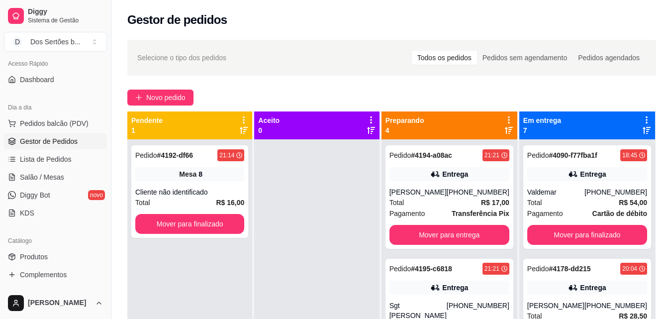
click at [70, 147] on link "Gestor de Pedidos" at bounding box center [55, 141] width 103 height 16
click at [670, 238] on div "Selecione o tipo dos pedidos Todos os pedidos Pedidos sem agendamento Pedidos a…" at bounding box center [391, 238] width 561 height 408
click at [669, 238] on div "Selecione o tipo dos pedidos Todos os pedidos Pedidos sem agendamento Pedidos a…" at bounding box center [391, 238] width 561 height 408
click at [668, 237] on div "Selecione o tipo dos pedidos Todos os pedidos Pedidos sem agendamento Pedidos a…" at bounding box center [391, 238] width 561 height 408
click at [671, 240] on div "Selecione o tipo dos pedidos Todos os pedidos Pedidos sem agendamento Pedidos a…" at bounding box center [391, 238] width 561 height 408
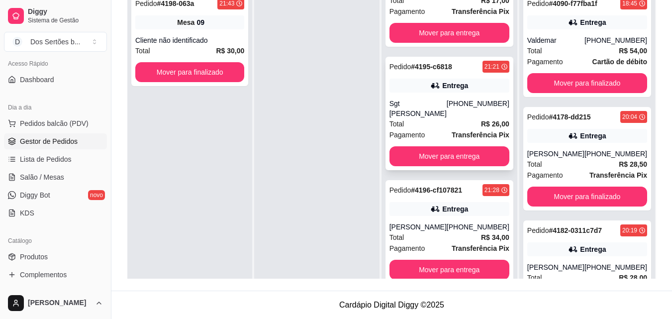
scroll to position [58, 0]
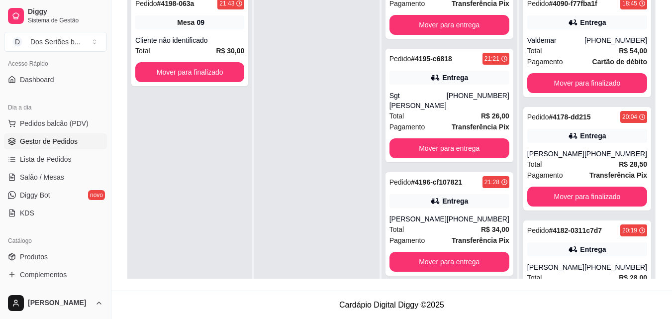
drag, startPoint x: 406, startPoint y: 112, endPoint x: 338, endPoint y: 98, distance: 70.0
click at [338, 98] on div at bounding box center [316, 147] width 125 height 319
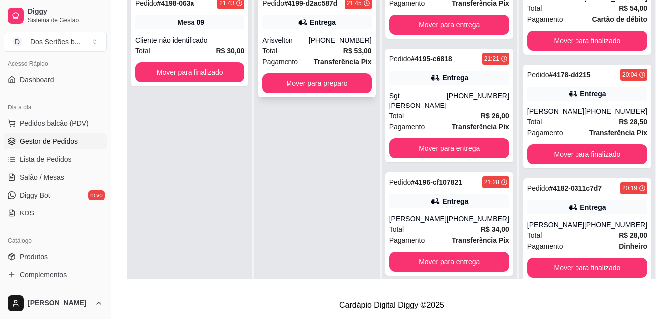
click at [282, 29] on div "Entrega" at bounding box center [316, 22] width 109 height 14
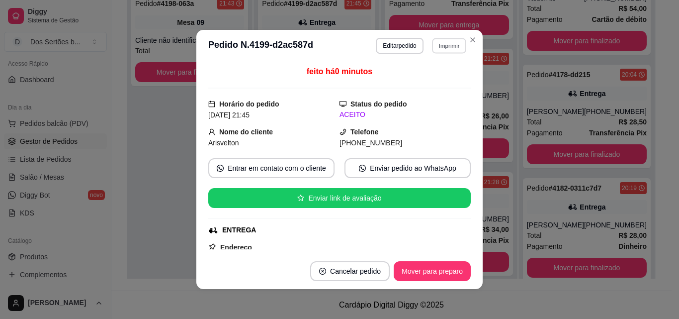
click at [435, 43] on button "Imprimir" at bounding box center [449, 45] width 34 height 15
click at [407, 75] on button "Impressora" at bounding box center [428, 80] width 70 height 15
click at [408, 273] on button "Mover para preparo" at bounding box center [432, 271] width 75 height 19
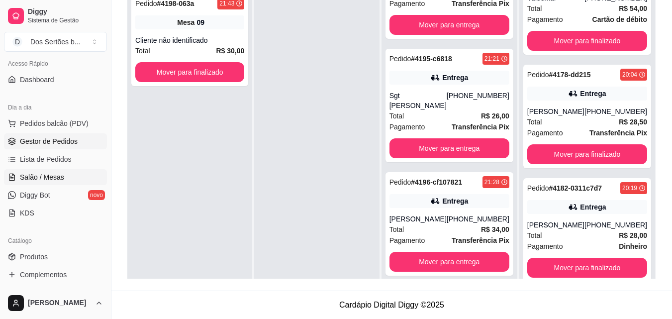
click at [17, 178] on link "Salão / Mesas" at bounding box center [55, 177] width 103 height 16
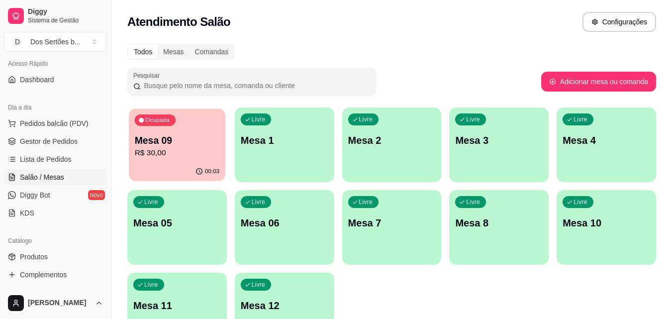
click at [205, 147] on p "R$ 30,00" at bounding box center [177, 152] width 85 height 11
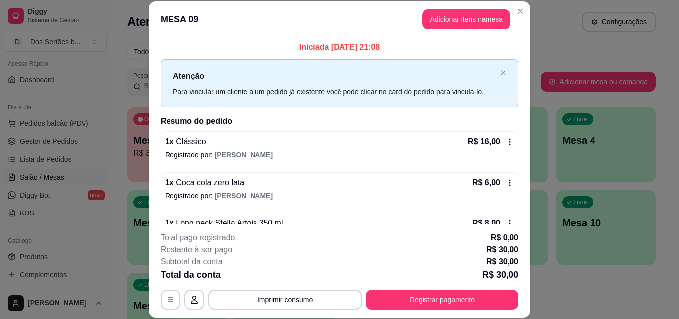
scroll to position [21, 0]
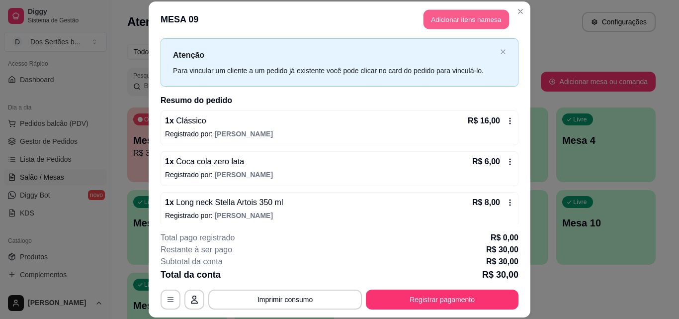
click at [438, 21] on button "Adicionar itens na mesa" at bounding box center [467, 19] width 86 height 19
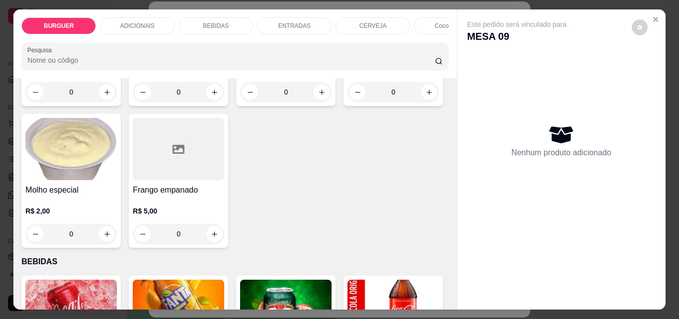
scroll to position [628, 0]
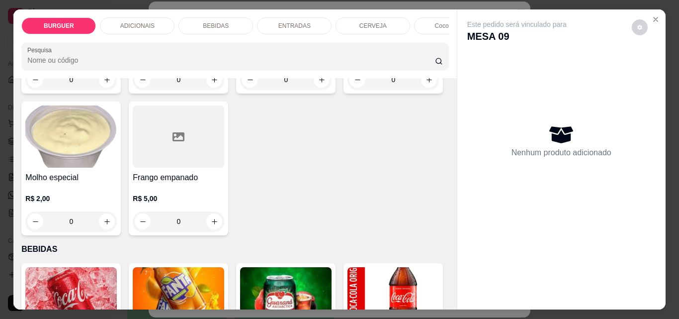
click at [444, 187] on div "Item avulso BURGUER Clássico R$ 16,00 0 Burguer caramelizado R$ 20,00 0 Burguer…" at bounding box center [234, 193] width 443 height 231
click at [458, 189] on div "Este pedido será vinculado para MESA 09 Nenhum produto adicionado" at bounding box center [562, 151] width 208 height 284
click at [234, 17] on div "BEBIDAS" at bounding box center [216, 25] width 75 height 17
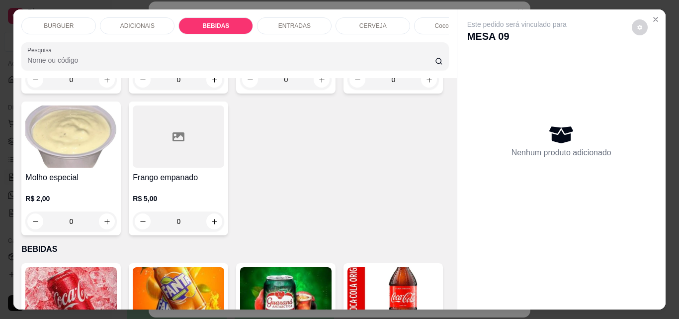
scroll to position [26, 0]
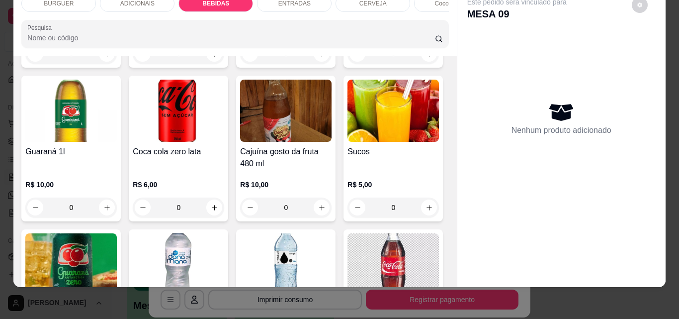
click at [445, 179] on div "Item avulso BURGUER Clássico R$ 16,00 0 Burguer caramelizado R$ 20,00 0 Burguer…" at bounding box center [234, 171] width 443 height 231
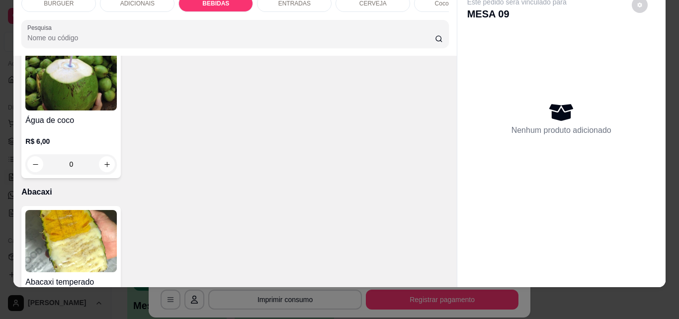
scroll to position [2108, 0]
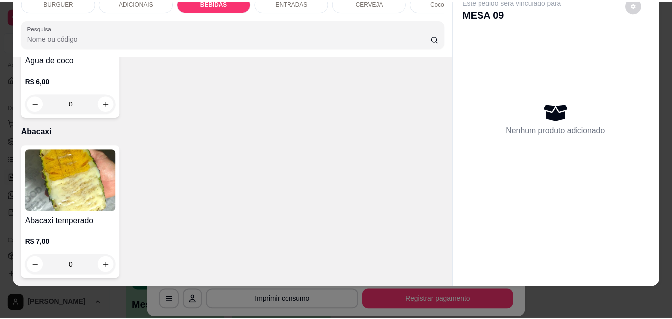
scroll to position [2108, 0]
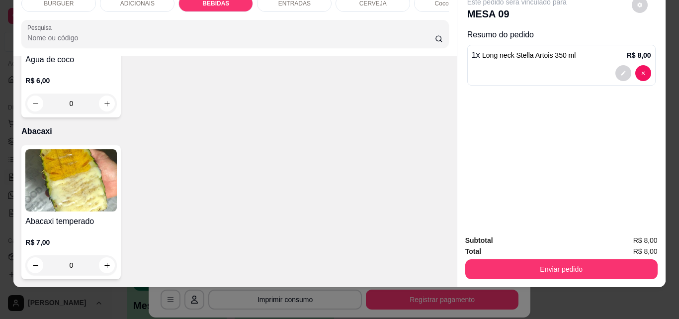
type input "2"
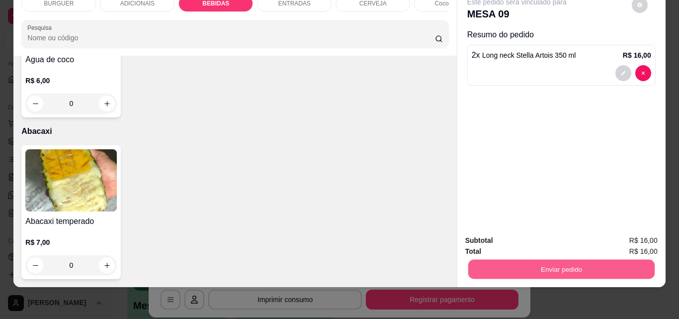
click at [503, 259] on button "Enviar pedido" at bounding box center [561, 268] width 187 height 19
click at [498, 238] on button "Não registrar e enviar pedido" at bounding box center [529, 237] width 100 height 18
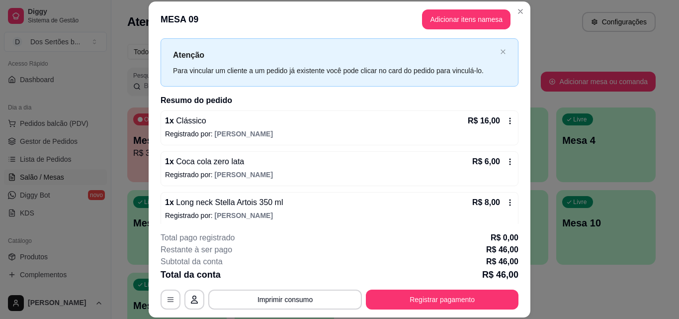
click at [513, 18] on header "MESA 09 Adicionar itens na mesa" at bounding box center [340, 19] width 382 height 36
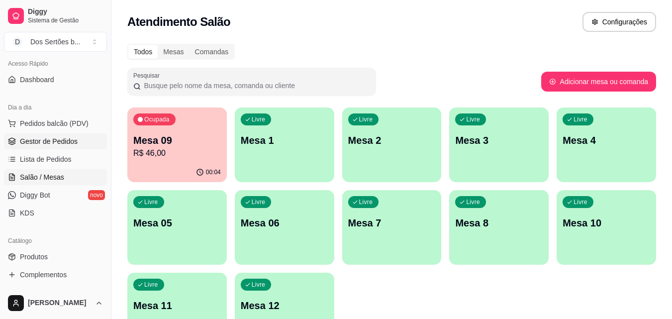
click at [37, 142] on span "Gestor de Pedidos" at bounding box center [49, 141] width 58 height 10
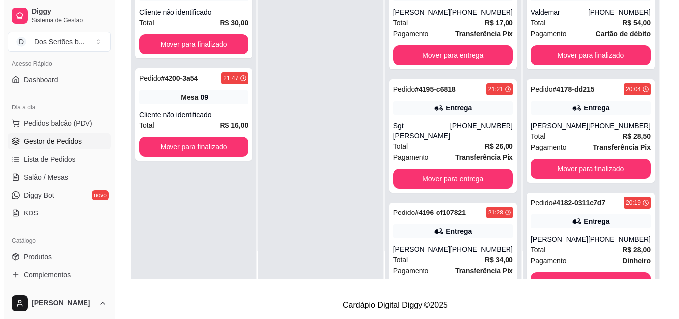
scroll to position [1, 0]
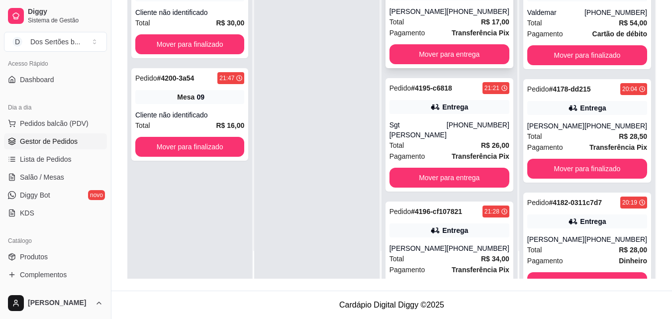
click at [439, 27] on div "Pagamento Transferência Pix" at bounding box center [449, 32] width 120 height 11
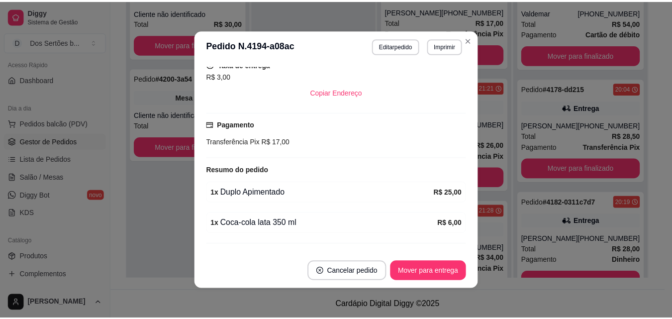
scroll to position [215, 0]
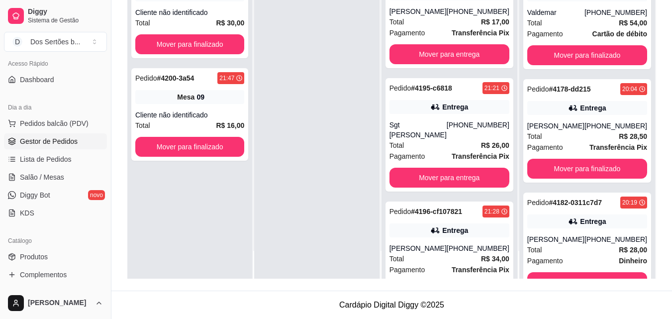
click at [102, 253] on div "Catálogo Produtos Complementos" at bounding box center [55, 258] width 111 height 58
click at [107, 227] on button "Toggle Sidebar" at bounding box center [111, 159] width 8 height 319
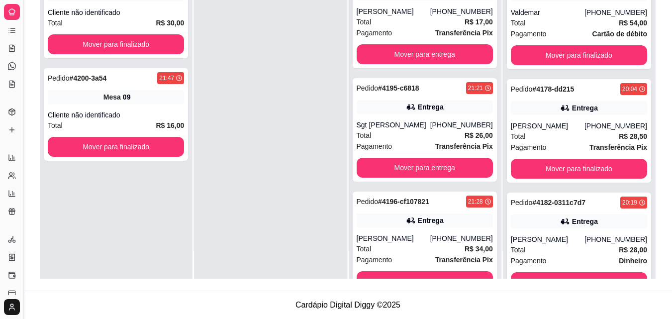
scroll to position [4, 0]
click at [22, 194] on button "Toggle Sidebar" at bounding box center [23, 159] width 8 height 319
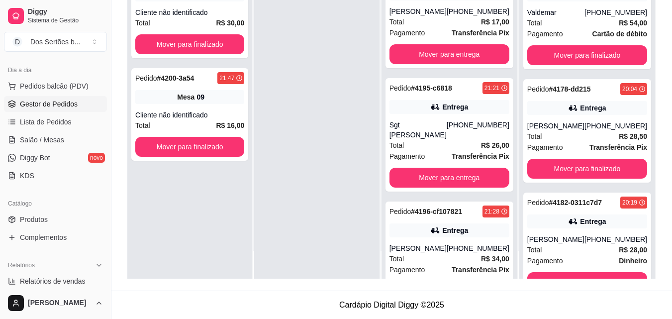
scroll to position [308, 0]
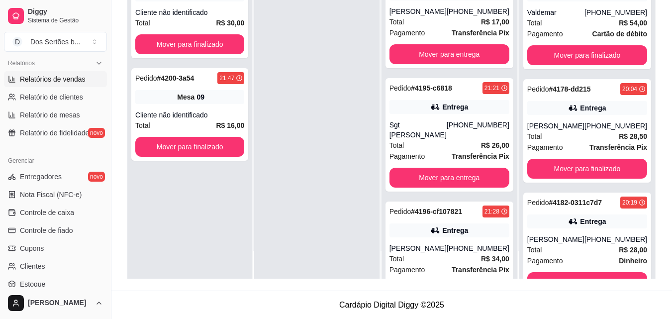
click at [54, 81] on span "Relatórios de vendas" at bounding box center [53, 79] width 66 height 10
select select "ALL"
select select "0"
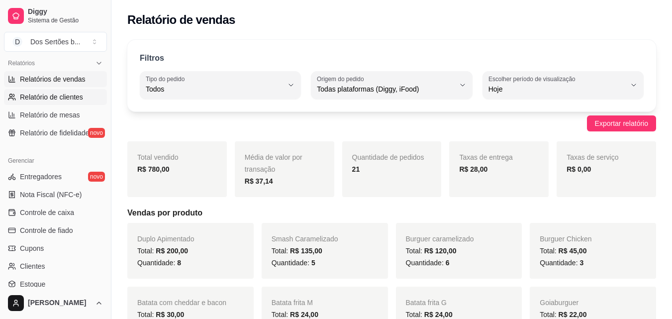
click at [41, 100] on span "Relatório de clientes" at bounding box center [51, 97] width 63 height 10
select select "30"
select select "HIGHEST_TOTAL_SPENT_WITH_ORDERS"
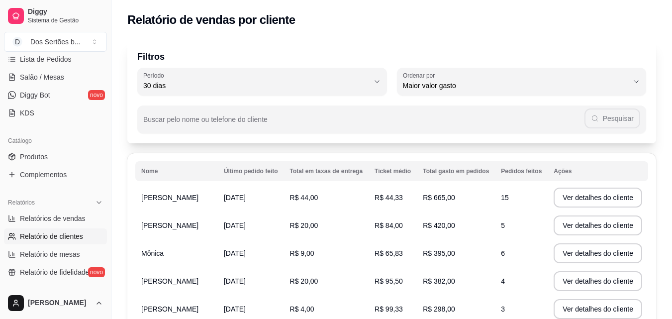
scroll to position [116, 0]
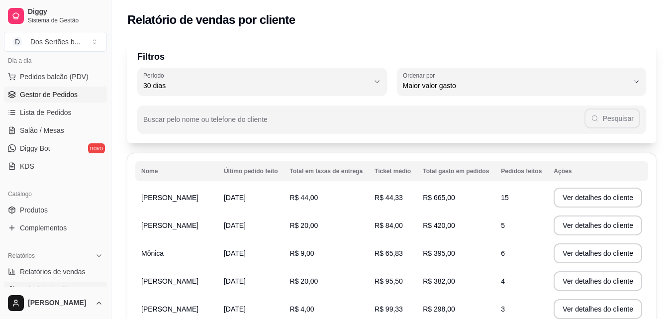
click at [66, 88] on link "Gestor de Pedidos" at bounding box center [55, 95] width 103 height 16
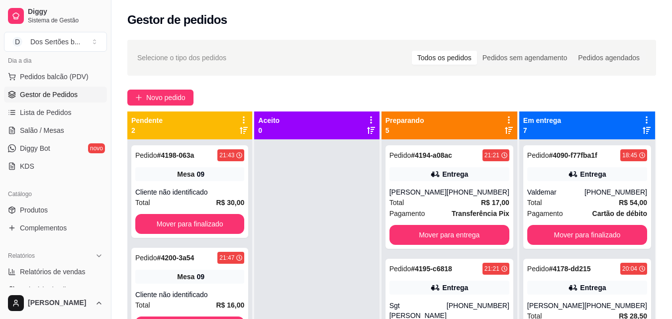
scroll to position [152, 0]
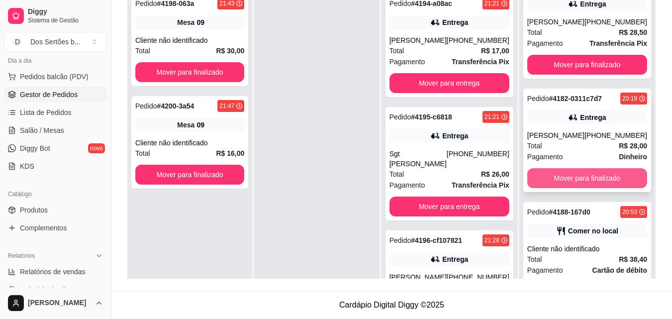
click at [584, 181] on button "Mover para finalizado" at bounding box center [587, 178] width 120 height 20
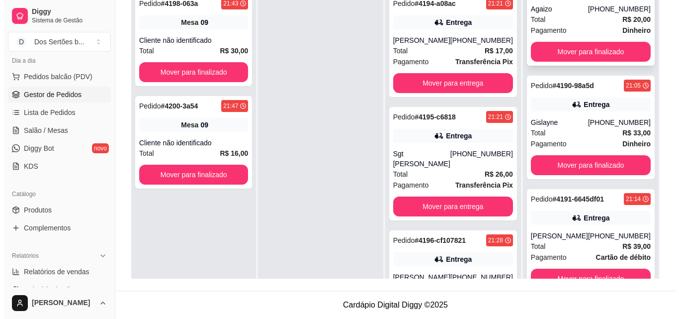
scroll to position [371, 0]
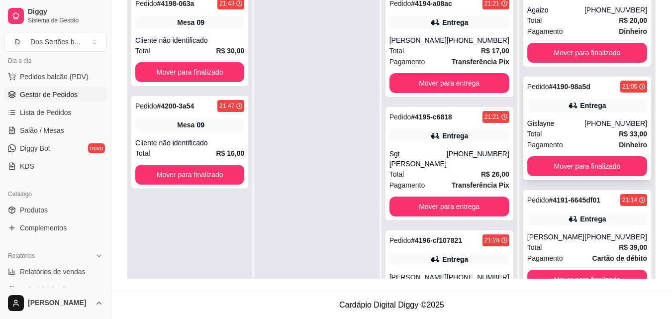
click at [550, 136] on div "Total R$ 33,00" at bounding box center [587, 133] width 120 height 11
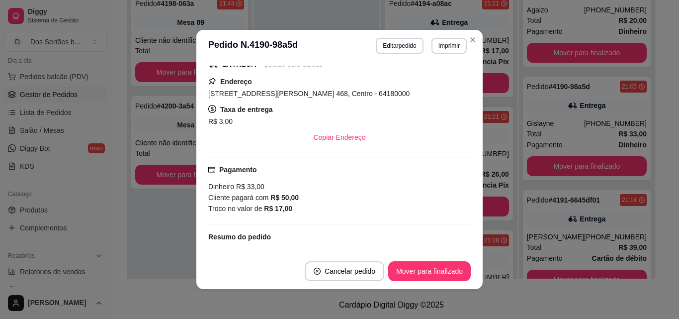
scroll to position [244, 0]
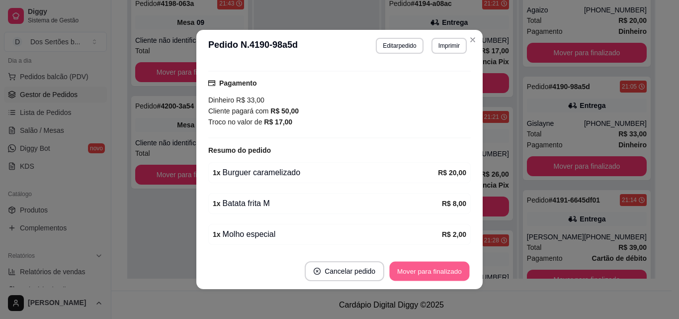
click at [426, 267] on button "Mover para finalizado" at bounding box center [430, 271] width 80 height 19
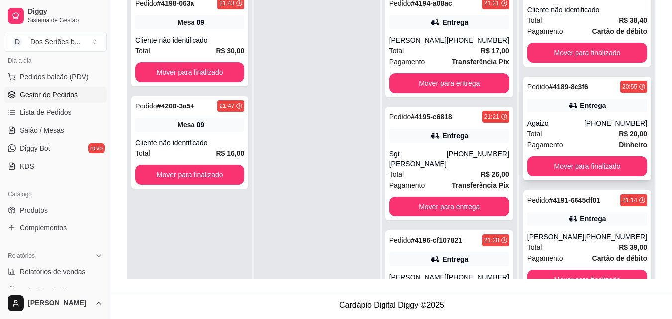
scroll to position [258, 0]
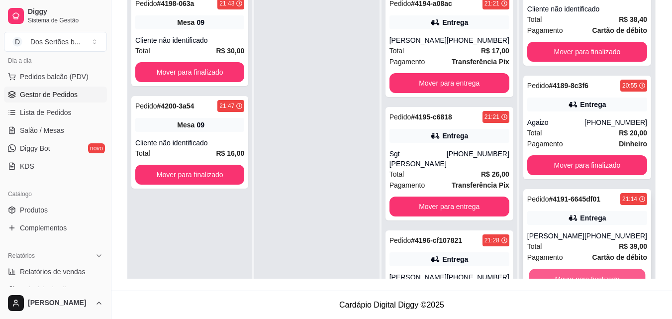
click at [566, 270] on button "Mover para finalizado" at bounding box center [587, 278] width 116 height 19
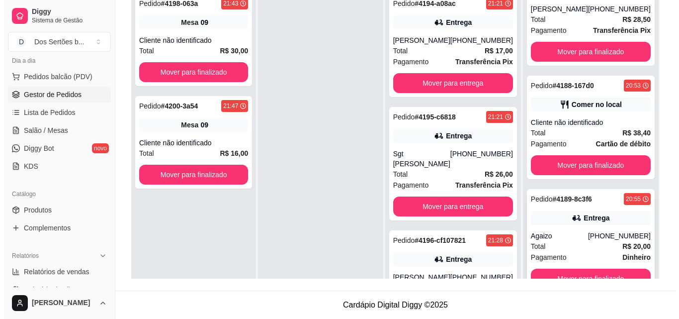
scroll to position [28, 0]
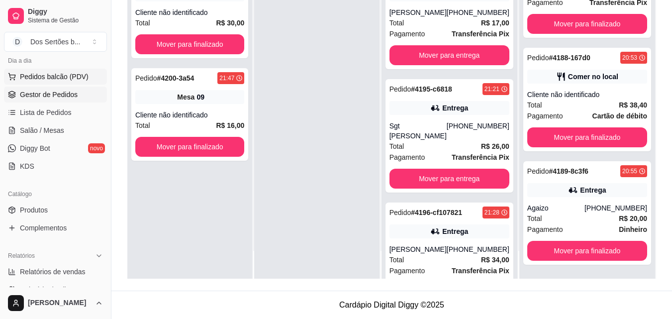
click at [71, 75] on span "Pedidos balcão (PDV)" at bounding box center [54, 77] width 69 height 10
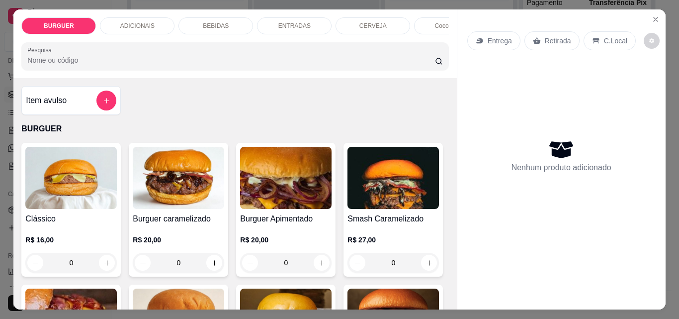
scroll to position [59, 0]
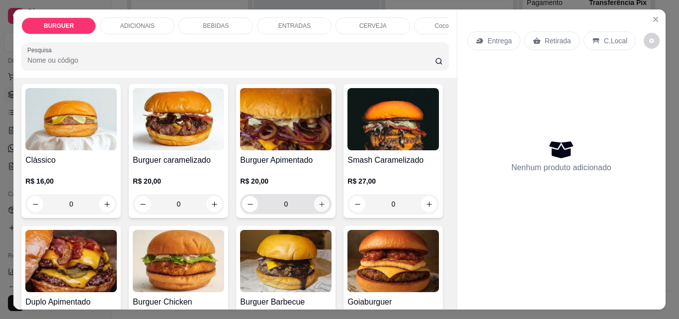
click at [318, 205] on icon "increase-product-quantity" at bounding box center [321, 203] width 7 height 7
type input "1"
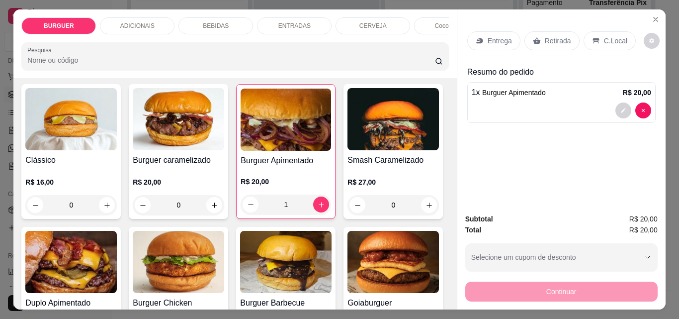
click at [222, 22] on p "BEBIDAS" at bounding box center [216, 26] width 26 height 8
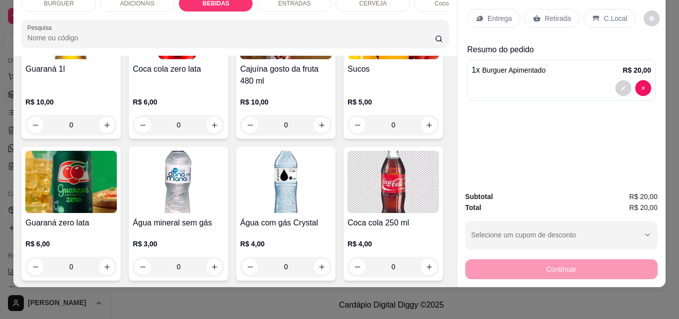
scroll to position [1110, 0]
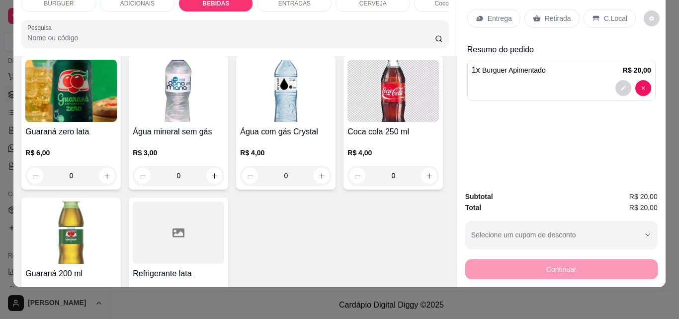
click at [218, 38] on icon "increase-product-quantity" at bounding box center [214, 33] width 7 height 7
type input "1"
click at [545, 13] on p "Retirada" at bounding box center [558, 18] width 26 height 10
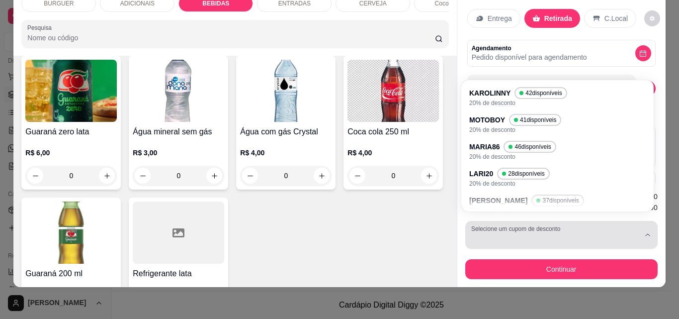
click at [505, 221] on button "Selecione um cupom de desconto" at bounding box center [562, 235] width 192 height 28
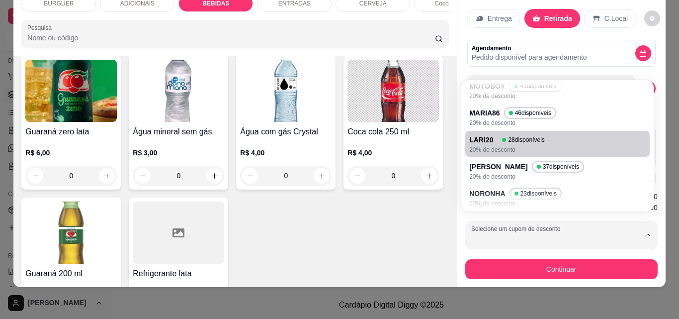
scroll to position [0, 0]
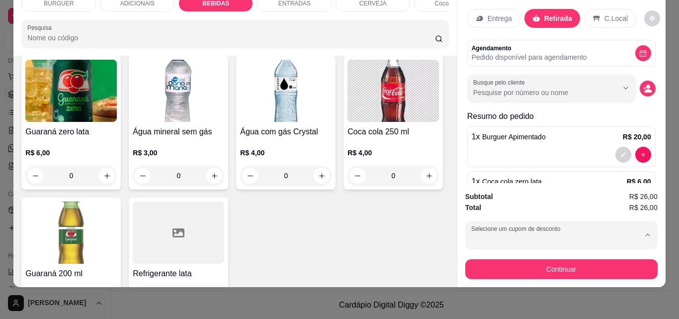
click at [498, 115] on li "MOTOBOY 41 disponíveis 20% de desconto" at bounding box center [558, 127] width 177 height 25
type input "67fba114fb27f8bab9211f9e"
select select "67fba114fb27f8bab9211f9e"
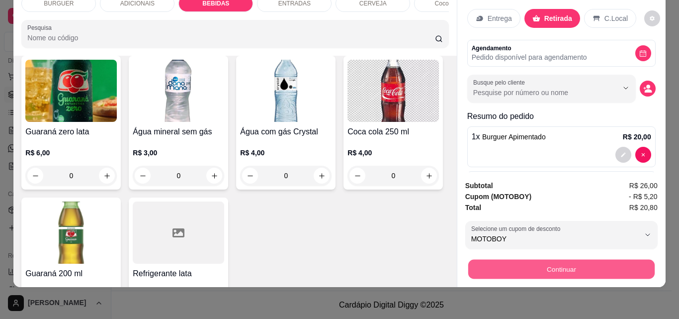
click at [557, 263] on button "Continuar" at bounding box center [561, 268] width 187 height 19
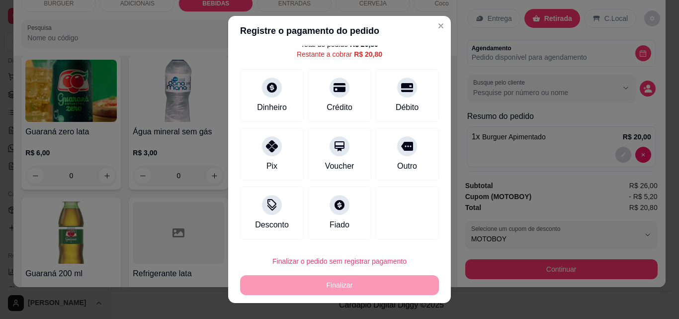
scroll to position [16, 0]
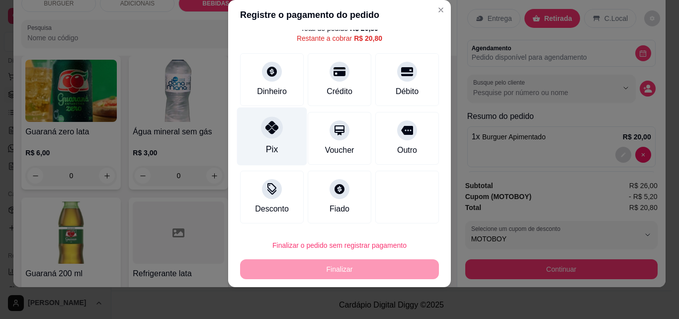
click at [270, 151] on div "Pix" at bounding box center [272, 149] width 12 height 13
type input "R$ 0,00"
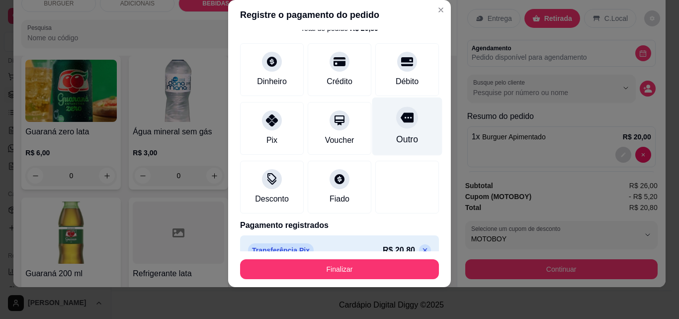
scroll to position [54, 0]
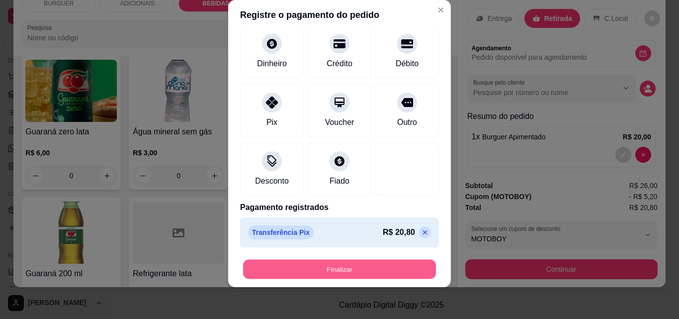
click at [346, 267] on button "Finalizar" at bounding box center [339, 269] width 193 height 19
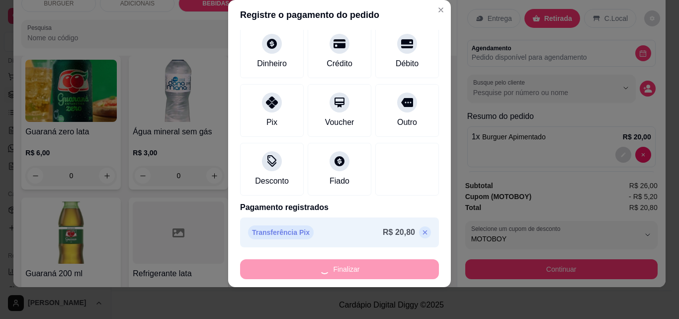
type input "0"
type input "-R$ 20,80"
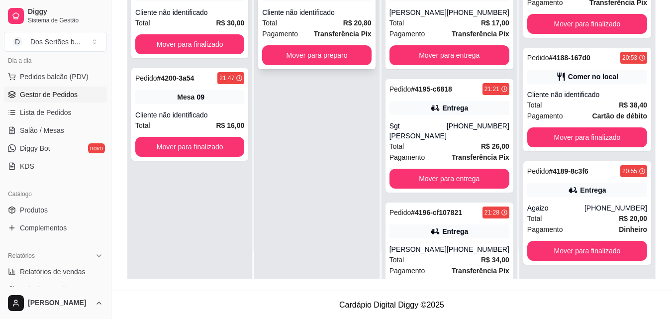
click at [324, 14] on div "Cliente não identificado" at bounding box center [316, 12] width 109 height 10
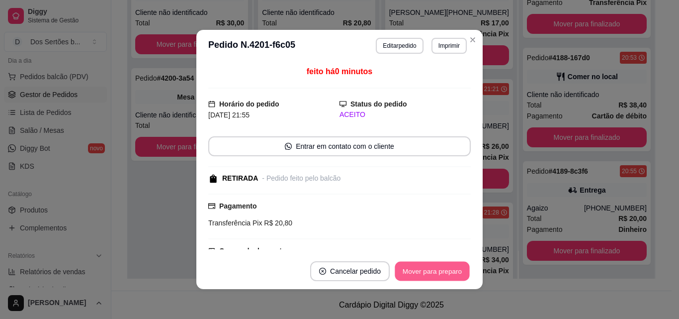
click at [424, 267] on button "Mover para preparo" at bounding box center [432, 271] width 75 height 19
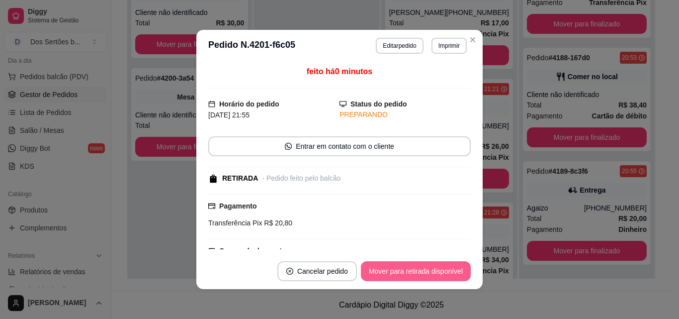
click at [423, 267] on button "Mover para retirada disponível" at bounding box center [416, 271] width 110 height 20
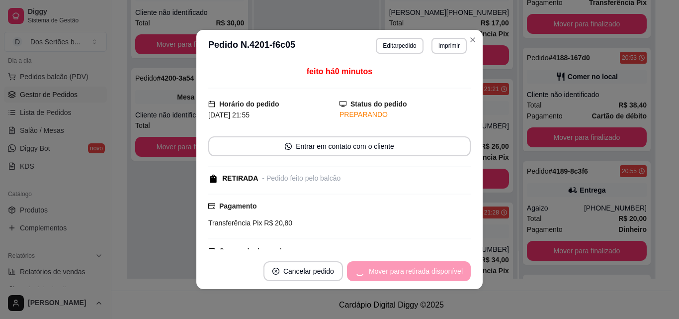
scroll to position [258, 0]
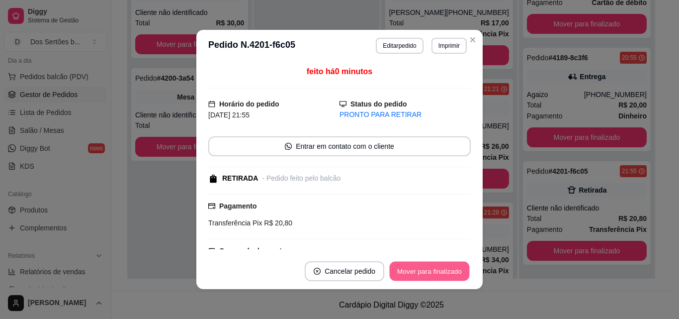
click at [422, 267] on button "Mover para finalizado" at bounding box center [430, 271] width 80 height 19
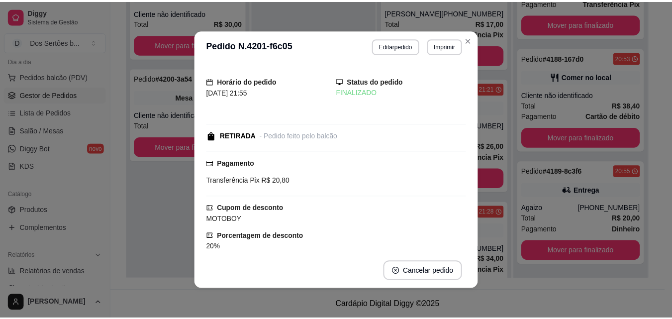
scroll to position [145, 0]
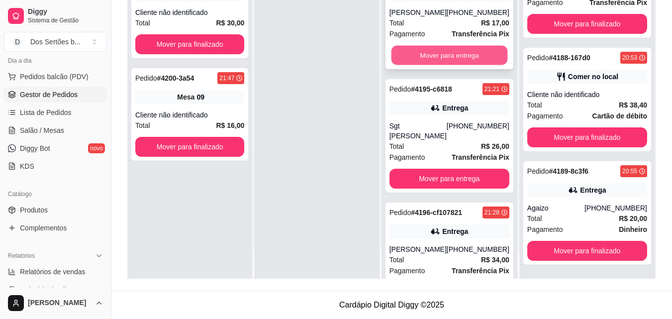
click at [459, 50] on button "Mover para entrega" at bounding box center [449, 55] width 116 height 19
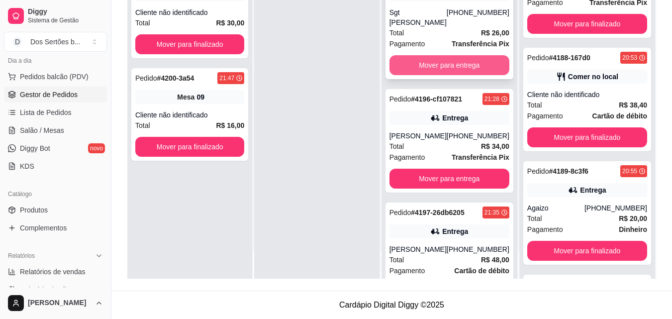
scroll to position [258, 0]
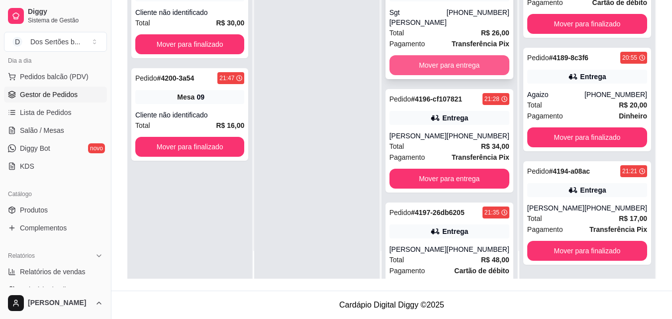
click at [450, 55] on button "Mover para entrega" at bounding box center [449, 65] width 120 height 20
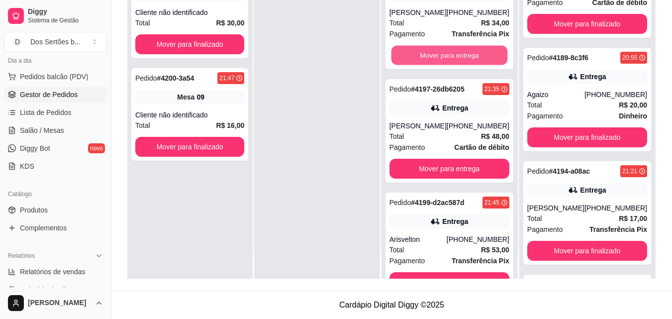
click at [450, 51] on button "Mover para entrega" at bounding box center [449, 55] width 116 height 19
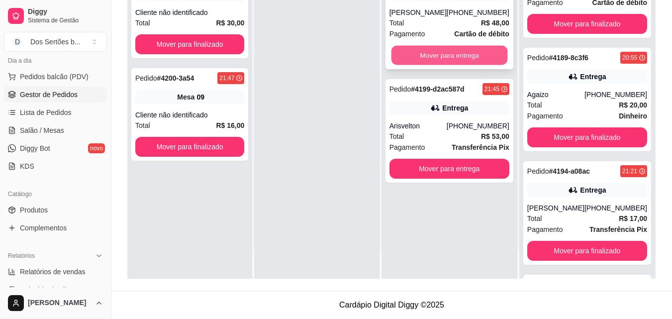
click at [441, 55] on button "Mover para entrega" at bounding box center [449, 55] width 116 height 19
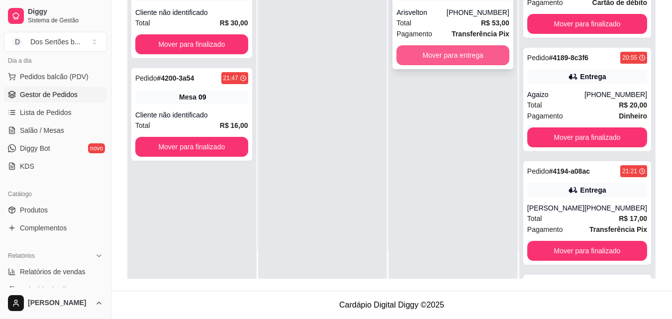
click at [432, 55] on button "Mover para entrega" at bounding box center [452, 55] width 113 height 20
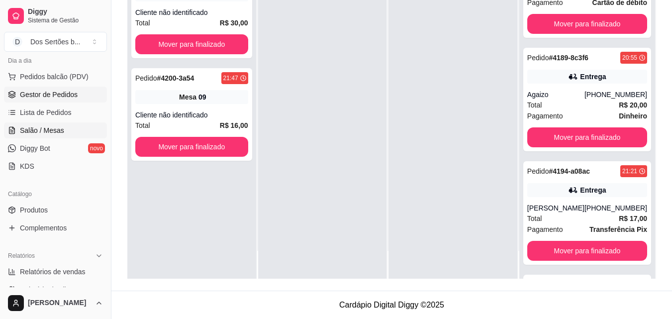
click at [25, 125] on link "Salão / Mesas" at bounding box center [55, 130] width 103 height 16
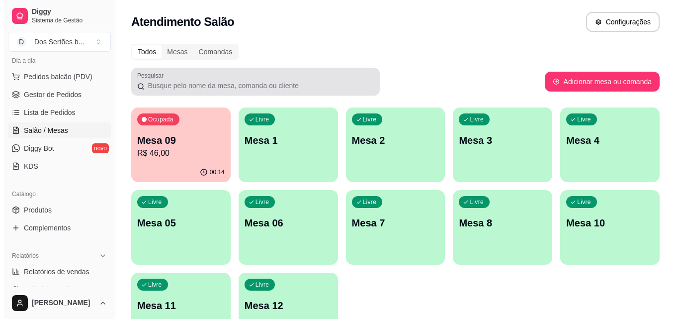
scroll to position [34, 0]
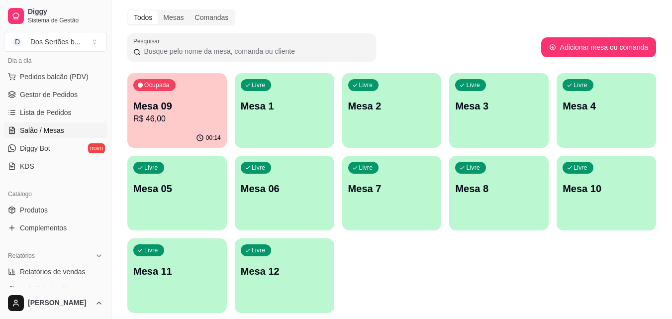
click at [606, 200] on div "Livre Mesa 10" at bounding box center [606, 187] width 99 height 63
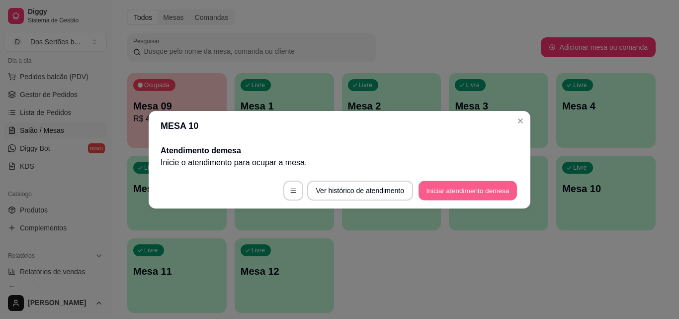
click at [437, 194] on button "Iniciar atendimento de mesa" at bounding box center [468, 190] width 98 height 19
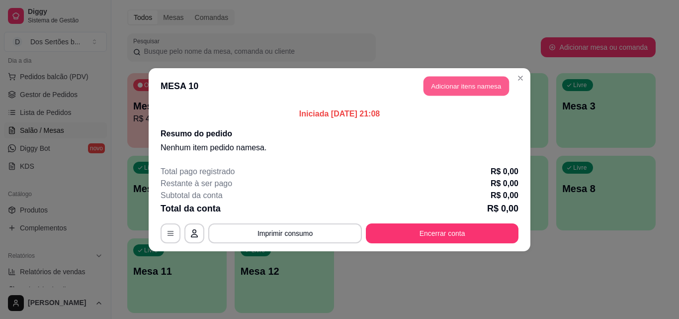
click at [448, 83] on button "Adicionar itens na mesa" at bounding box center [467, 85] width 86 height 19
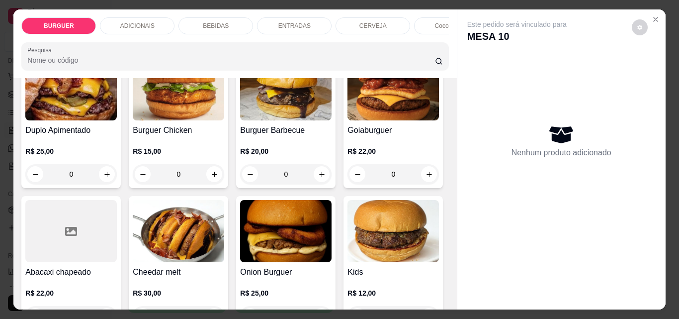
scroll to position [248, 0]
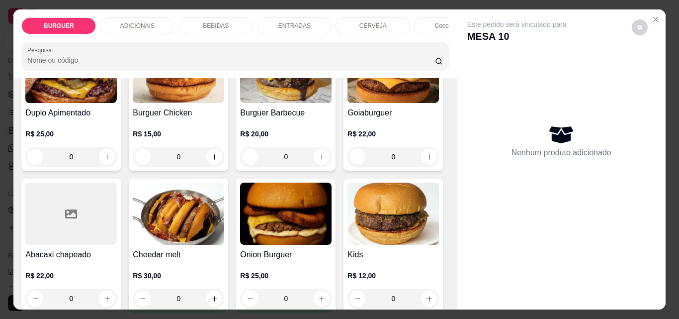
click at [427, 17] on icon "increase-product-quantity" at bounding box center [429, 14] width 5 height 5
type input "1"
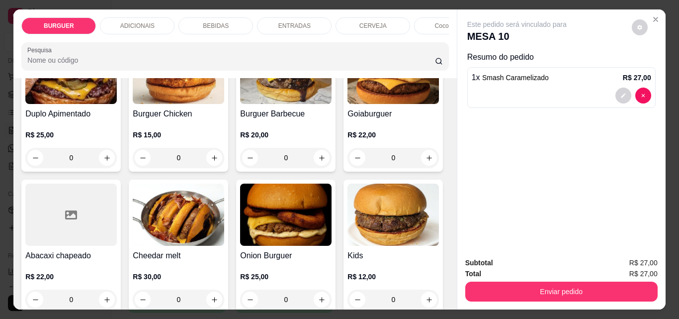
scroll to position [248, 0]
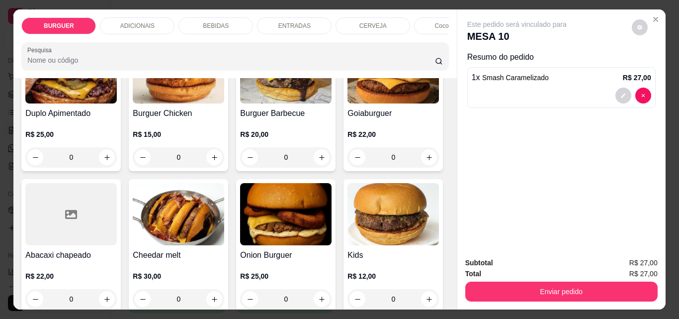
click at [126, 22] on p "ADICIONAIS" at bounding box center [137, 26] width 34 height 8
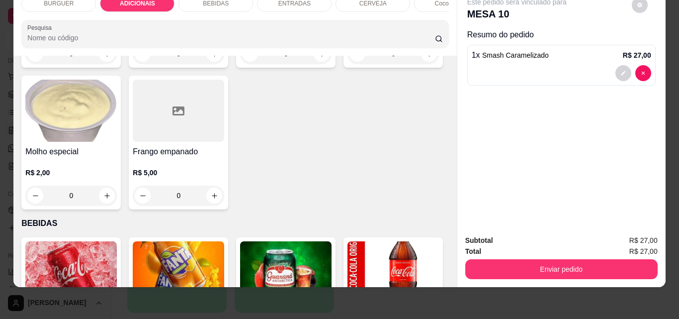
scroll to position [726, 0]
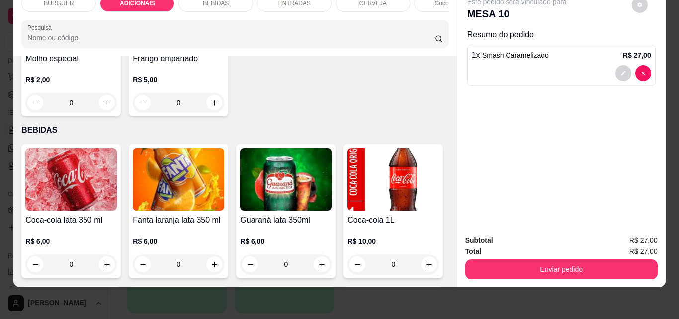
type input "1"
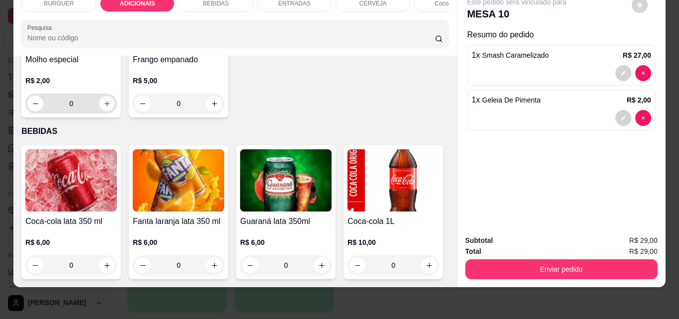
click at [111, 107] on icon "increase-product-quantity" at bounding box center [106, 103] width 7 height 7
type input "1"
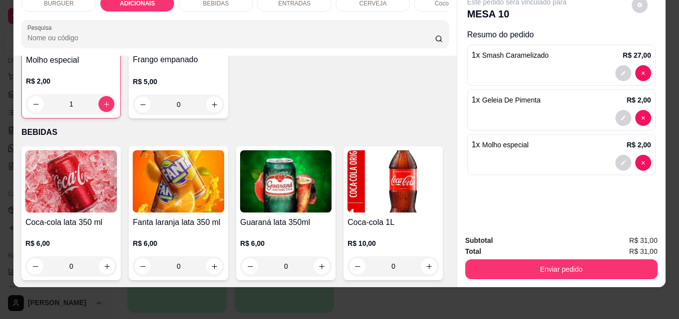
scroll to position [645, 0]
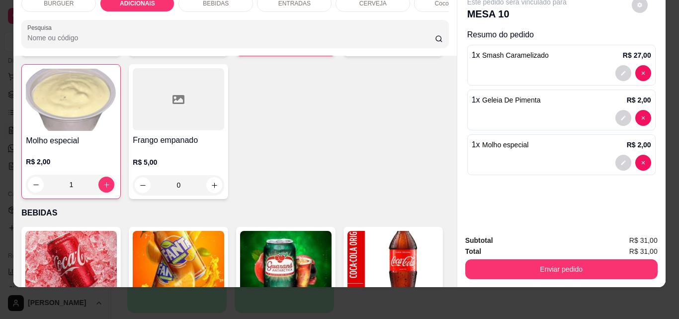
click at [218, 1] on div "BEBIDAS" at bounding box center [216, 3] width 75 height 17
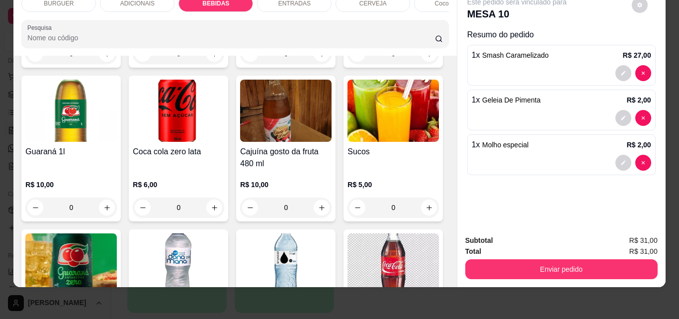
scroll to position [1082, 0]
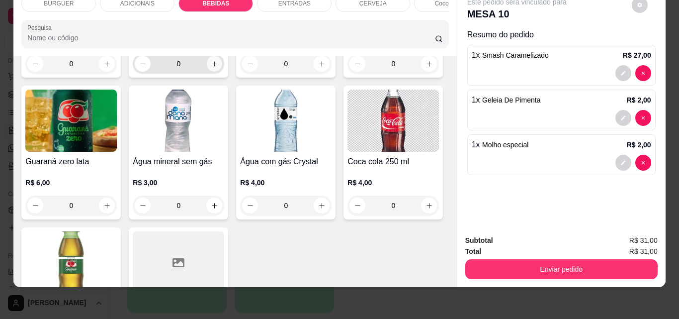
click at [222, 72] on button "increase-product-quantity" at bounding box center [214, 63] width 15 height 15
type input "1"
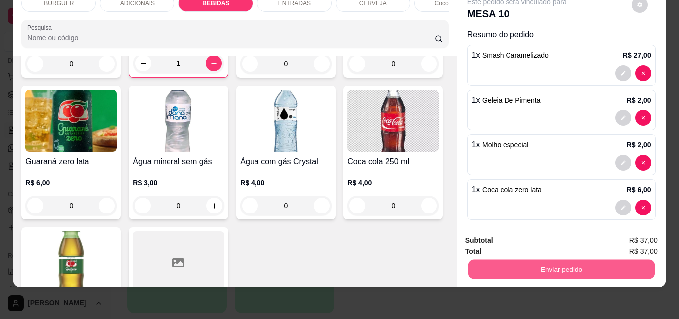
click at [507, 261] on button "Enviar pedido" at bounding box center [561, 268] width 187 height 19
click at [504, 231] on button "Não registrar e enviar pedido" at bounding box center [528, 237] width 103 height 19
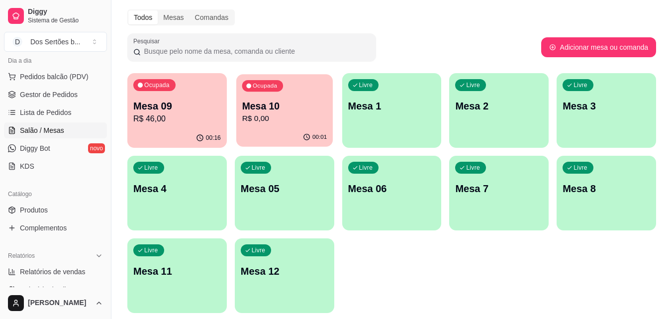
click at [297, 115] on p "R$ 0,00" at bounding box center [284, 118] width 85 height 11
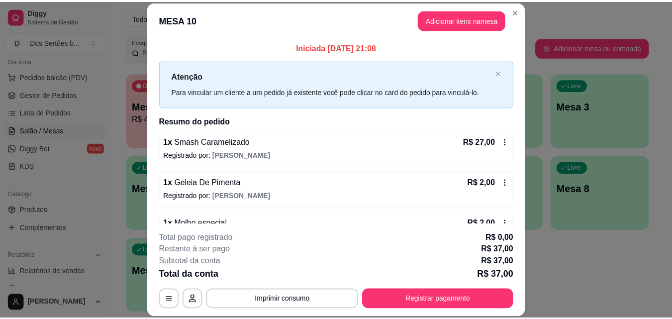
scroll to position [69, 0]
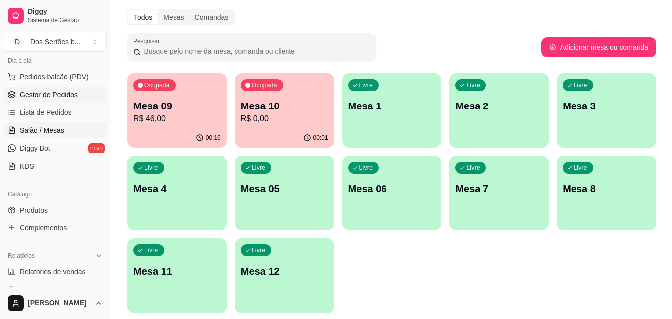
click at [51, 98] on span "Gestor de Pedidos" at bounding box center [49, 95] width 58 height 10
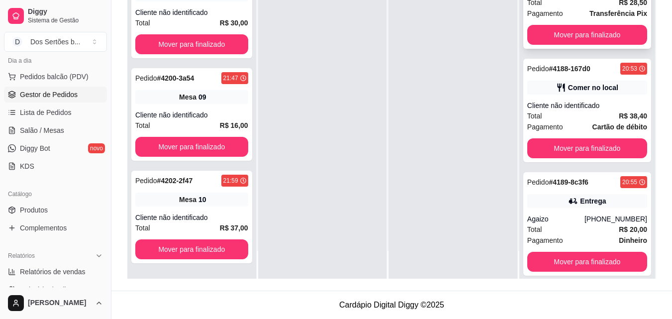
scroll to position [135, 0]
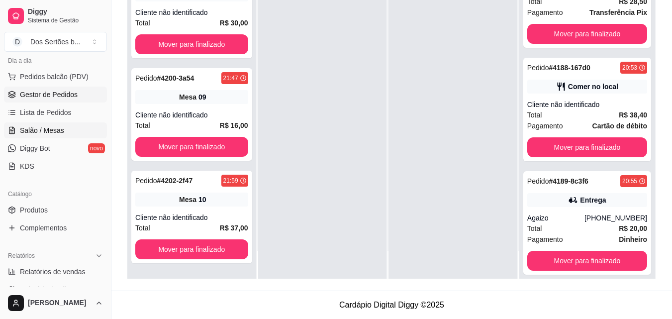
click at [53, 128] on span "Salão / Mesas" at bounding box center [42, 130] width 44 height 10
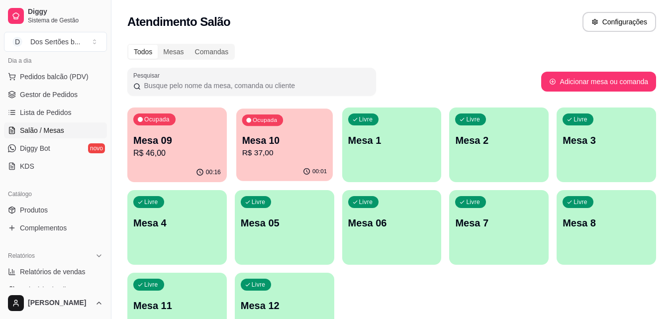
click at [284, 158] on p "R$ 37,00" at bounding box center [284, 152] width 85 height 11
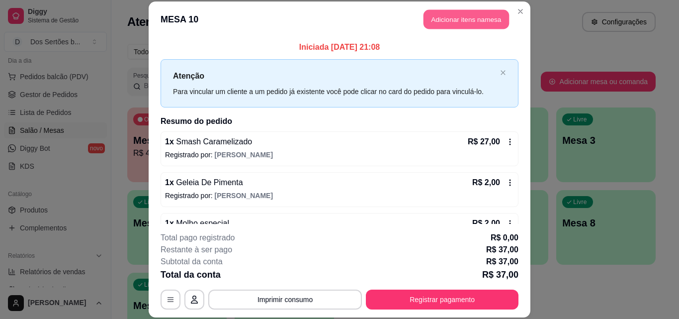
click at [436, 23] on button "Adicionar itens na mesa" at bounding box center [467, 19] width 86 height 19
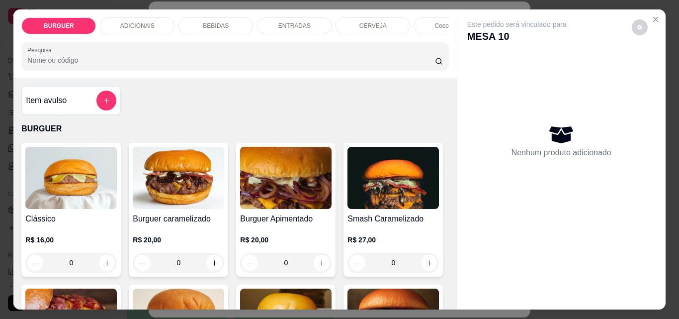
click at [276, 17] on div "ENTRADAS" at bounding box center [294, 25] width 75 height 17
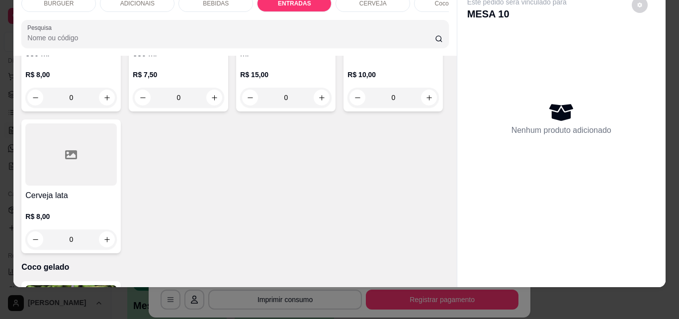
scroll to position [1729, 0]
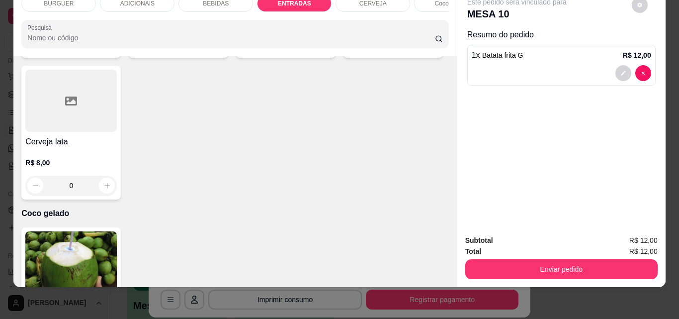
scroll to position [1730, 0]
type input "0"
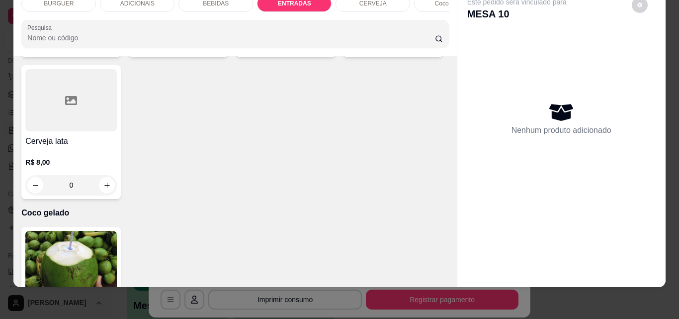
scroll to position [1729, 0]
type input "1"
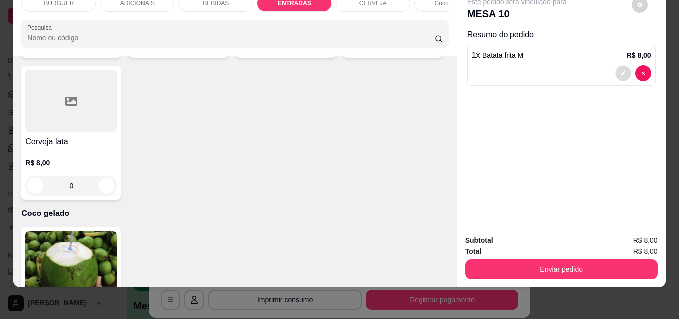
click at [621, 70] on icon "decrease-product-quantity" at bounding box center [624, 73] width 6 height 6
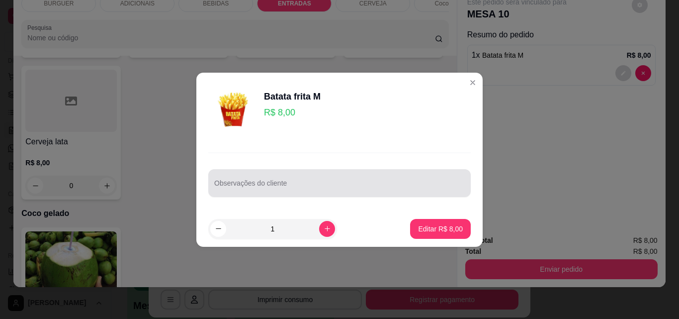
click at [249, 192] on div at bounding box center [339, 183] width 251 height 20
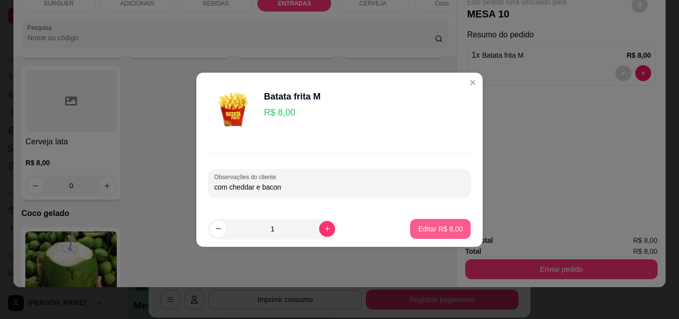
type input "com cheddar e bacon"
click at [430, 229] on p "Editar R$ 8,00" at bounding box center [440, 229] width 45 height 10
type input "0"
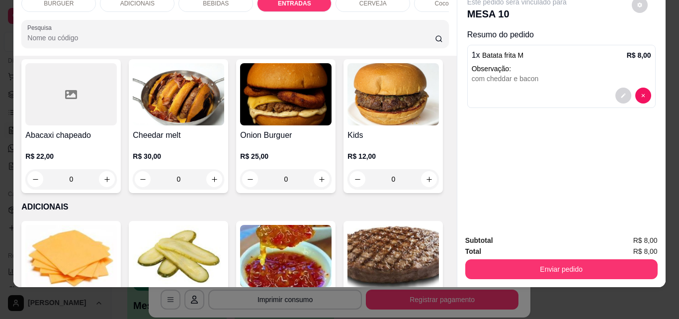
scroll to position [0, 0]
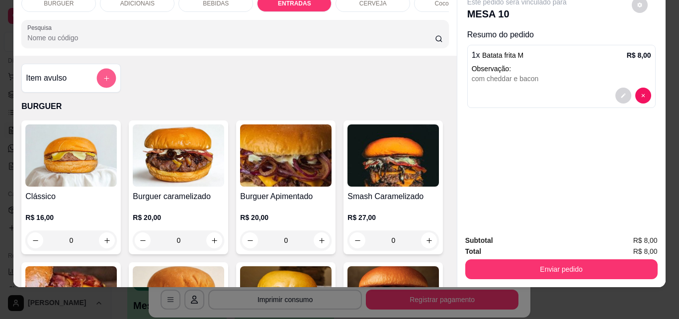
click at [103, 76] on icon "add-separate-item" at bounding box center [106, 78] width 7 height 7
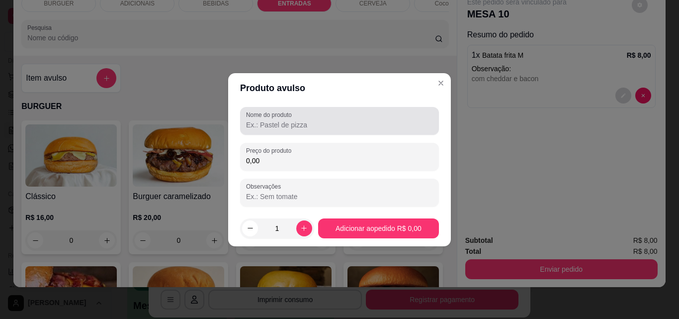
click at [301, 131] on div "Nome do produto" at bounding box center [339, 121] width 199 height 28
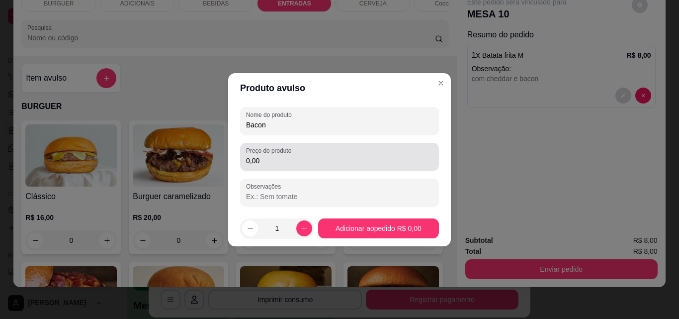
type input "Bacon"
click at [293, 161] on input "0,00" at bounding box center [339, 161] width 187 height 10
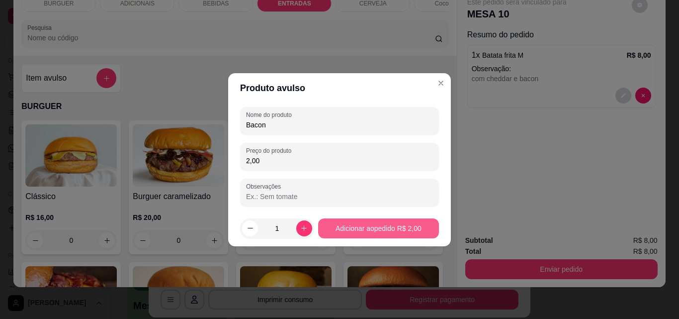
type input "2,00"
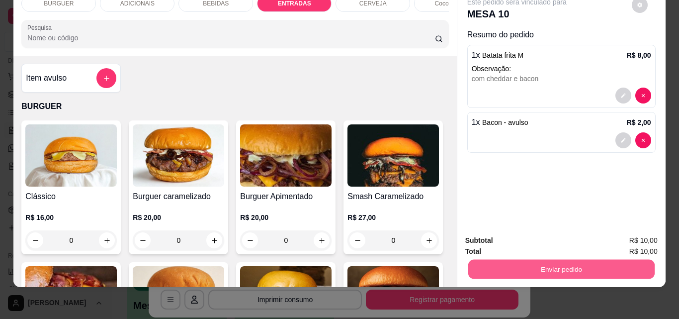
click at [532, 262] on button "Enviar pedido" at bounding box center [561, 268] width 187 height 19
click at [494, 236] on button "Não registrar e enviar pedido" at bounding box center [529, 237] width 100 height 18
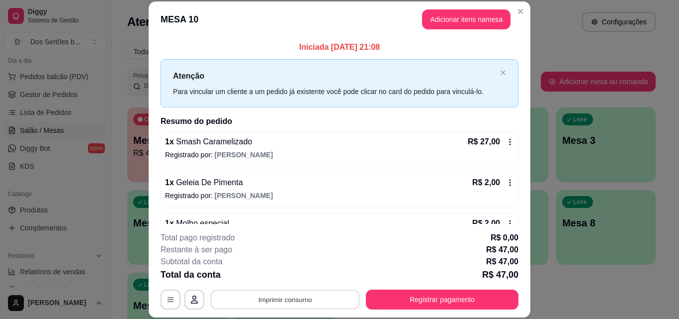
click at [250, 295] on button "Imprimir consumo" at bounding box center [285, 298] width 149 height 19
click at [258, 273] on button "Impressora" at bounding box center [285, 276] width 70 height 15
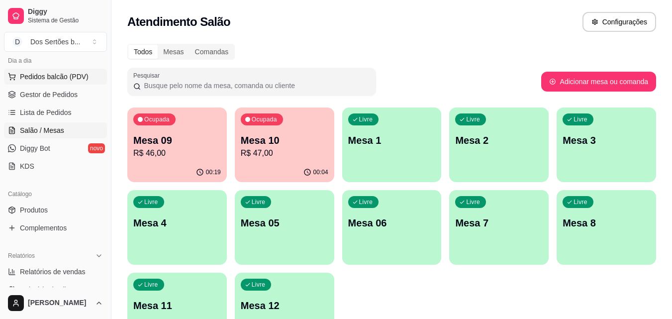
click at [49, 79] on span "Pedidos balcão (PDV)" at bounding box center [54, 77] width 69 height 10
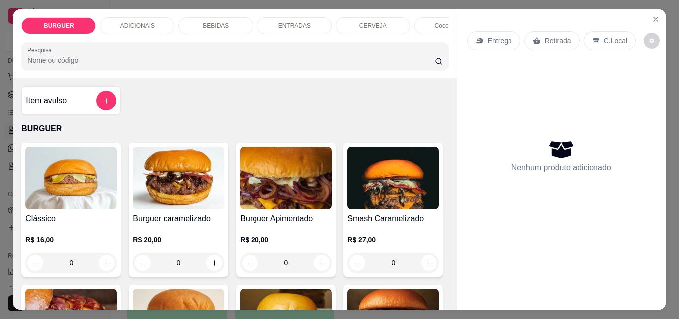
scroll to position [91, 0]
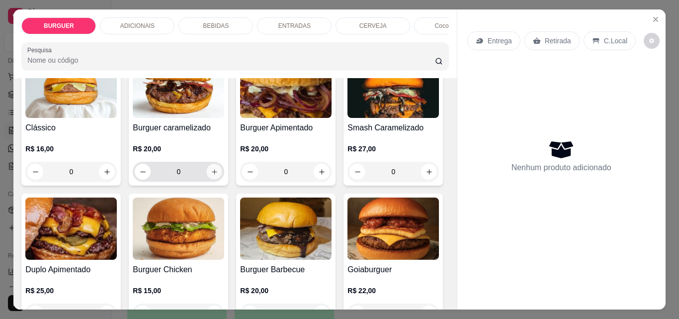
click at [207, 176] on button "increase-product-quantity" at bounding box center [214, 171] width 15 height 15
type input "1"
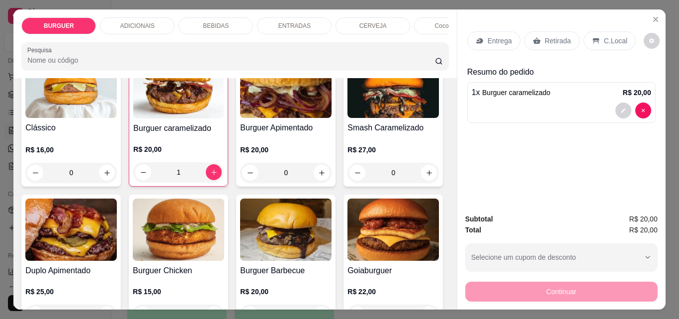
click at [137, 22] on p "ADICIONAIS" at bounding box center [137, 26] width 34 height 8
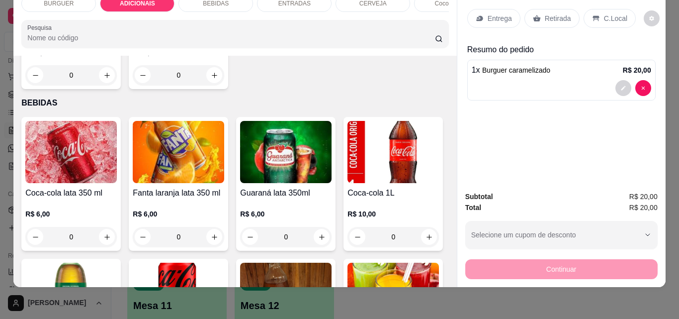
scroll to position [809, 0]
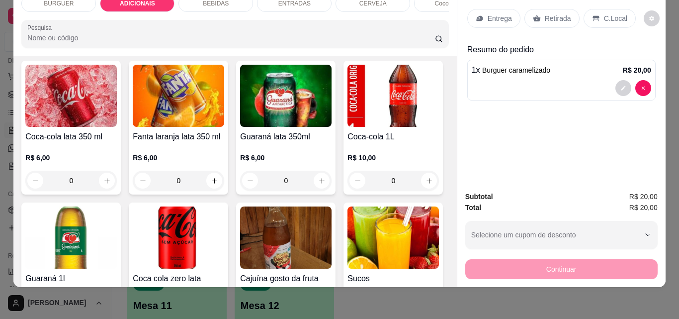
click at [110, 22] on icon "increase-product-quantity" at bounding box center [106, 18] width 5 height 5
type input "1"
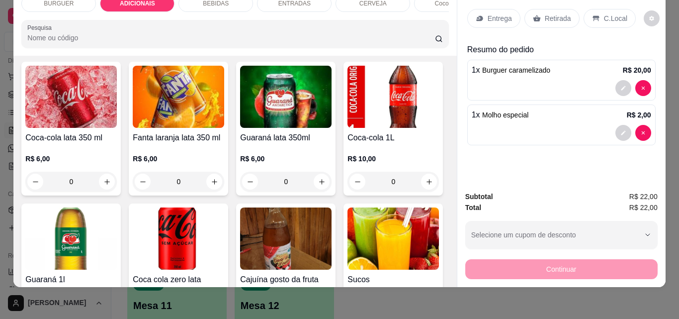
scroll to position [0, 0]
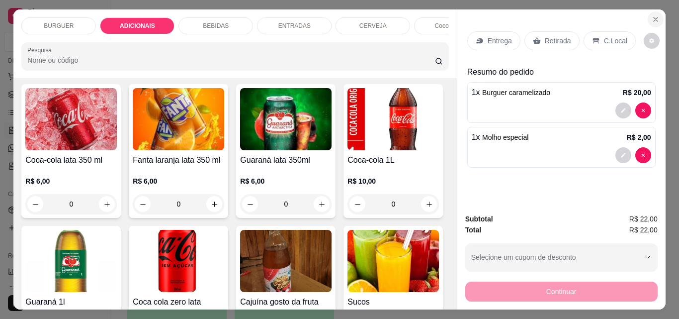
click at [653, 11] on button "Close" at bounding box center [656, 19] width 16 height 16
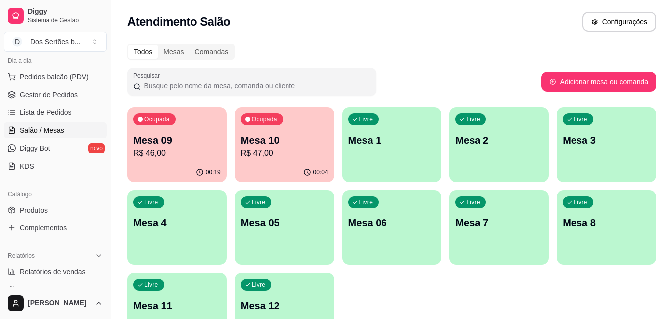
click at [175, 162] on button "Ocupada Mesa 09 R$ 46,00 00:19" at bounding box center [176, 144] width 99 height 75
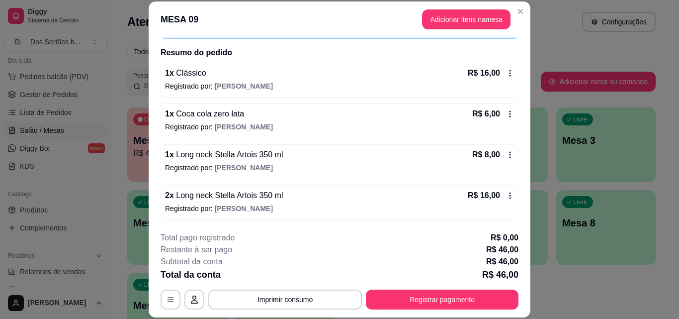
scroll to position [20, 0]
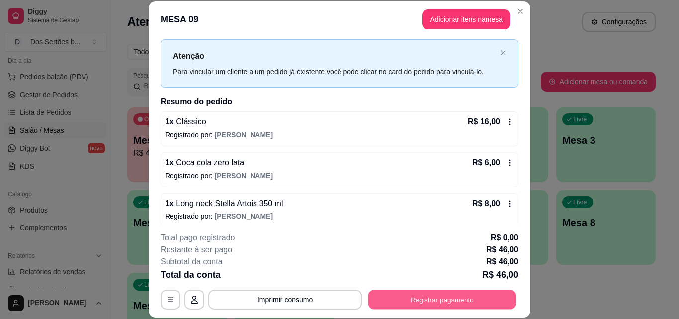
click at [404, 294] on button "Registrar pagamento" at bounding box center [443, 298] width 148 height 19
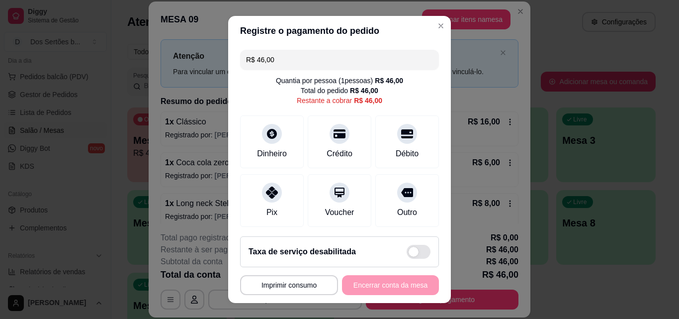
click at [270, 61] on input "R$ 46,00" at bounding box center [339, 60] width 187 height 20
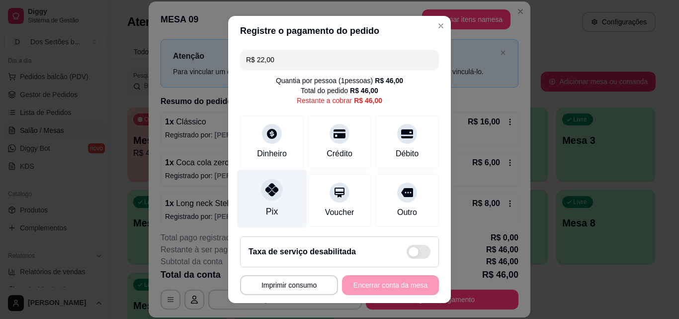
click at [249, 191] on div "Pix" at bounding box center [272, 199] width 70 height 58
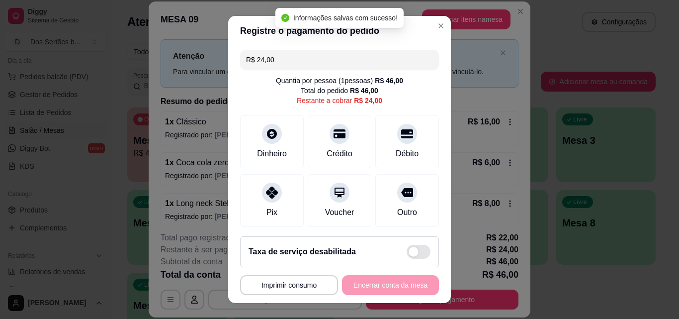
click at [278, 64] on input "R$ 24,00" at bounding box center [339, 60] width 187 height 20
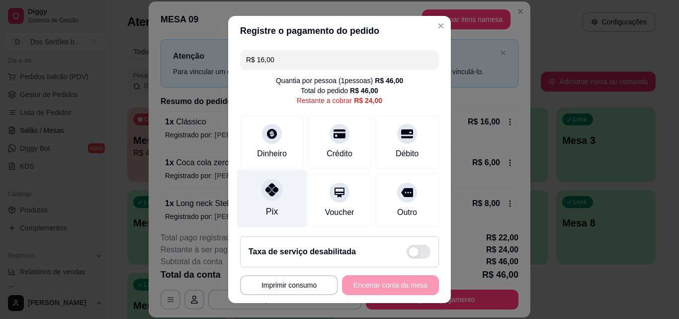
click at [275, 191] on div at bounding box center [272, 190] width 22 height 22
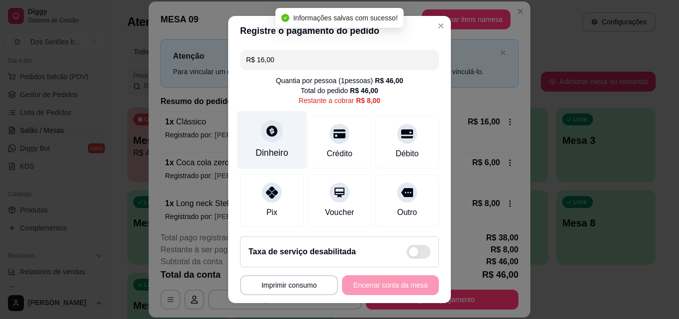
type input "R$ 8,00"
click at [266, 125] on icon at bounding box center [272, 130] width 13 height 13
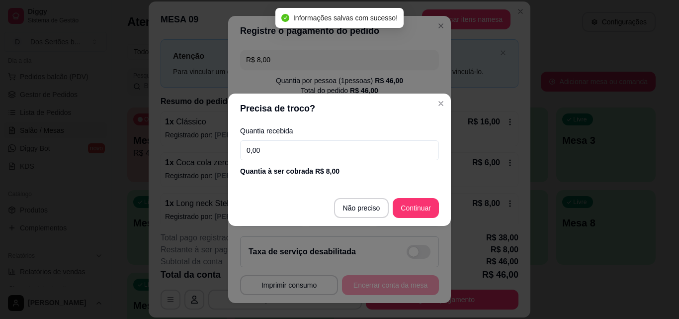
click at [267, 143] on input "0,00" at bounding box center [339, 150] width 199 height 20
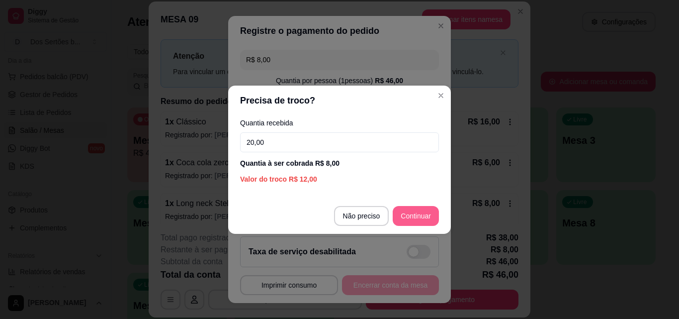
type input "20,00"
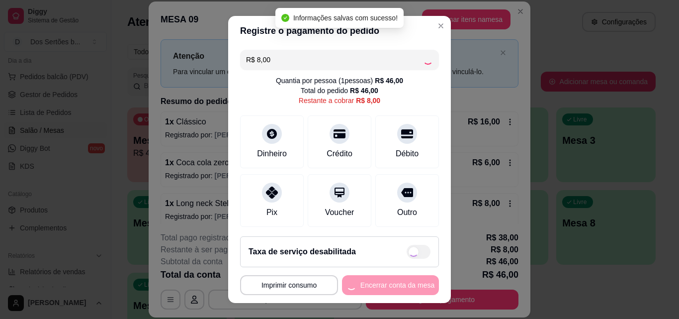
type input "R$ 0,00"
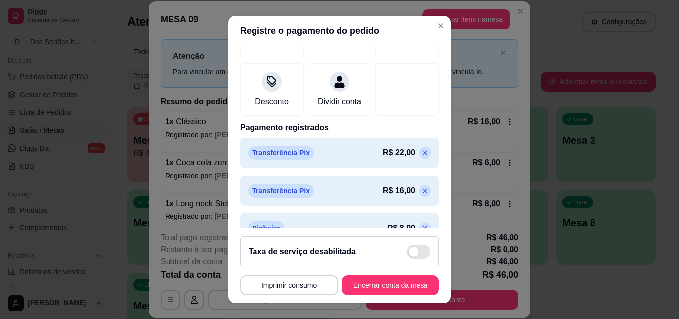
scroll to position [191, 0]
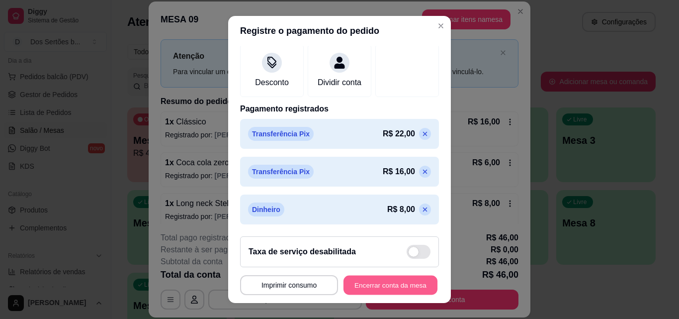
click at [386, 282] on button "Encerrar conta da mesa" at bounding box center [391, 285] width 94 height 19
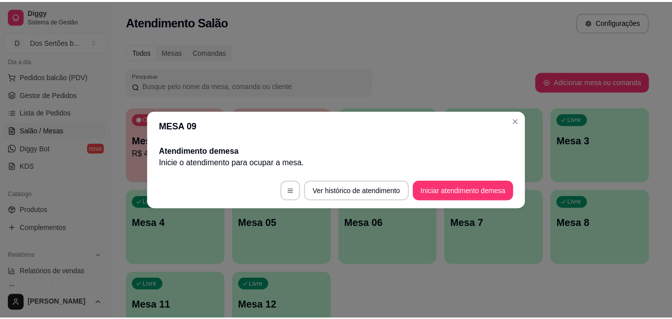
scroll to position [0, 0]
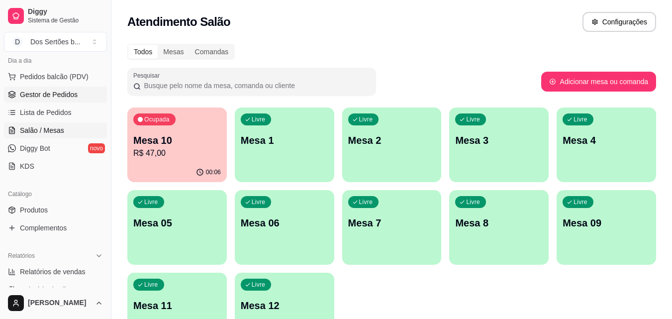
click at [37, 91] on span "Gestor de Pedidos" at bounding box center [49, 95] width 58 height 10
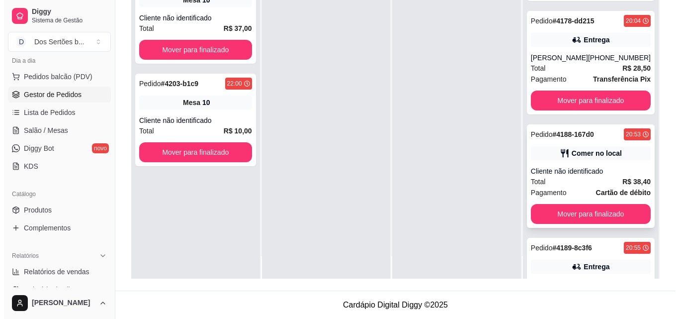
scroll to position [200, 0]
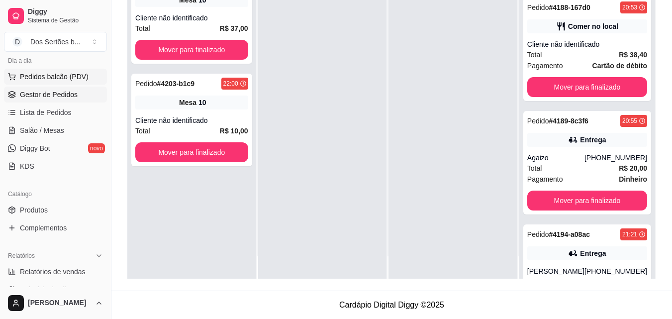
click at [19, 75] on button "Pedidos balcão (PDV)" at bounding box center [55, 77] width 103 height 16
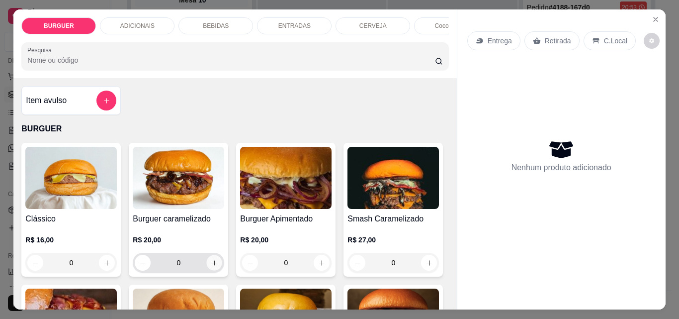
click at [212, 265] on icon "increase-product-quantity" at bounding box center [214, 262] width 7 height 7
type input "1"
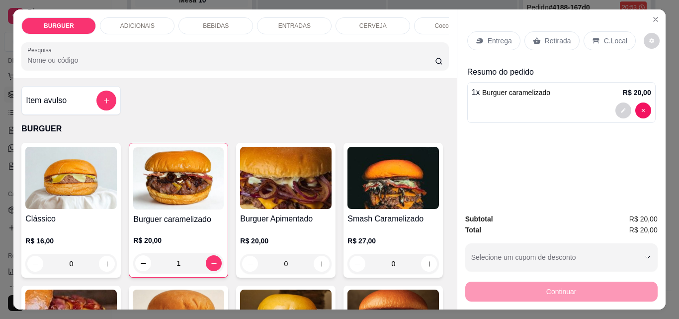
click at [152, 17] on div "ADICIONAIS" at bounding box center [137, 25] width 75 height 17
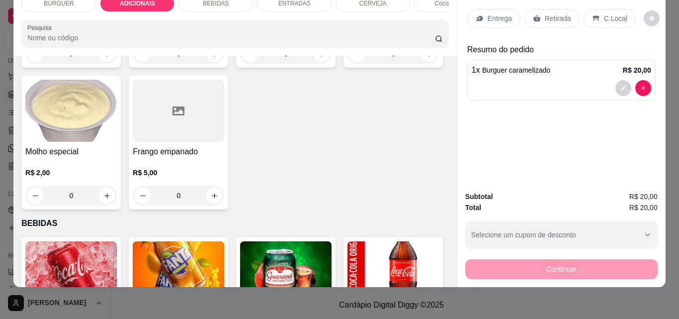
scroll to position [696, 0]
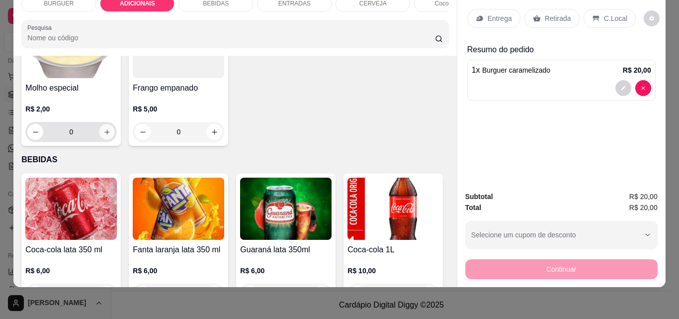
click at [111, 136] on icon "increase-product-quantity" at bounding box center [106, 131] width 7 height 7
type input "1"
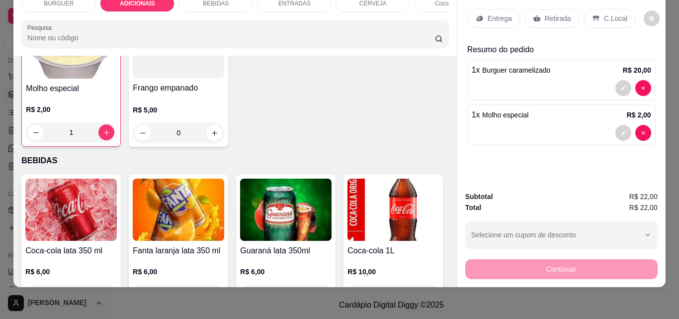
click at [483, 9] on div "Entrega" at bounding box center [494, 18] width 53 height 19
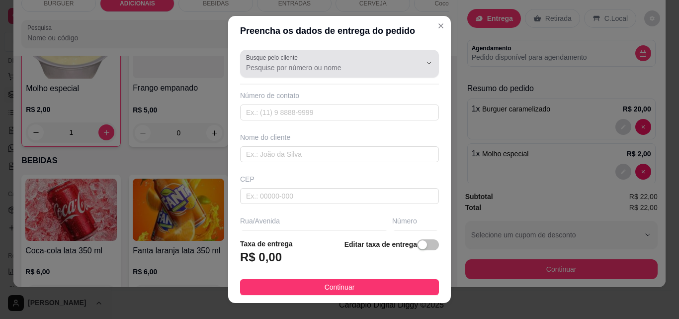
click at [274, 61] on label "Busque pelo cliente" at bounding box center [273, 57] width 55 height 8
click at [274, 63] on input "Busque pelo cliente" at bounding box center [325, 68] width 159 height 10
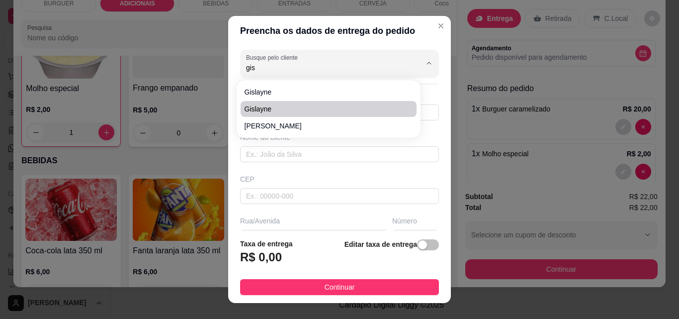
click at [286, 109] on span "Gislayne" at bounding box center [324, 109] width 158 height 10
type input "Gislayne"
type input "8699954664"
type input "Gislayne"
type input "PROFESSORA [PERSON_NAME]"
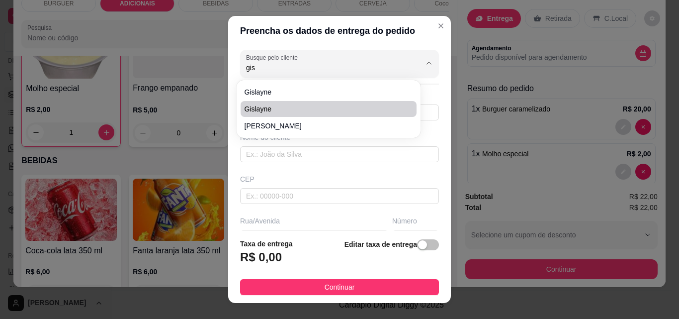
type input "468"
type input "Esperantina"
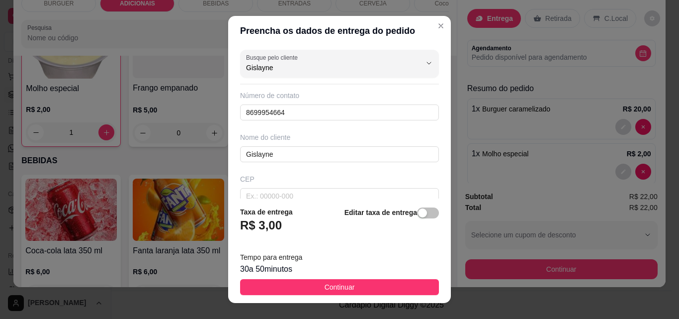
scroll to position [96, 0]
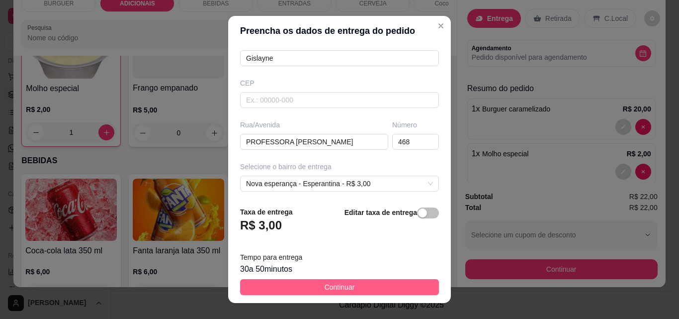
type input "Gislayne"
click at [323, 279] on button "Continuar" at bounding box center [339, 287] width 199 height 16
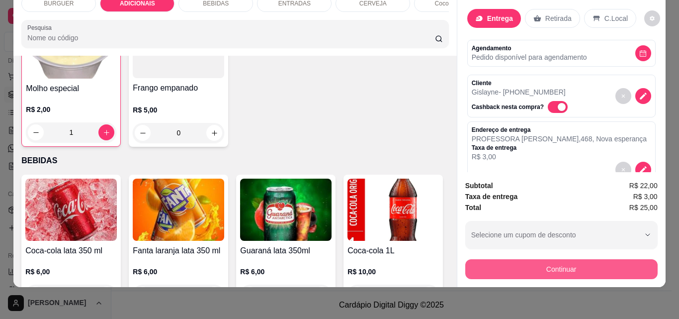
click at [517, 267] on button "Continuar" at bounding box center [562, 269] width 192 height 20
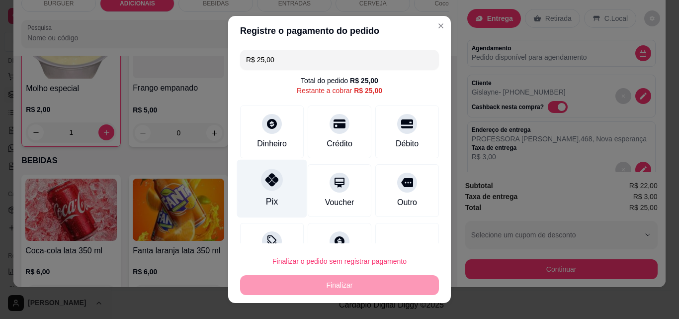
click at [273, 180] on icon at bounding box center [272, 179] width 13 height 13
type input "R$ 0,00"
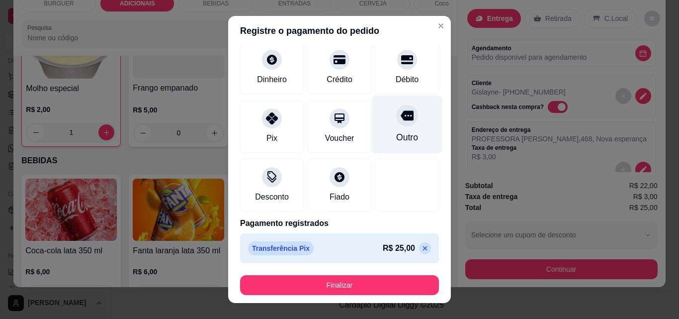
scroll to position [16, 0]
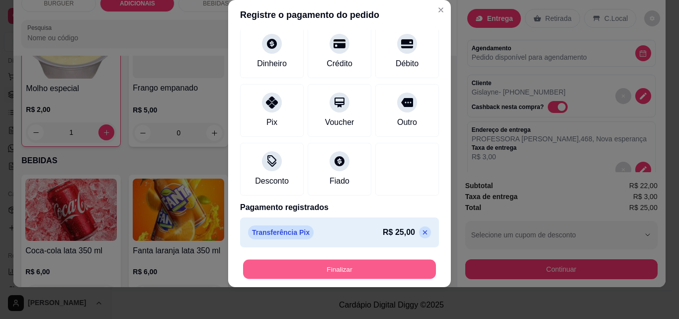
click at [369, 262] on button "Finalizar" at bounding box center [339, 269] width 193 height 19
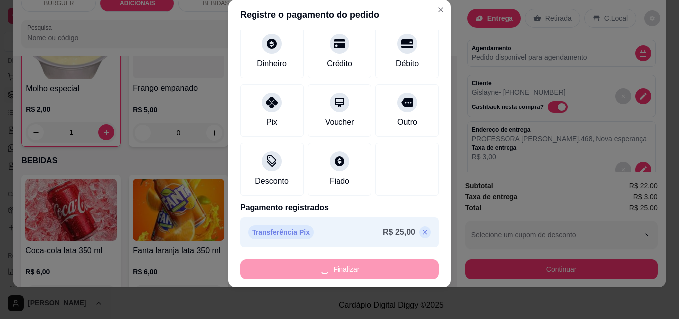
type input "0"
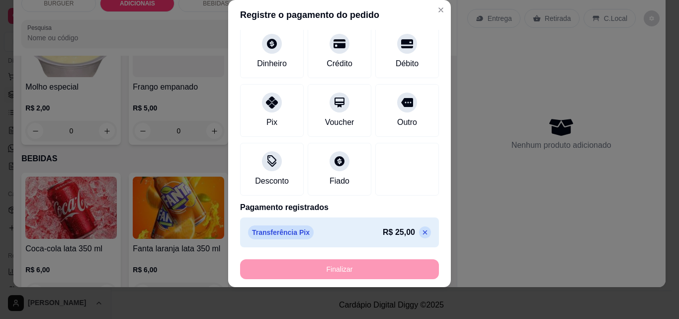
type input "-R$ 25,00"
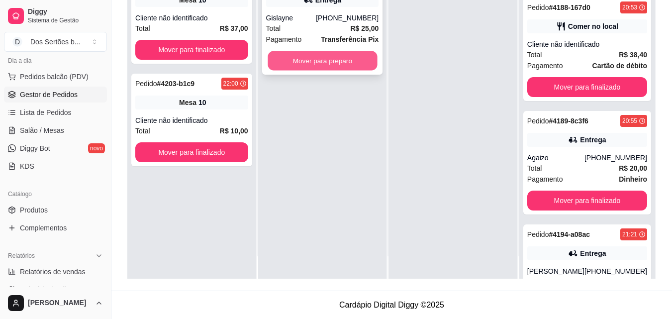
click at [301, 64] on button "Mover para preparo" at bounding box center [322, 60] width 109 height 19
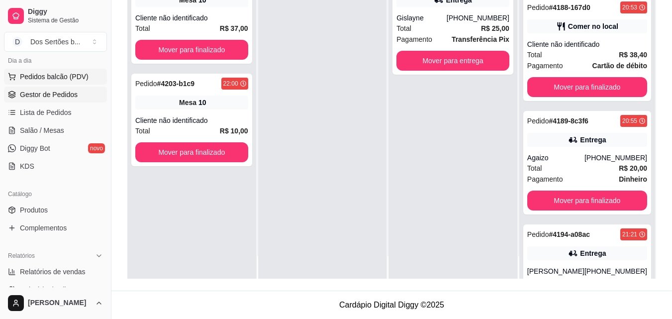
click at [46, 76] on span "Pedidos balcão (PDV)" at bounding box center [54, 77] width 69 height 10
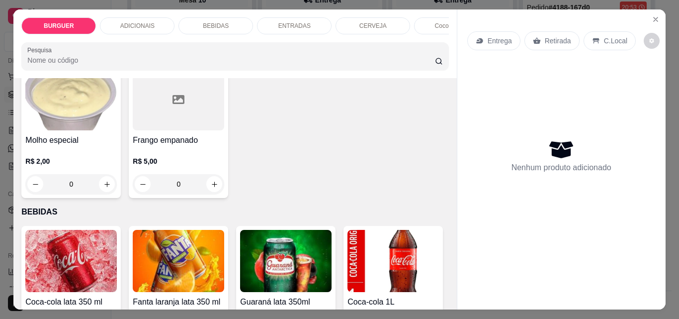
scroll to position [470, 0]
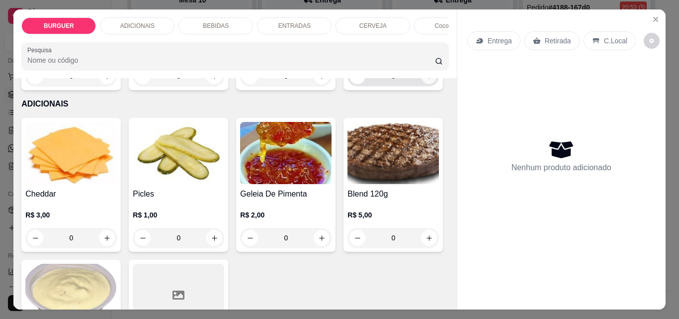
click at [422, 84] on button "increase-product-quantity" at bounding box center [429, 76] width 15 height 15
type input "1"
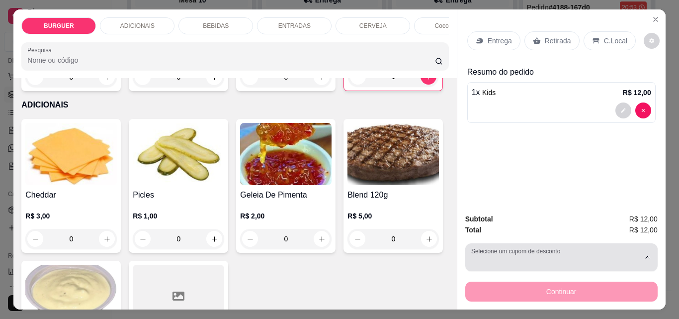
click at [500, 250] on button "Selecione um cupom de desconto" at bounding box center [562, 257] width 192 height 28
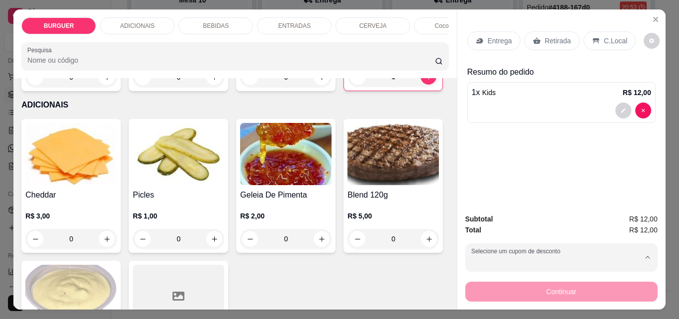
click at [490, 151] on div "MOTOBOY 40 disponíveis" at bounding box center [517, 149] width 89 height 11
type input "67fba114fb27f8bab9211f9e"
select select "67fba114fb27f8bab9211f9e"
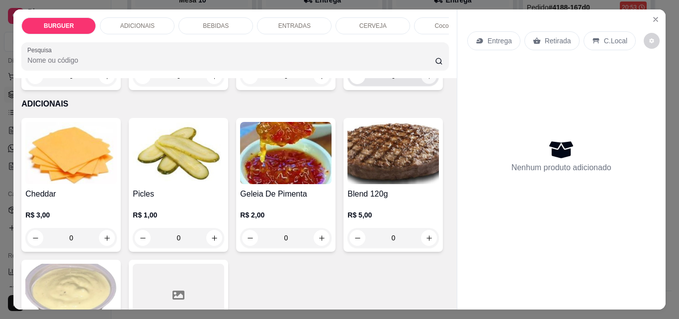
click at [426, 80] on icon "increase-product-quantity" at bounding box center [429, 76] width 7 height 7
type input "1"
select select "67fba114fb27f8bab9211f9e"
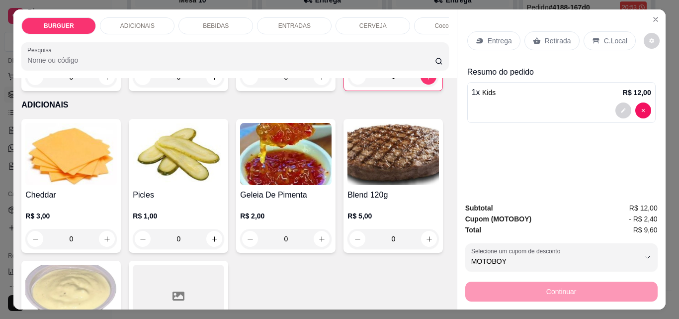
click at [550, 36] on p "Retirada" at bounding box center [558, 41] width 26 height 10
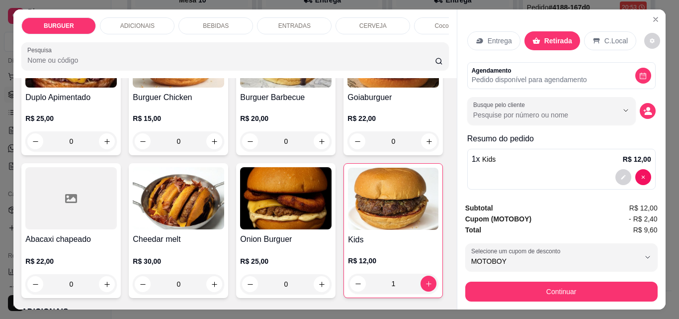
scroll to position [201, 0]
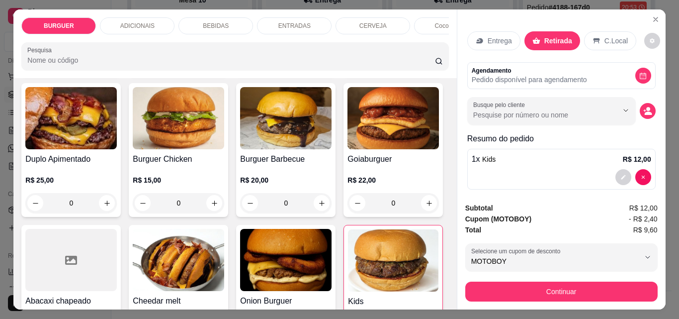
click at [156, 17] on div "ADICIONAIS" at bounding box center [137, 25] width 75 height 17
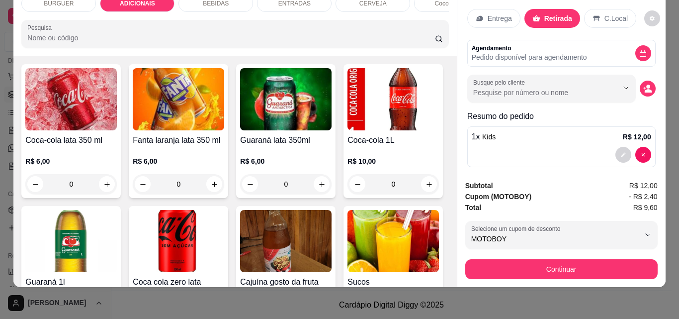
scroll to position [840, 0]
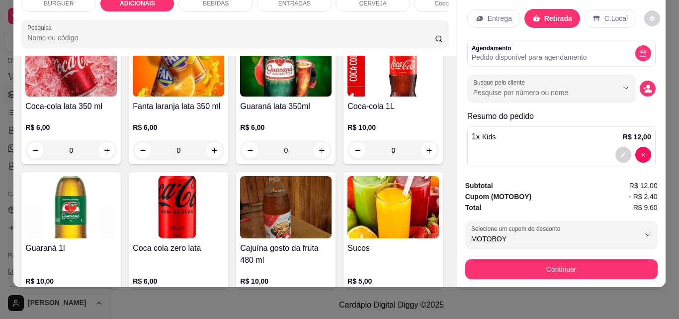
drag, startPoint x: 114, startPoint y: 138, endPoint x: 96, endPoint y: 126, distance: 22.6
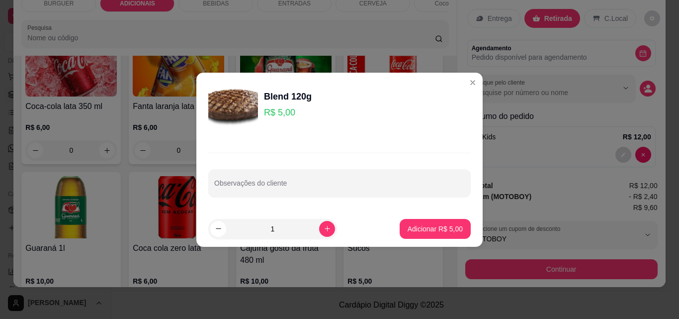
click at [441, 92] on div "Blend 120g R$ 5,00 Observações do cliente 1 Adicionar R$ 5,00" at bounding box center [339, 159] width 679 height 319
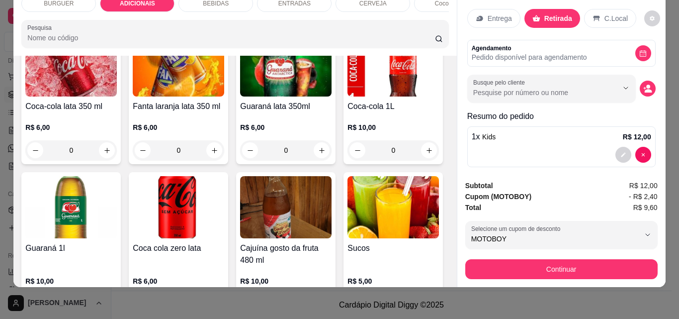
type input "1"
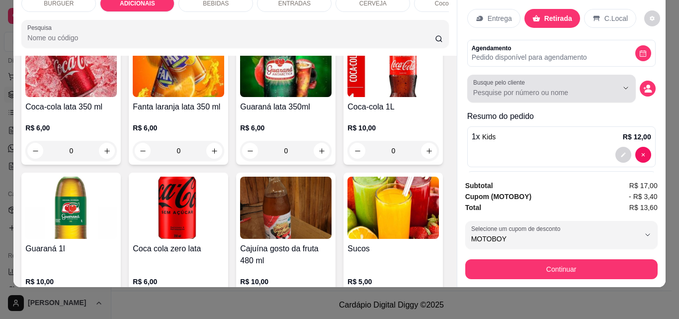
scroll to position [54, 0]
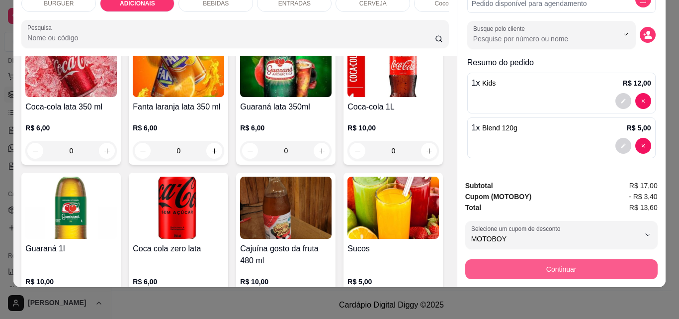
click at [512, 261] on button "Continuar" at bounding box center [562, 269] width 192 height 20
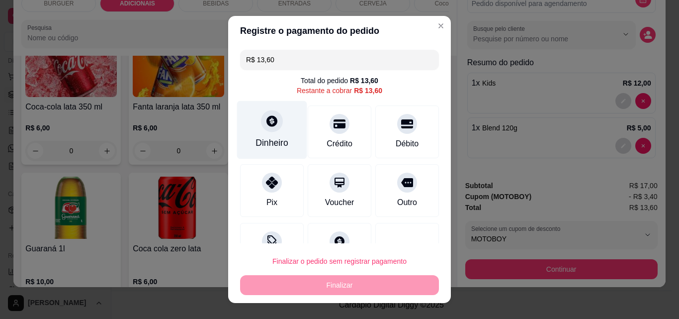
click at [256, 143] on div "Dinheiro" at bounding box center [272, 142] width 33 height 13
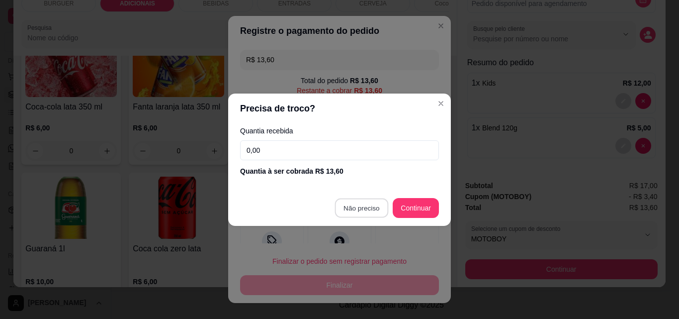
type input "R$ 0,00"
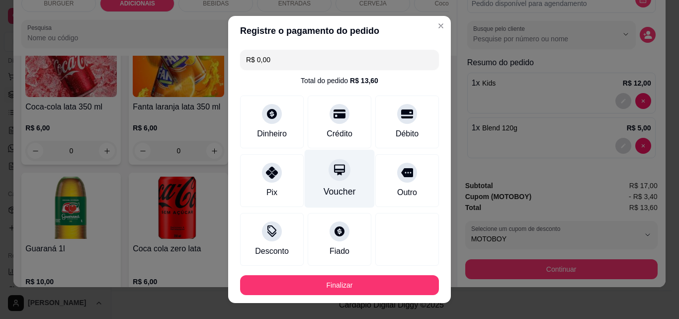
scroll to position [54, 0]
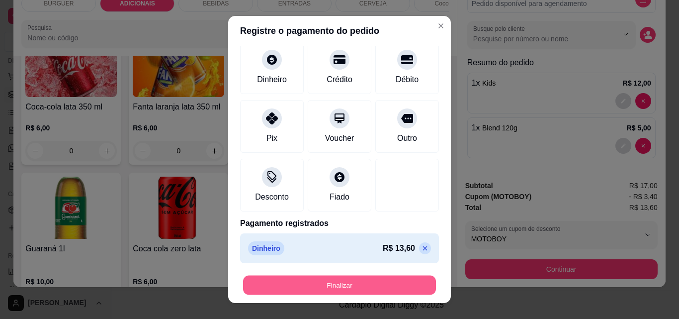
click at [334, 285] on button "Finalizar" at bounding box center [339, 285] width 193 height 19
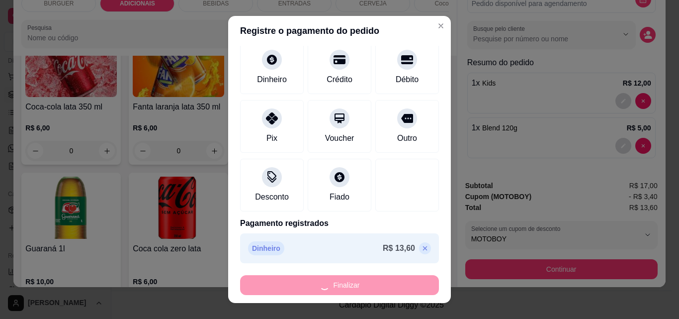
type input "0"
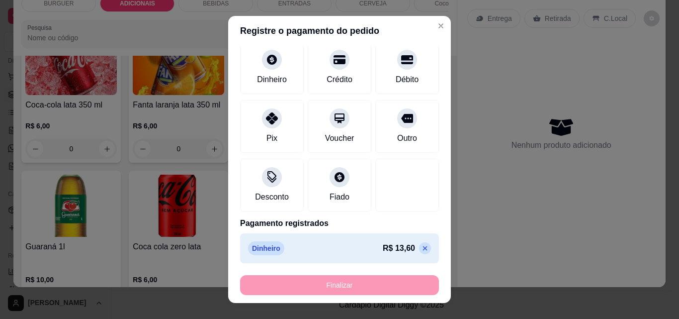
type input "-R$ 13,60"
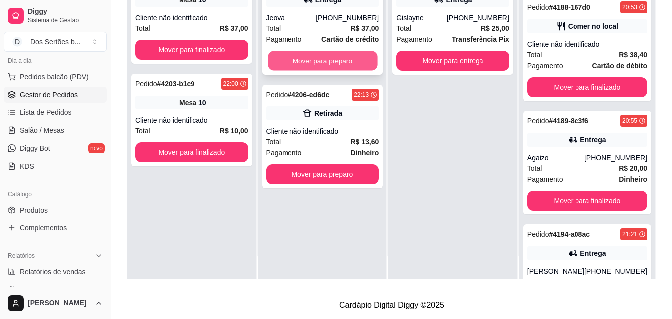
click at [321, 52] on button "Mover para preparo" at bounding box center [322, 60] width 109 height 19
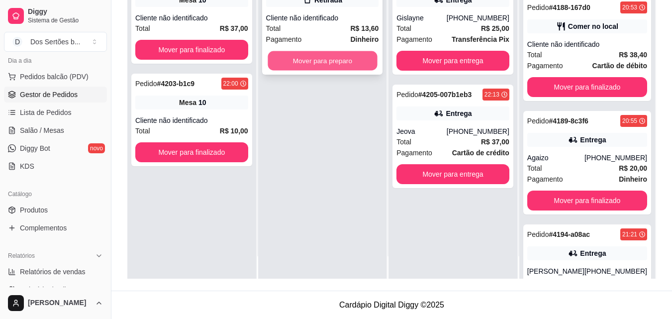
click at [340, 61] on button "Mover para preparo" at bounding box center [322, 60] width 109 height 19
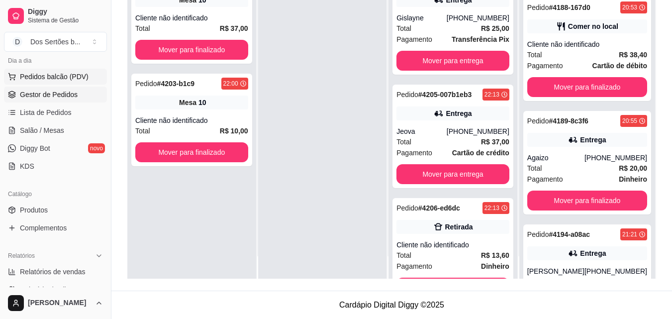
click at [37, 74] on span "Pedidos balcão (PDV)" at bounding box center [54, 77] width 69 height 10
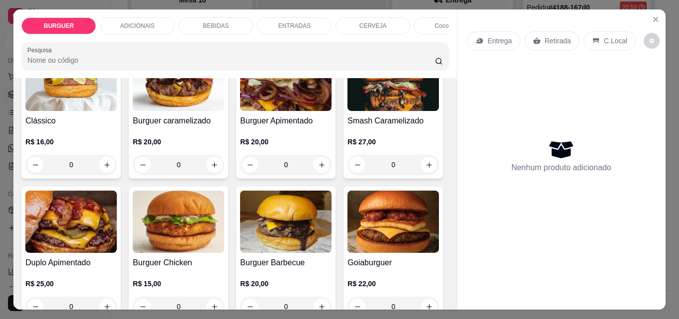
scroll to position [207, 0]
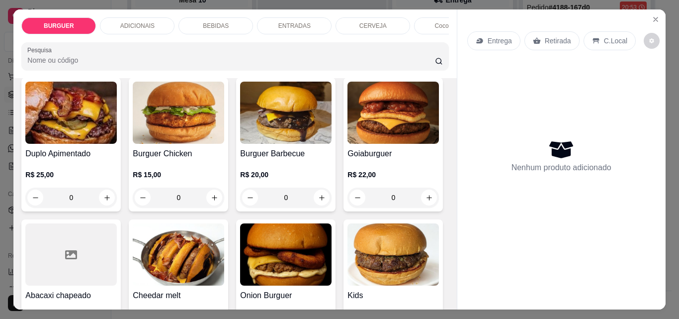
click at [422, 64] on button "increase-product-quantity" at bounding box center [429, 55] width 15 height 15
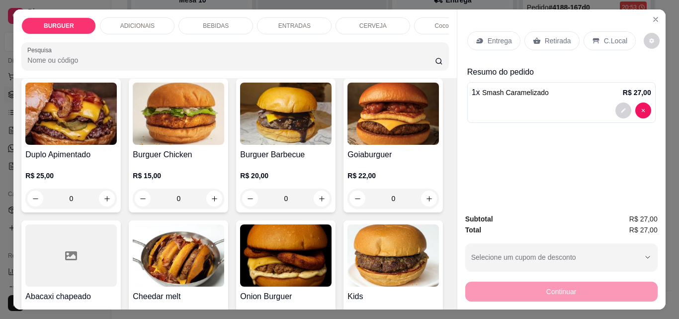
scroll to position [207, 0]
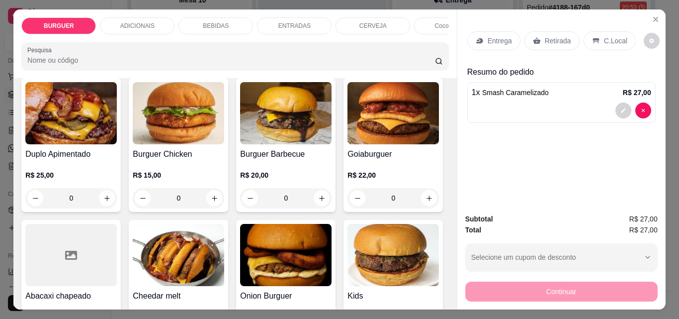
click at [212, 22] on p "BEBIDAS" at bounding box center [216, 26] width 26 height 8
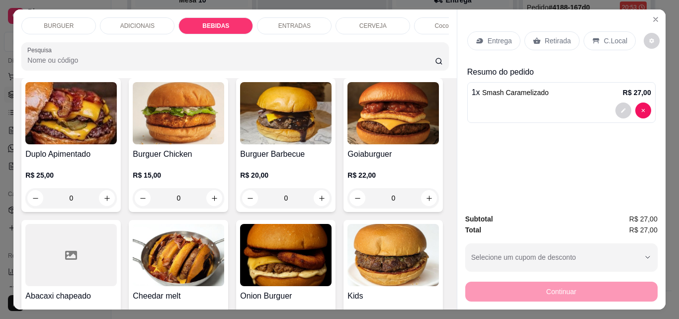
scroll to position [26, 0]
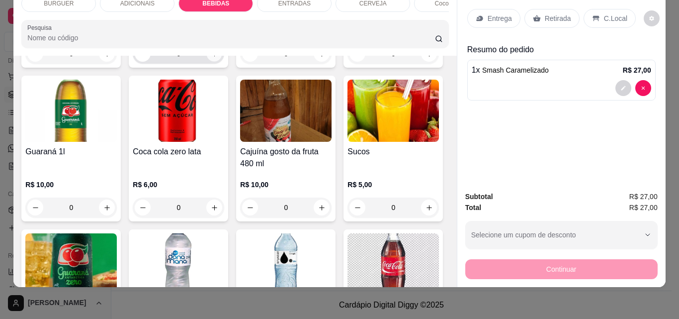
click at [211, 58] on icon "increase-product-quantity" at bounding box center [214, 53] width 7 height 7
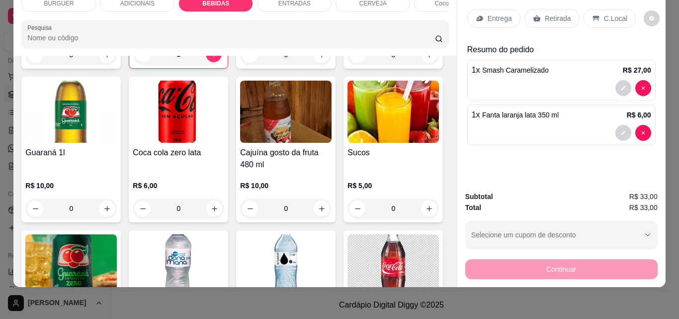
click at [495, 13] on p "Entrega" at bounding box center [500, 18] width 24 height 10
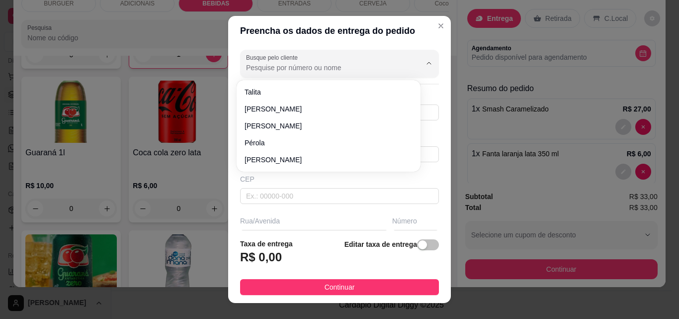
click at [287, 69] on input "Busque pelo cliente" at bounding box center [325, 68] width 159 height 10
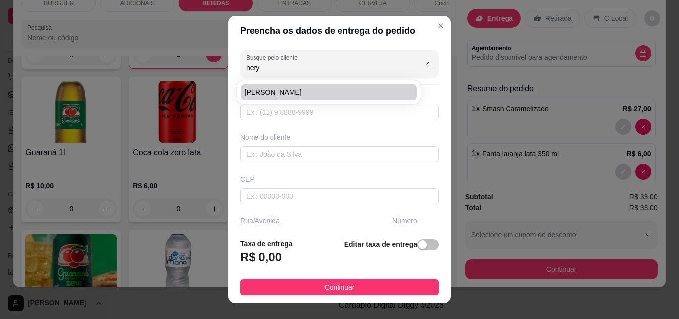
click at [260, 89] on span "[PERSON_NAME]" at bounding box center [324, 92] width 158 height 10
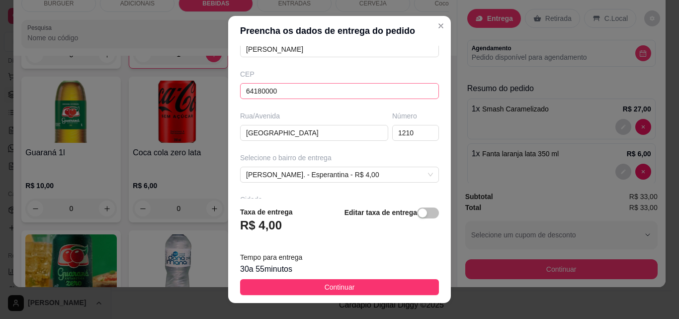
scroll to position [183, 0]
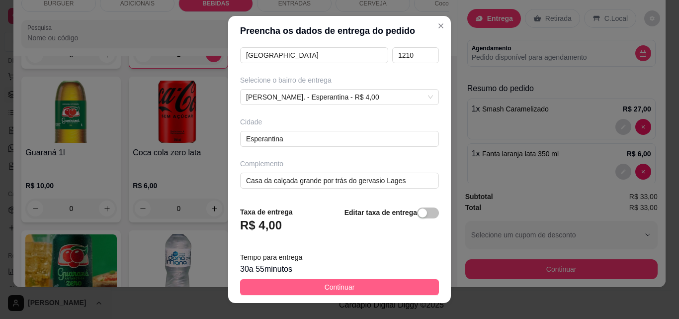
click at [366, 283] on button "Continuar" at bounding box center [339, 287] width 199 height 16
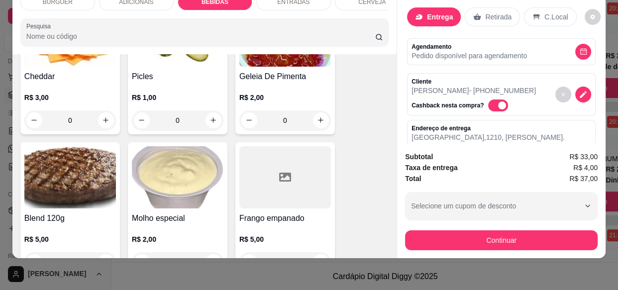
scroll to position [791, 0]
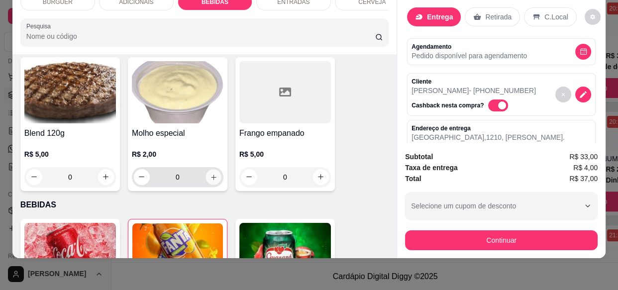
click at [209, 183] on button "increase-product-quantity" at bounding box center [212, 176] width 15 height 15
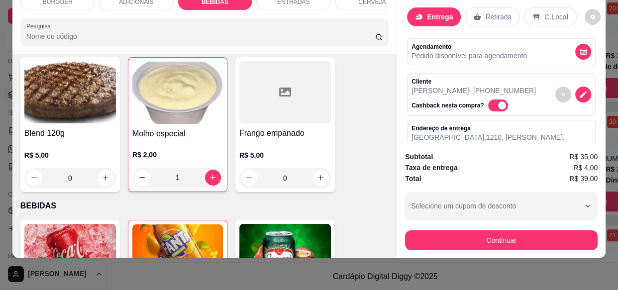
scroll to position [92, 0]
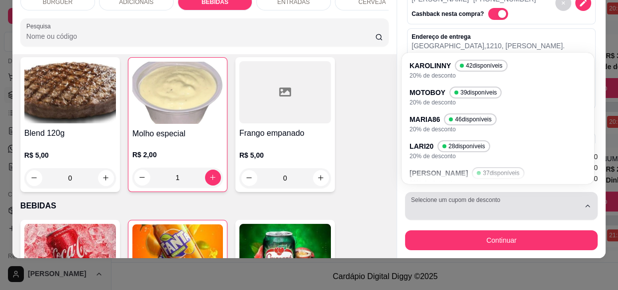
click at [438, 205] on div "button" at bounding box center [495, 206] width 169 height 20
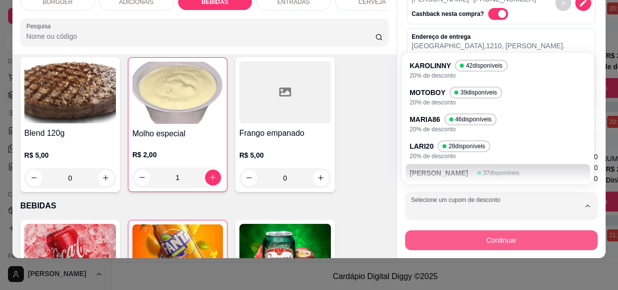
click at [427, 232] on button "Continuar" at bounding box center [501, 240] width 192 height 20
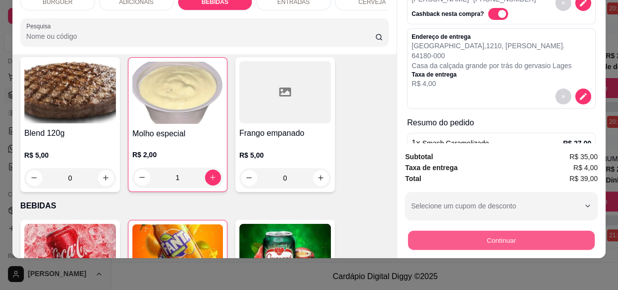
click at [420, 230] on button "Continuar" at bounding box center [501, 239] width 187 height 19
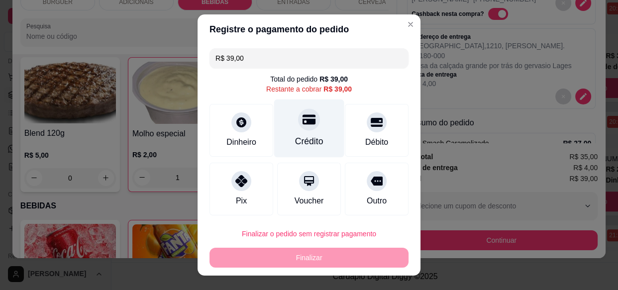
scroll to position [62, 0]
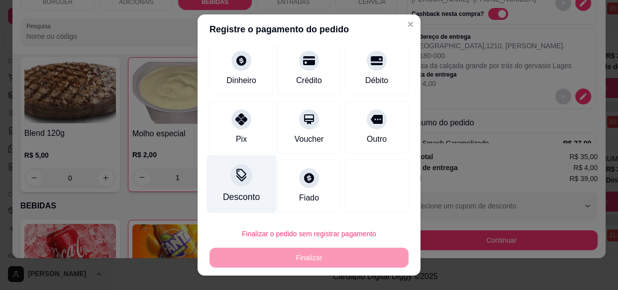
click at [242, 195] on div "Desconto" at bounding box center [241, 197] width 37 height 13
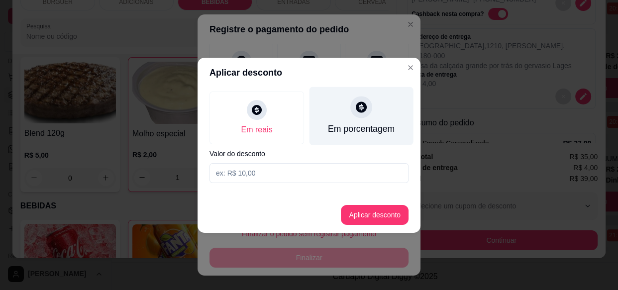
click at [359, 114] on div at bounding box center [361, 107] width 22 height 22
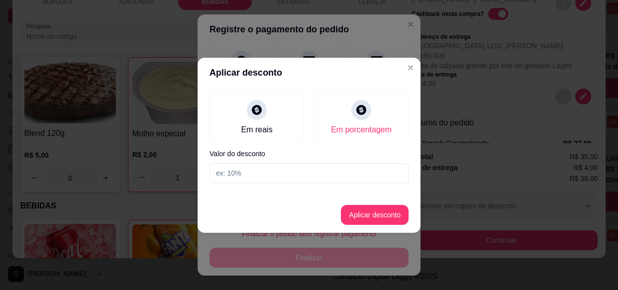
click at [245, 175] on input at bounding box center [308, 173] width 199 height 20
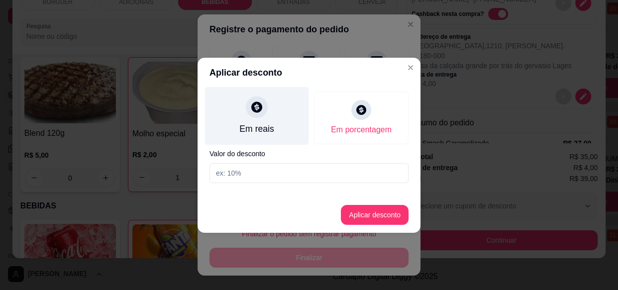
click at [245, 135] on div "Em reais" at bounding box center [257, 116] width 104 height 58
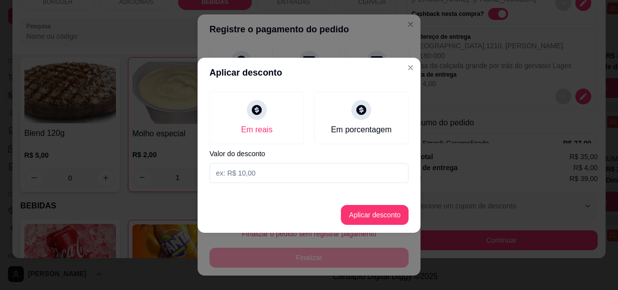
click at [226, 175] on input at bounding box center [308, 173] width 199 height 20
click at [376, 210] on button "Aplicar desconto" at bounding box center [374, 214] width 65 height 19
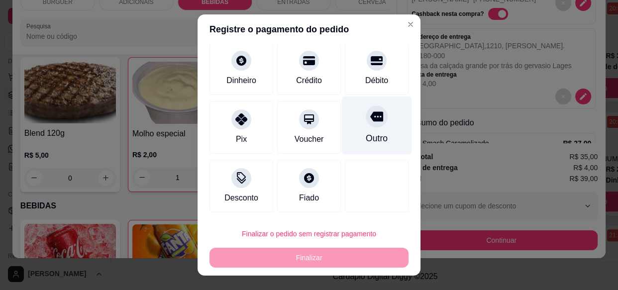
scroll to position [17, 0]
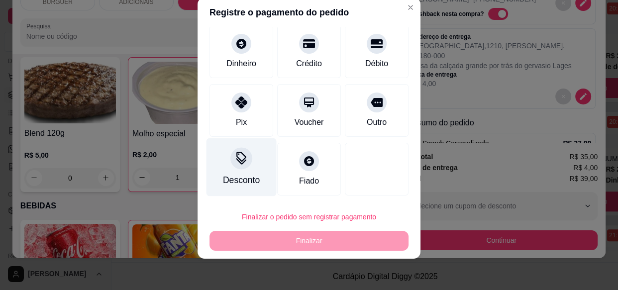
click at [235, 146] on div "Desconto" at bounding box center [241, 167] width 70 height 58
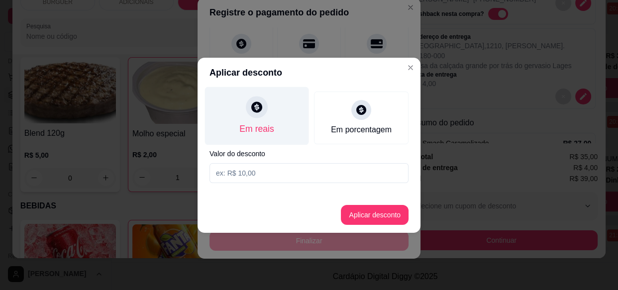
click at [266, 115] on div "Em reais" at bounding box center [257, 116] width 104 height 58
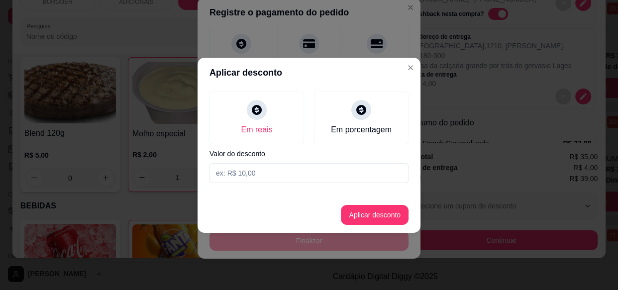
click at [234, 166] on input at bounding box center [308, 173] width 199 height 20
click at [378, 212] on button "Aplicar desconto" at bounding box center [374, 214] width 65 height 19
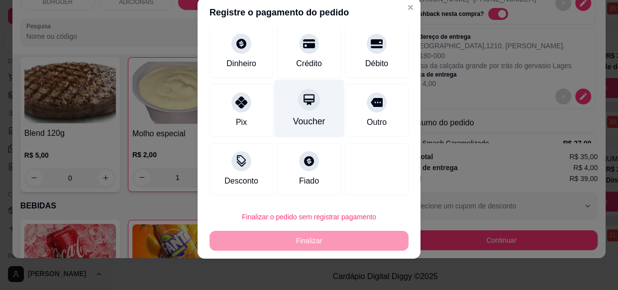
scroll to position [0, 0]
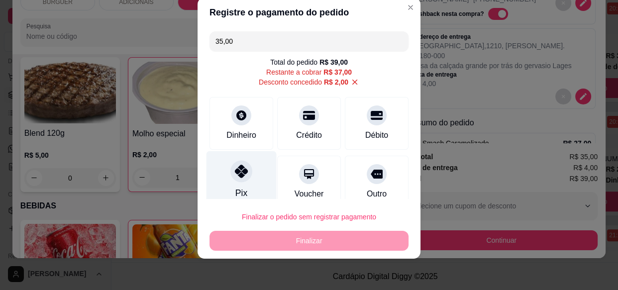
click at [235, 174] on icon at bounding box center [241, 171] width 13 height 13
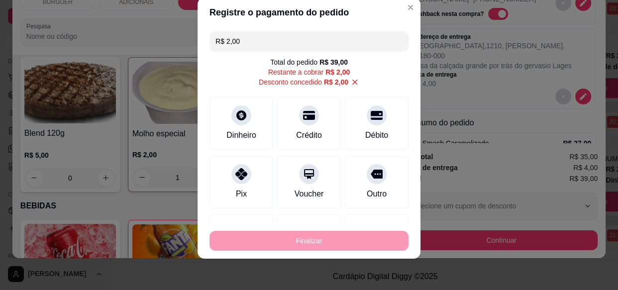
scroll to position [99, 0]
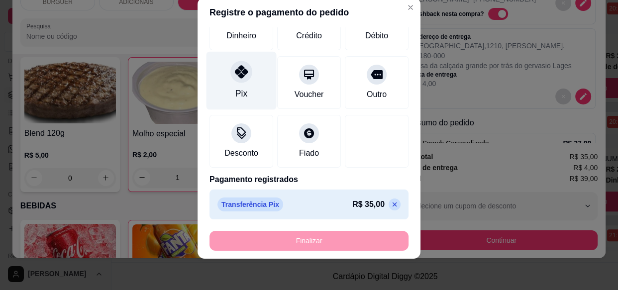
click at [232, 80] on div at bounding box center [241, 72] width 22 height 22
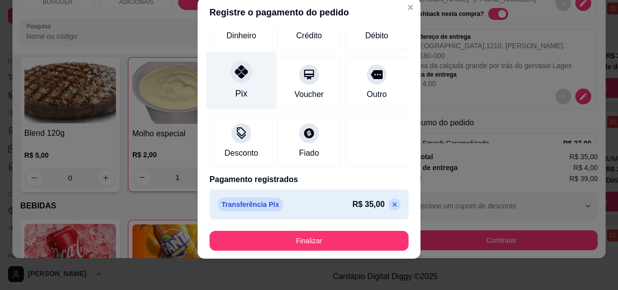
scroll to position [127, 0]
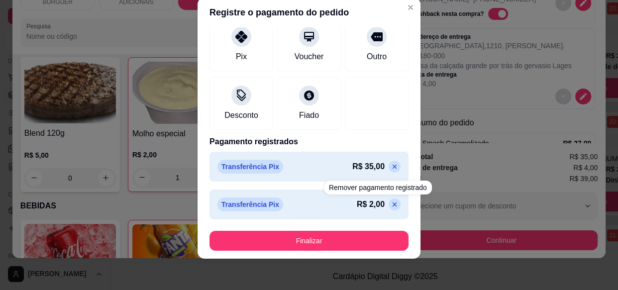
click at [390, 202] on icon at bounding box center [394, 204] width 8 height 8
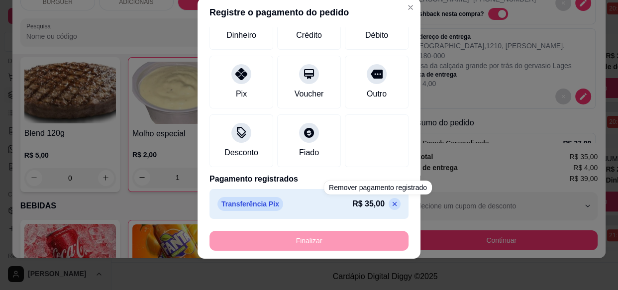
scroll to position [99, 0]
click at [390, 202] on icon at bounding box center [394, 204] width 8 height 8
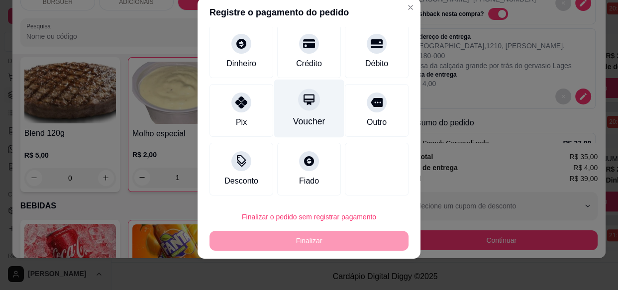
scroll to position [0, 0]
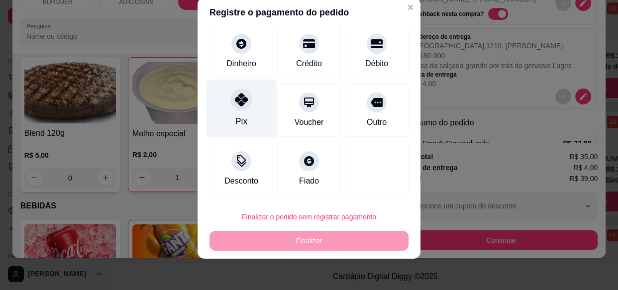
click at [243, 120] on div "Pix" at bounding box center [241, 109] width 70 height 58
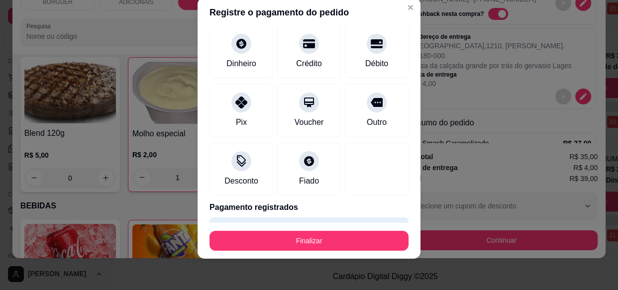
scroll to position [90, 0]
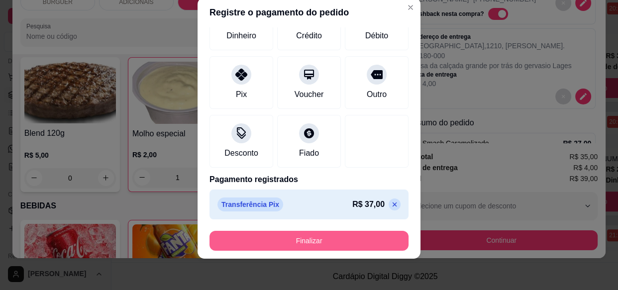
click at [325, 238] on button "Finalizar" at bounding box center [308, 241] width 199 height 20
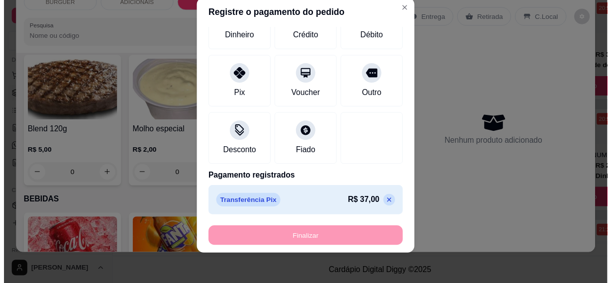
scroll to position [791, 0]
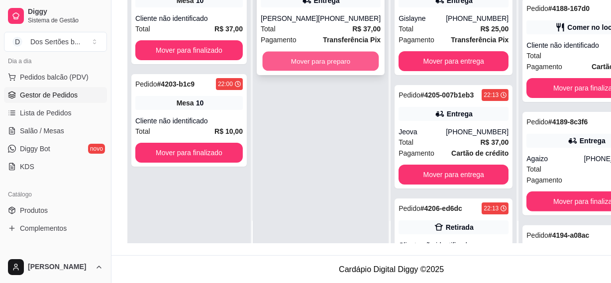
click at [290, 62] on button "Mover para preparo" at bounding box center [321, 61] width 116 height 19
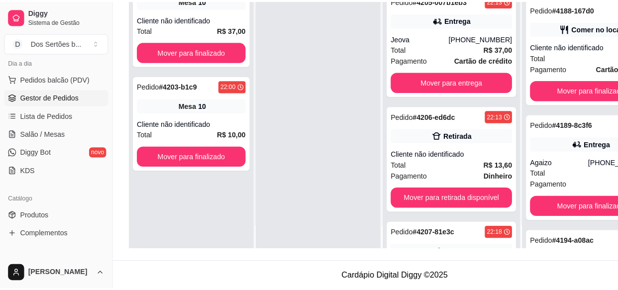
scroll to position [174, 0]
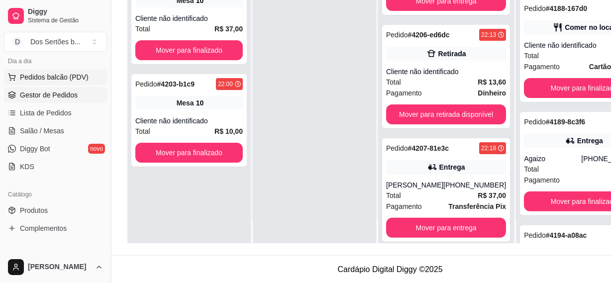
click at [44, 76] on span "Pedidos balcão (PDV)" at bounding box center [54, 77] width 69 height 10
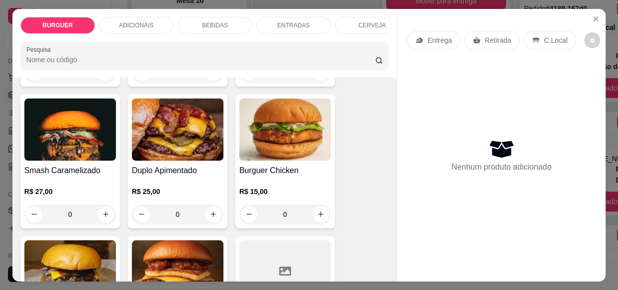
scroll to position [264, 0]
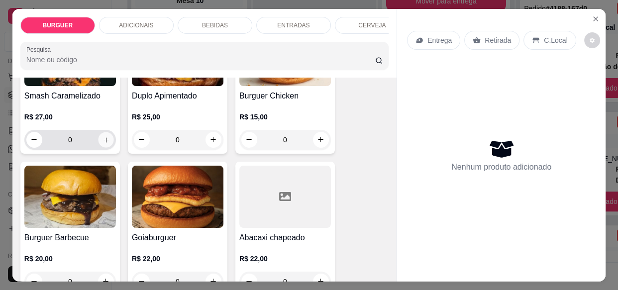
click at [109, 140] on button "increase-product-quantity" at bounding box center [105, 139] width 15 height 15
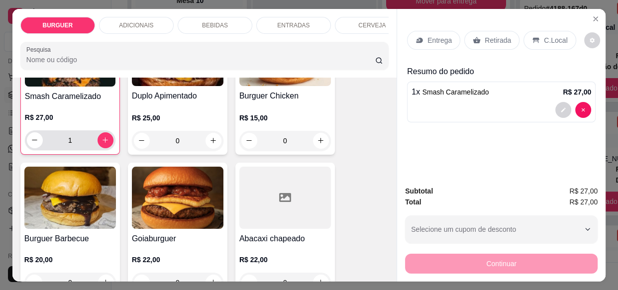
scroll to position [265, 0]
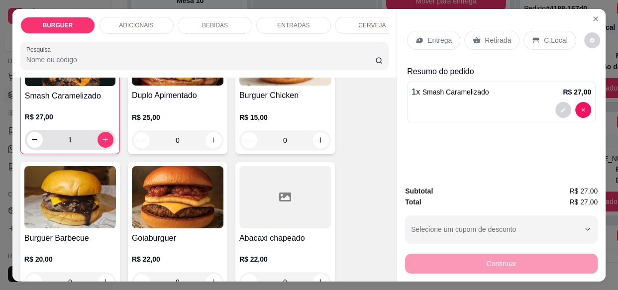
click at [109, 140] on div "1" at bounding box center [70, 140] width 87 height 20
click at [102, 141] on icon "increase-product-quantity" at bounding box center [105, 139] width 7 height 7
click at [421, 36] on div "Entrega" at bounding box center [433, 40] width 53 height 19
click at [558, 102] on button "decrease-product-quantity" at bounding box center [563, 109] width 15 height 15
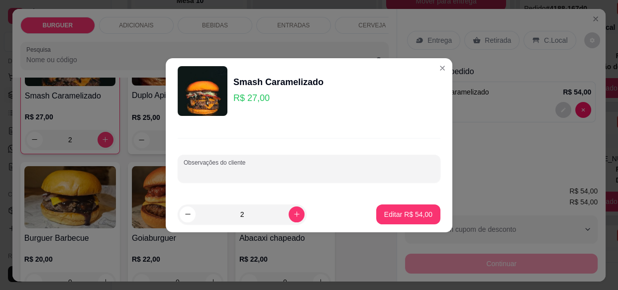
click at [202, 175] on input "Observações do cliente" at bounding box center [309, 173] width 251 height 10
click at [206, 174] on input "Observações do cliente" at bounding box center [309, 173] width 251 height 10
click at [400, 210] on p "Editar R$ 54,00" at bounding box center [407, 213] width 47 height 9
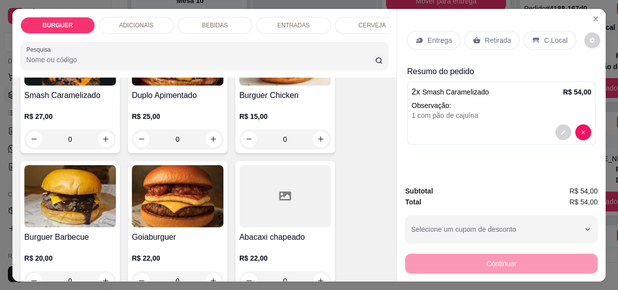
scroll to position [264, 0]
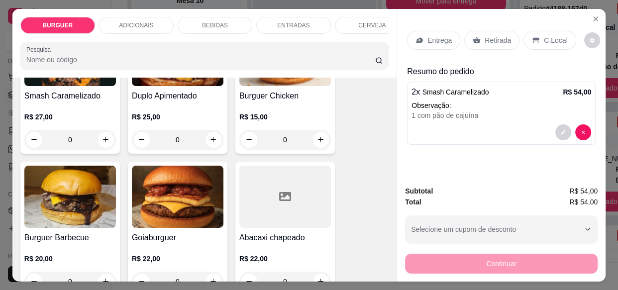
click at [437, 35] on p "Entrega" at bounding box center [439, 40] width 24 height 10
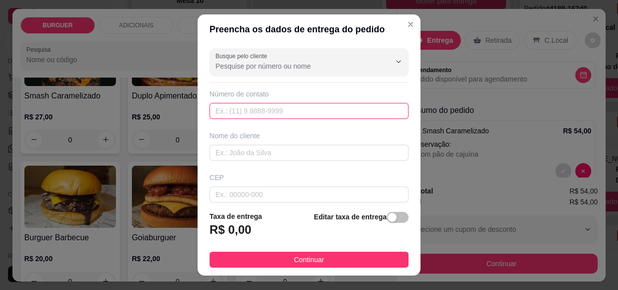
click at [222, 115] on input "text" at bounding box center [308, 111] width 199 height 16
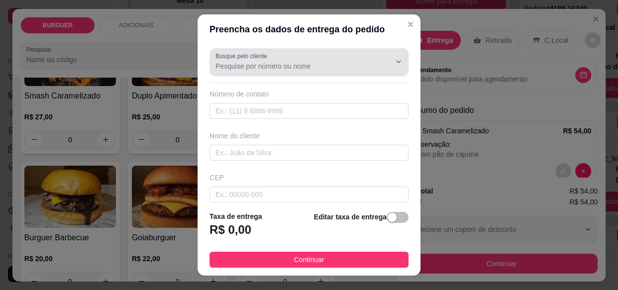
click at [228, 69] on input "Busque pelo cliente" at bounding box center [294, 66] width 159 height 10
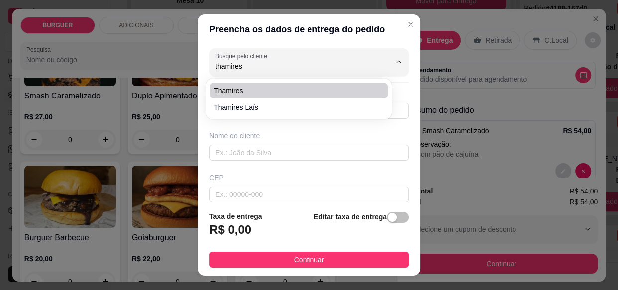
click at [221, 92] on span "Thamires" at bounding box center [294, 91] width 160 height 10
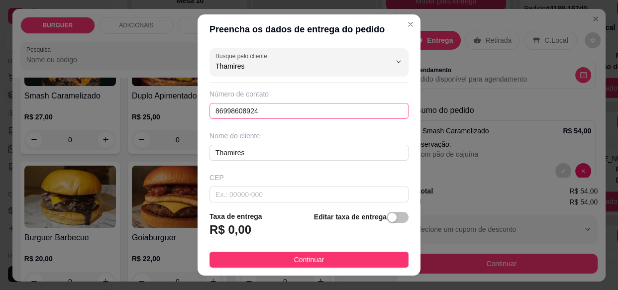
scroll to position [52, 0]
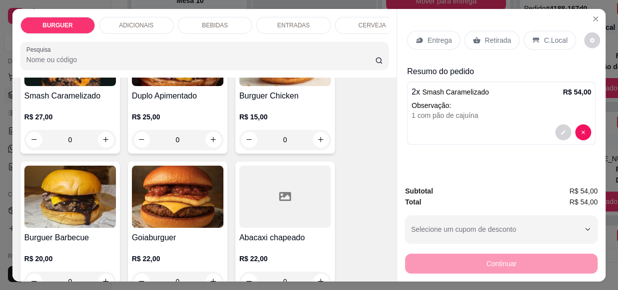
click at [417, 37] on icon at bounding box center [419, 39] width 6 height 5
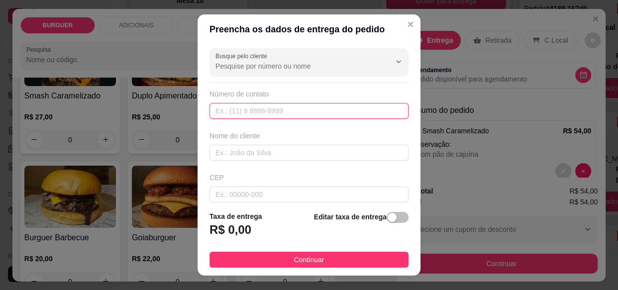
click at [238, 104] on input "text" at bounding box center [308, 111] width 199 height 16
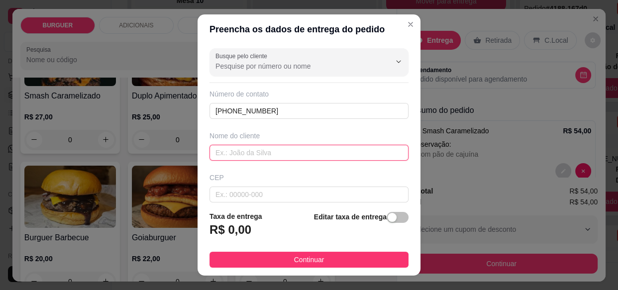
click at [216, 154] on input "text" at bounding box center [308, 153] width 199 height 16
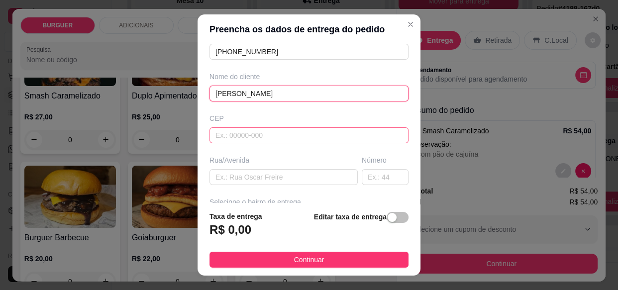
scroll to position [87, 0]
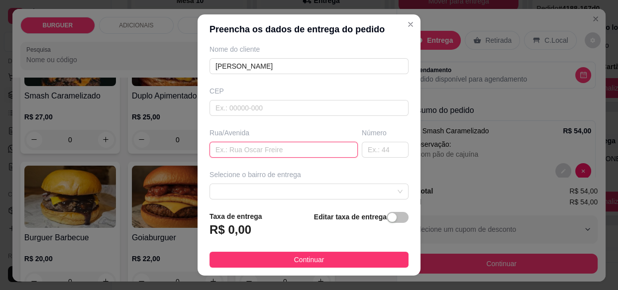
click at [210, 146] on input "text" at bounding box center [283, 150] width 148 height 16
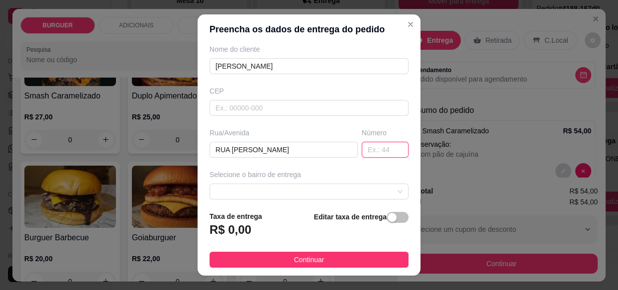
click at [362, 149] on input "text" at bounding box center [385, 150] width 47 height 16
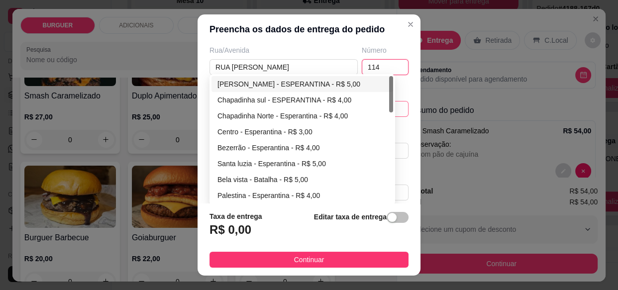
click at [218, 106] on div "67d0a9f2ac621123795caa57 67d0aa4c10a7c36e1d729bd0 [PERSON_NAME] - ESPERANTINA -…" at bounding box center [308, 109] width 199 height 16
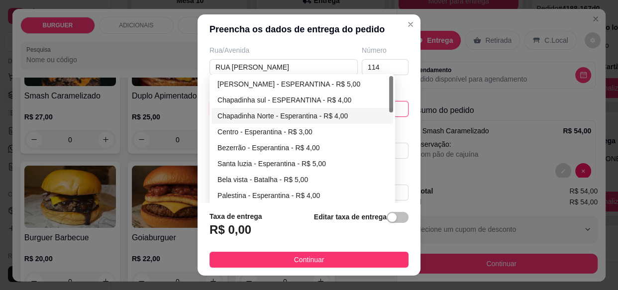
click at [260, 118] on div "Chapadinha Norte - Esperantina - R$ 4,00" at bounding box center [302, 115] width 170 height 11
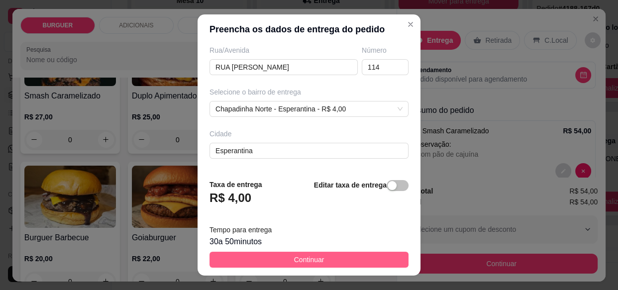
click at [298, 256] on span "Continuar" at bounding box center [309, 259] width 30 height 11
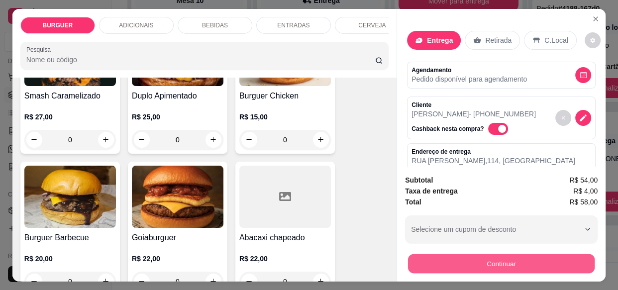
click at [428, 254] on button "Continuar" at bounding box center [501, 263] width 187 height 19
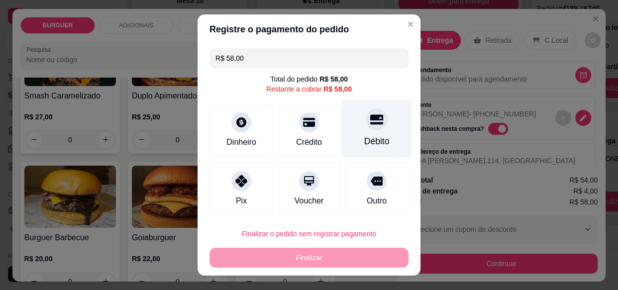
click at [343, 136] on div "Débito" at bounding box center [377, 128] width 70 height 58
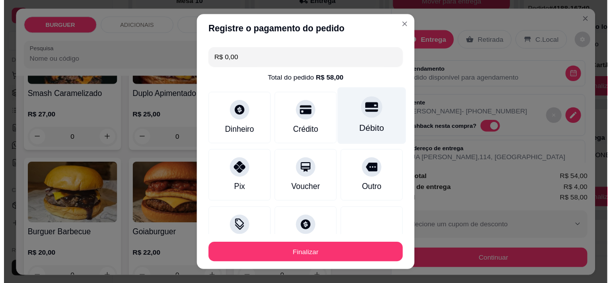
scroll to position [80, 0]
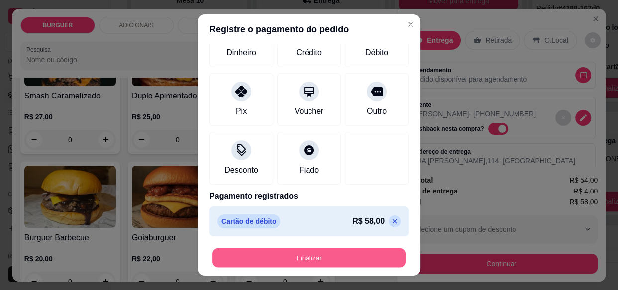
click at [300, 259] on button "Finalizar" at bounding box center [308, 257] width 193 height 19
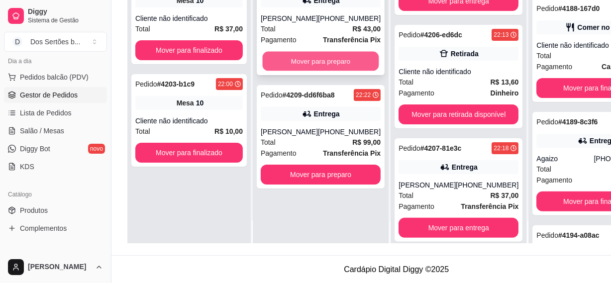
click at [284, 59] on button "Mover para preparo" at bounding box center [321, 61] width 116 height 19
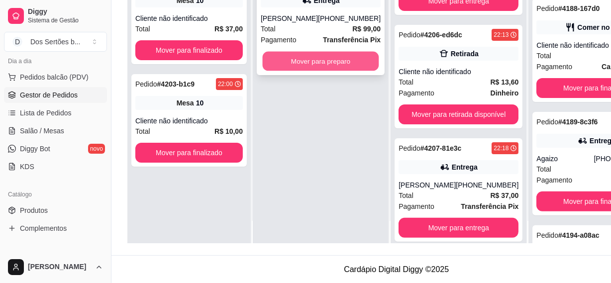
click at [301, 61] on button "Mover para preparo" at bounding box center [321, 61] width 116 height 19
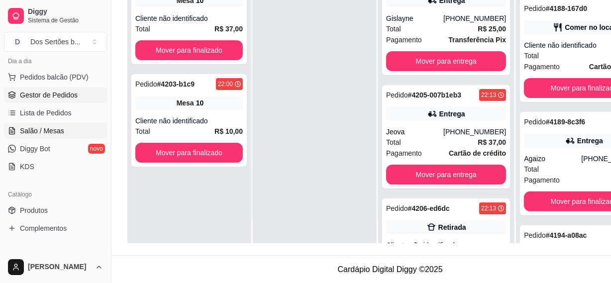
click at [50, 123] on link "Salão / Mesas" at bounding box center [55, 131] width 103 height 16
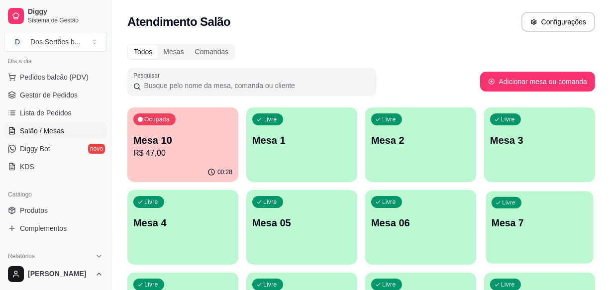
click at [511, 223] on p "Mesa 7" at bounding box center [539, 222] width 96 height 13
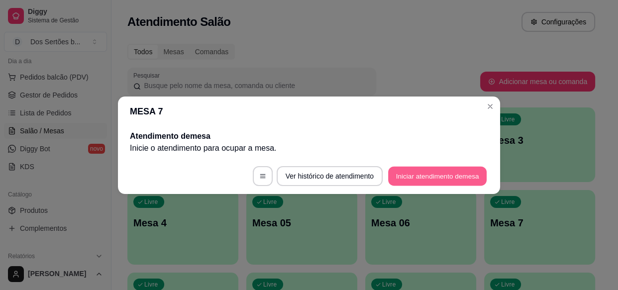
click at [419, 185] on button "Iniciar atendimento de mesa" at bounding box center [437, 175] width 98 height 19
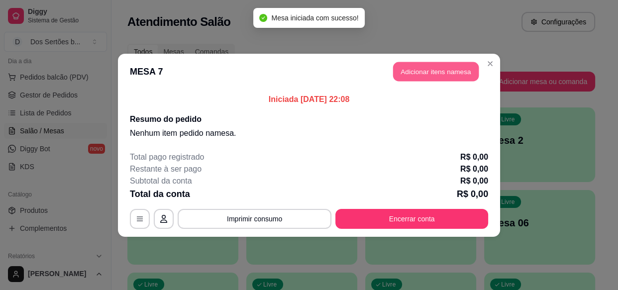
click at [433, 71] on button "Adicionar itens na mesa" at bounding box center [436, 71] width 86 height 19
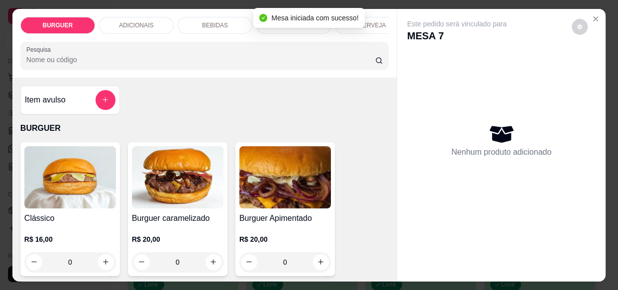
drag, startPoint x: 376, startPoint y: 36, endPoint x: 321, endPoint y: 107, distance: 89.4
click at [321, 107] on div "Item avulso BURGUER Clássico R$ 16,00 0 Burguer caramelizado R$ 20,00 0 Burguer…" at bounding box center [204, 180] width 384 height 204
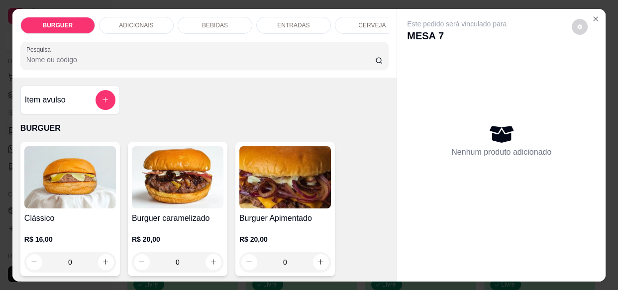
scroll to position [173, 0]
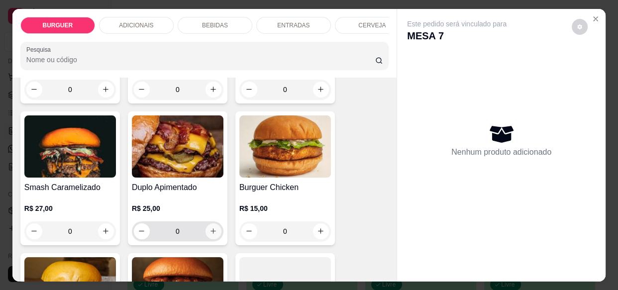
drag, startPoint x: 210, startPoint y: 243, endPoint x: 209, endPoint y: 235, distance: 8.6
click at [209, 235] on div "0" at bounding box center [178, 231] width 88 height 20
click at [210, 235] on icon "increase-product-quantity" at bounding box center [213, 230] width 7 height 7
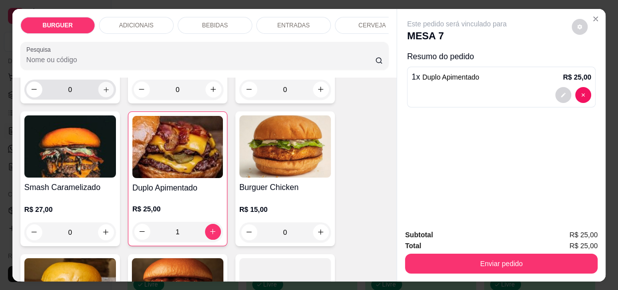
click at [102, 92] on icon "increase-product-quantity" at bounding box center [105, 89] width 7 height 7
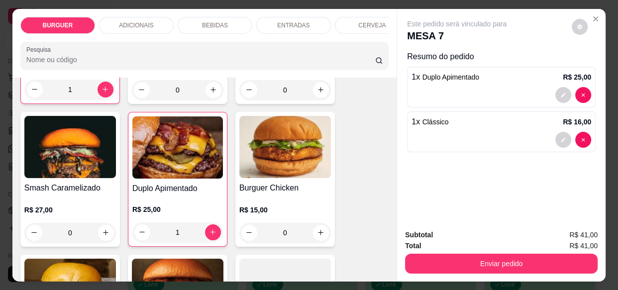
click at [145, 21] on p "ADICIONAIS" at bounding box center [136, 25] width 34 height 8
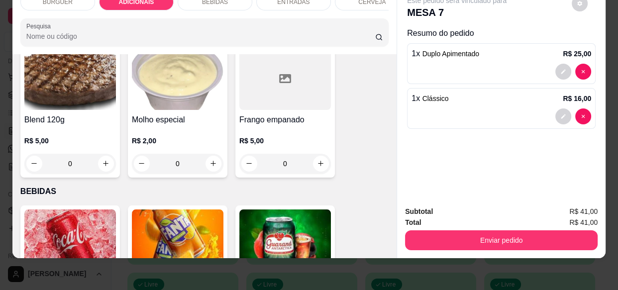
scroll to position [0, 178]
click at [253, 2] on div "Coco gelado" at bounding box center [273, 2] width 75 height 17
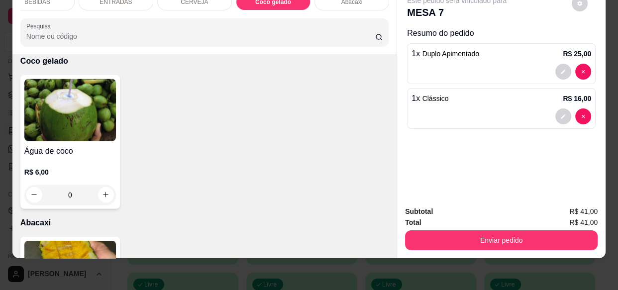
click at [169, 1] on div "CERVEJA" at bounding box center [194, 2] width 75 height 17
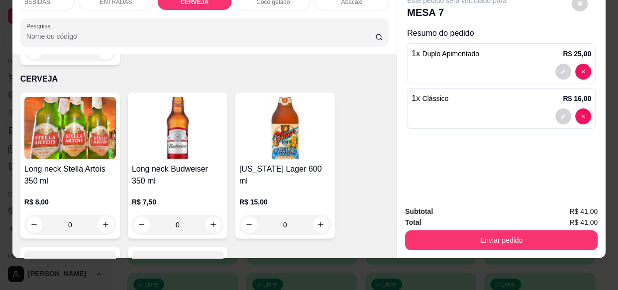
scroll to position [1968, 0]
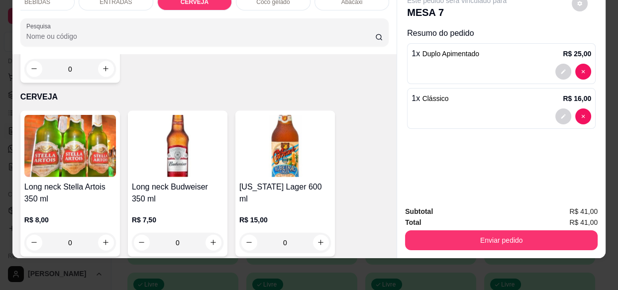
click at [385, 59] on div "Item avulso BURGUER Clássico R$ 16,00 1 Burguer caramelizado R$ 20,00 0 Burguer…" at bounding box center [204, 156] width 384 height 204
click at [384, 60] on div "Item avulso BURGUER Clássico R$ 16,00 1 Burguer caramelizado R$ 20,00 0 Burguer…" at bounding box center [204, 156] width 384 height 204
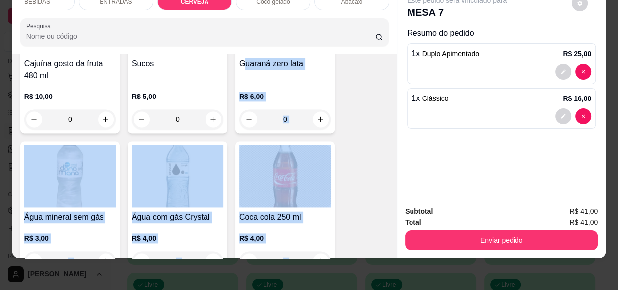
click at [383, 59] on div "Item avulso BURGUER Clássico R$ 16,00 1 Burguer caramelizado R$ 20,00 0 Burguer…" at bounding box center [204, 156] width 384 height 204
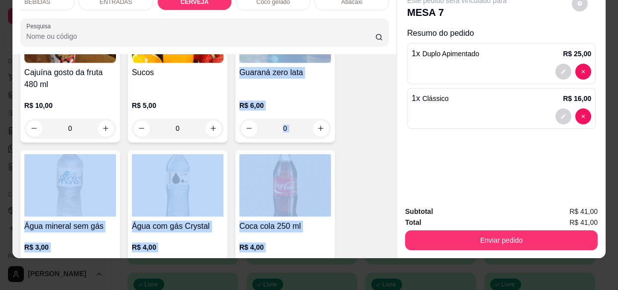
click at [379, 88] on div "Item avulso BURGUER Clássico R$ 16,00 1 Burguer caramelizado R$ 20,00 0 Burguer…" at bounding box center [204, 156] width 384 height 204
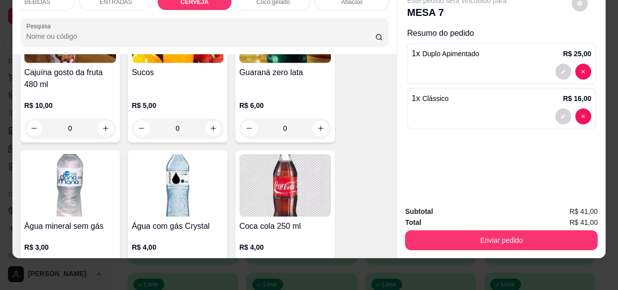
drag, startPoint x: 343, startPoint y: 146, endPoint x: 337, endPoint y: 131, distance: 16.1
click at [337, 131] on div "Coca-cola lata 350 ml R$ 6,00 0 Fanta laranja lata 350 ml R$ 6,00 0 Guaraná lat…" at bounding box center [204, 69] width 368 height 713
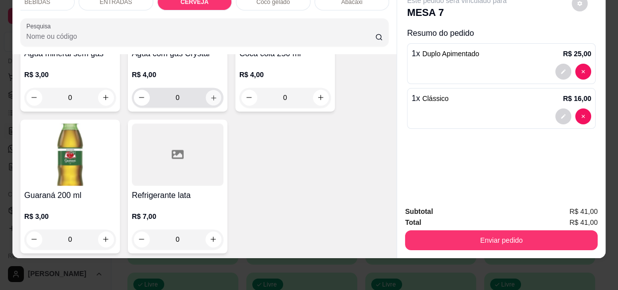
click at [209, 100] on button "increase-product-quantity" at bounding box center [212, 97] width 15 height 15
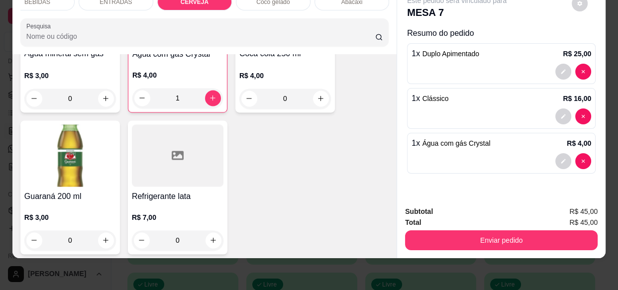
scroll to position [1298, 0]
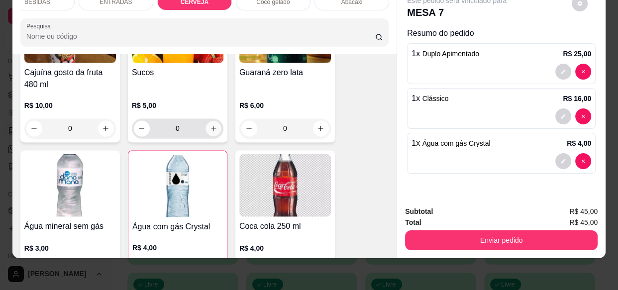
click at [205, 127] on button "increase-product-quantity" at bounding box center [212, 127] width 15 height 15
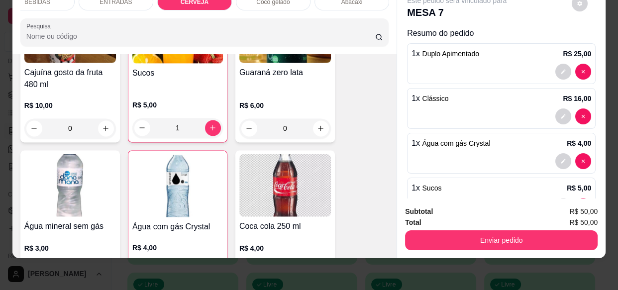
scroll to position [18, 0]
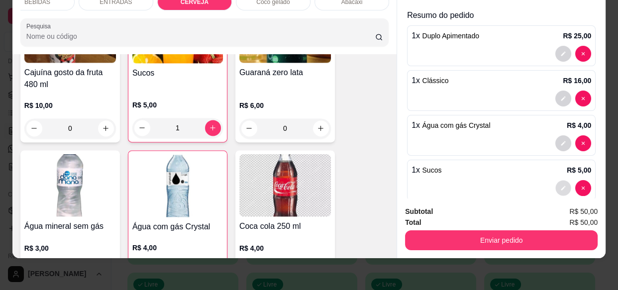
click at [560, 185] on icon "decrease-product-quantity" at bounding box center [563, 188] width 6 height 6
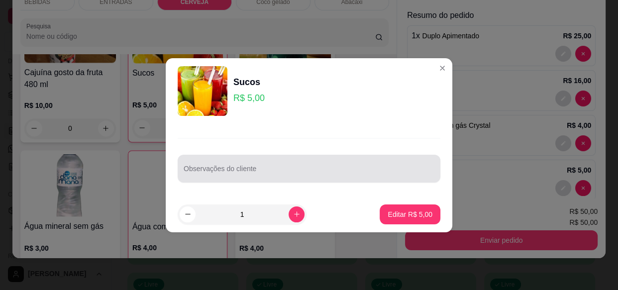
click at [286, 175] on input "Observações do cliente" at bounding box center [309, 173] width 251 height 10
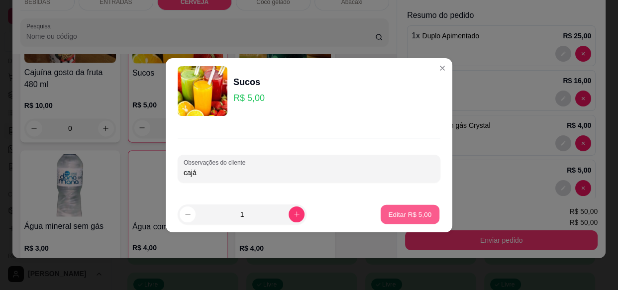
click at [402, 211] on p "Editar R$ 5,00" at bounding box center [409, 213] width 43 height 9
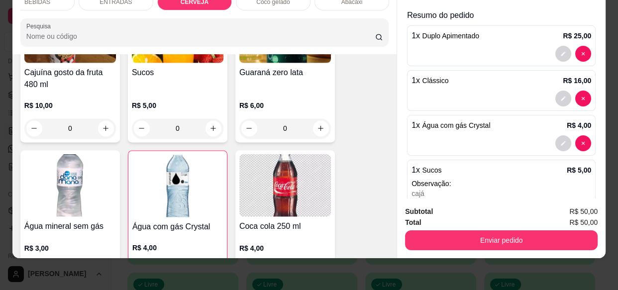
click at [248, 0] on div "Coco gelado" at bounding box center [273, 2] width 75 height 17
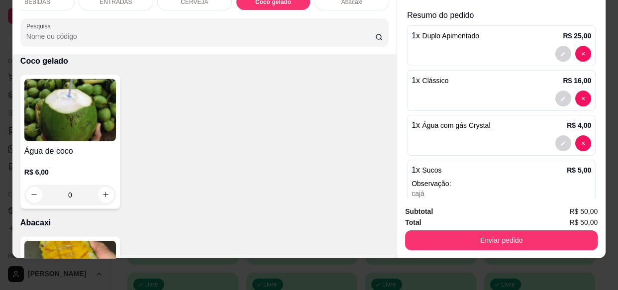
click at [384, 147] on div "Item avulso BURGUER Clássico R$ 16,00 1 Burguer caramelizado R$ 20,00 0 Burguer…" at bounding box center [204, 156] width 384 height 204
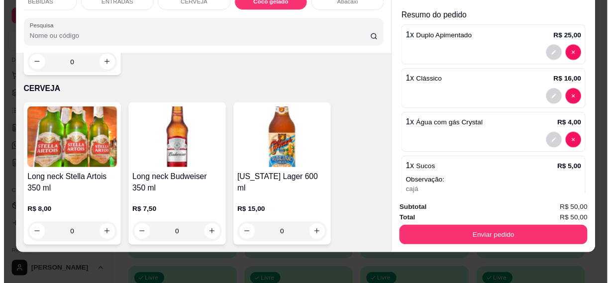
scroll to position [1803, 0]
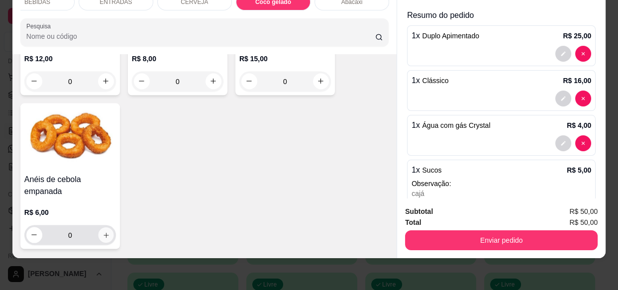
click at [102, 232] on icon "increase-product-quantity" at bounding box center [105, 234] width 7 height 7
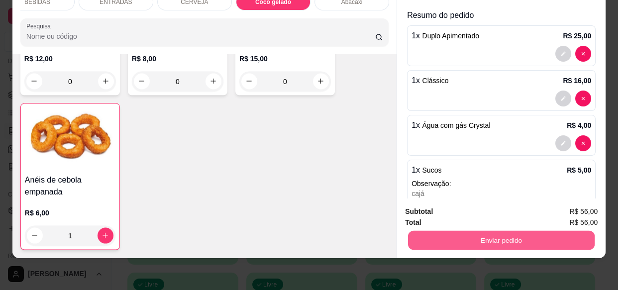
click at [425, 235] on button "Enviar pedido" at bounding box center [501, 239] width 187 height 19
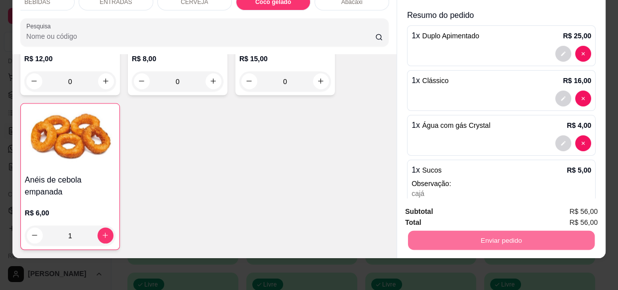
click at [434, 199] on button "Não registrar e enviar pedido" at bounding box center [468, 208] width 103 height 19
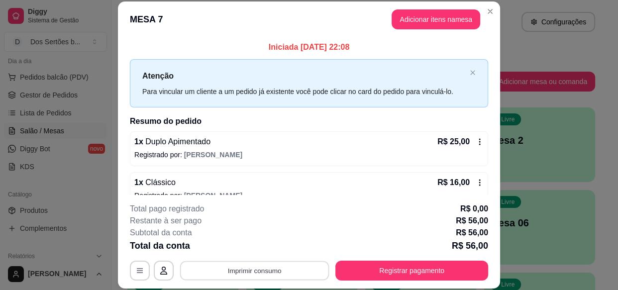
click at [250, 272] on button "Imprimir consumo" at bounding box center [254, 270] width 149 height 19
click at [256, 249] on button "Impressora" at bounding box center [254, 247] width 70 height 15
click at [483, 3] on header "MESA 7 Adicionar itens na mesa" at bounding box center [309, 19] width 382 height 36
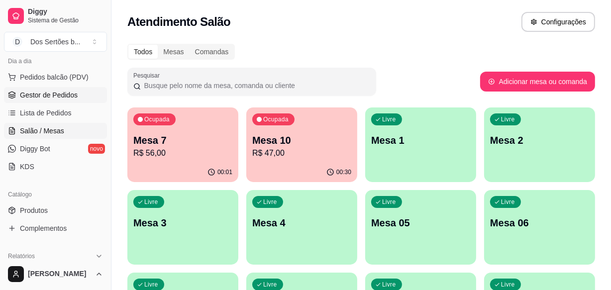
click at [18, 97] on link "Gestor de Pedidos" at bounding box center [55, 95] width 103 height 16
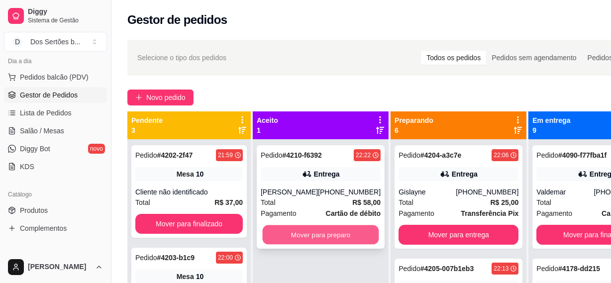
click at [301, 230] on button "Mover para preparo" at bounding box center [321, 234] width 116 height 19
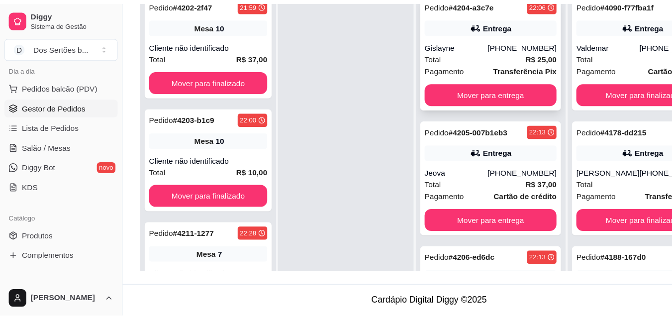
scroll to position [116, 0]
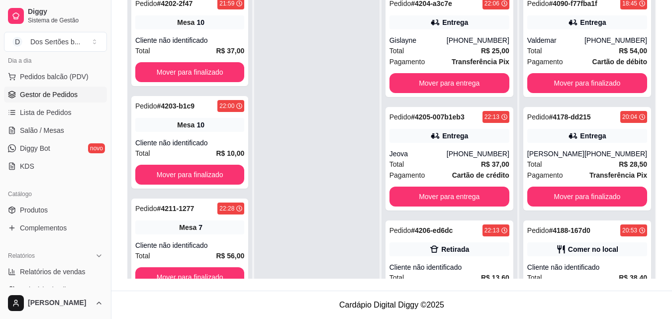
click at [253, 99] on div "Pendente 3 Pedido # 4202-2f47 21:59 Mesa 10 Cliente não identificado Total R$ 3…" at bounding box center [190, 133] width 126 height 347
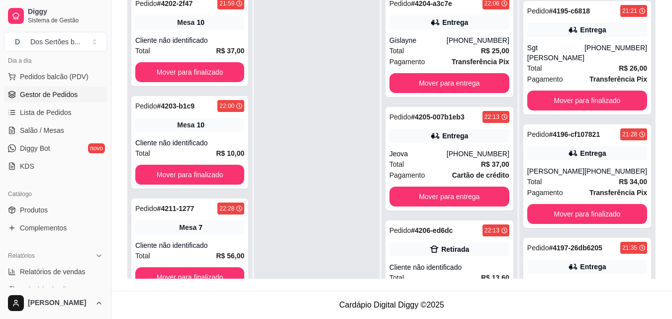
scroll to position [561, 0]
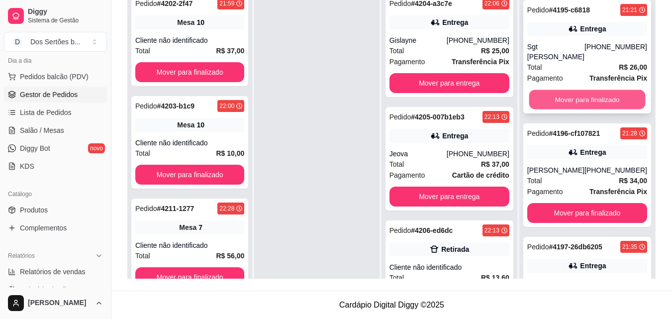
click at [554, 94] on button "Mover para finalizado" at bounding box center [587, 99] width 116 height 19
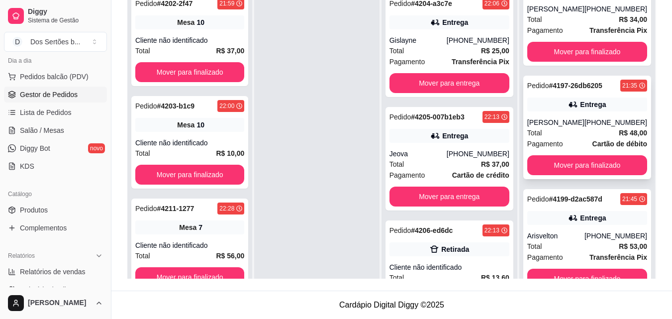
scroll to position [598, 0]
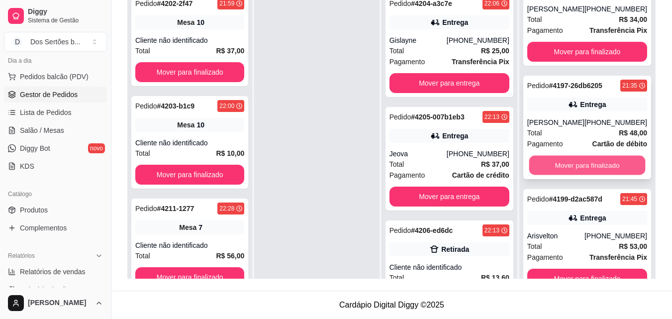
click at [594, 160] on button "Mover para finalizado" at bounding box center [587, 165] width 116 height 19
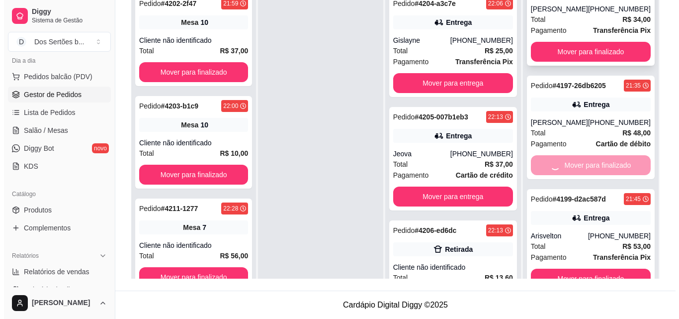
scroll to position [485, 0]
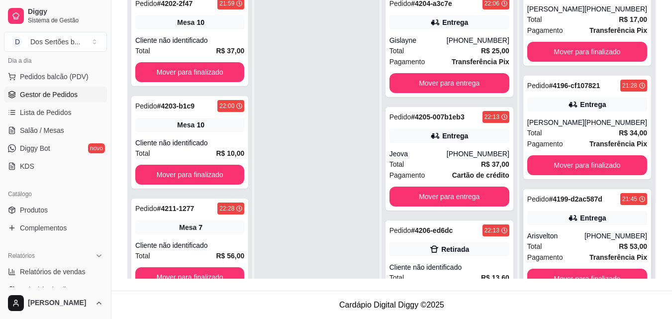
click at [575, 264] on div "Pedido # 4199-d2ac587d 21:45 Entrega Arisvelton [PHONE_NUMBER] Total R$ 53,00 P…" at bounding box center [587, 240] width 128 height 103
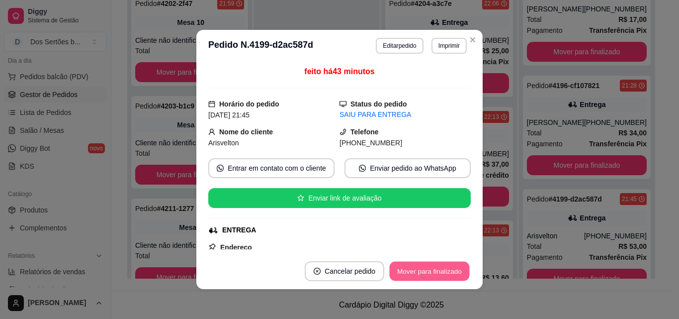
click at [414, 280] on button "Mover para finalizado" at bounding box center [430, 271] width 80 height 19
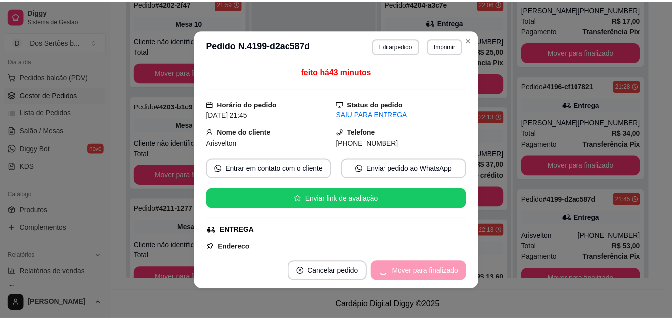
scroll to position [372, 0]
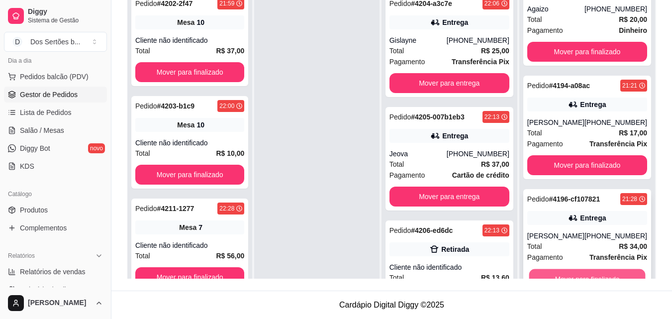
click at [543, 271] on button "Mover para finalizado" at bounding box center [587, 278] width 116 height 19
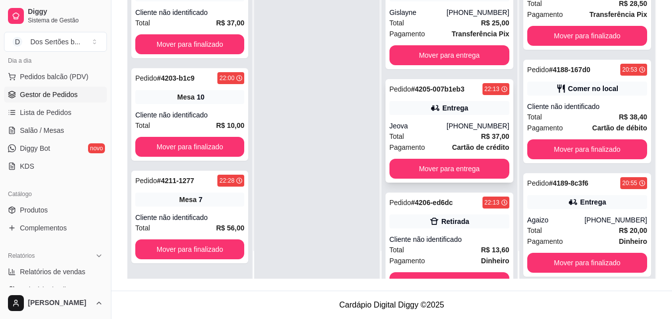
scroll to position [2, 0]
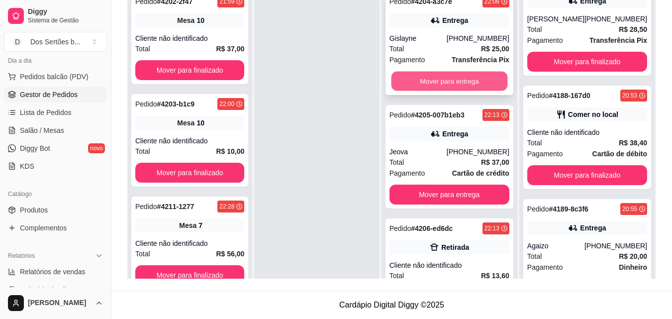
click at [412, 82] on button "Mover para entrega" at bounding box center [449, 81] width 116 height 19
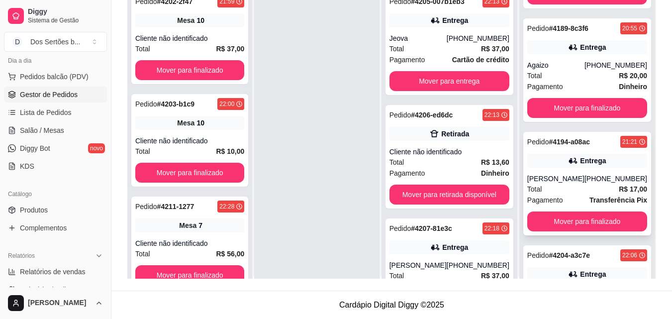
scroll to position [372, 0]
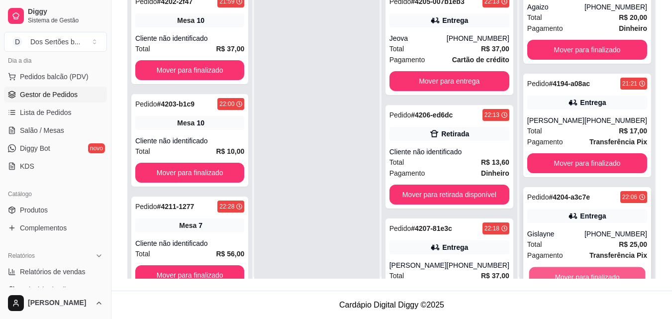
click at [564, 272] on button "Mover para finalizado" at bounding box center [587, 276] width 116 height 19
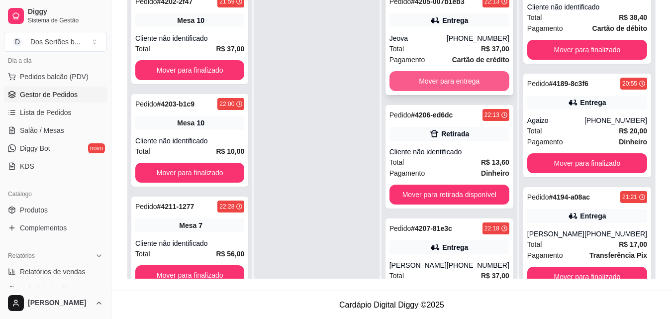
scroll to position [258, 0]
click at [404, 73] on button "Mover para entrega" at bounding box center [449, 81] width 120 height 20
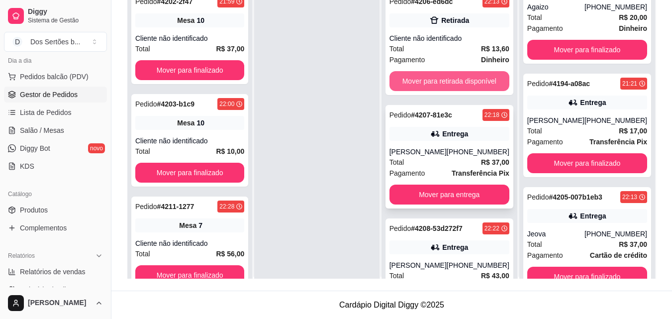
scroll to position [51, 0]
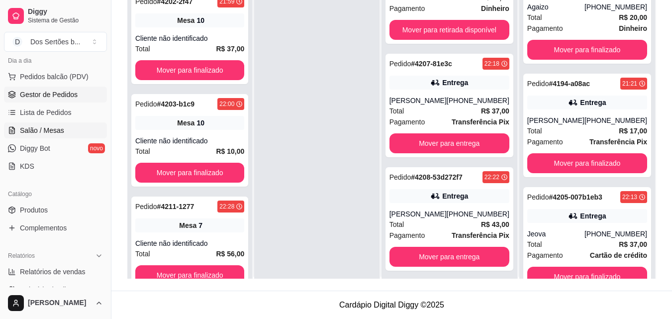
click at [26, 123] on link "Salão / Mesas" at bounding box center [55, 130] width 103 height 16
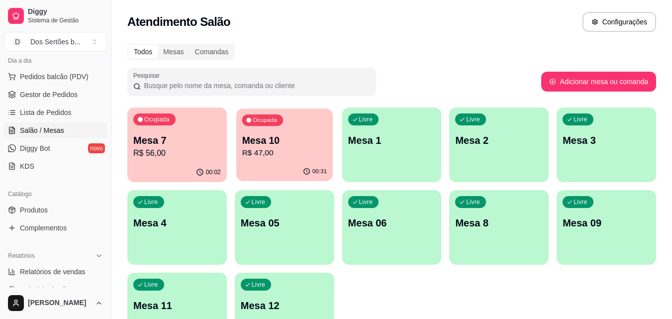
click at [260, 122] on p "Ocupada" at bounding box center [265, 120] width 24 height 8
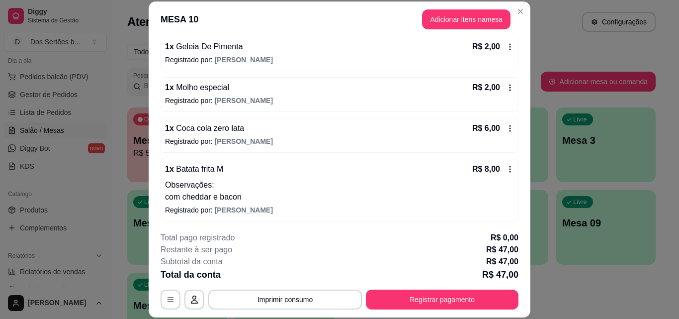
scroll to position [158, 0]
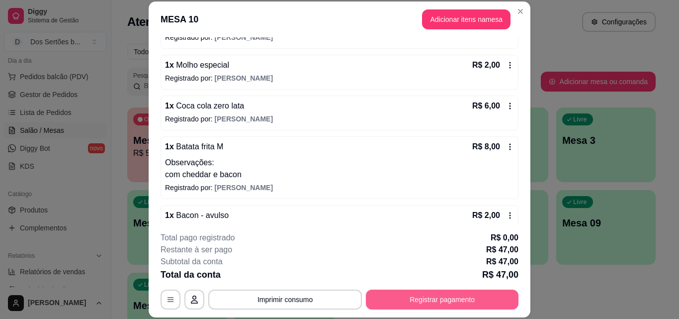
click at [400, 297] on button "Registrar pagamento" at bounding box center [442, 299] width 153 height 20
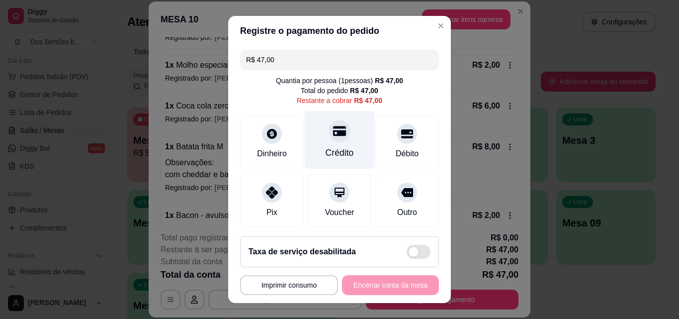
click at [326, 151] on div "Crédito" at bounding box center [340, 152] width 28 height 13
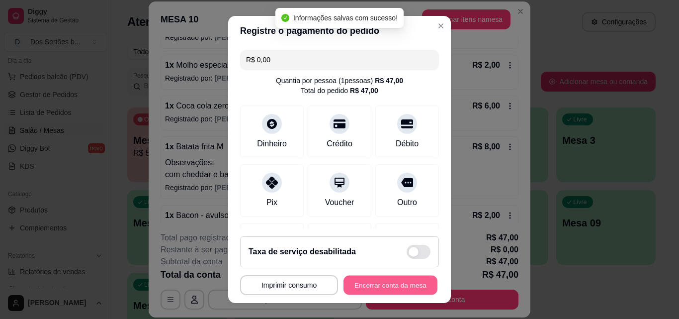
click at [362, 287] on button "Encerrar conta da mesa" at bounding box center [391, 285] width 94 height 19
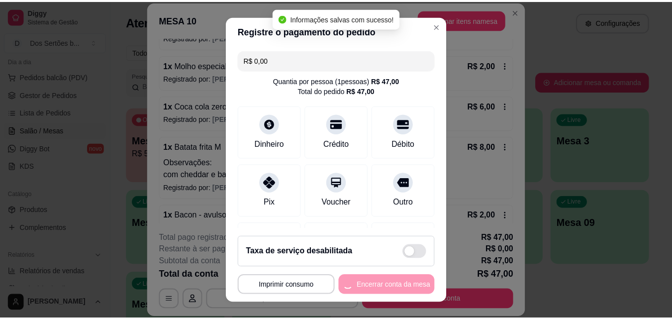
scroll to position [0, 0]
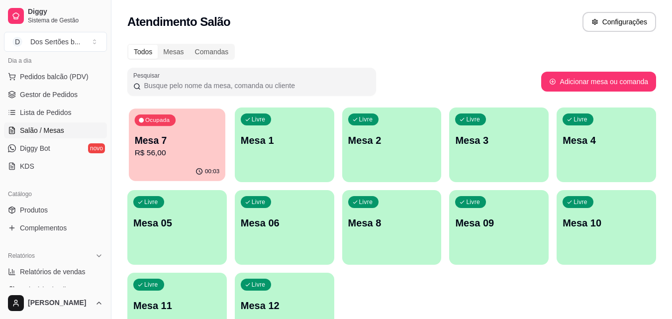
click at [190, 160] on div "Ocupada Mesa 7 R$ 56,00" at bounding box center [177, 135] width 96 height 54
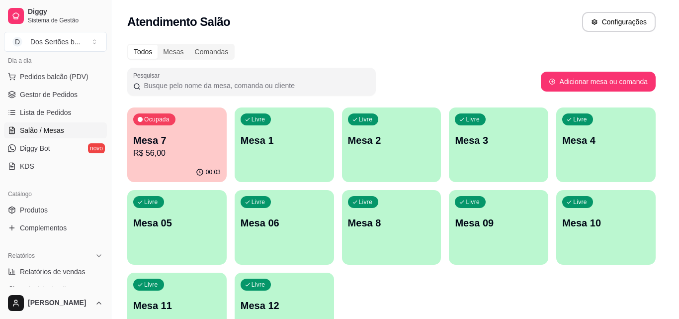
click at [190, 160] on p "Registrado por: [PERSON_NAME]" at bounding box center [339, 155] width 349 height 10
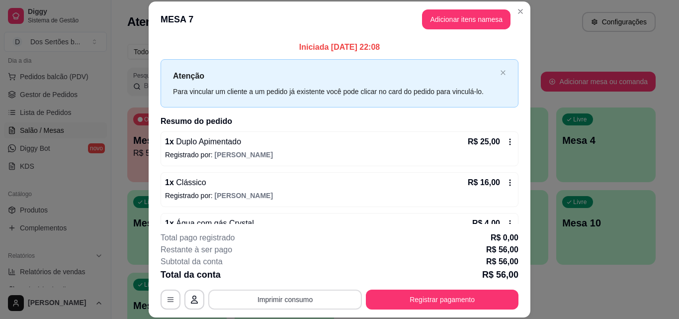
click at [260, 302] on button "Imprimir consumo" at bounding box center [285, 299] width 154 height 20
click at [287, 272] on button "Impressora" at bounding box center [285, 276] width 70 height 15
click at [248, 296] on button "Imprimir consumo" at bounding box center [285, 298] width 149 height 19
click at [267, 271] on button "Impressora" at bounding box center [285, 276] width 70 height 15
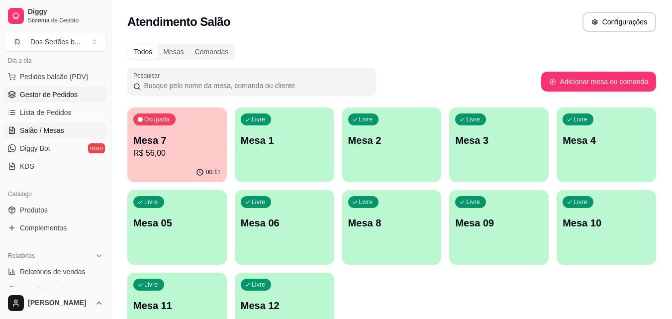
click at [73, 91] on span "Gestor de Pedidos" at bounding box center [49, 95] width 58 height 10
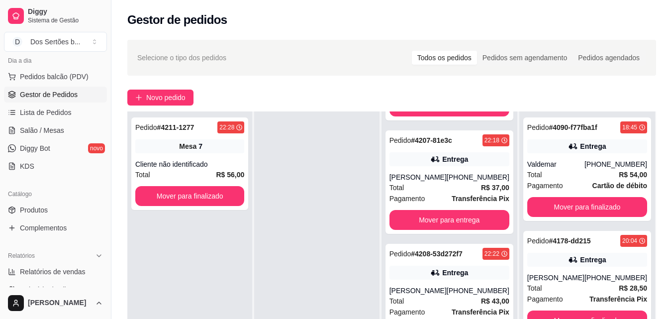
scroll to position [111, 0]
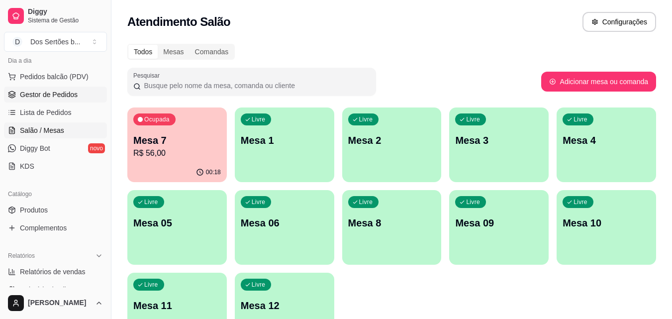
click at [73, 97] on span "Gestor de Pedidos" at bounding box center [49, 95] width 58 height 10
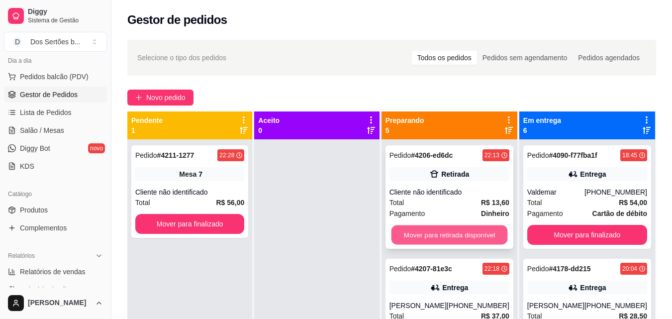
click at [452, 234] on button "Mover para retirada disponível" at bounding box center [449, 234] width 116 height 19
click at [468, 228] on button "Mover para entrega" at bounding box center [449, 234] width 116 height 19
click at [439, 245] on button "Mover para entrega" at bounding box center [449, 234] width 116 height 19
click at [426, 232] on button "Mover para entrega" at bounding box center [449, 234] width 116 height 19
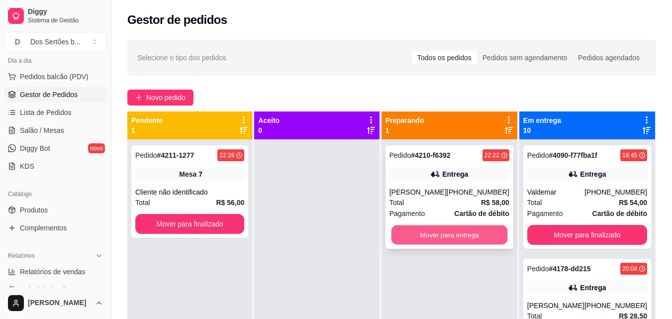
click at [445, 235] on button "Mover para entrega" at bounding box center [449, 234] width 116 height 19
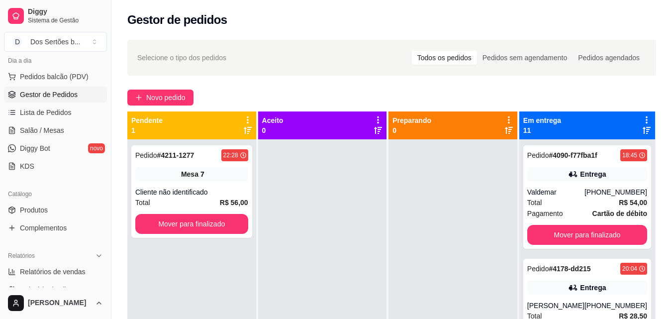
click at [670, 235] on div "Selecione o tipo dos pedidos Todos os pedidos Pedidos sem agendamento Pedidos a…" at bounding box center [391, 238] width 561 height 408
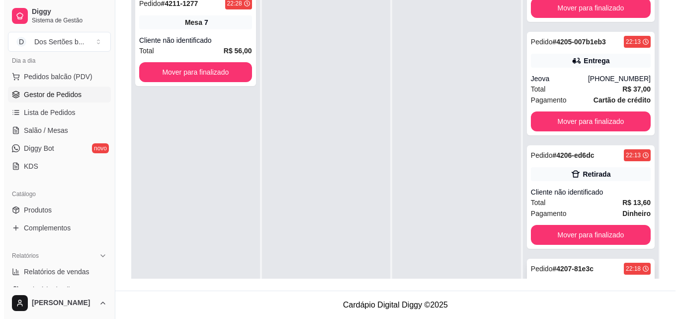
scroll to position [542, 0]
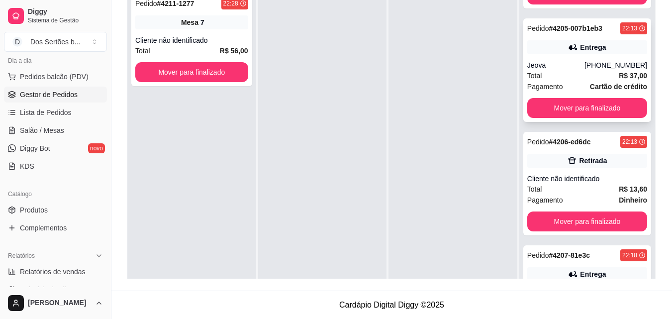
click at [578, 80] on div "Total R$ 37,00" at bounding box center [587, 75] width 120 height 11
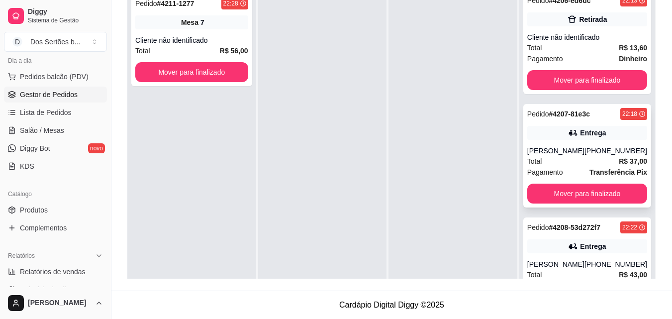
drag, startPoint x: 600, startPoint y: 135, endPoint x: 600, endPoint y: 145, distance: 9.9
click at [600, 145] on div "Pedido # 4207-81e3c 22:18 Entrega [PERSON_NAME] [PHONE_NUMBER] Total R$ 37,00 P…" at bounding box center [587, 155] width 128 height 103
click at [603, 175] on div "Pedido # 4090-f77fba1f 18:45 Entrega Valdemar [PHONE_NUMBER] Total R$ 54,00 Pag…" at bounding box center [587, 147] width 136 height 319
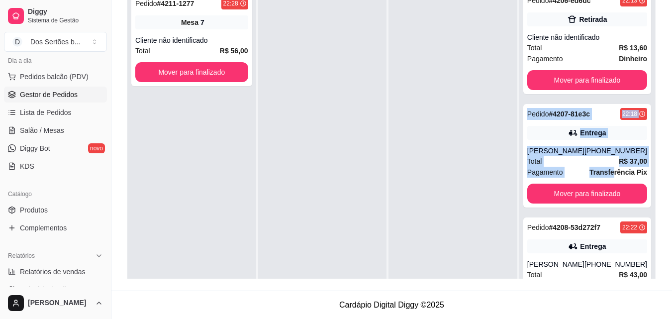
scroll to position [949, 0]
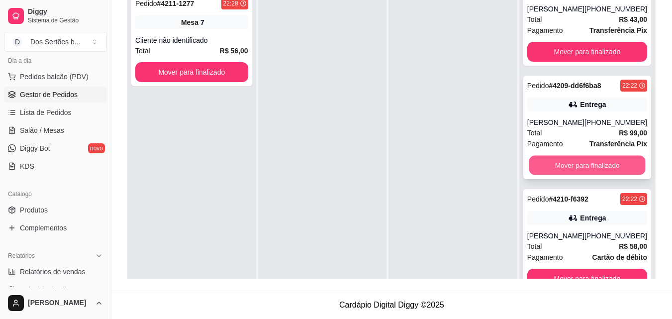
click at [586, 166] on button "Mover para finalizado" at bounding box center [587, 165] width 116 height 19
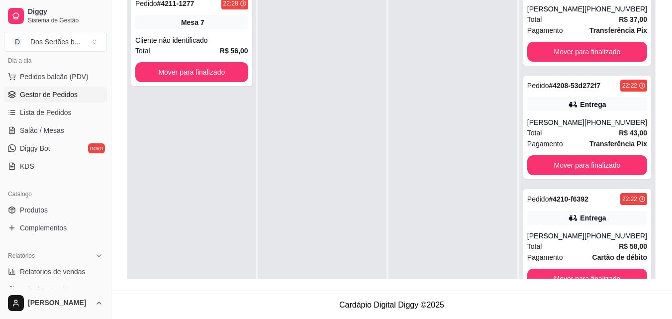
click at [439, 69] on div at bounding box center [452, 147] width 129 height 319
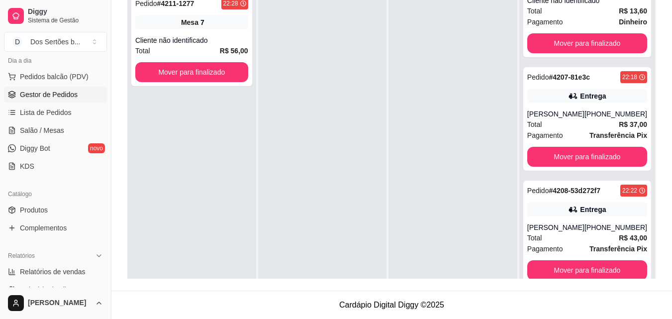
scroll to position [628, 0]
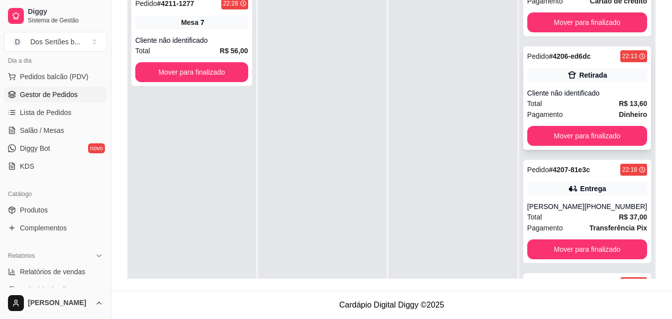
click at [584, 109] on div "Pedido # 4206-ed6dc 22:13 Retirada Cliente não identificado Total R$ 13,60 Paga…" at bounding box center [587, 97] width 128 height 103
click at [524, 142] on div "Pedido # 4206-ed6dc 22:13 Retirada Cliente não identificado Total R$ 13,60 Paga…" at bounding box center [587, 97] width 128 height 103
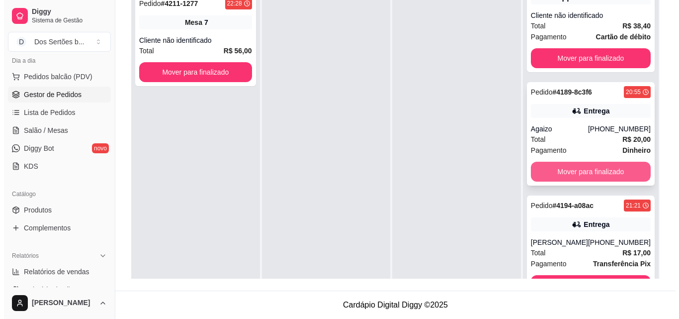
scroll to position [254, 0]
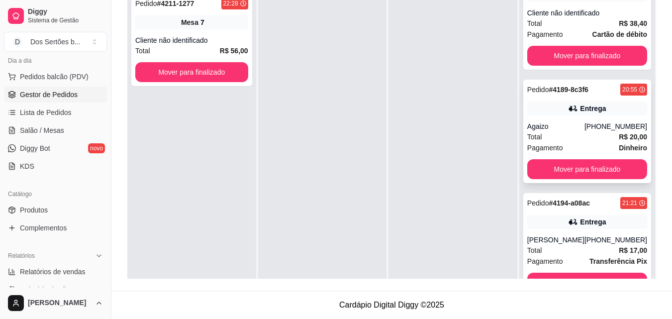
click at [577, 146] on div "Pagamento Dinheiro" at bounding box center [587, 147] width 120 height 11
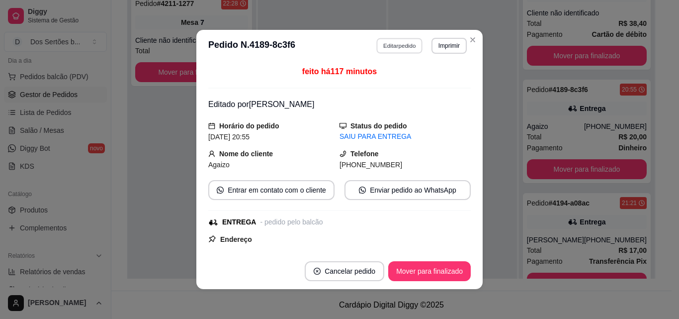
click at [394, 41] on button "Editar pedido" at bounding box center [400, 45] width 46 height 15
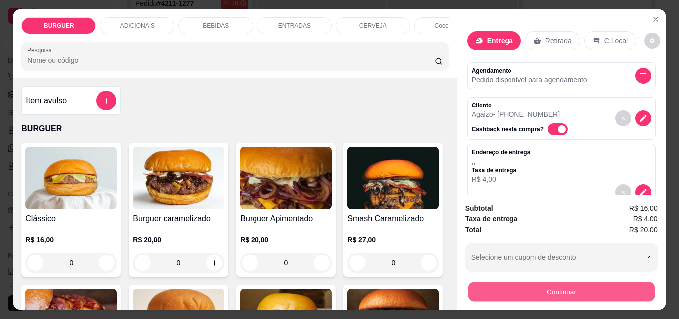
click at [539, 288] on button "Continuar" at bounding box center [561, 291] width 187 height 19
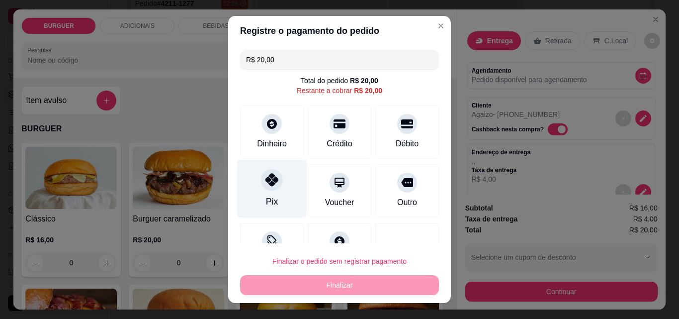
click at [266, 173] on icon at bounding box center [272, 179] width 13 height 13
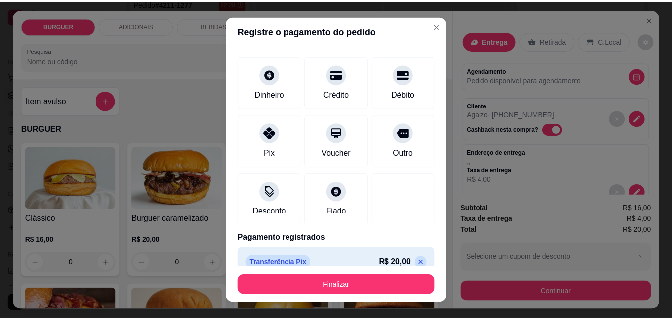
scroll to position [54, 0]
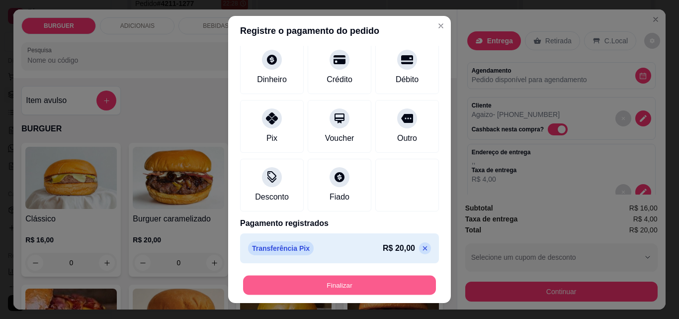
click at [391, 286] on button "Finalizar" at bounding box center [339, 285] width 193 height 19
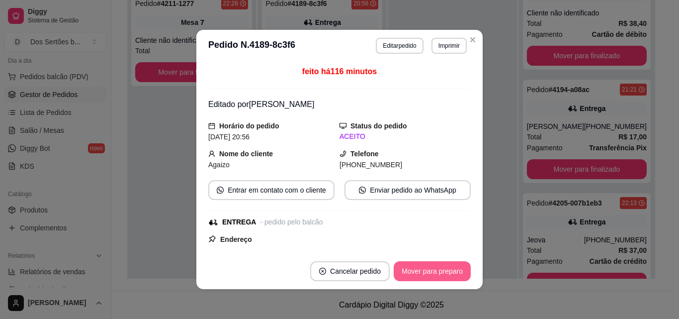
drag, startPoint x: 391, startPoint y: 286, endPoint x: 412, endPoint y: 274, distance: 24.1
click at [412, 274] on footer "Cancelar pedido Mover para preparo" at bounding box center [339, 271] width 287 height 36
click at [412, 275] on button "Mover para preparo" at bounding box center [432, 271] width 75 height 19
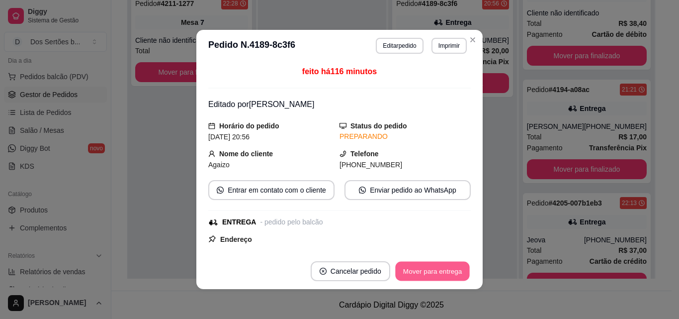
click at [416, 266] on button "Mover para entrega" at bounding box center [432, 271] width 75 height 19
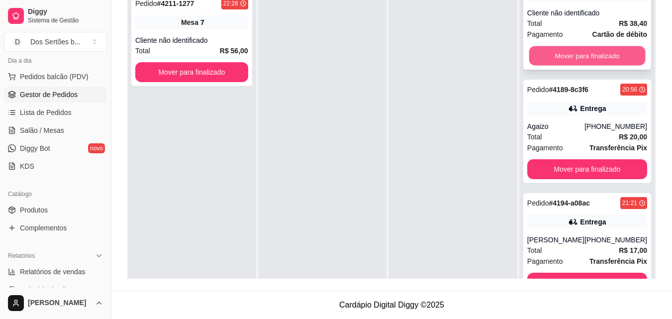
click at [564, 53] on button "Mover para finalizado" at bounding box center [587, 55] width 116 height 19
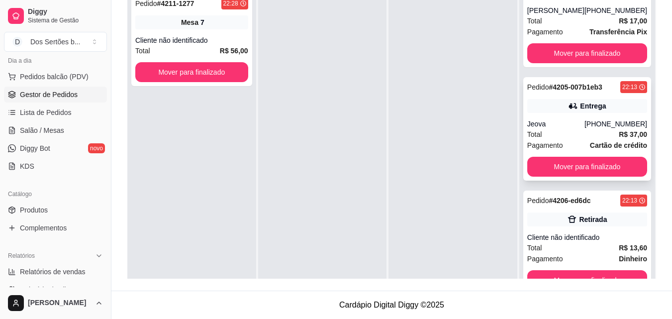
scroll to position [365, 0]
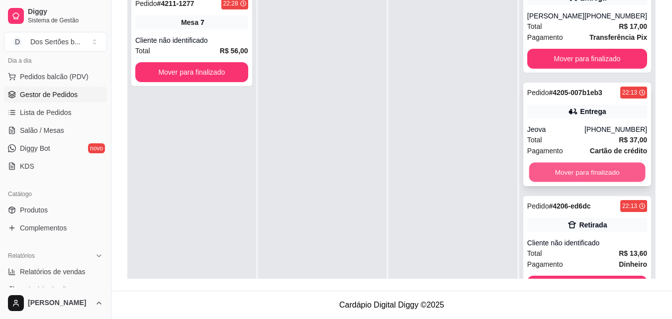
click at [544, 170] on button "Mover para finalizado" at bounding box center [587, 172] width 116 height 19
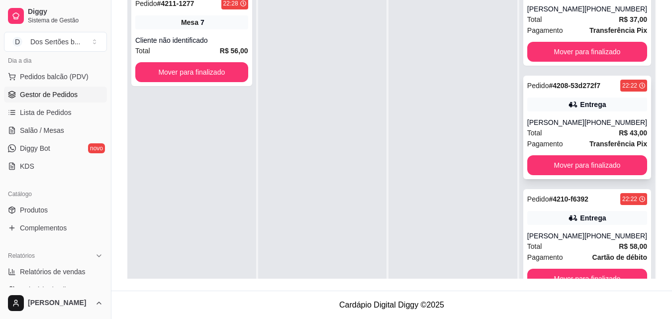
scroll to position [28, 0]
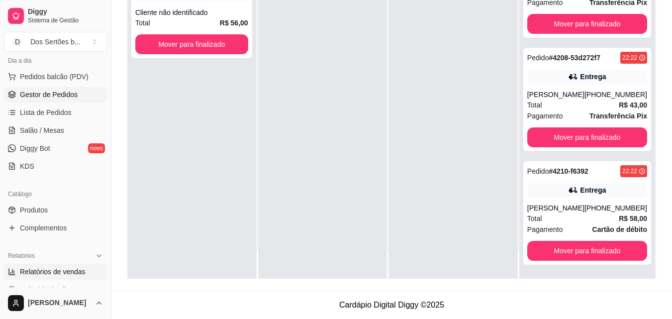
click at [34, 273] on span "Relatórios de vendas" at bounding box center [53, 272] width 66 height 10
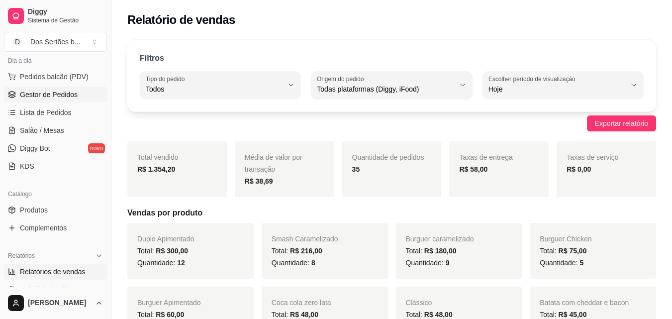
click at [68, 87] on link "Gestor de Pedidos" at bounding box center [55, 95] width 103 height 16
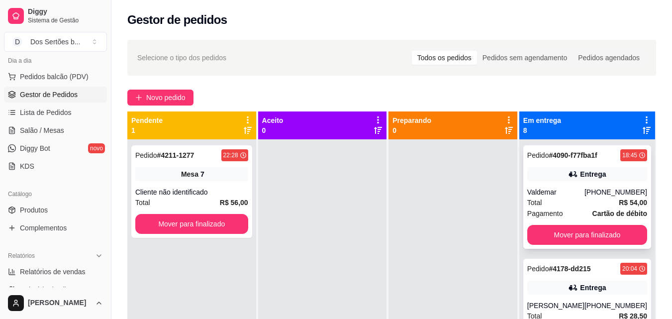
click at [524, 194] on div "Pedido # 4090-f77fba1f 18:45 Entrega Valdemar [PHONE_NUMBER] Total R$ 54,00 Pag…" at bounding box center [587, 196] width 128 height 103
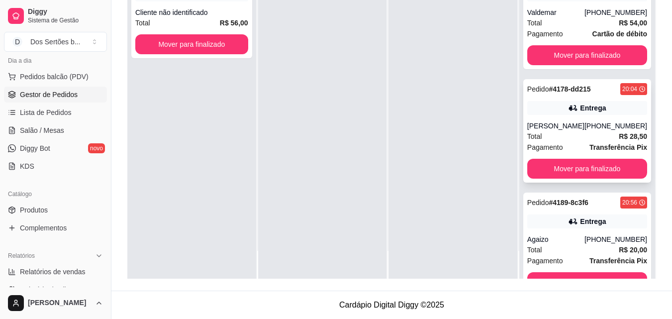
scroll to position [41, 0]
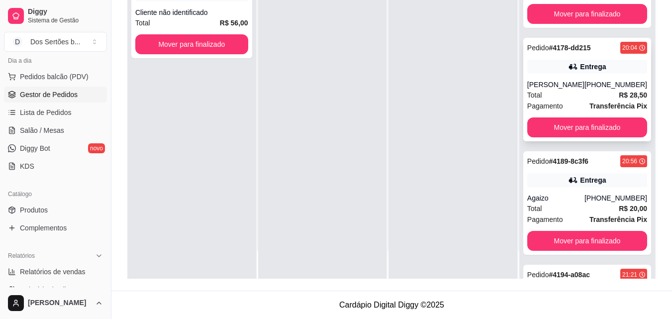
click at [618, 102] on span "Transferência Pix" at bounding box center [618, 105] width 58 height 11
click at [39, 127] on span "Salão / Mesas" at bounding box center [42, 130] width 44 height 10
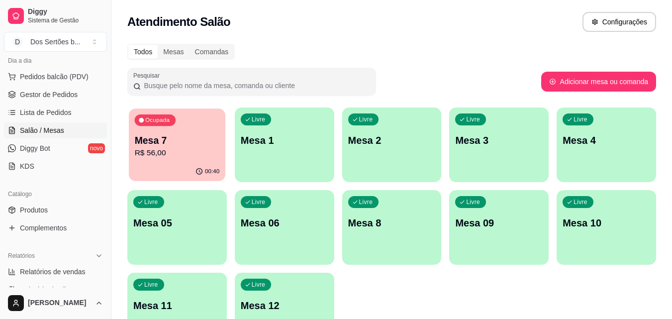
click at [162, 160] on div "Ocupada Mesa 7 R$ 56,00" at bounding box center [177, 135] width 96 height 54
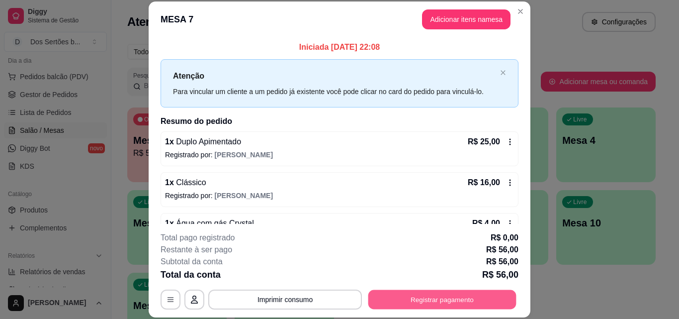
click at [422, 291] on button "Registrar pagamento" at bounding box center [443, 298] width 148 height 19
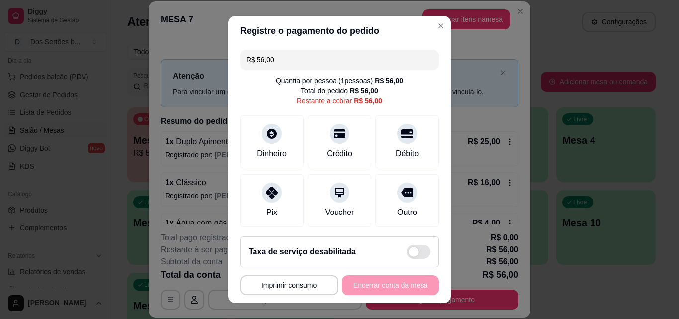
click at [285, 52] on input "R$ 56,00" at bounding box center [339, 60] width 187 height 20
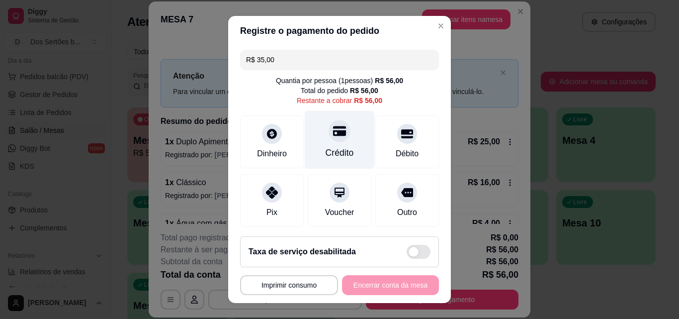
click at [329, 140] on div at bounding box center [340, 131] width 22 height 22
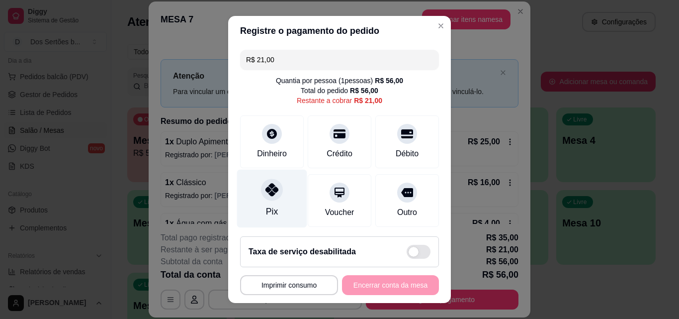
click at [278, 211] on div "Pix" at bounding box center [272, 199] width 70 height 58
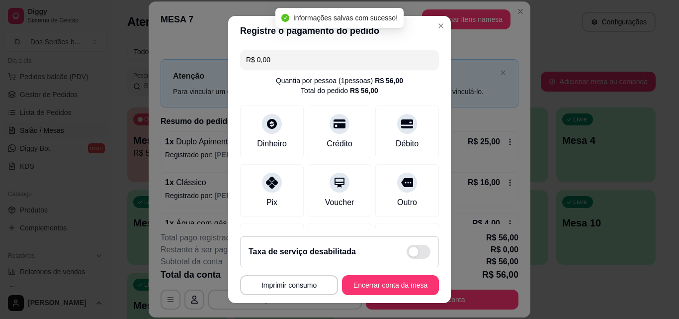
click at [428, 153] on div "R$ 0,00 Quantia por pessoa ( 1 pessoas) R$ 56,00 Total do pedido R$ 56,00 Dinhe…" at bounding box center [339, 137] width 223 height 183
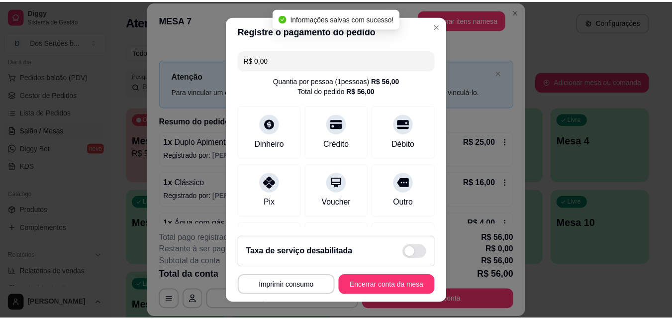
scroll to position [153, 0]
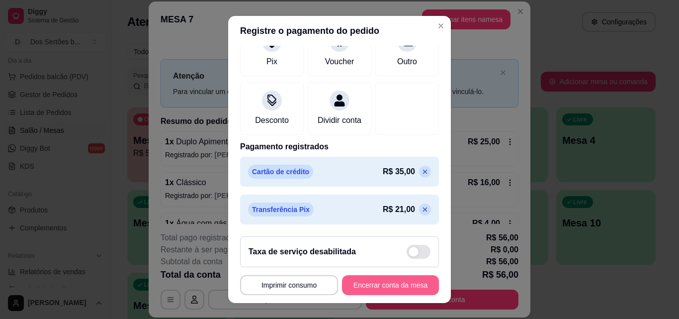
click at [373, 282] on button "Encerrar conta da mesa" at bounding box center [390, 285] width 97 height 20
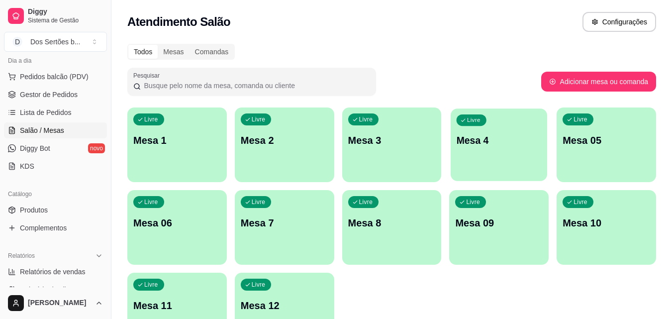
click at [524, 121] on div "Livre Mesa 4" at bounding box center [499, 138] width 96 height 61
click at [63, 94] on span "Gestor de Pedidos" at bounding box center [49, 95] width 58 height 10
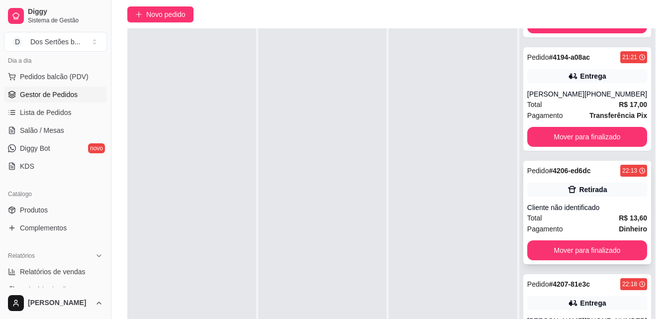
scroll to position [403, 0]
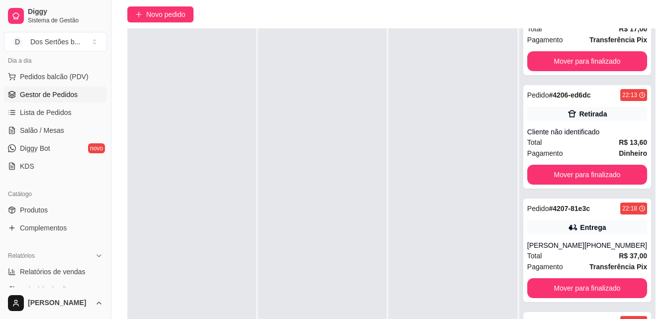
drag, startPoint x: 561, startPoint y: 168, endPoint x: 443, endPoint y: 48, distance: 167.8
click at [443, 48] on div at bounding box center [452, 187] width 129 height 319
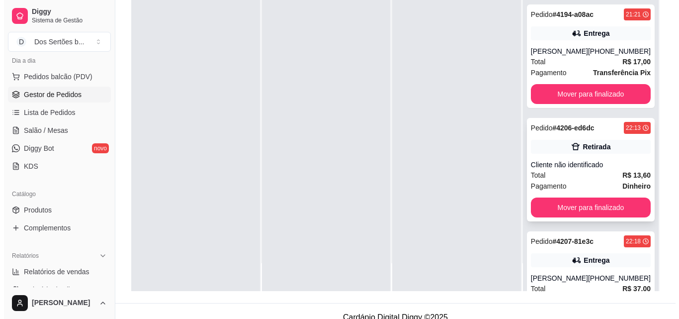
scroll to position [312, 0]
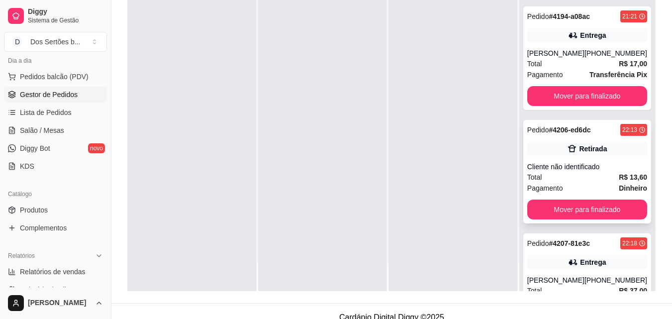
click at [557, 168] on div "Cliente não identificado" at bounding box center [587, 167] width 120 height 10
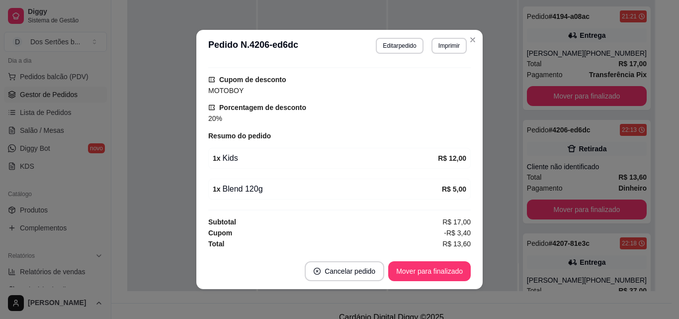
scroll to position [2, 0]
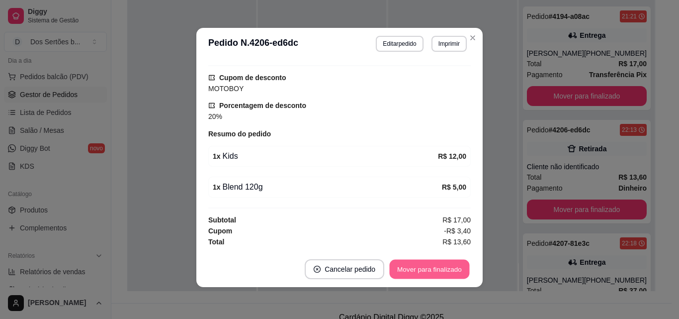
click at [398, 268] on button "Mover para finalizado" at bounding box center [430, 269] width 80 height 19
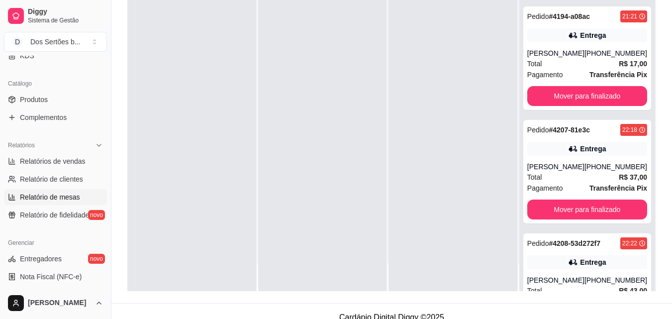
scroll to position [260, 0]
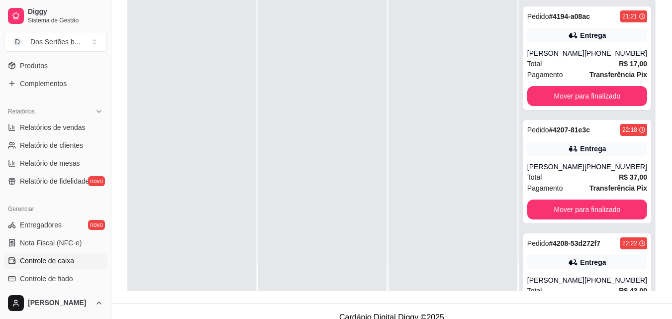
click at [41, 260] on span "Controle de caixa" at bounding box center [47, 261] width 54 height 10
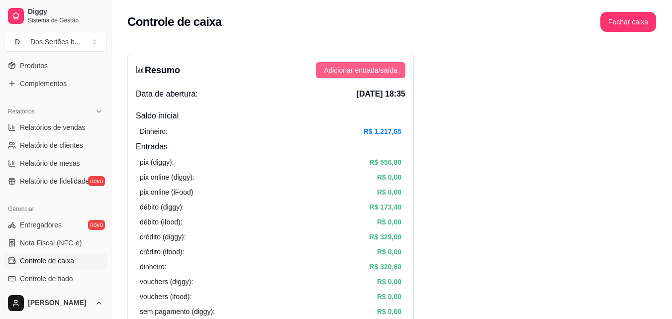
click at [357, 70] on span "Adicionar entrada/saída" at bounding box center [361, 70] width 74 height 11
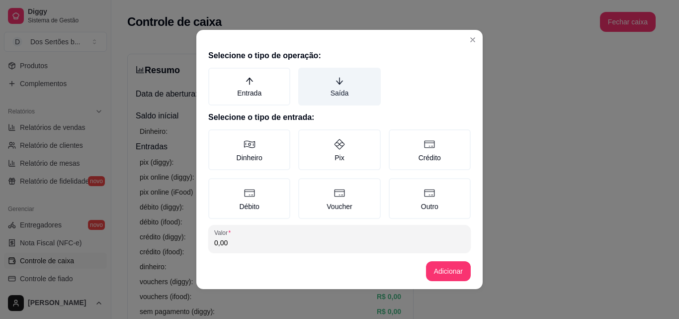
click at [353, 74] on label "Saída" at bounding box center [339, 87] width 82 height 38
click at [306, 74] on button "Saída" at bounding box center [302, 71] width 8 height 8
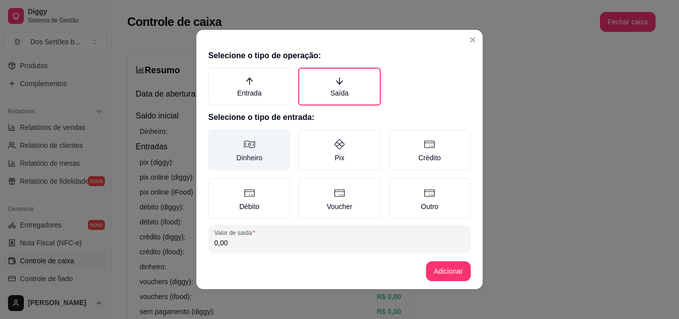
click at [254, 155] on label "Dinheiro" at bounding box center [249, 149] width 82 height 41
click at [216, 137] on button "Dinheiro" at bounding box center [212, 133] width 8 height 8
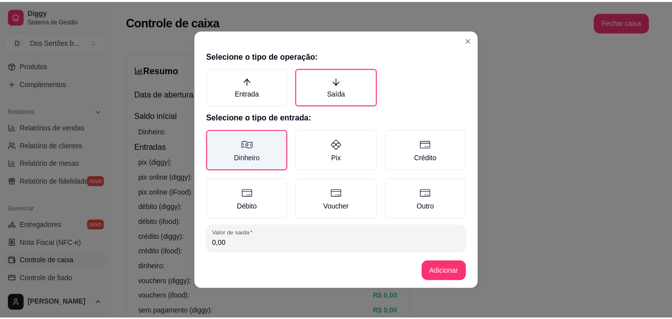
scroll to position [53, 0]
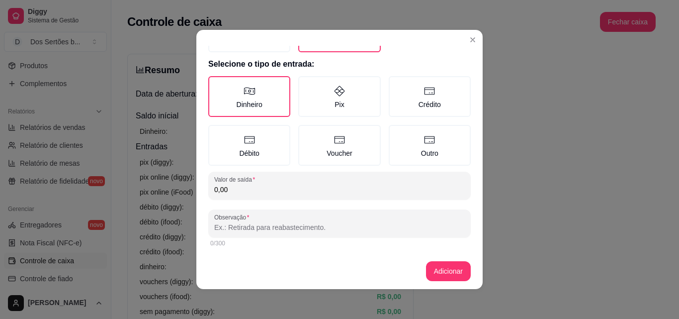
click at [235, 188] on input "0,00" at bounding box center [339, 190] width 251 height 10
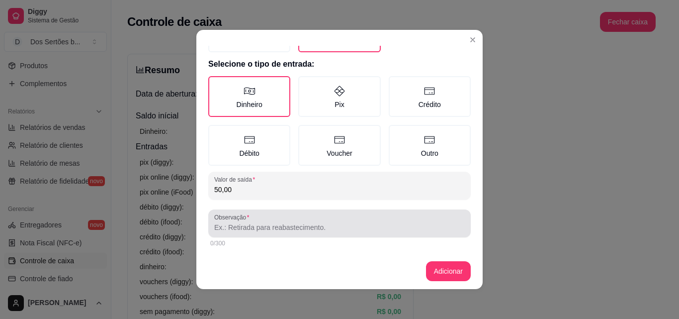
click at [217, 226] on input "Observação" at bounding box center [339, 227] width 251 height 10
click at [208, 213] on div "Observação gaçon\pagamento" at bounding box center [339, 223] width 263 height 28
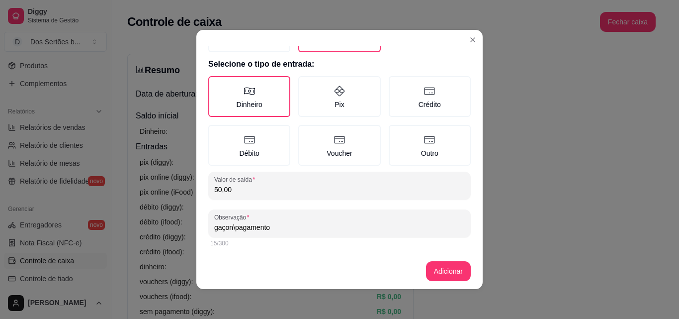
click at [229, 229] on input "gaçon\pagamento" at bounding box center [339, 227] width 251 height 10
click at [218, 229] on input "gaçon\pagamento" at bounding box center [339, 227] width 251 height 10
click at [232, 231] on input "garçon\pagamento" at bounding box center [339, 227] width 251 height 10
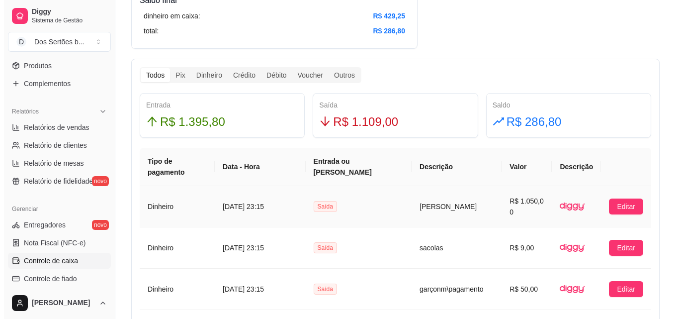
scroll to position [566, 0]
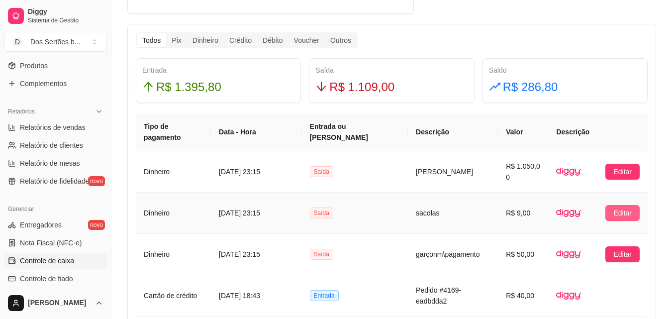
click at [621, 207] on span "Editar" at bounding box center [622, 212] width 18 height 11
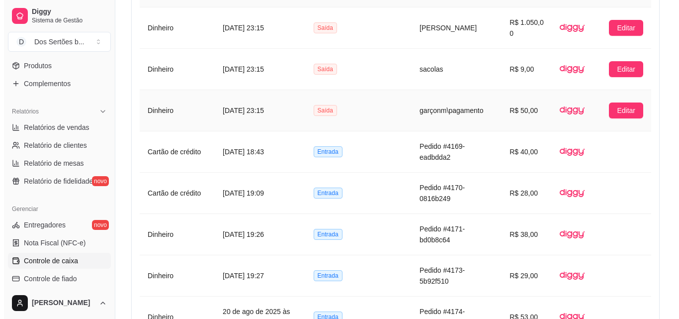
scroll to position [626, 0]
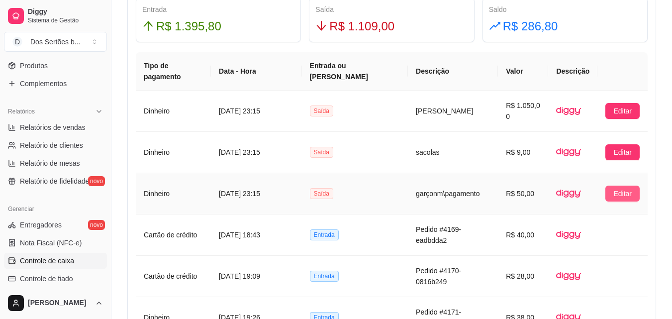
click at [619, 188] on span "Editar" at bounding box center [622, 193] width 18 height 11
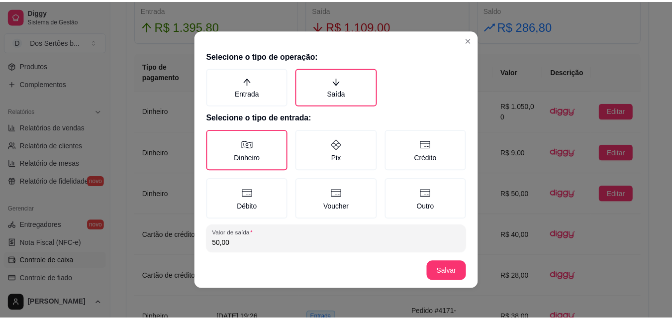
scroll to position [53, 0]
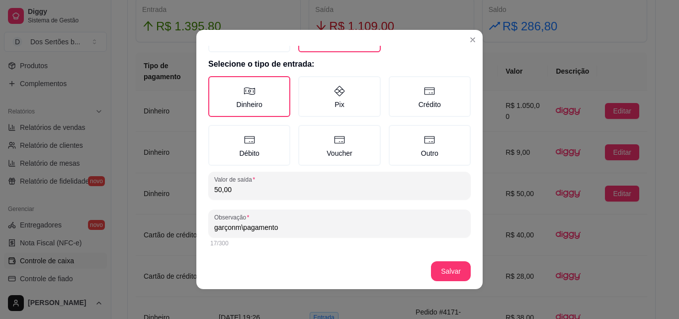
click at [233, 228] on input "garçonm\pagamento" at bounding box center [339, 227] width 251 height 10
click at [443, 260] on footer "Salvar" at bounding box center [339, 271] width 287 height 36
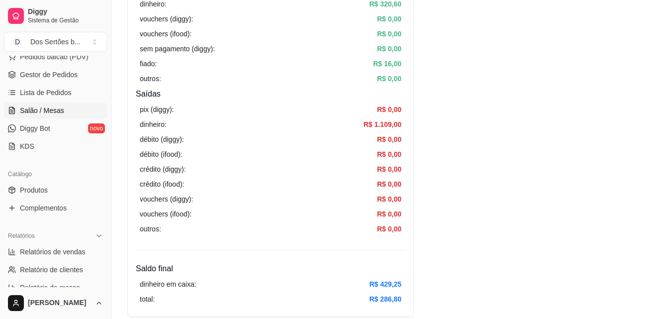
scroll to position [0, 0]
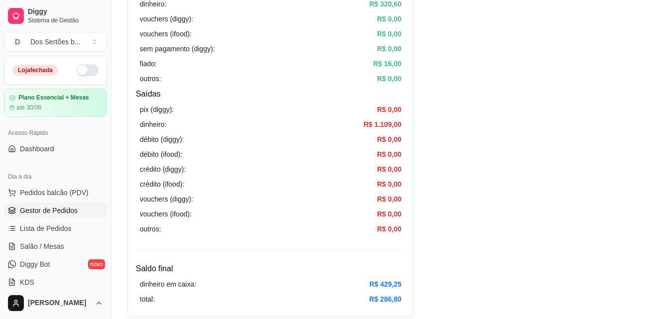
click at [65, 211] on span "Gestor de Pedidos" at bounding box center [49, 210] width 58 height 10
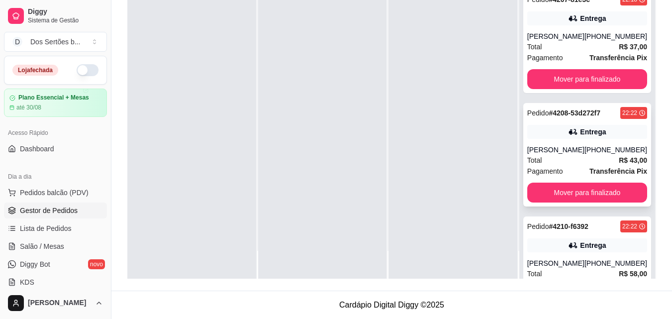
scroll to position [495, 0]
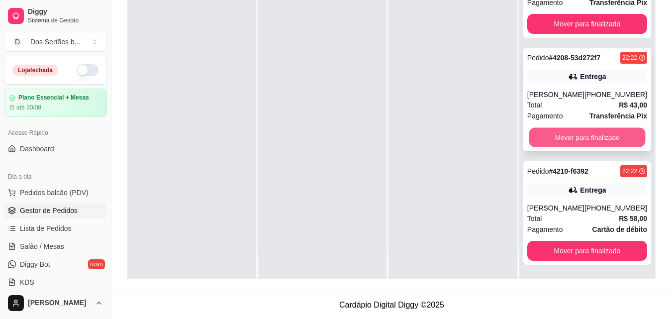
click at [570, 137] on button "Mover para finalizado" at bounding box center [587, 137] width 116 height 19
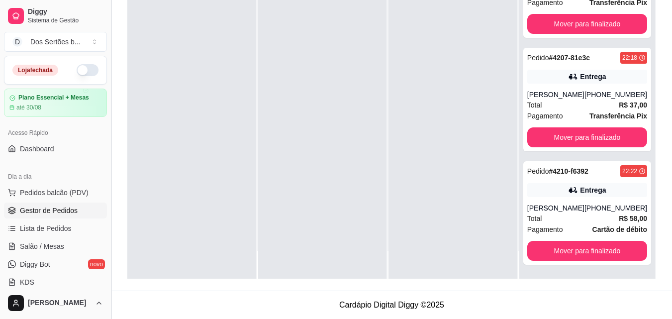
click at [107, 209] on button "Toggle Sidebar" at bounding box center [111, 159] width 8 height 319
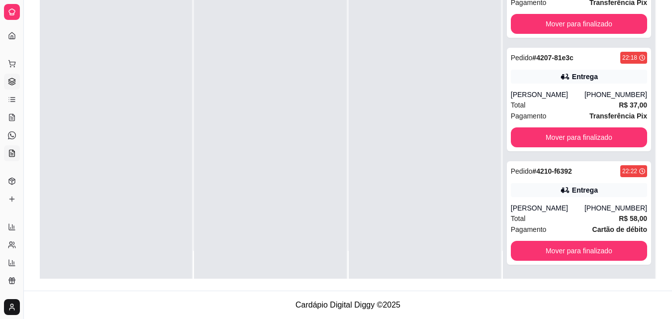
click at [18, 148] on link "KDS" at bounding box center [12, 153] width 16 height 16
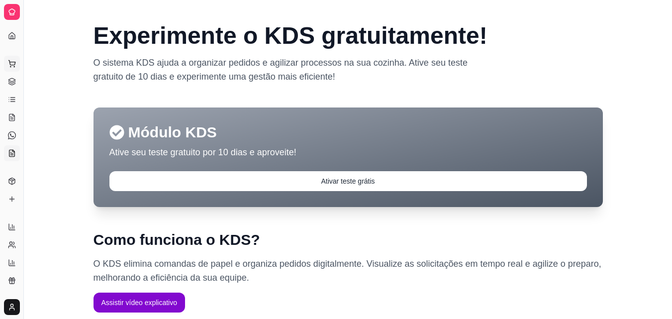
click at [9, 64] on icon at bounding box center [12, 64] width 8 height 8
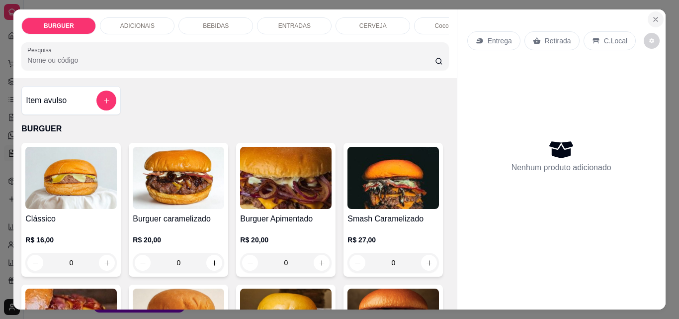
click at [656, 15] on icon "Close" at bounding box center [656, 19] width 8 height 8
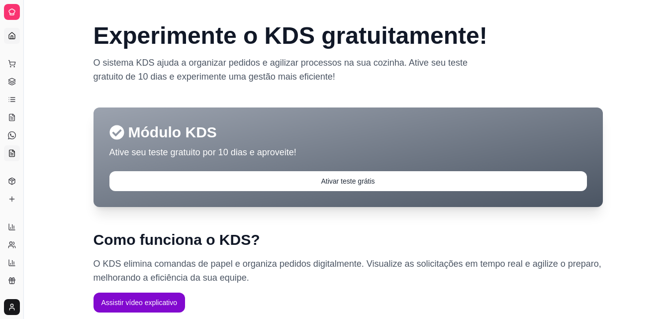
click at [7, 33] on link "Dashboard" at bounding box center [12, 36] width 16 height 16
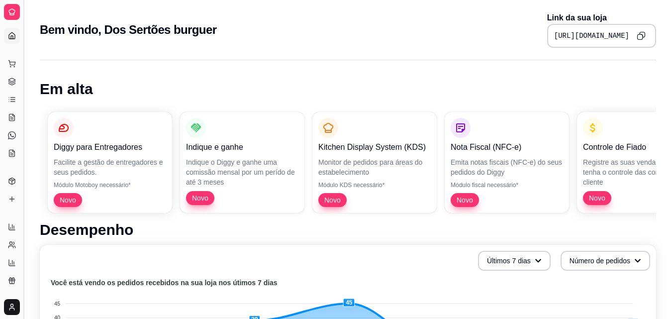
click at [22, 114] on button "Toggle Sidebar" at bounding box center [23, 159] width 8 height 319
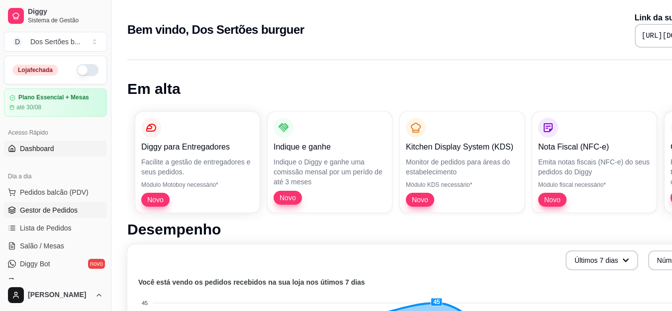
click at [47, 210] on span "Gestor de Pedidos" at bounding box center [49, 210] width 58 height 10
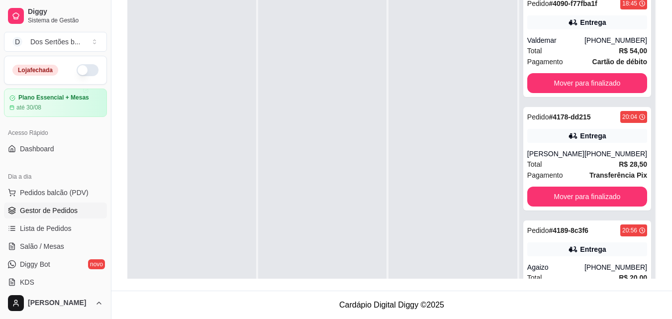
scroll to position [202, 0]
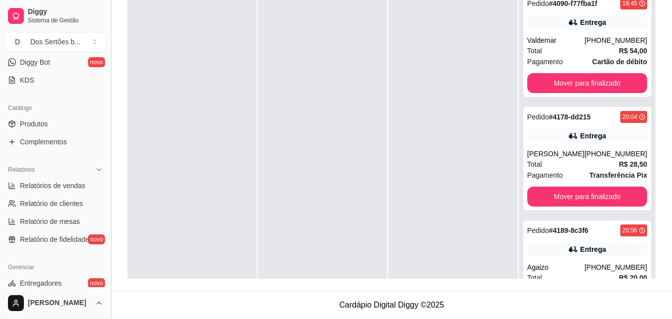
click at [107, 229] on button "Toggle Sidebar" at bounding box center [111, 159] width 8 height 319
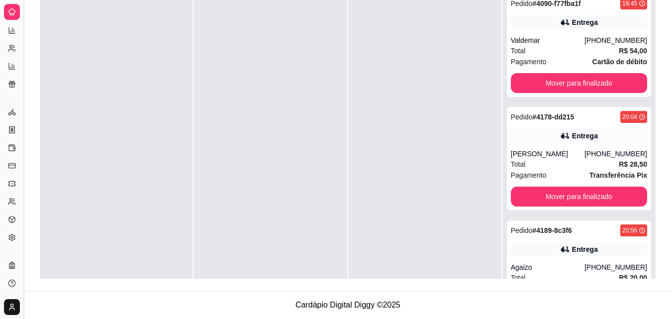
scroll to position [121, 0]
click at [25, 191] on button "Toggle Sidebar" at bounding box center [23, 159] width 8 height 319
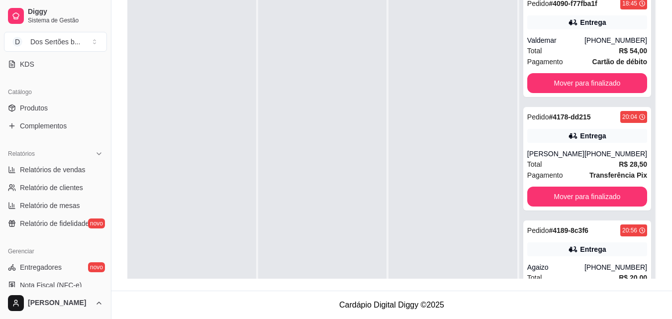
scroll to position [397, 0]
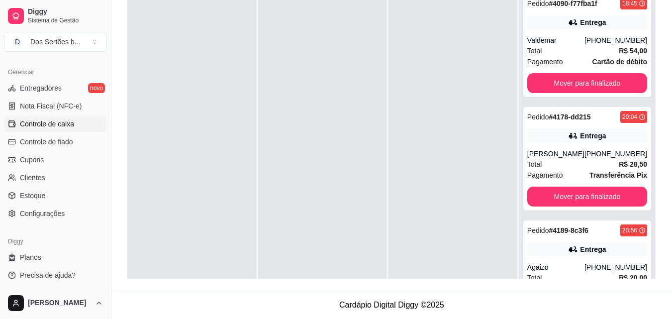
click at [46, 120] on span "Controle de caixa" at bounding box center [47, 124] width 54 height 10
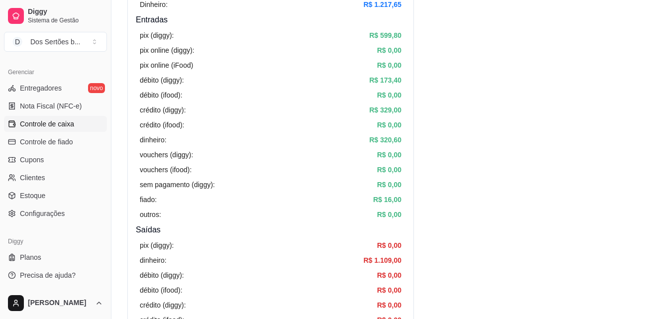
scroll to position [163, 0]
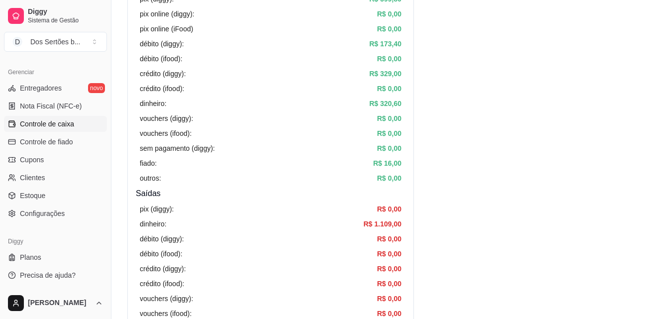
drag, startPoint x: 461, startPoint y: 188, endPoint x: 432, endPoint y: 200, distance: 31.6
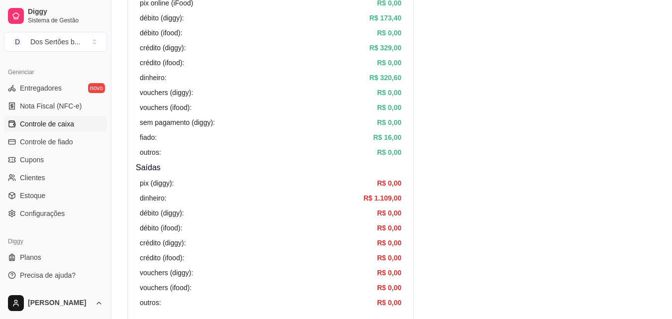
drag, startPoint x: 454, startPoint y: 192, endPoint x: 453, endPoint y: 198, distance: 6.2
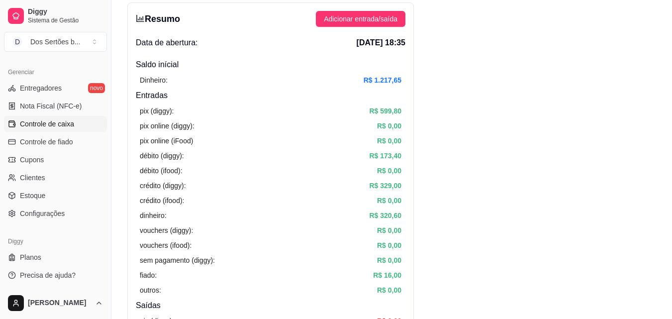
scroll to position [72, 0]
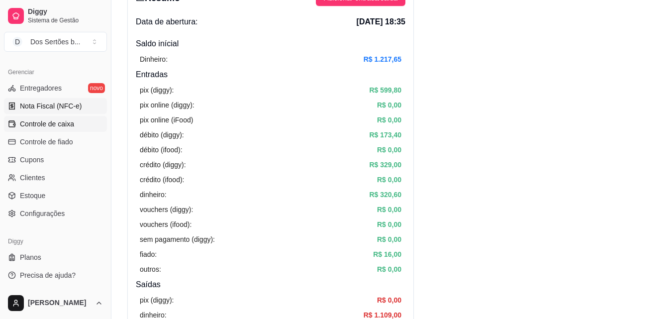
click at [39, 98] on link "Nota Fiscal (NFC-e)" at bounding box center [55, 106] width 103 height 16
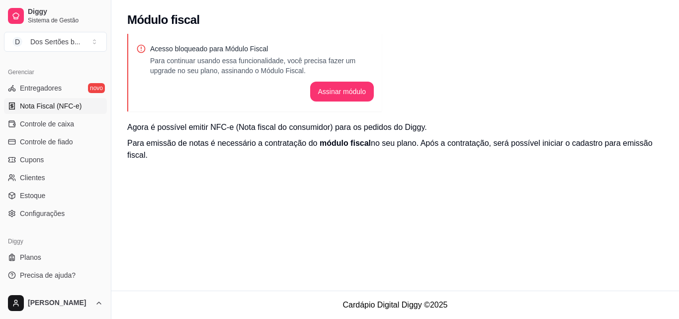
click at [39, 98] on link "Nota Fiscal (NFC-e)" at bounding box center [55, 106] width 103 height 16
click at [212, 23] on div "Módulo fiscal" at bounding box center [395, 20] width 536 height 16
click at [108, 67] on button "Toggle Sidebar" at bounding box center [111, 159] width 8 height 319
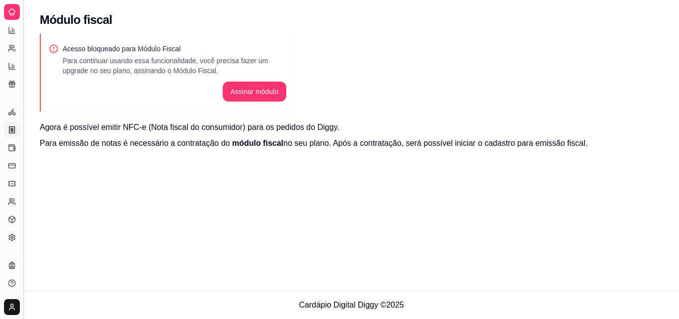
scroll to position [196, 0]
click at [20, 63] on button "Toggle Sidebar" at bounding box center [23, 159] width 8 height 319
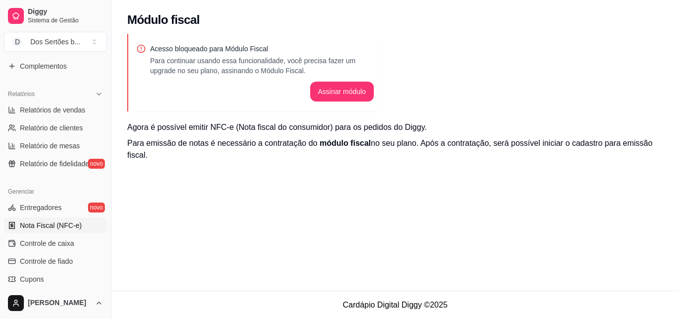
scroll to position [258, 0]
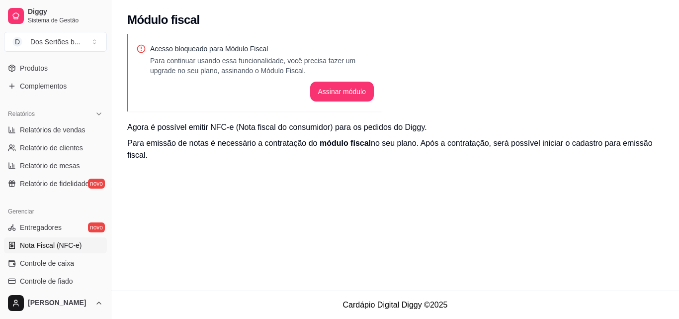
click at [103, 64] on div "Catálogo Produtos Complementos" at bounding box center [55, 69] width 111 height 58
click at [101, 61] on div "Catálogo Produtos Complementos" at bounding box center [55, 69] width 111 height 58
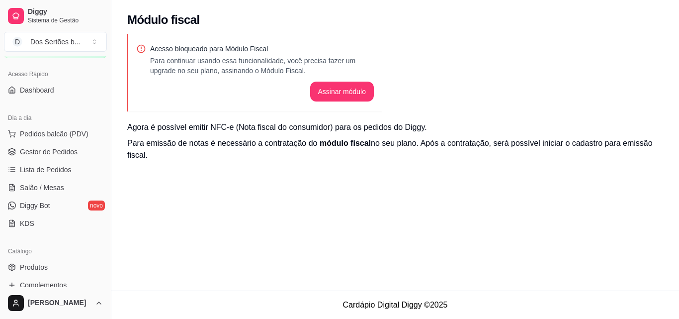
scroll to position [39, 0]
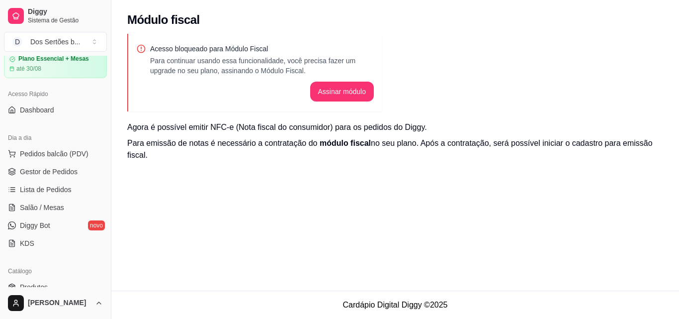
click at [103, 181] on div "Dia a dia Pedidos balcão (PDV) Gestor de Pedidos Lista de Pedidos Salão / Mesas…" at bounding box center [55, 190] width 111 height 129
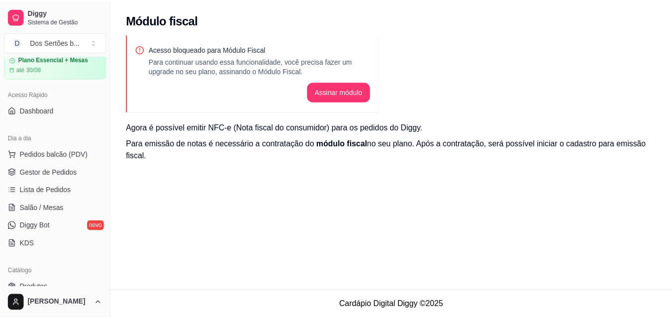
scroll to position [241, 0]
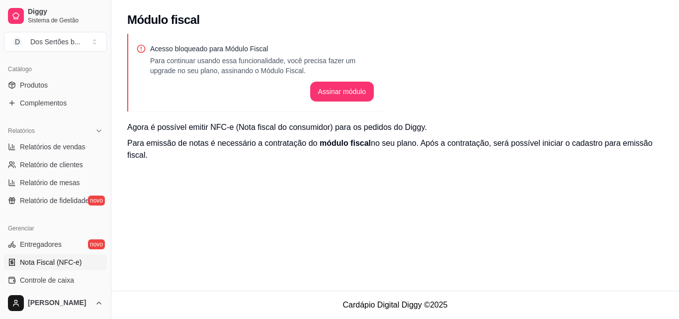
click at [103, 180] on div "Relatórios Relatórios de vendas Relatório de clientes Relatório de mesas Relató…" at bounding box center [55, 166] width 111 height 94
click at [40, 280] on span "Controle de caixa" at bounding box center [47, 280] width 54 height 10
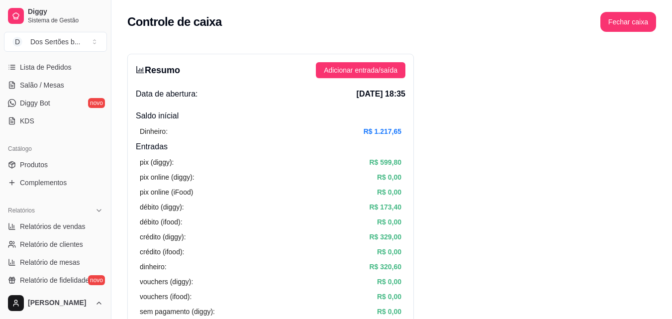
scroll to position [141, 0]
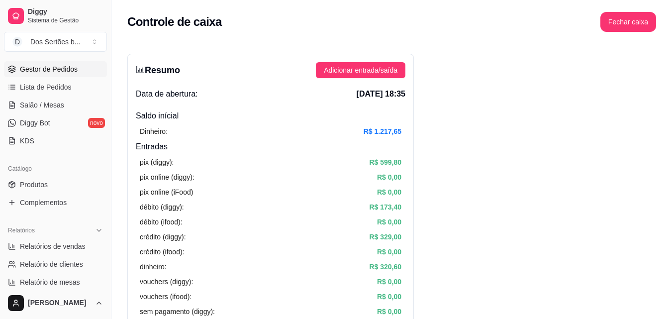
click at [88, 69] on link "Gestor de Pedidos" at bounding box center [55, 69] width 103 height 16
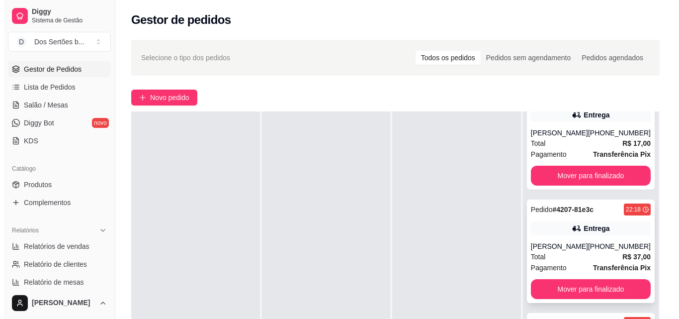
scroll to position [76, 0]
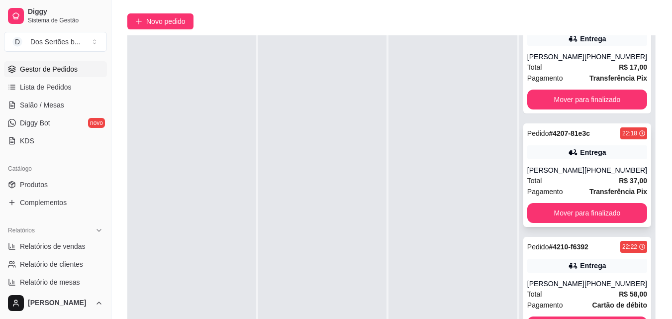
click at [568, 156] on icon at bounding box center [573, 152] width 10 height 10
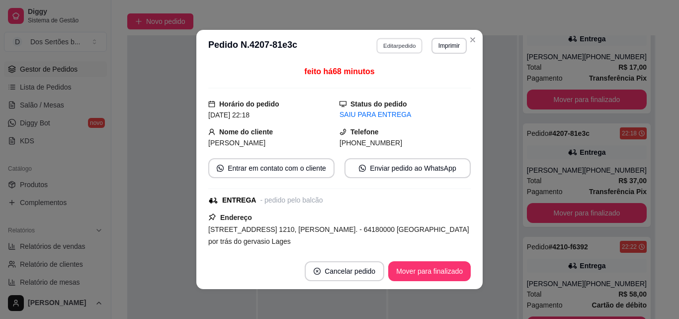
click at [395, 45] on button "Editar pedido" at bounding box center [400, 45] width 46 height 15
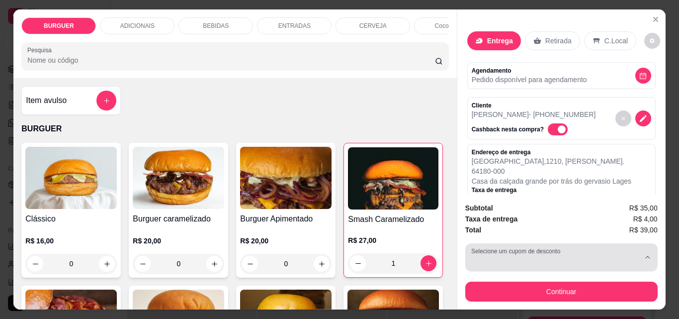
click at [498, 255] on div "button" at bounding box center [556, 257] width 169 height 20
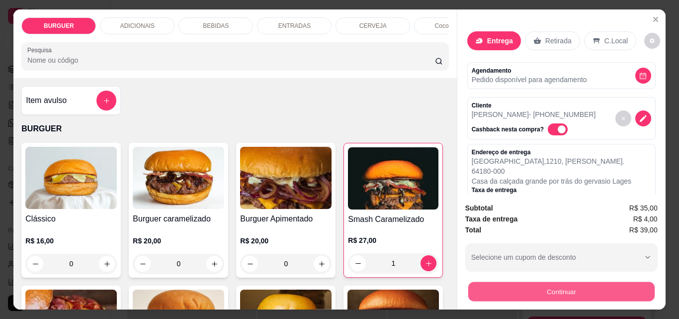
click at [511, 283] on button "Continuar" at bounding box center [561, 291] width 187 height 19
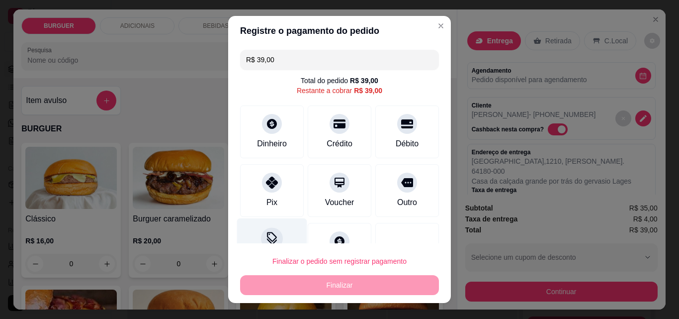
click at [269, 238] on icon at bounding box center [272, 238] width 13 height 13
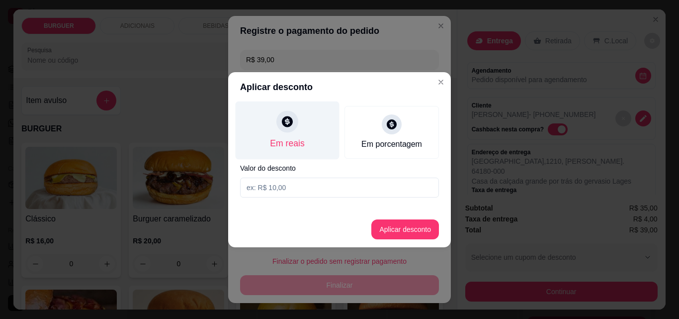
click at [273, 121] on div "Em reais" at bounding box center [288, 130] width 104 height 58
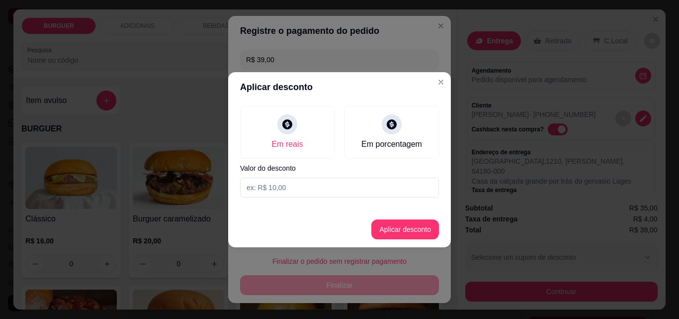
click at [252, 186] on input at bounding box center [339, 188] width 199 height 20
click at [398, 228] on button "Aplicar desconto" at bounding box center [406, 229] width 68 height 20
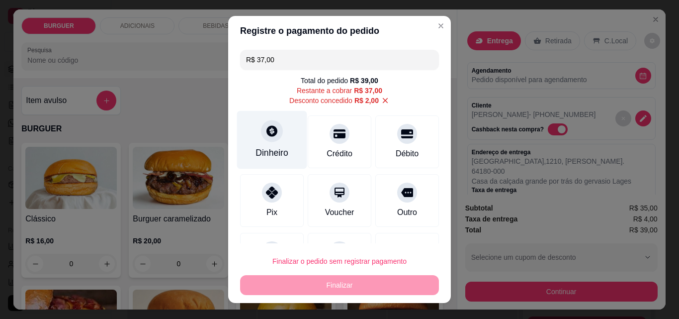
click at [280, 155] on div "Dinheiro" at bounding box center [272, 152] width 33 height 13
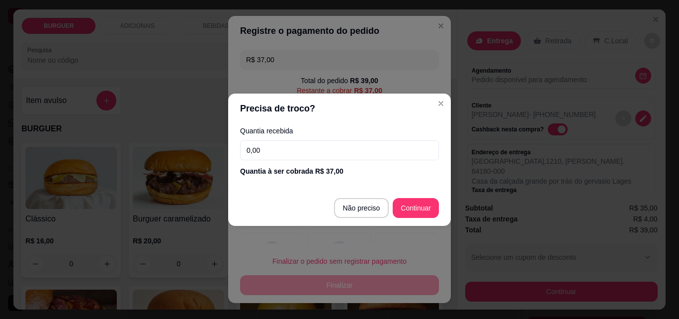
click at [288, 146] on input "0,00" at bounding box center [339, 150] width 199 height 20
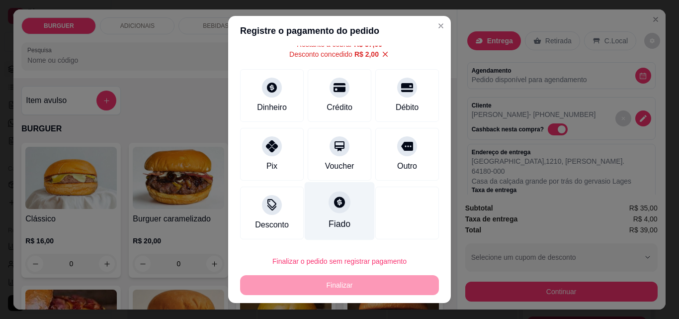
scroll to position [16, 0]
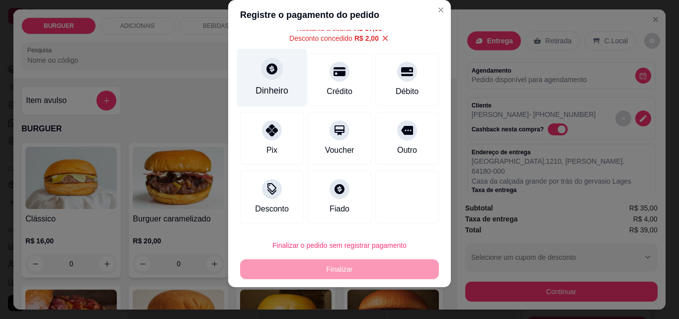
click at [256, 74] on div "Dinheiro" at bounding box center [272, 78] width 70 height 58
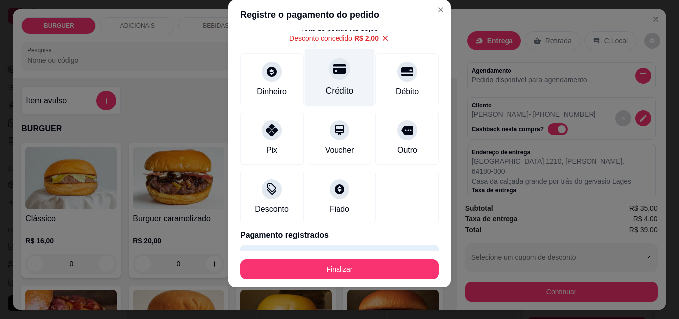
scroll to position [64, 0]
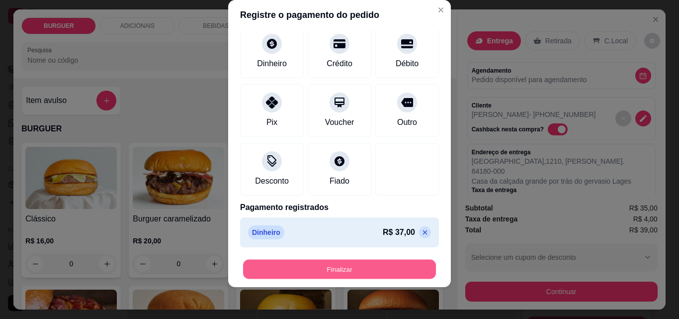
click at [281, 266] on button "Finalizar" at bounding box center [339, 269] width 193 height 19
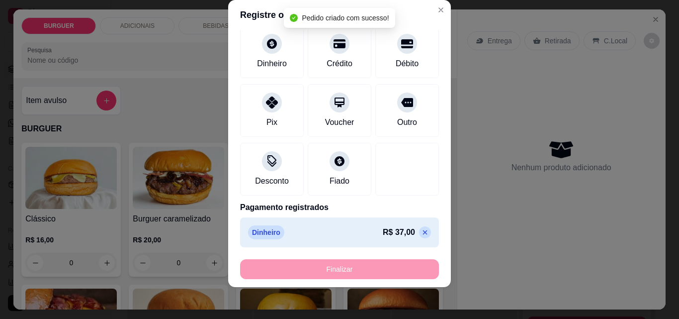
scroll to position [258, 0]
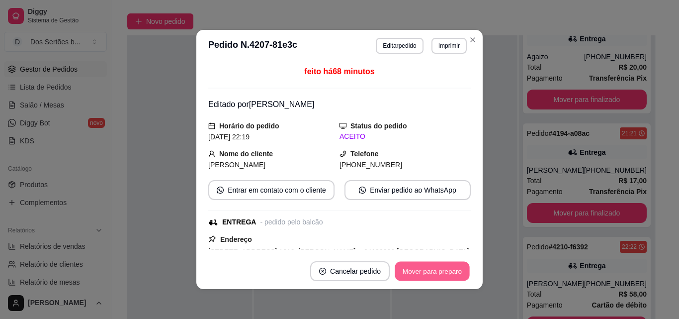
click at [406, 272] on button "Mover para preparo" at bounding box center [432, 271] width 75 height 19
click at [406, 273] on button "Mover para entrega" at bounding box center [432, 271] width 75 height 19
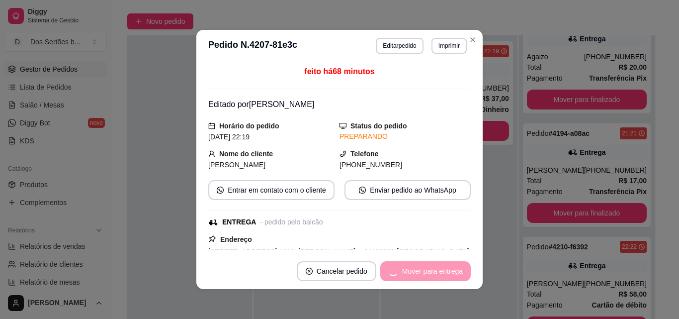
scroll to position [372, 0]
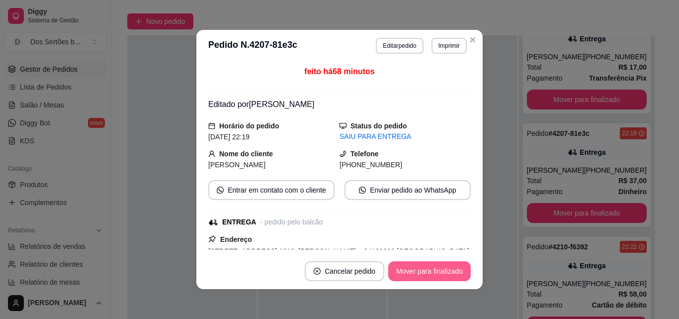
click at [406, 276] on button "Mover para finalizado" at bounding box center [429, 271] width 83 height 20
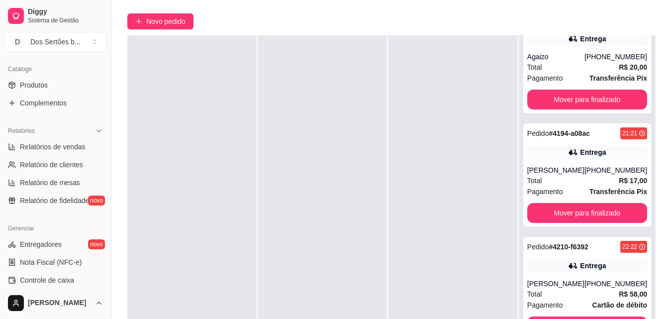
scroll to position [261, 0]
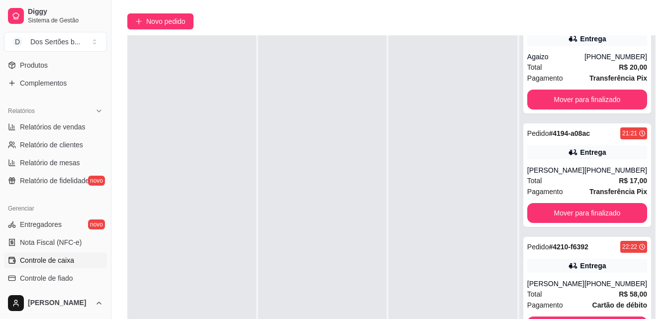
click at [65, 260] on span "Controle de caixa" at bounding box center [47, 260] width 54 height 10
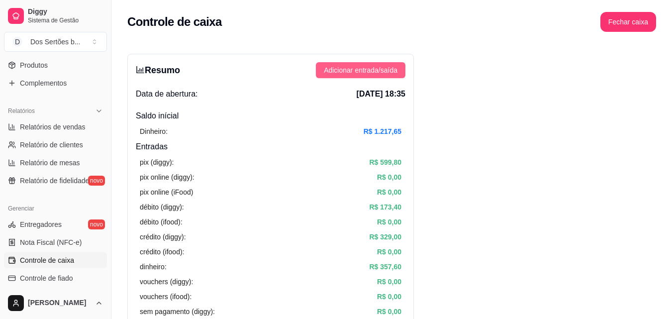
click at [350, 70] on span "Adicionar entrada/saída" at bounding box center [361, 70] width 74 height 11
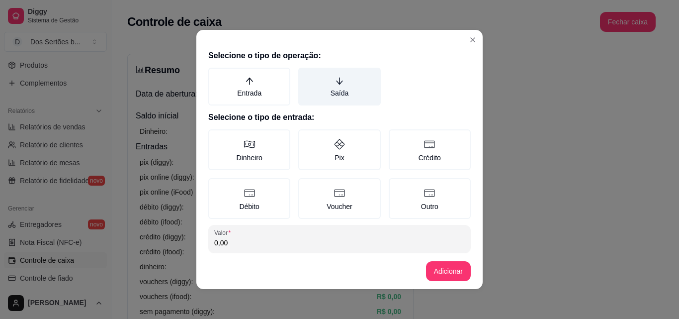
click at [324, 78] on label "Saída" at bounding box center [339, 87] width 82 height 38
click at [306, 75] on button "Saída" at bounding box center [302, 71] width 8 height 8
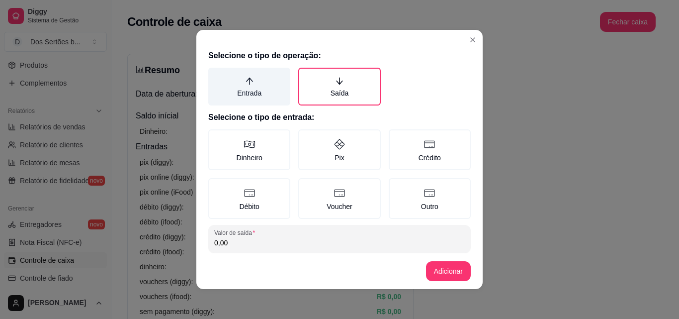
click at [251, 86] on label "Entrada" at bounding box center [249, 87] width 82 height 38
click at [216, 75] on button "Entrada" at bounding box center [212, 71] width 8 height 8
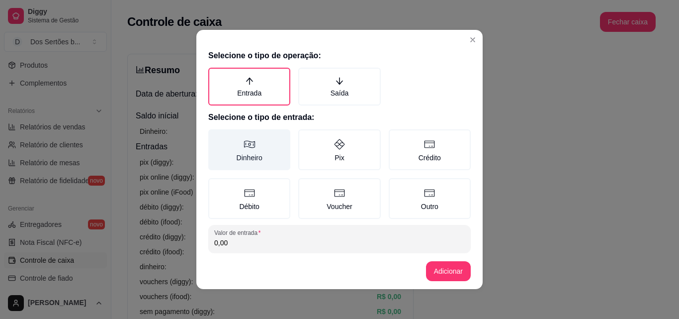
click at [238, 136] on label "Dinheiro" at bounding box center [249, 149] width 82 height 41
click at [216, 136] on button "Dinheiro" at bounding box center [212, 133] width 8 height 8
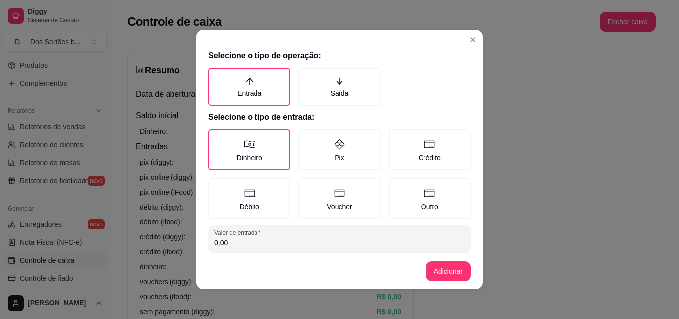
click at [250, 242] on input "0,00" at bounding box center [339, 243] width 251 height 10
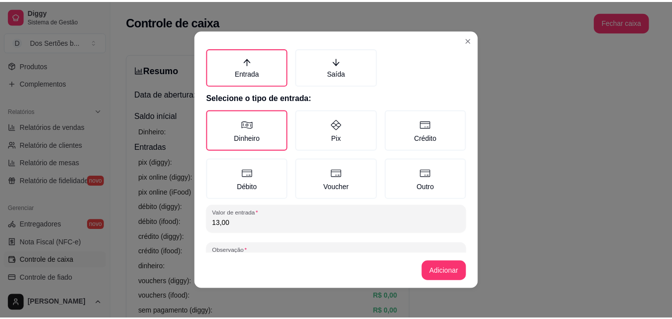
scroll to position [40, 0]
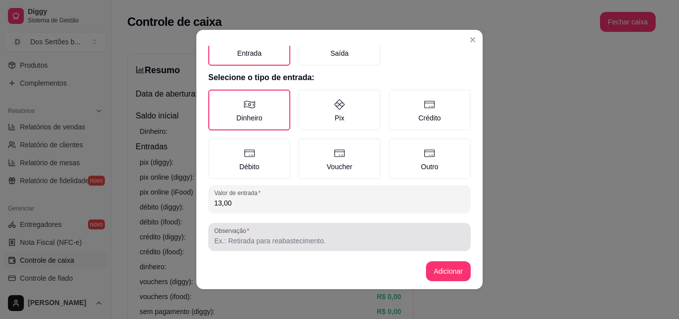
click at [340, 223] on div "Observação" at bounding box center [339, 237] width 263 height 28
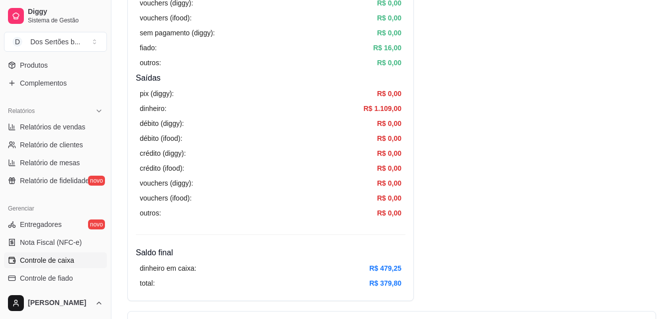
scroll to position [0, 0]
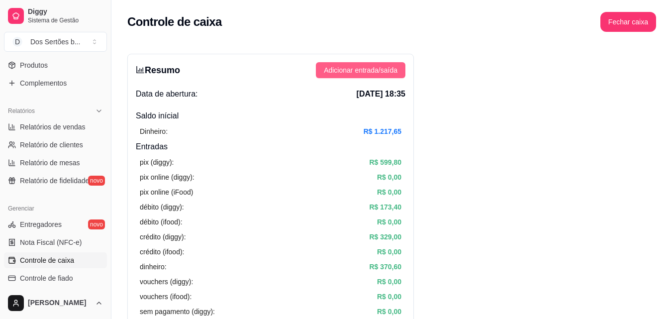
click at [366, 72] on span "Adicionar entrada/saída" at bounding box center [361, 70] width 74 height 11
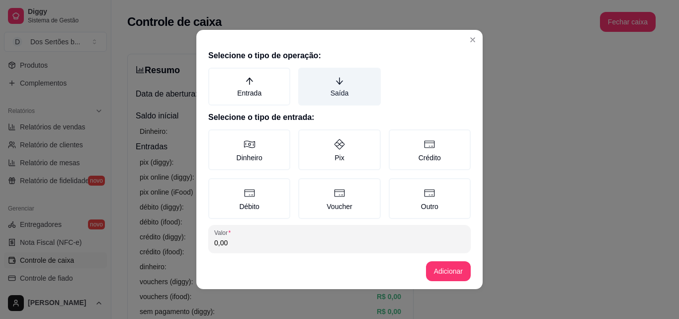
click at [355, 91] on label "Saída" at bounding box center [339, 87] width 82 height 38
click at [306, 75] on button "Saída" at bounding box center [302, 71] width 8 height 8
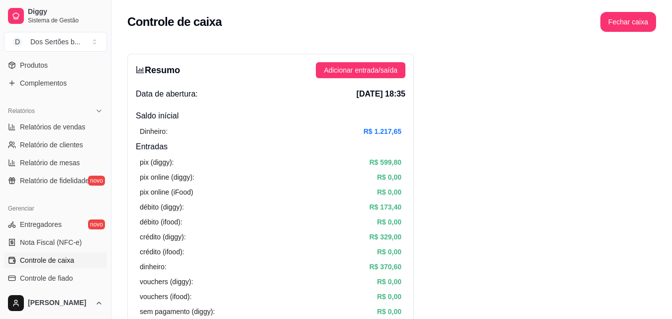
click at [106, 59] on div "Loja fechada Plano Essencial + Mesas até 30/08 Acesso Rápido Dashboard Dia a di…" at bounding box center [55, 171] width 111 height 231
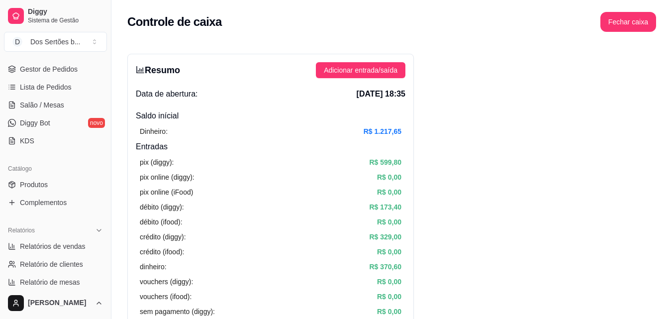
scroll to position [121, 0]
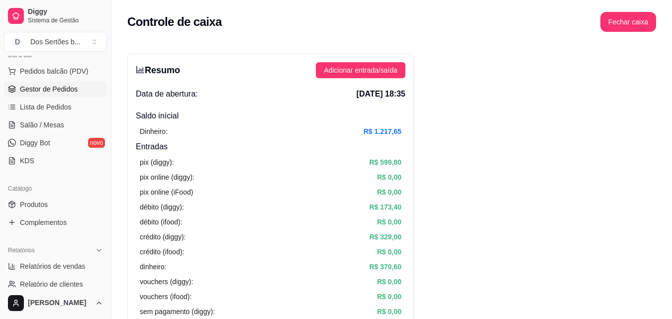
click at [28, 94] on link "Gestor de Pedidos" at bounding box center [55, 89] width 103 height 16
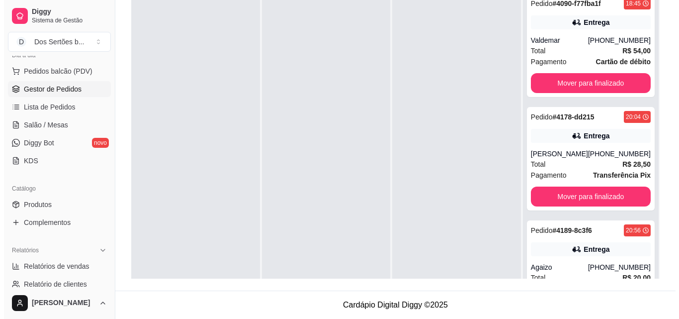
scroll to position [258, 0]
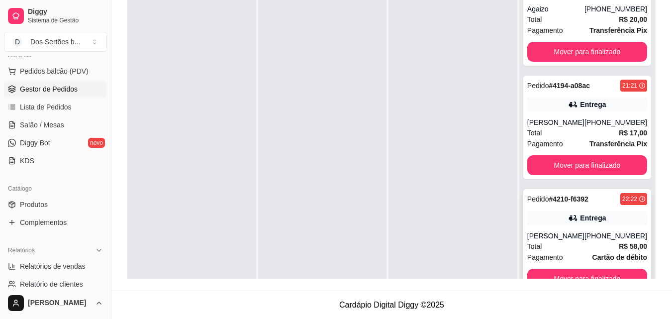
click at [581, 228] on div "Pedido # 4210-f6392 22:22 Entrega [PERSON_NAME] [PHONE_NUMBER] Total R$ 58,00 P…" at bounding box center [587, 240] width 128 height 103
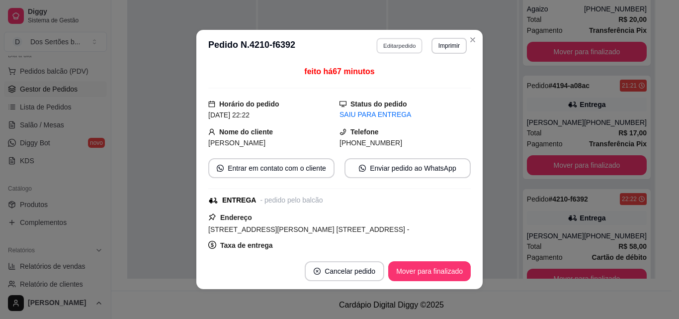
click at [382, 47] on button "Editar pedido" at bounding box center [400, 45] width 46 height 15
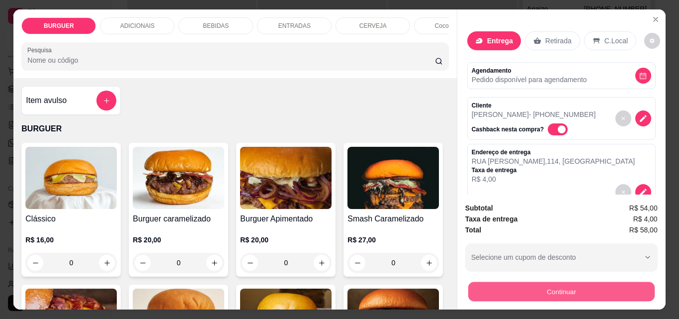
click at [507, 282] on button "Continuar" at bounding box center [561, 291] width 187 height 19
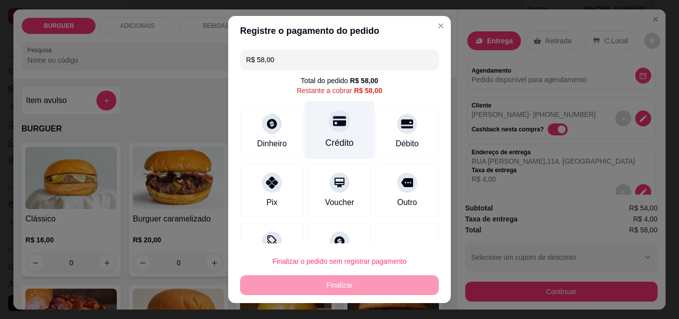
click at [316, 120] on div "Crédito" at bounding box center [340, 130] width 70 height 58
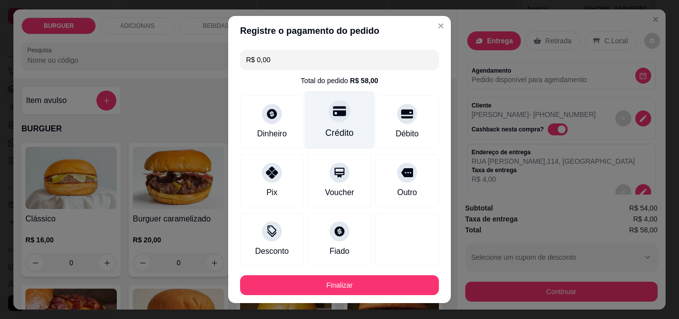
scroll to position [54, 0]
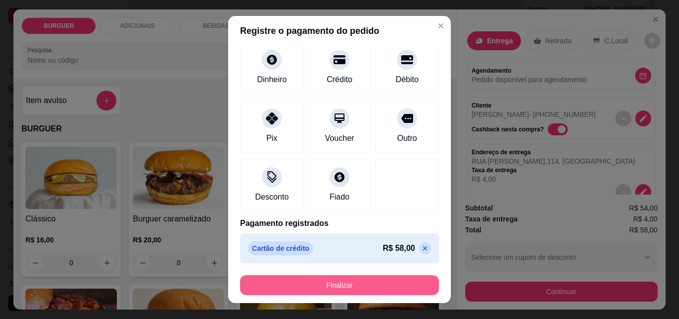
click at [329, 277] on button "Finalizar" at bounding box center [339, 285] width 199 height 20
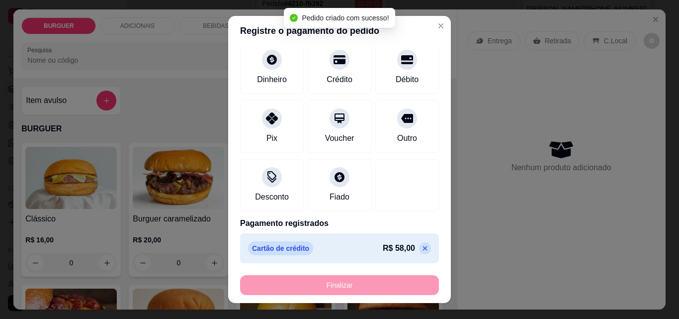
scroll to position [145, 0]
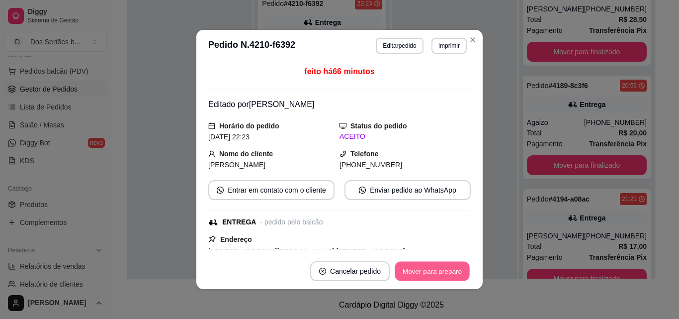
click at [447, 276] on button "Mover para preparo" at bounding box center [432, 271] width 75 height 19
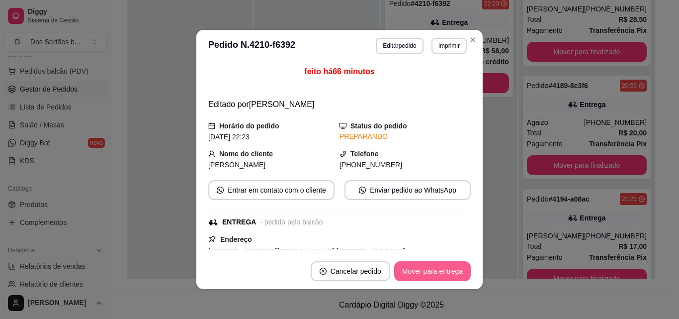
click at [447, 276] on button "Mover para entrega" at bounding box center [432, 271] width 77 height 20
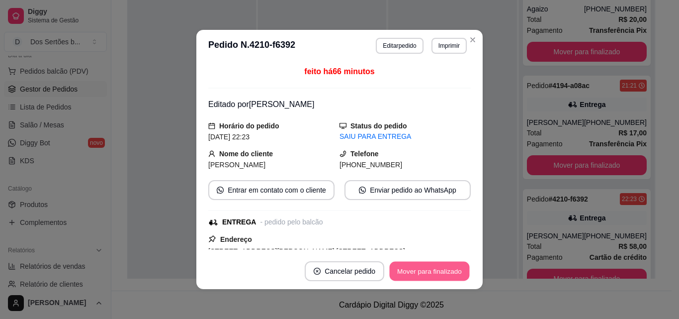
click at [447, 277] on button "Mover para finalizado" at bounding box center [430, 271] width 80 height 19
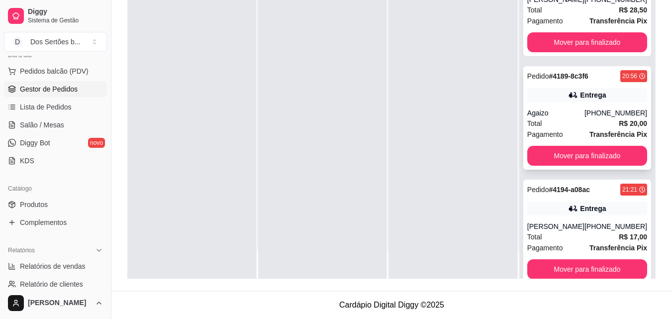
scroll to position [0, 0]
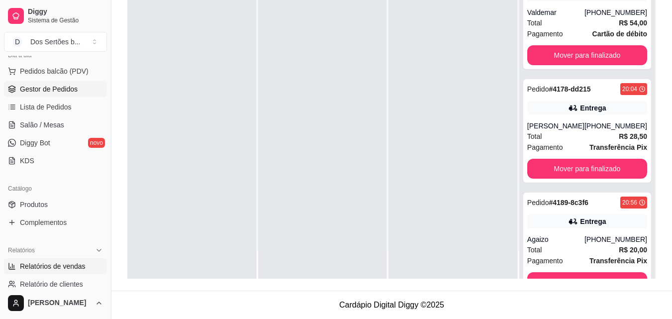
click at [48, 266] on span "Relatórios de vendas" at bounding box center [53, 266] width 66 height 10
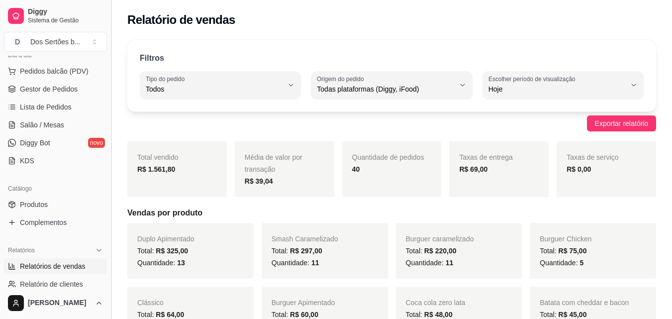
click at [107, 280] on button "Toggle Sidebar" at bounding box center [111, 159] width 8 height 319
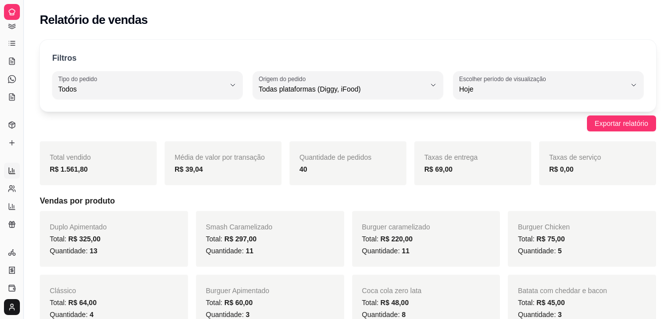
scroll to position [48, 0]
click at [23, 194] on button "Toggle Sidebar" at bounding box center [23, 159] width 8 height 319
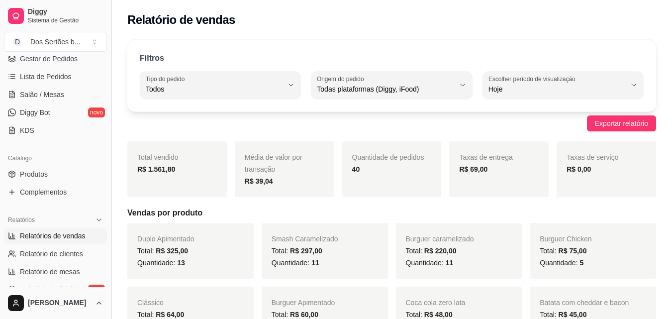
scroll to position [145, 0]
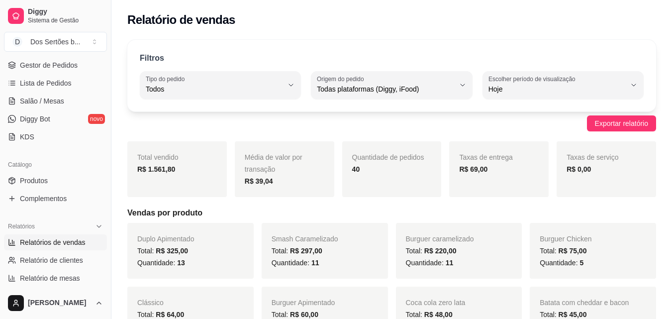
click at [102, 283] on div "Relatórios Relatórios de vendas Relatório de clientes Relatório de mesas Relató…" at bounding box center [55, 261] width 111 height 94
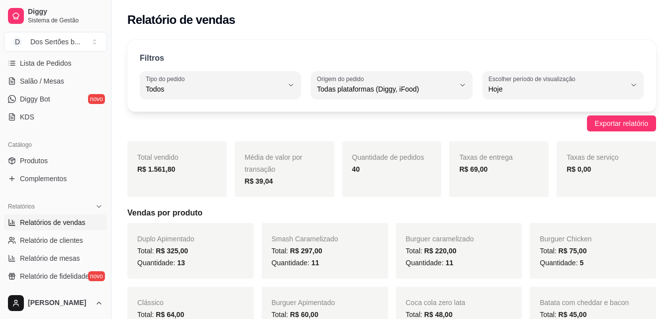
click at [102, 281] on div "Relatórios Relatórios de vendas Relatório de clientes Relatório de mesas Relató…" at bounding box center [55, 241] width 111 height 94
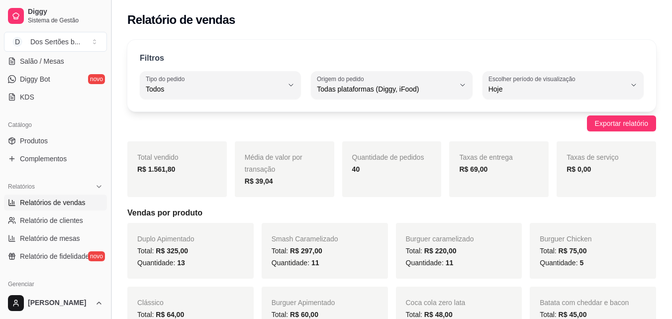
click at [107, 280] on button "Toggle Sidebar" at bounding box center [111, 159] width 8 height 319
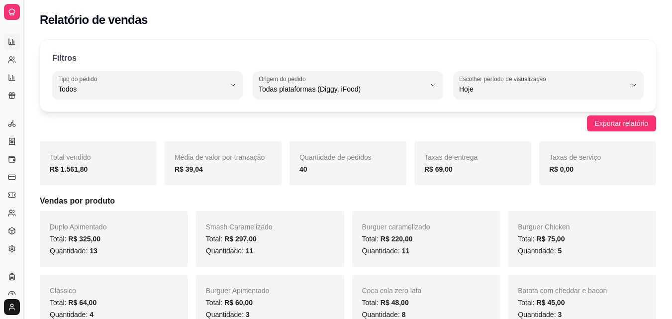
scroll to position [120, 0]
click at [20, 222] on button "Toggle Sidebar" at bounding box center [23, 159] width 8 height 319
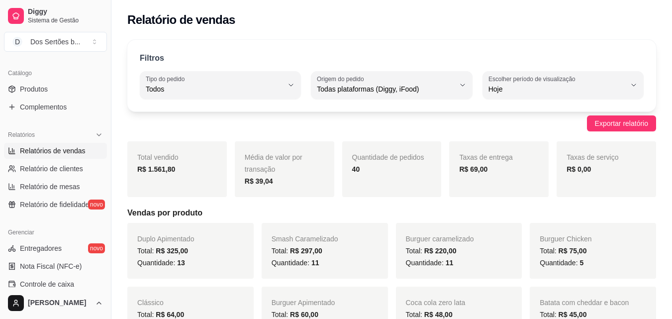
scroll to position [257, 0]
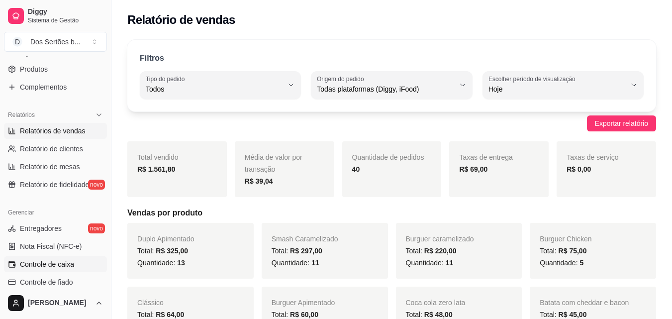
click at [54, 261] on span "Controle de caixa" at bounding box center [47, 264] width 54 height 10
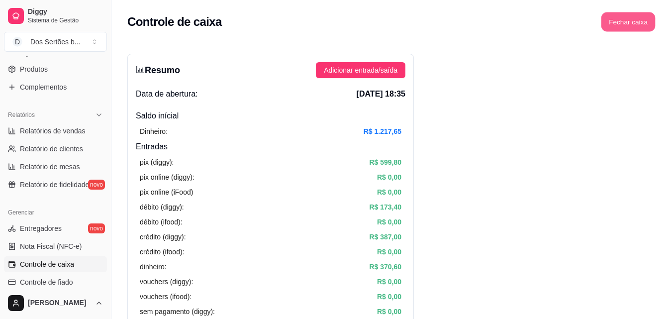
click at [618, 20] on button "Fechar caixa" at bounding box center [628, 21] width 54 height 19
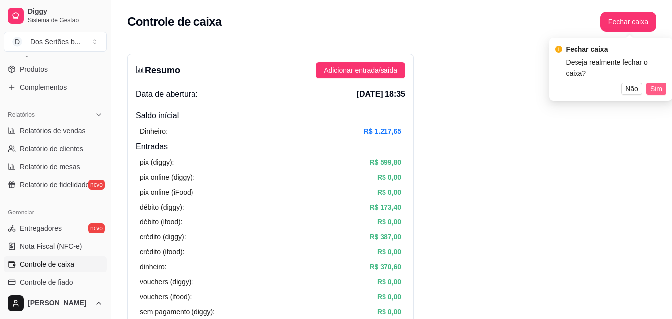
click at [651, 83] on span "Sim" at bounding box center [656, 88] width 12 height 11
